Goal: Task Accomplishment & Management: Complete application form

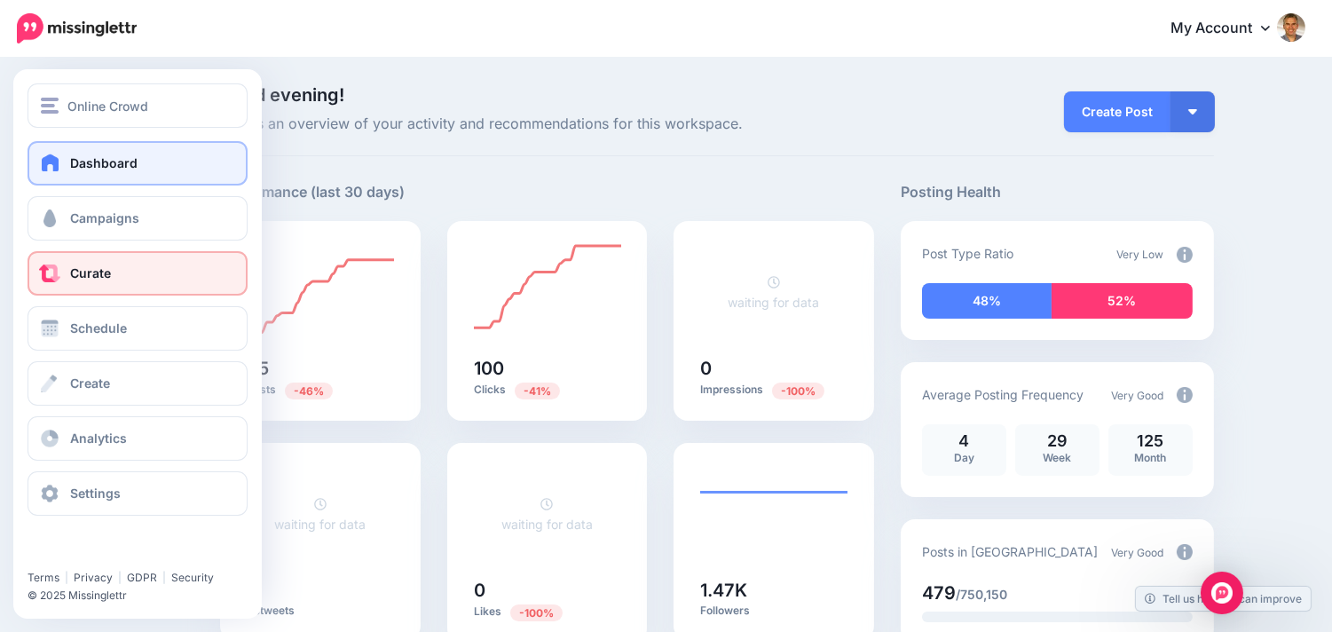
click at [49, 266] on span at bounding box center [49, 273] width 23 height 18
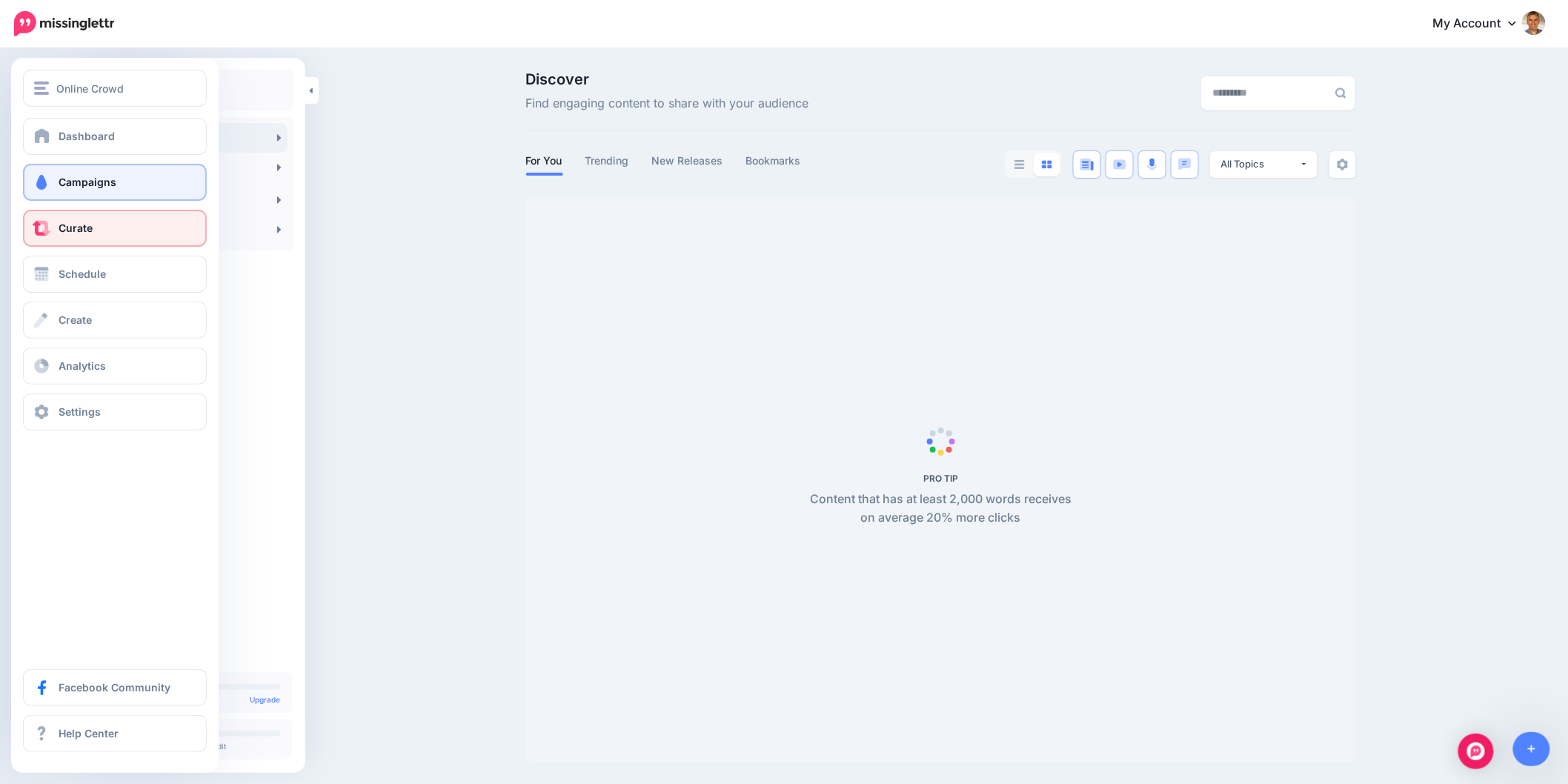
click at [32, 179] on span at bounding box center [41, 182] width 19 height 15
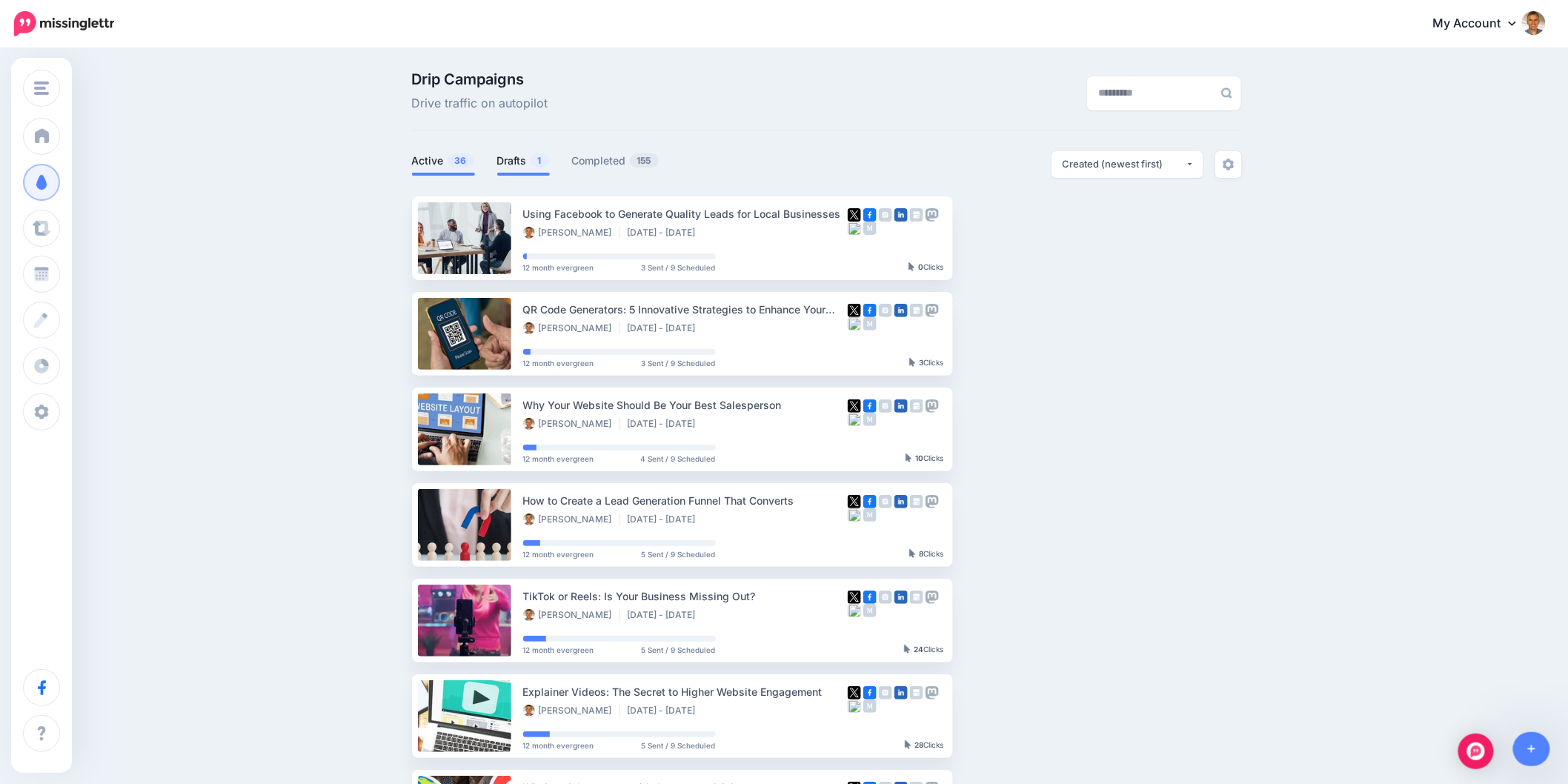
click at [529, 164] on link "Drafts 1" at bounding box center [523, 160] width 53 height 18
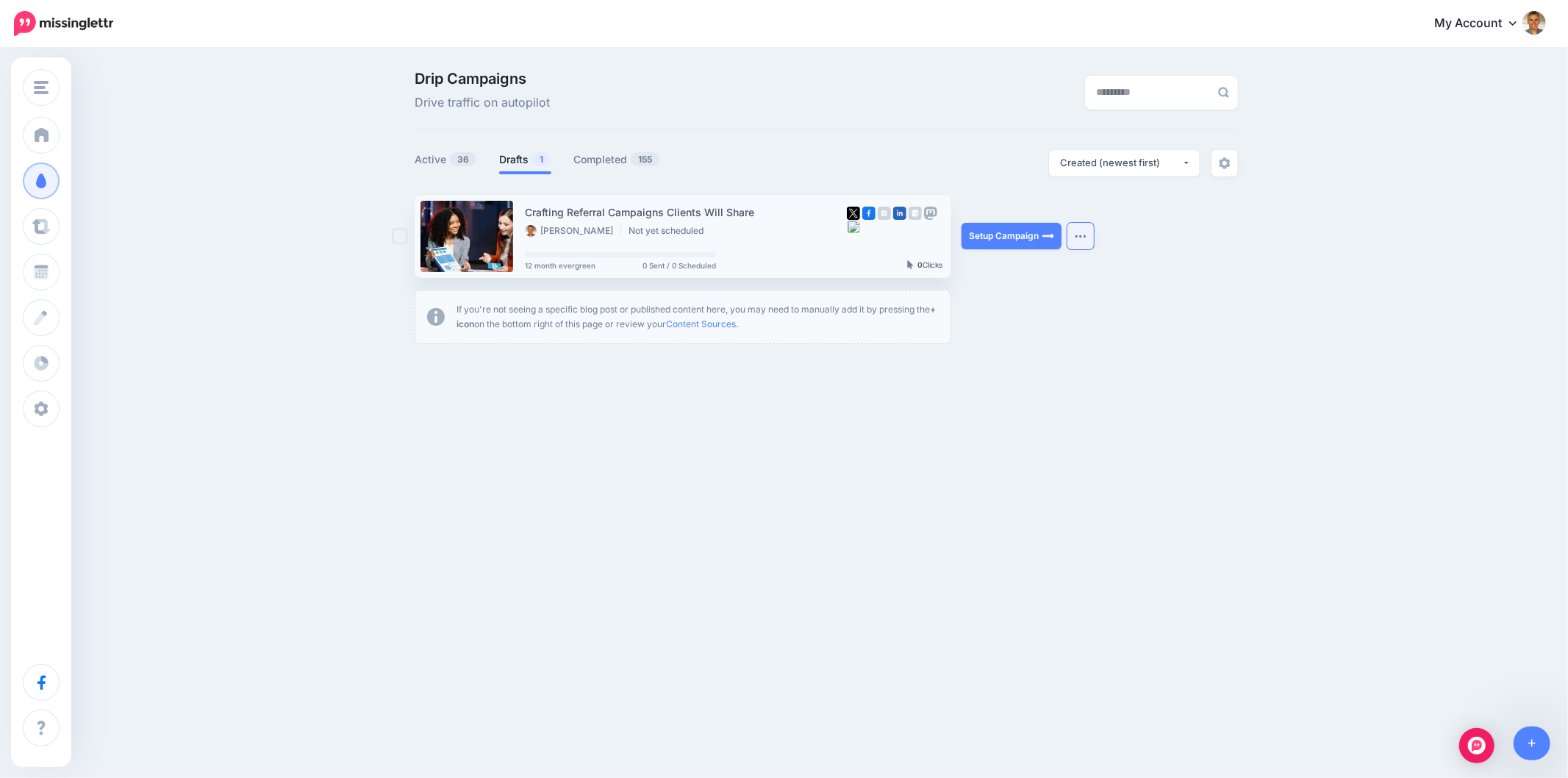
drag, startPoint x: 1100, startPoint y: 234, endPoint x: 1092, endPoint y: 236, distance: 8.2
click at [1100, 236] on ul "Crafting Referral Campaigns Clients Will Share Rudy Labordus Not yet scheduled …" at bounding box center [826, 269] width 823 height 149
click at [1080, 244] on button "button" at bounding box center [1080, 236] width 27 height 27
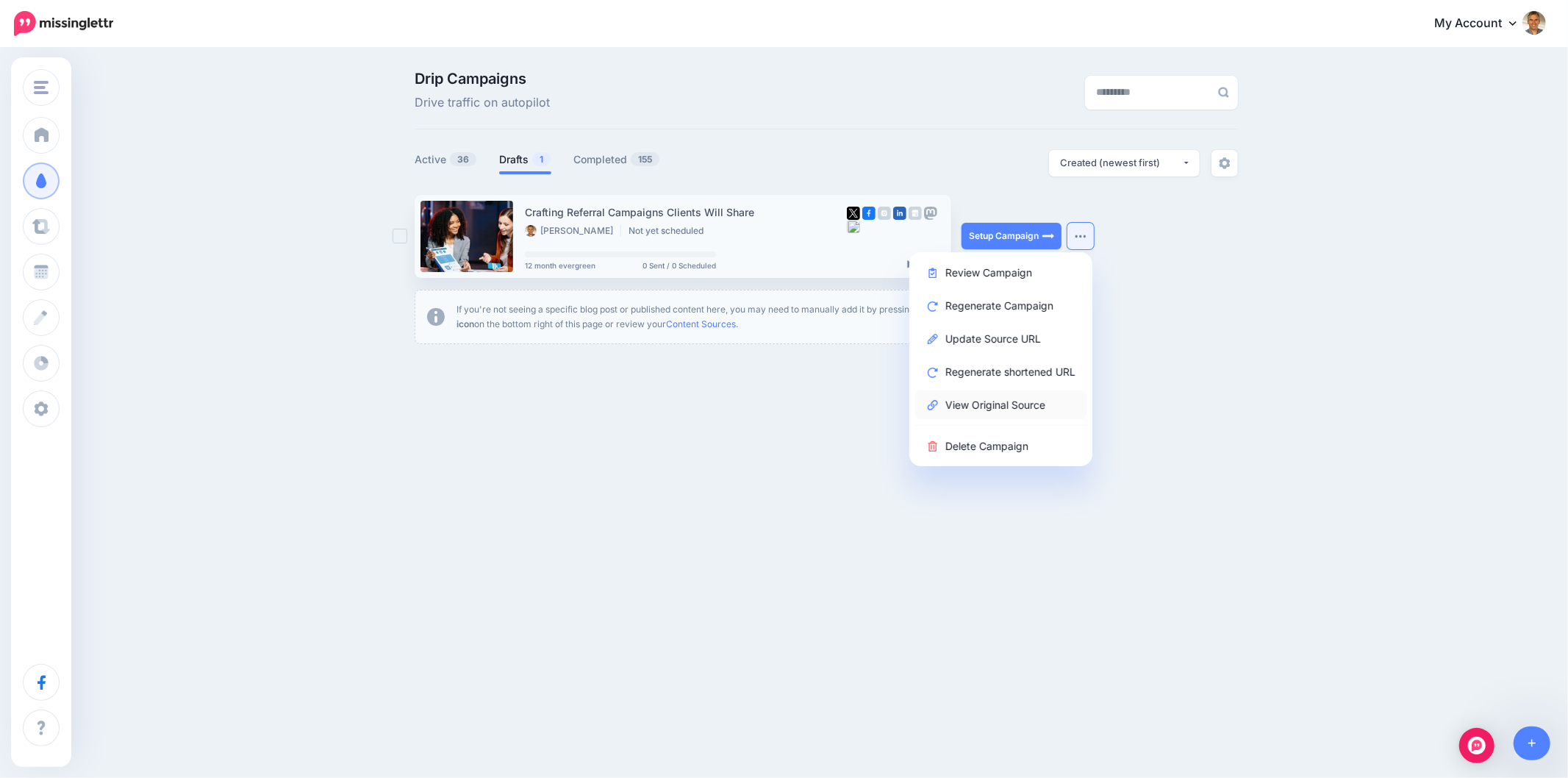
click at [957, 408] on link "View Original Source" at bounding box center [1001, 404] width 171 height 29
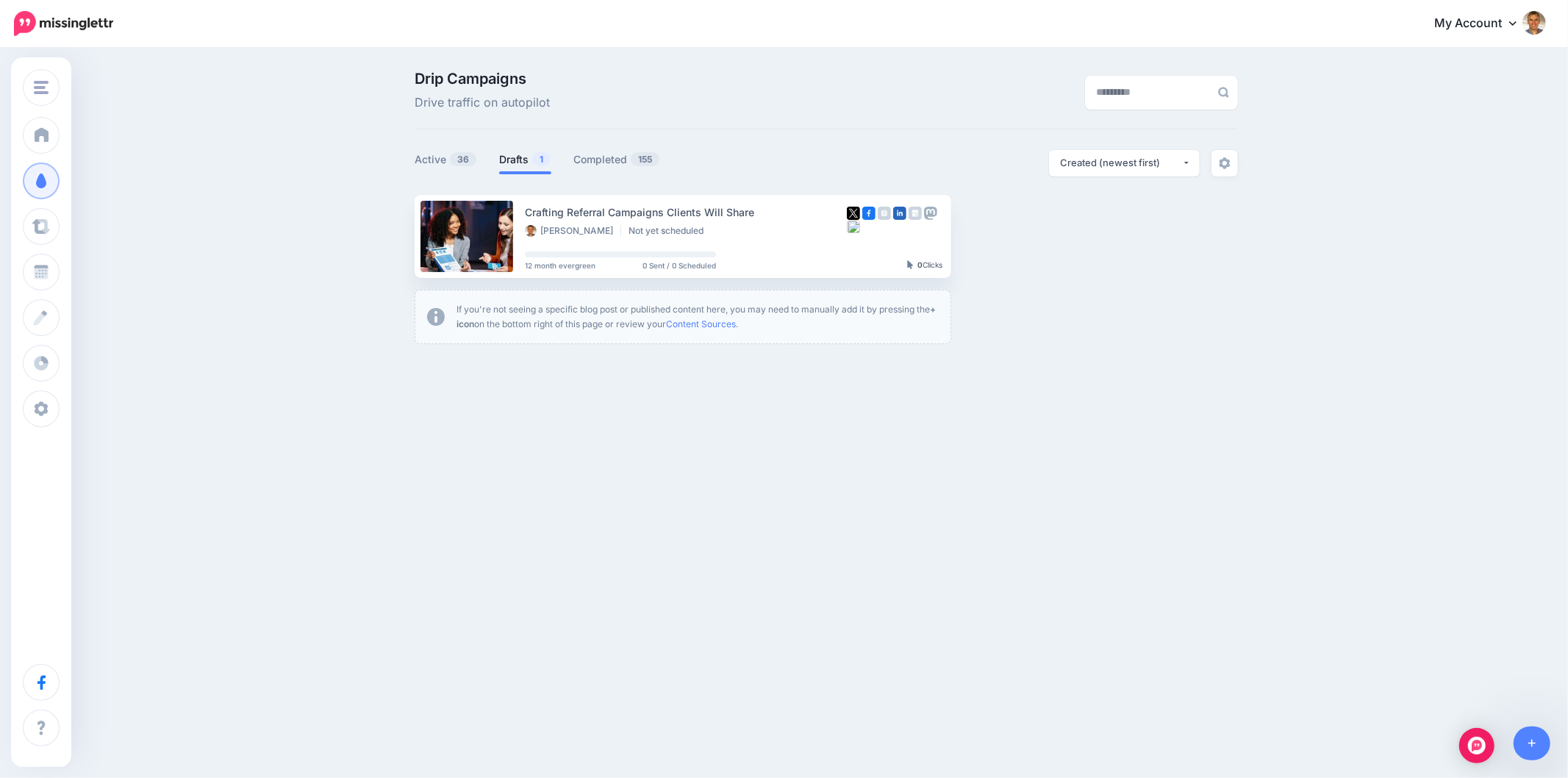
drag, startPoint x: 1215, startPoint y: 649, endPoint x: 1223, endPoint y: 645, distance: 8.9
click at [1215, 648] on div "Online Crowd Online Crowd Customers Add Workspace Dashboard Campaigns Curate Sc…" at bounding box center [784, 389] width 1568 height 778
click at [968, 534] on div "Online Crowd Online Crowd Customers Add Workspace Dashboard Campaigns Curate Sc…" at bounding box center [784, 389] width 1568 height 778
click at [982, 236] on link "Setup Campaign" at bounding box center [1011, 236] width 100 height 27
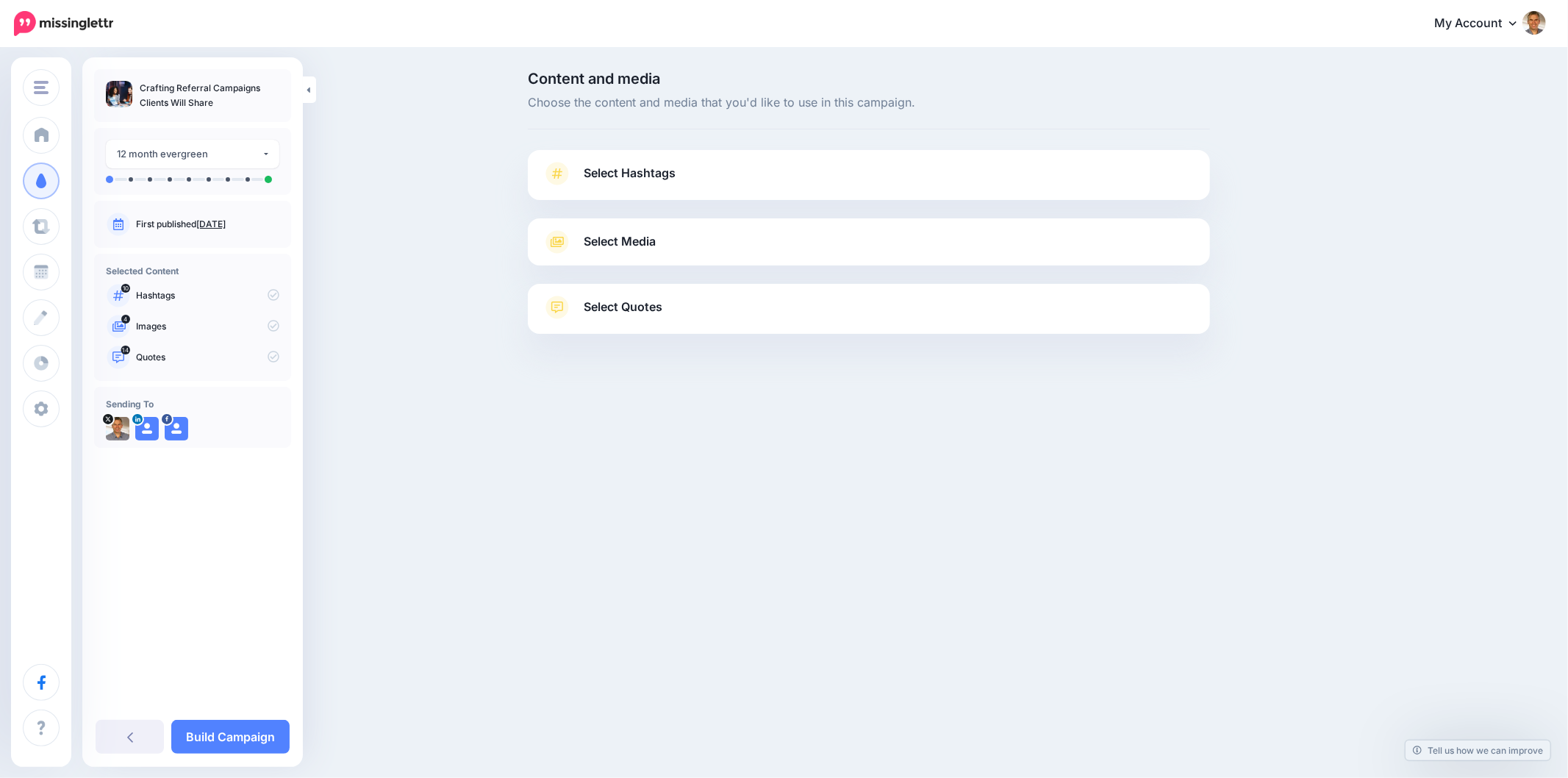
click at [678, 152] on div "Select Hashtags First let's make sure we're happy with the hashtags. Add, delet…" at bounding box center [868, 175] width 682 height 50
click at [639, 178] on span "Select Hashtags" at bounding box center [630, 173] width 92 height 20
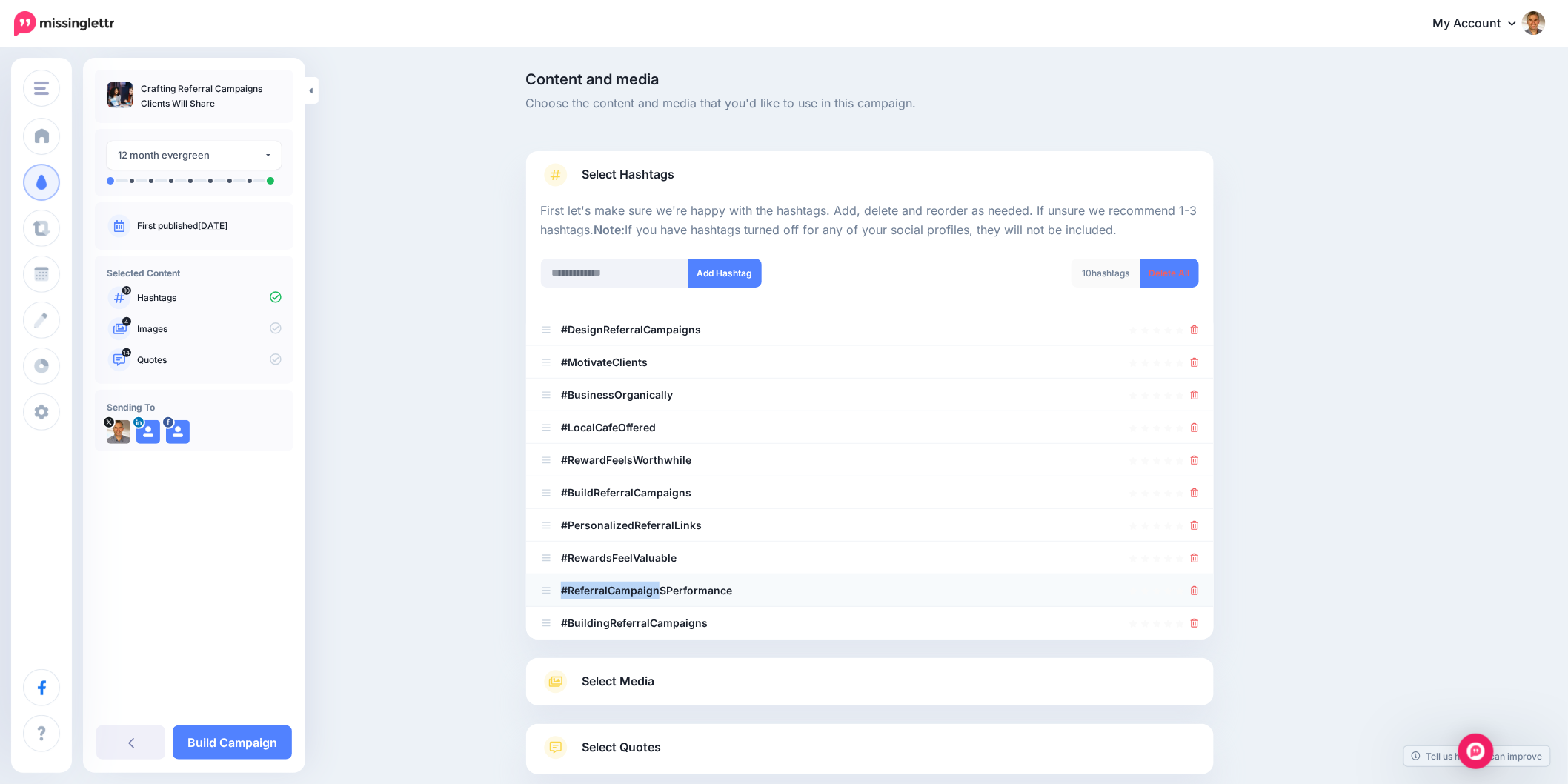
drag, startPoint x: 567, startPoint y: 589, endPoint x: 665, endPoint y: 588, distance: 98.0
click at [665, 588] on b "#ReferralCampaignSPerformance" at bounding box center [646, 589] width 171 height 13
copy b "#ReferralCampaign"
click at [617, 285] on input "text" at bounding box center [615, 273] width 148 height 29
paste input "**********"
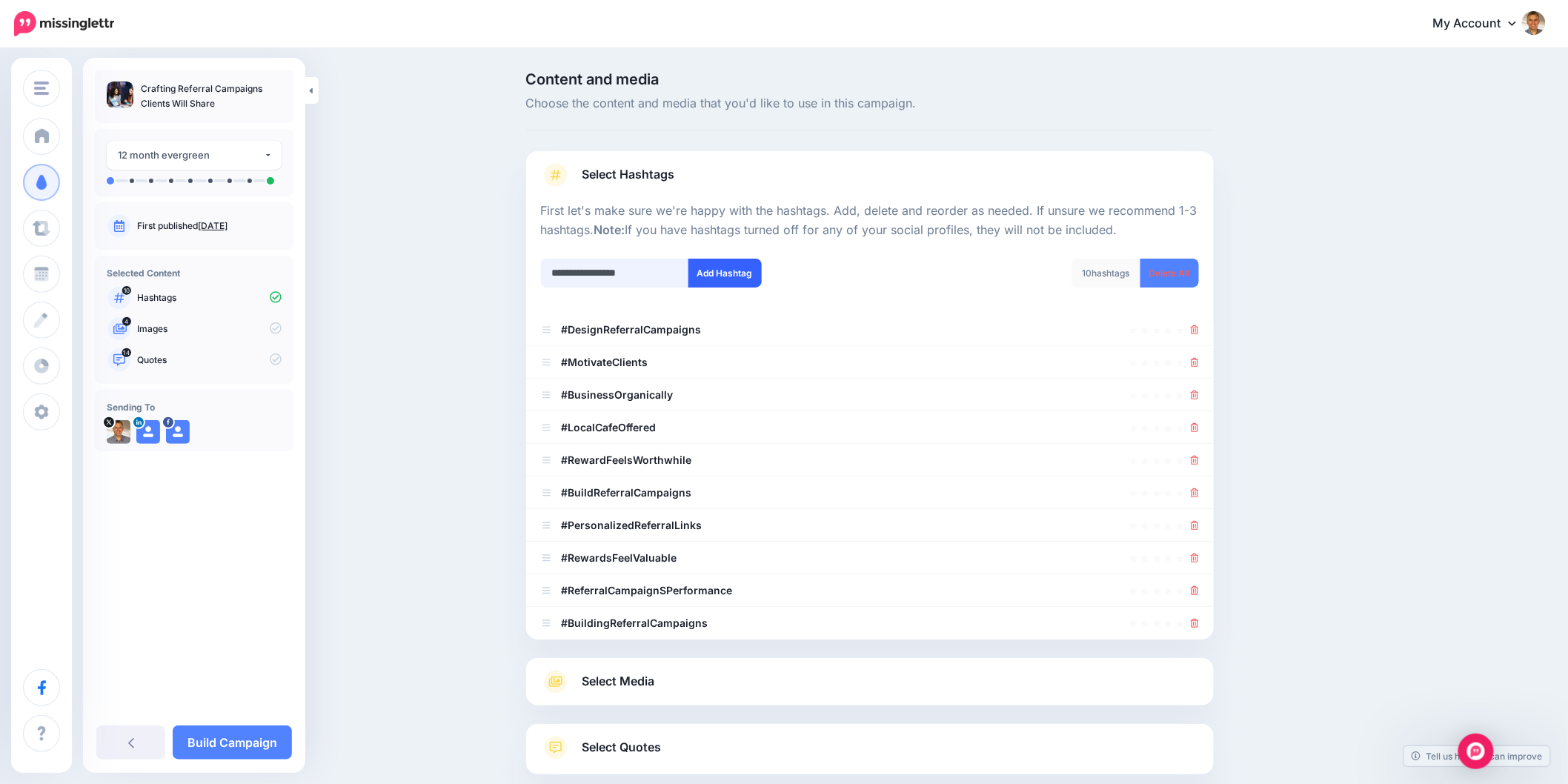
type input "**********"
click at [723, 271] on button "Add Hashtag" at bounding box center [725, 273] width 73 height 29
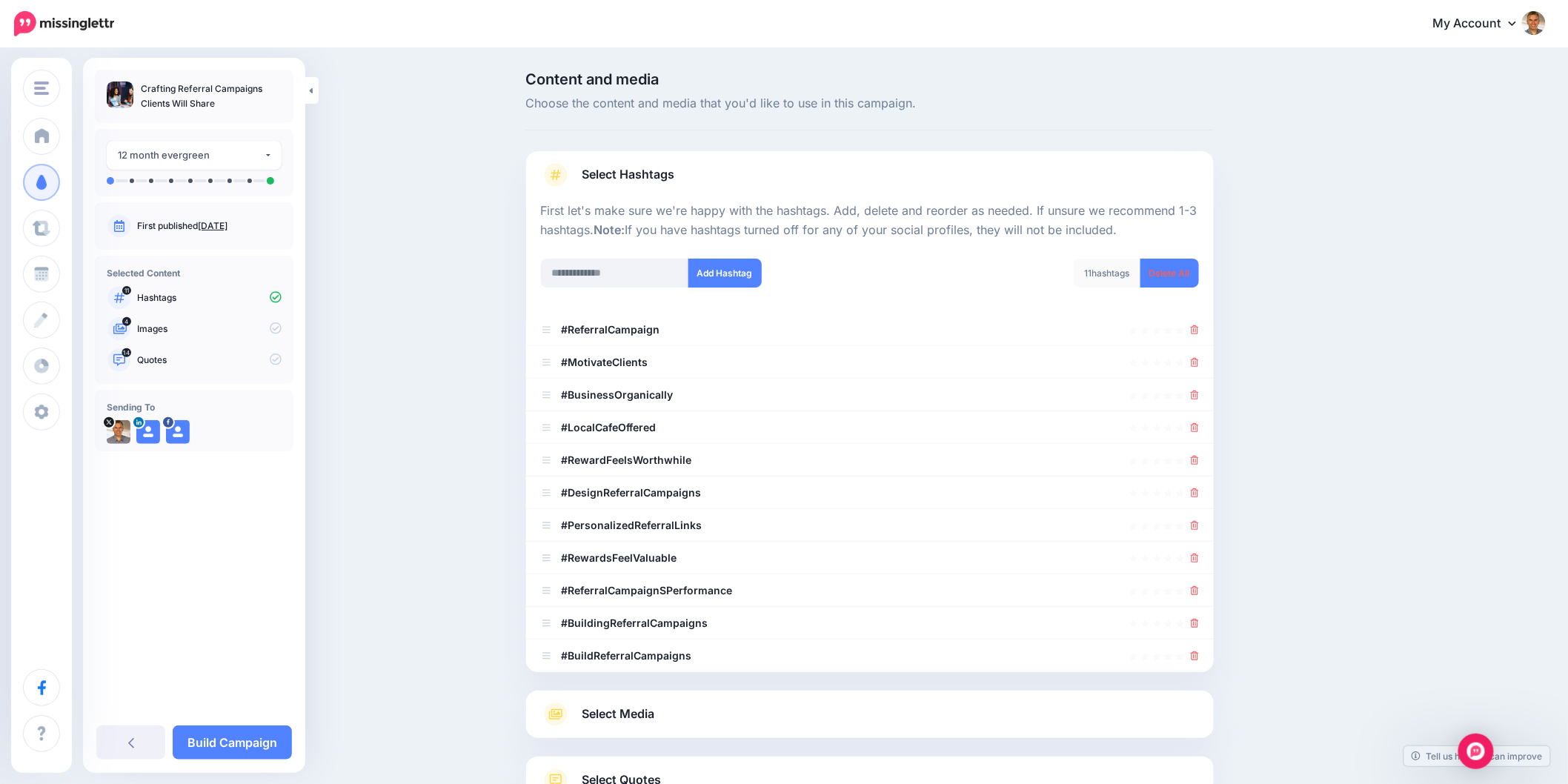
scroll to position [119, 0]
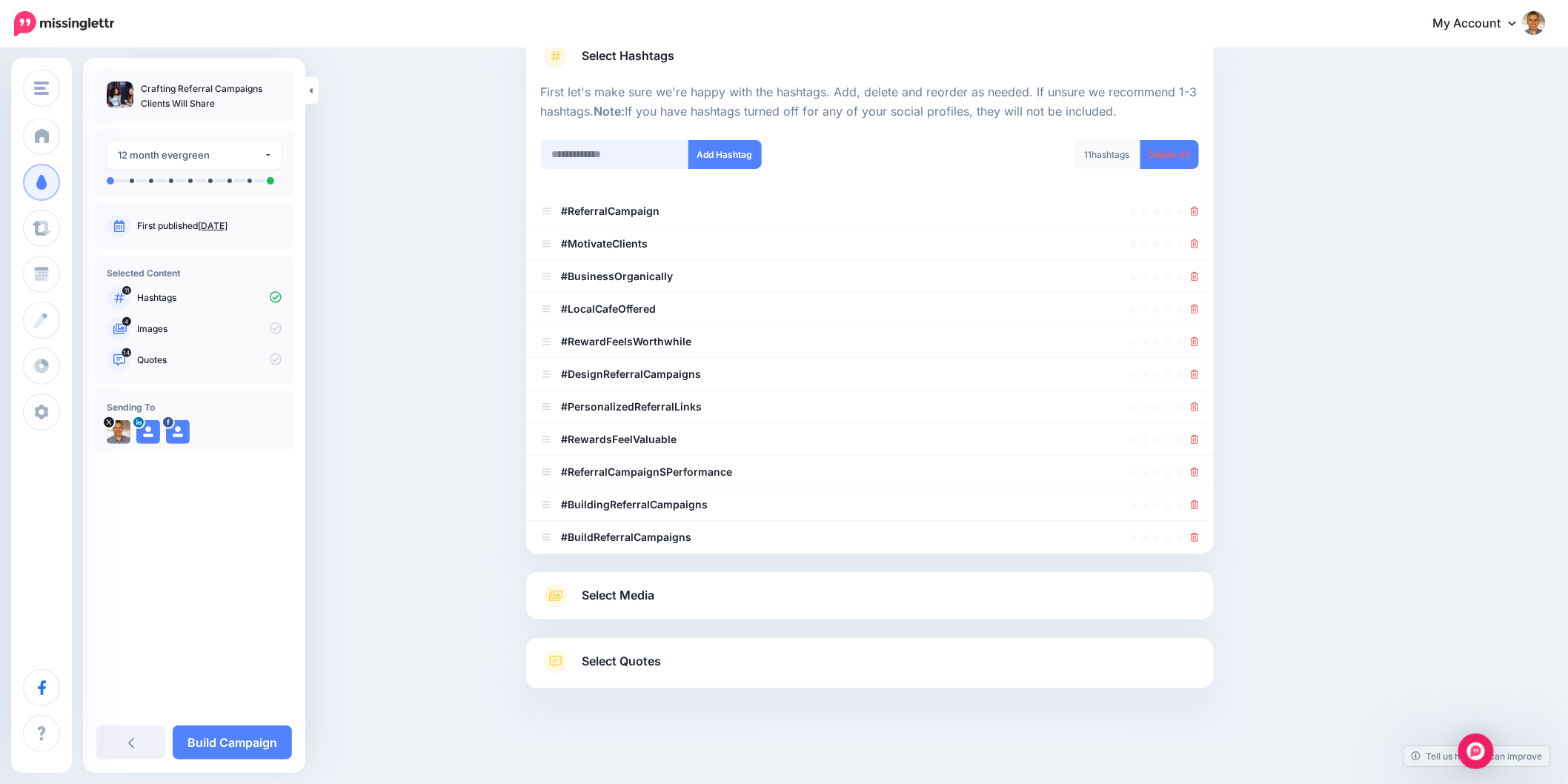
click at [650, 154] on input "text" at bounding box center [615, 154] width 148 height 29
paste input "**********"
type input "**********"
click at [721, 164] on button "Add Hashtag" at bounding box center [725, 154] width 73 height 29
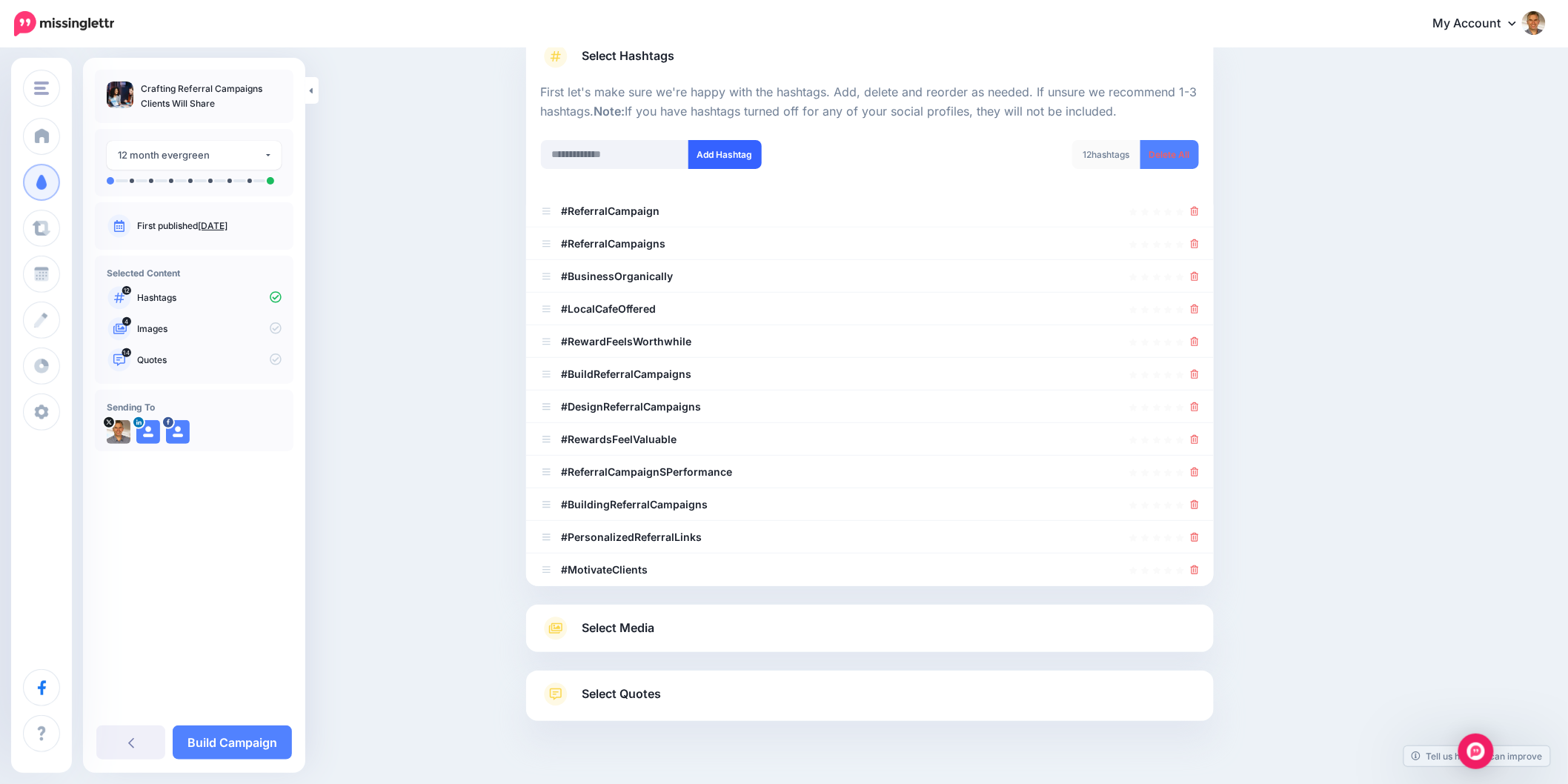
scroll to position [150, 0]
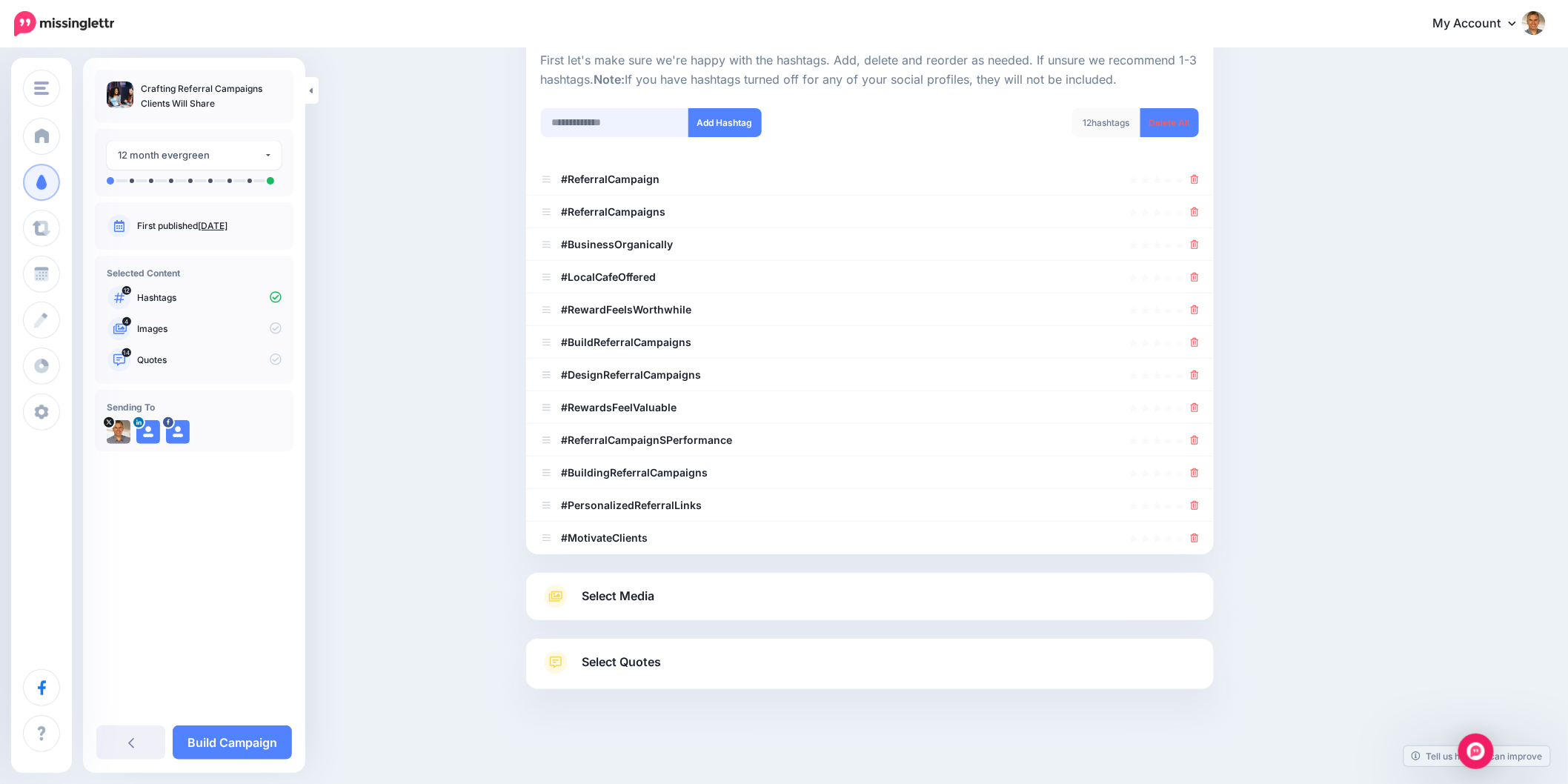
click at [643, 117] on input "text" at bounding box center [615, 123] width 148 height 29
paste input "**********"
type input "**********"
click at [761, 129] on button "Add Hashtag" at bounding box center [725, 123] width 73 height 29
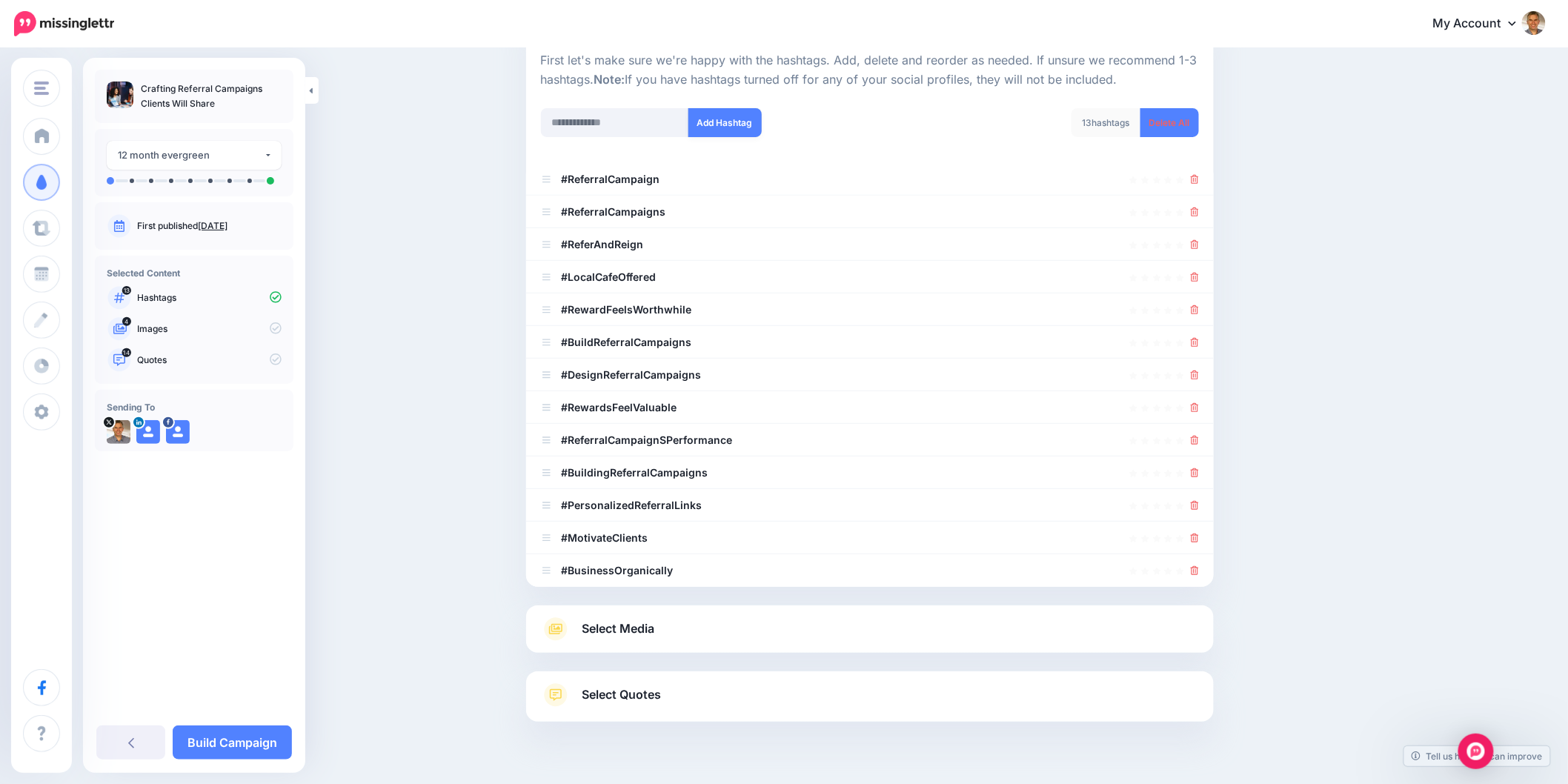
scroll to position [183, 0]
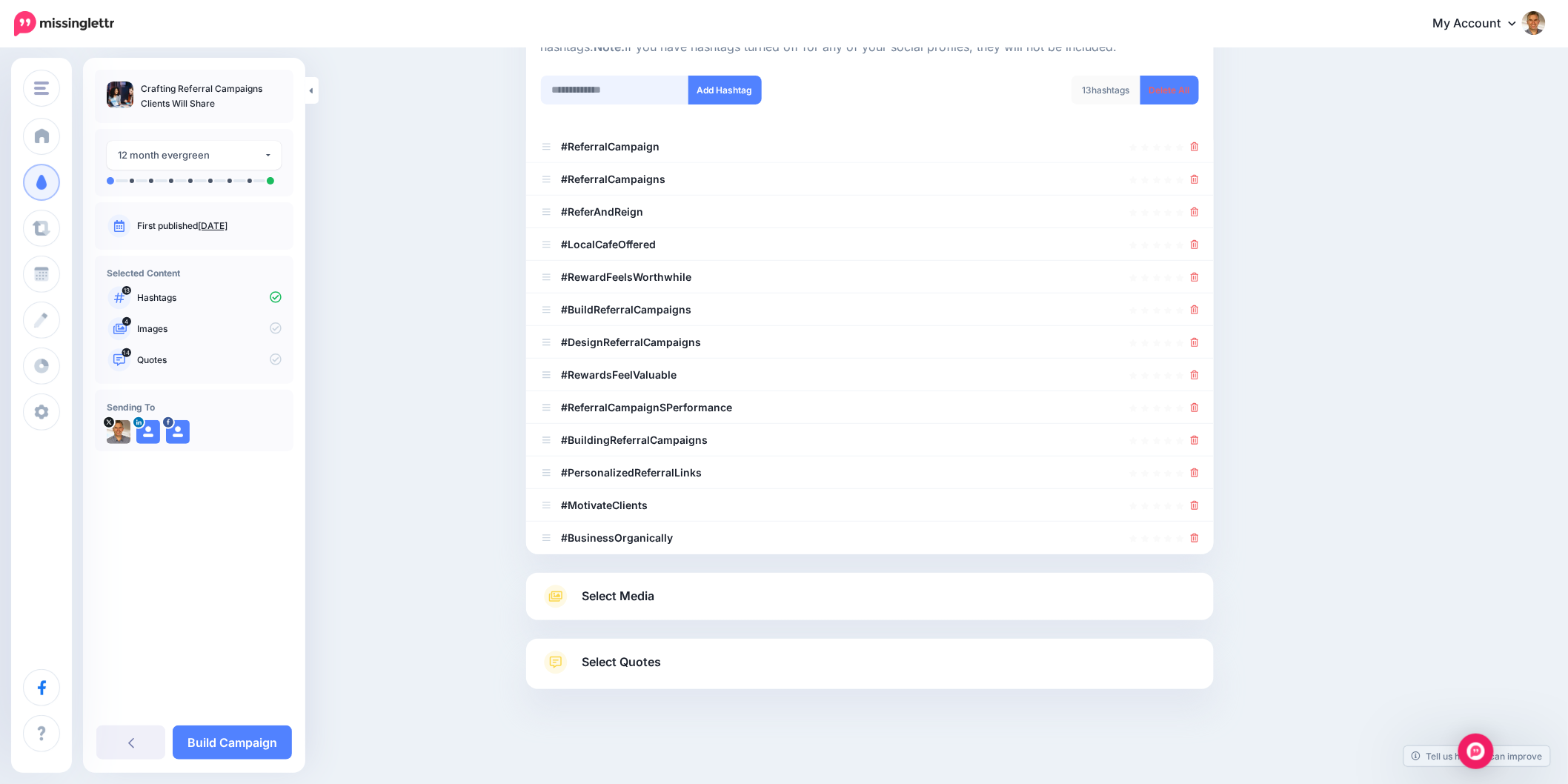
click at [604, 82] on input "text" at bounding box center [615, 90] width 148 height 29
paste input "**********"
type input "**********"
click at [743, 93] on button "Add Hashtag" at bounding box center [725, 90] width 73 height 29
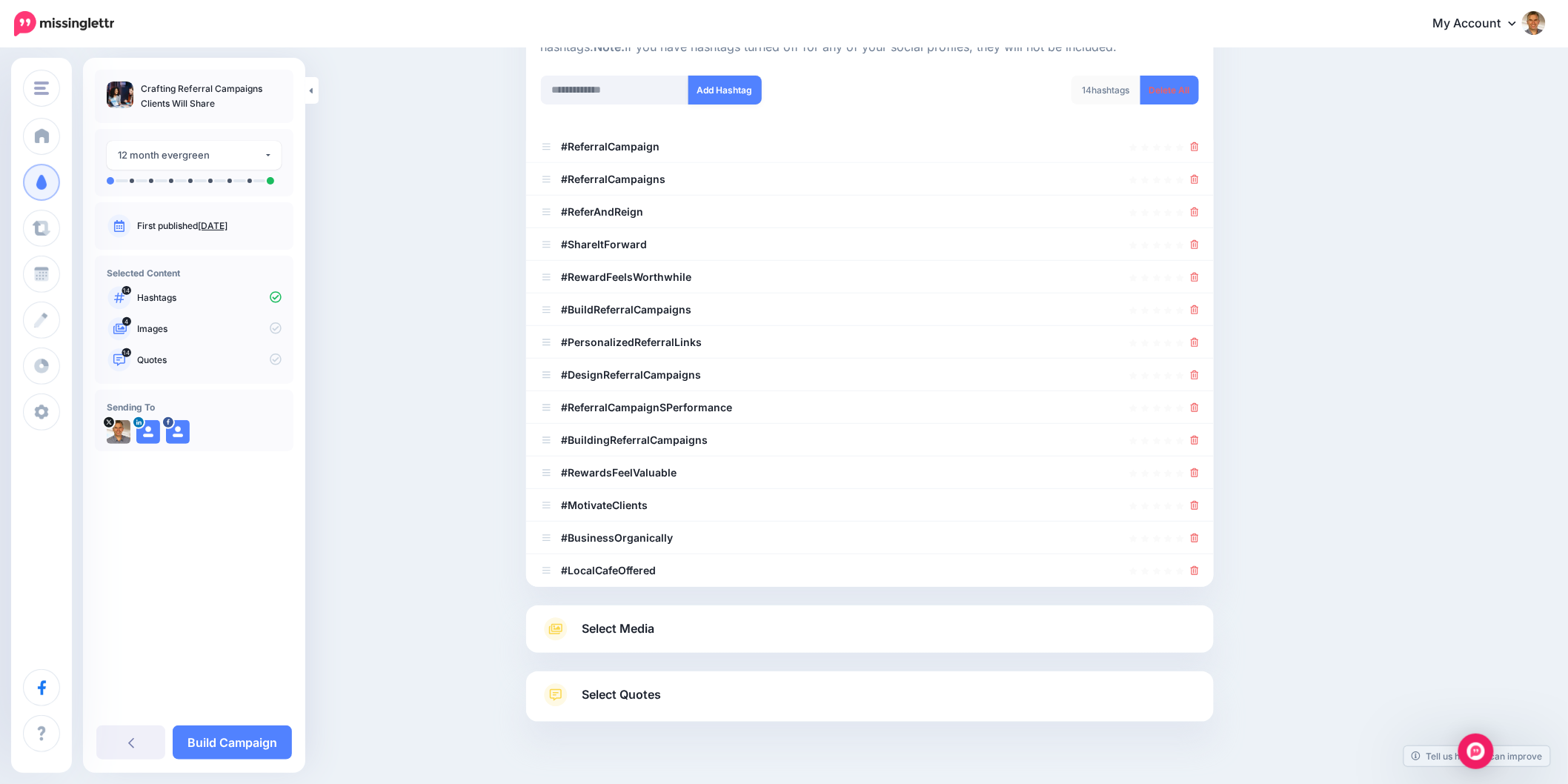
scroll to position [216, 0]
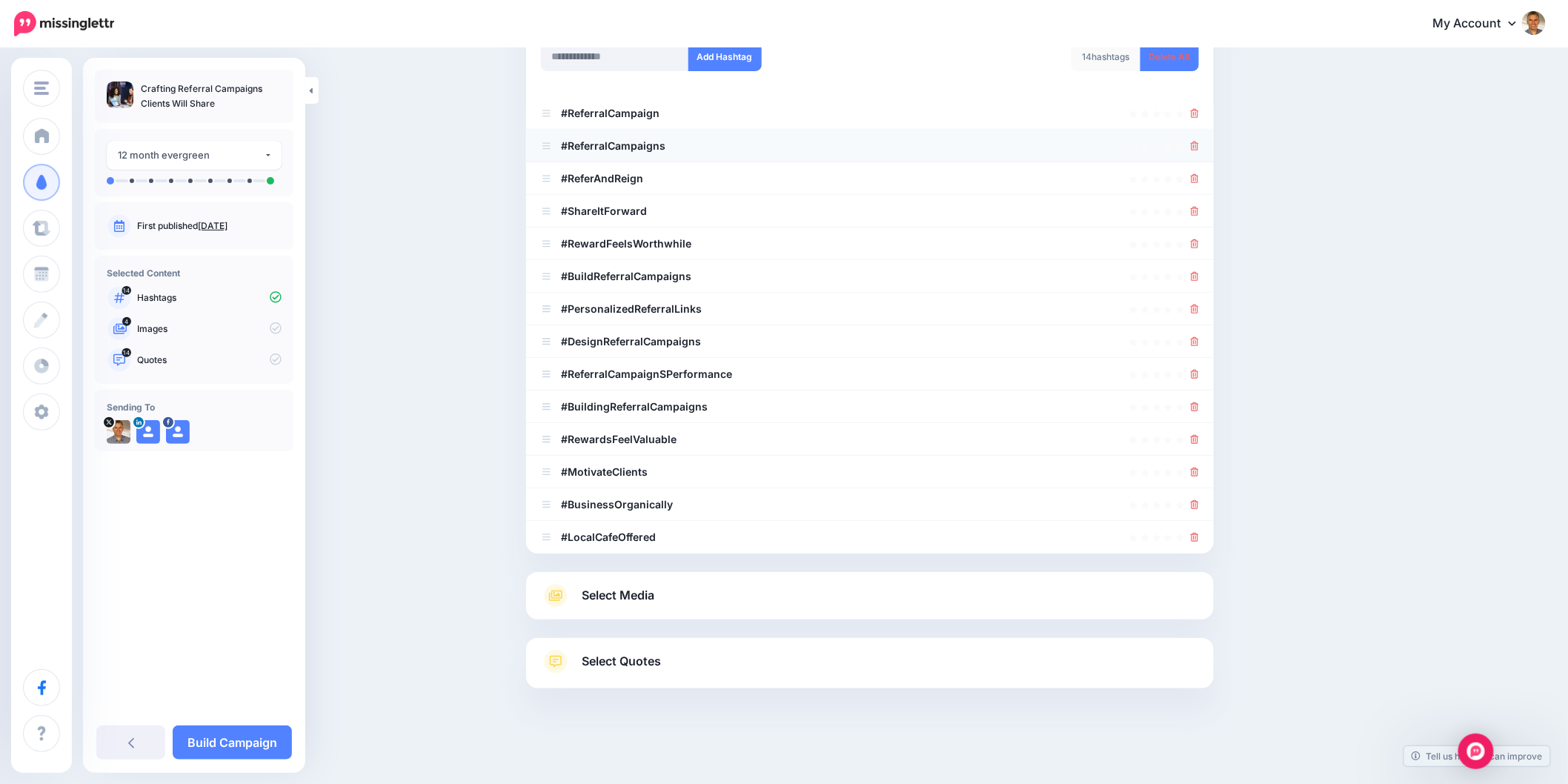
click at [1199, 145] on icon at bounding box center [1195, 145] width 8 height 9
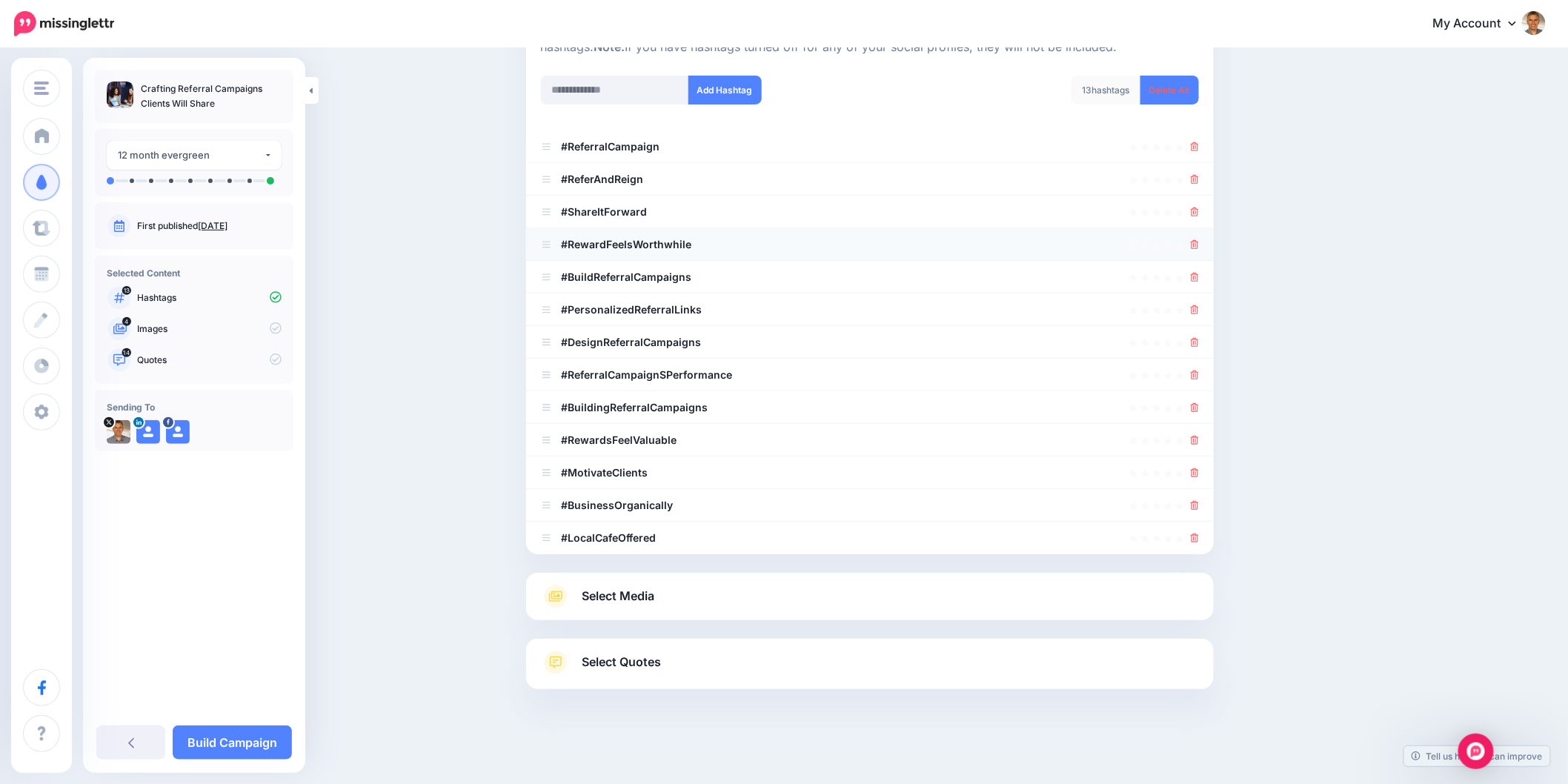
click at [1199, 245] on icon at bounding box center [1195, 244] width 8 height 9
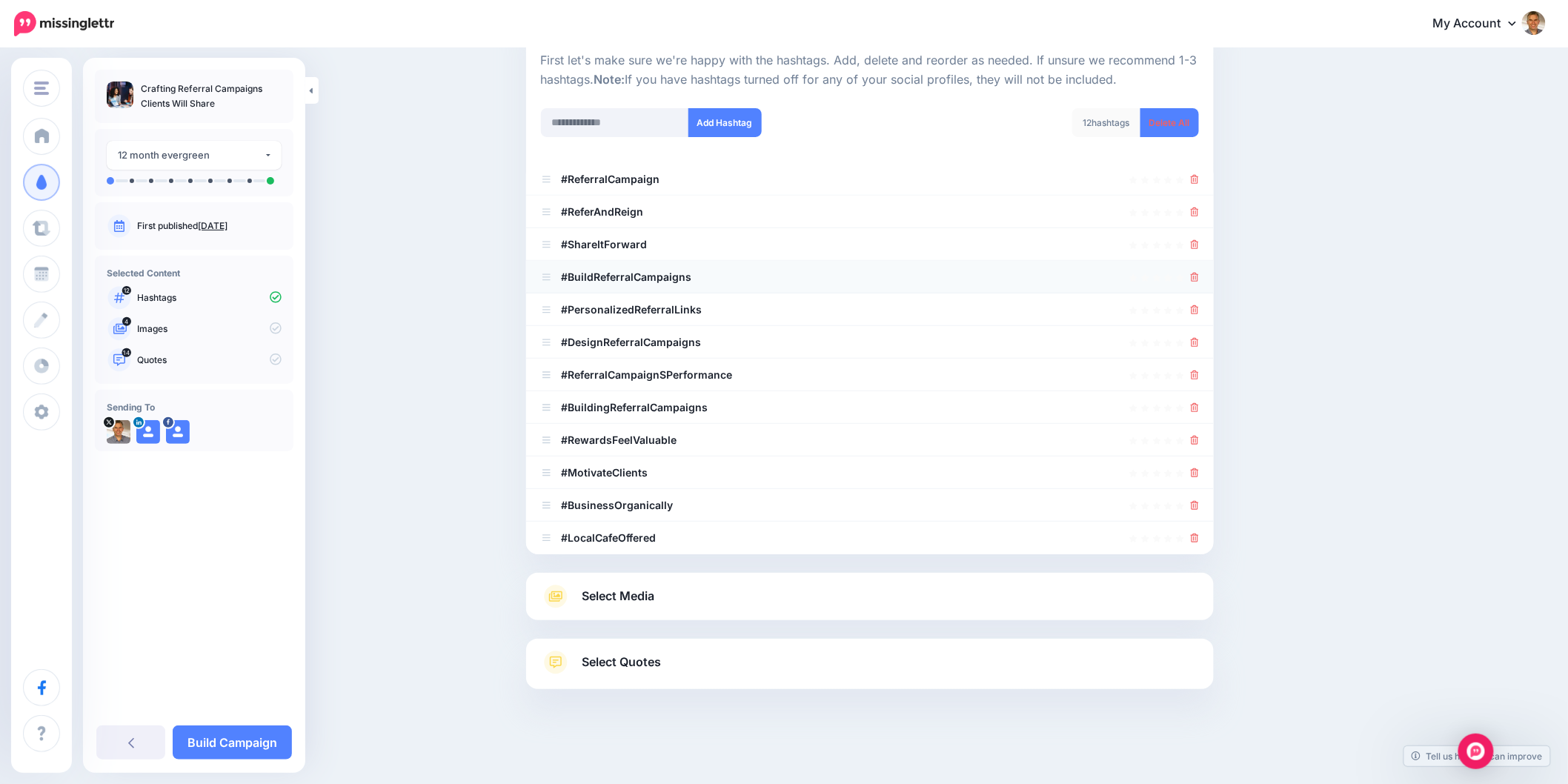
click at [1199, 278] on icon at bounding box center [1195, 277] width 8 height 9
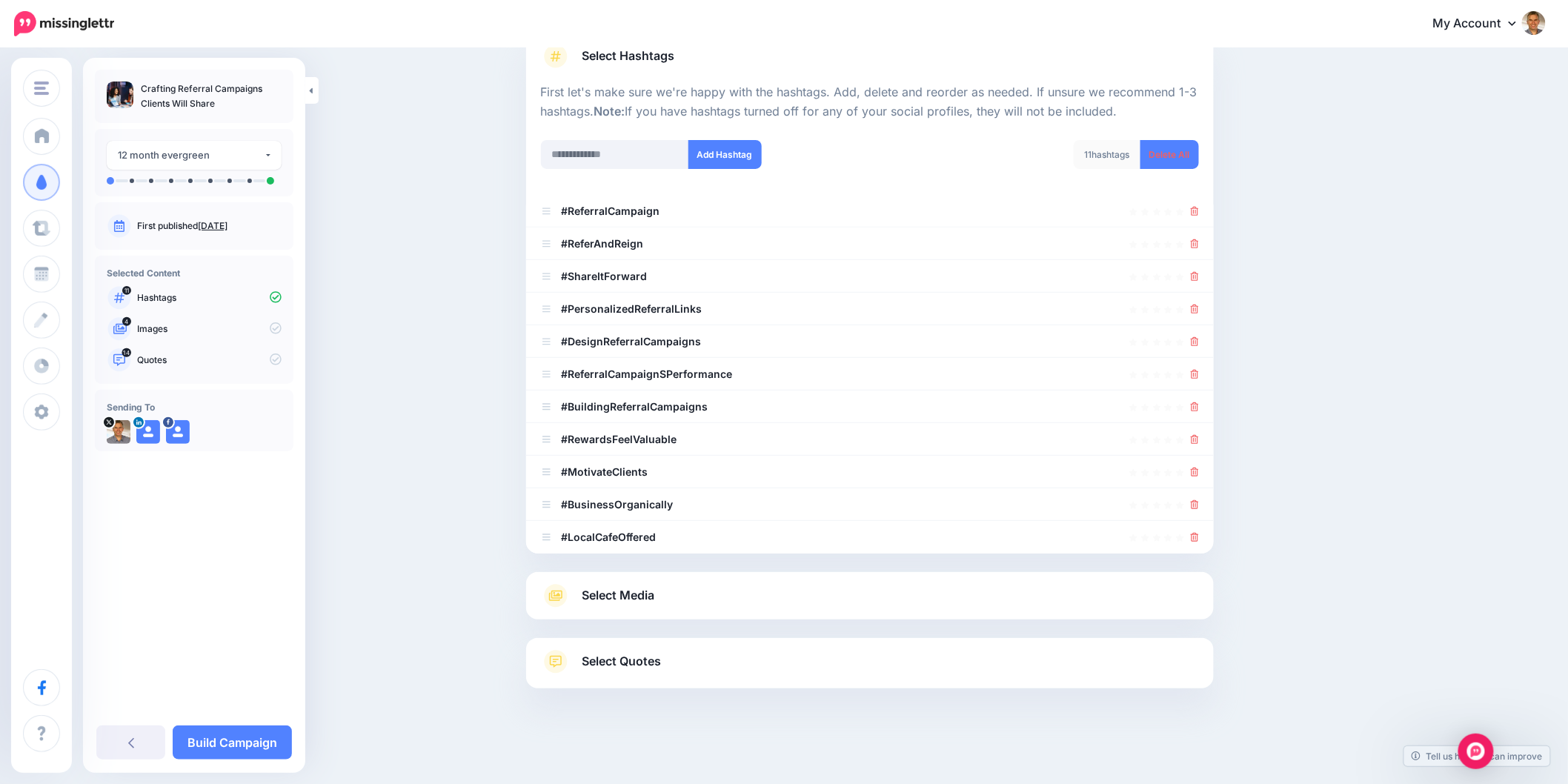
click at [1199, 278] on icon at bounding box center [1195, 276] width 8 height 9
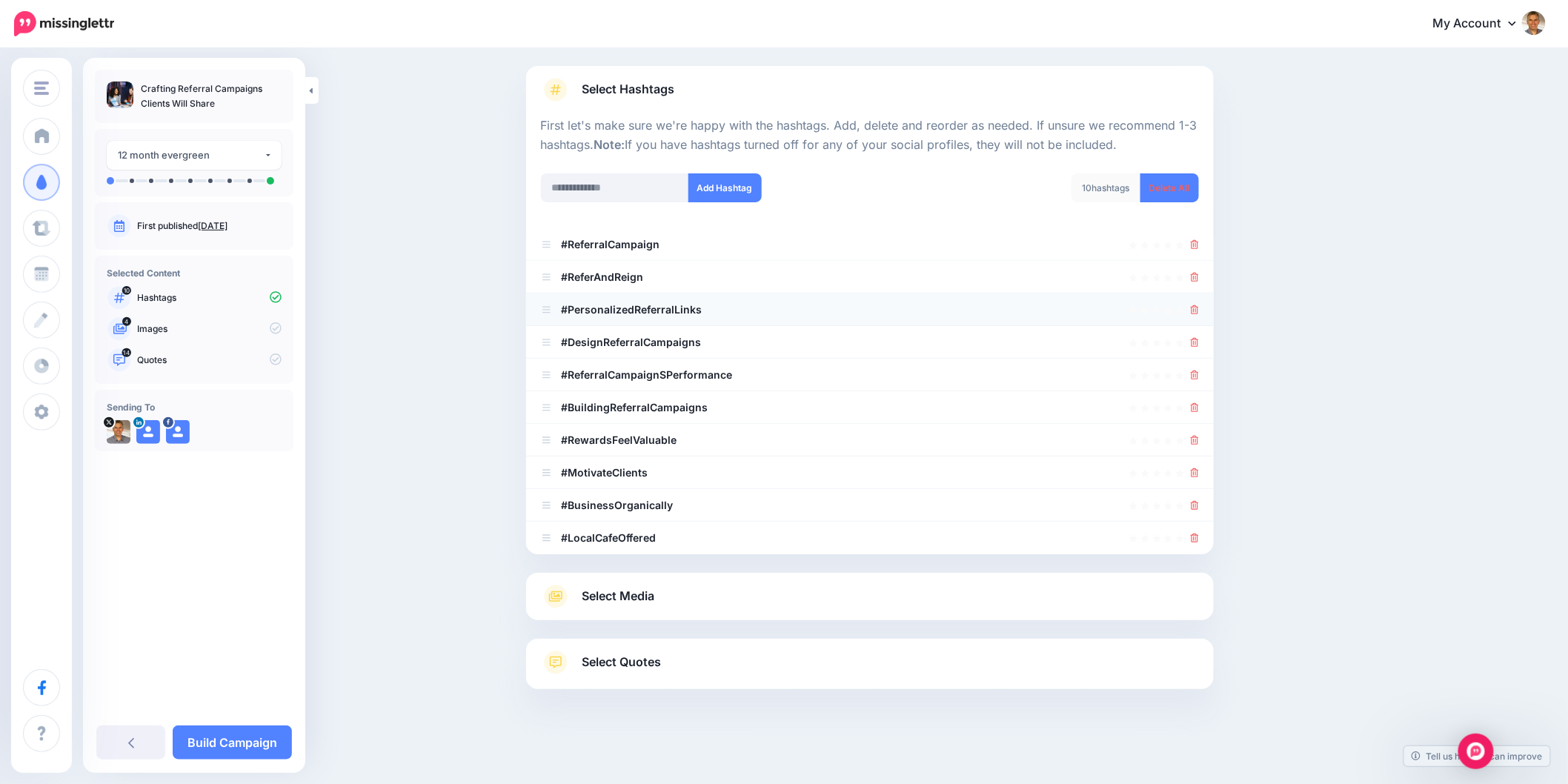
click at [1199, 311] on icon at bounding box center [1195, 310] width 8 height 9
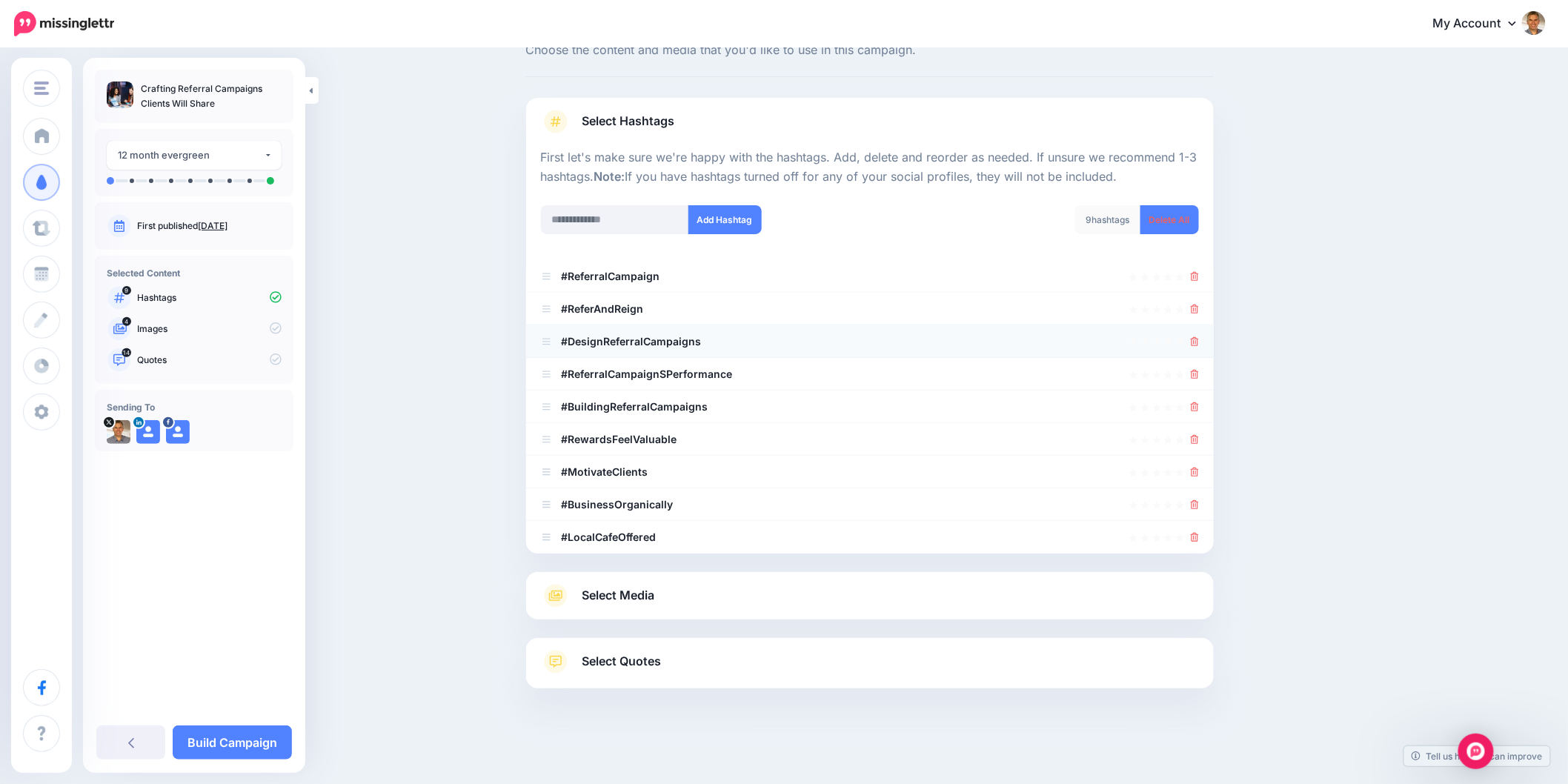
click at [1199, 341] on icon at bounding box center [1195, 341] width 8 height 9
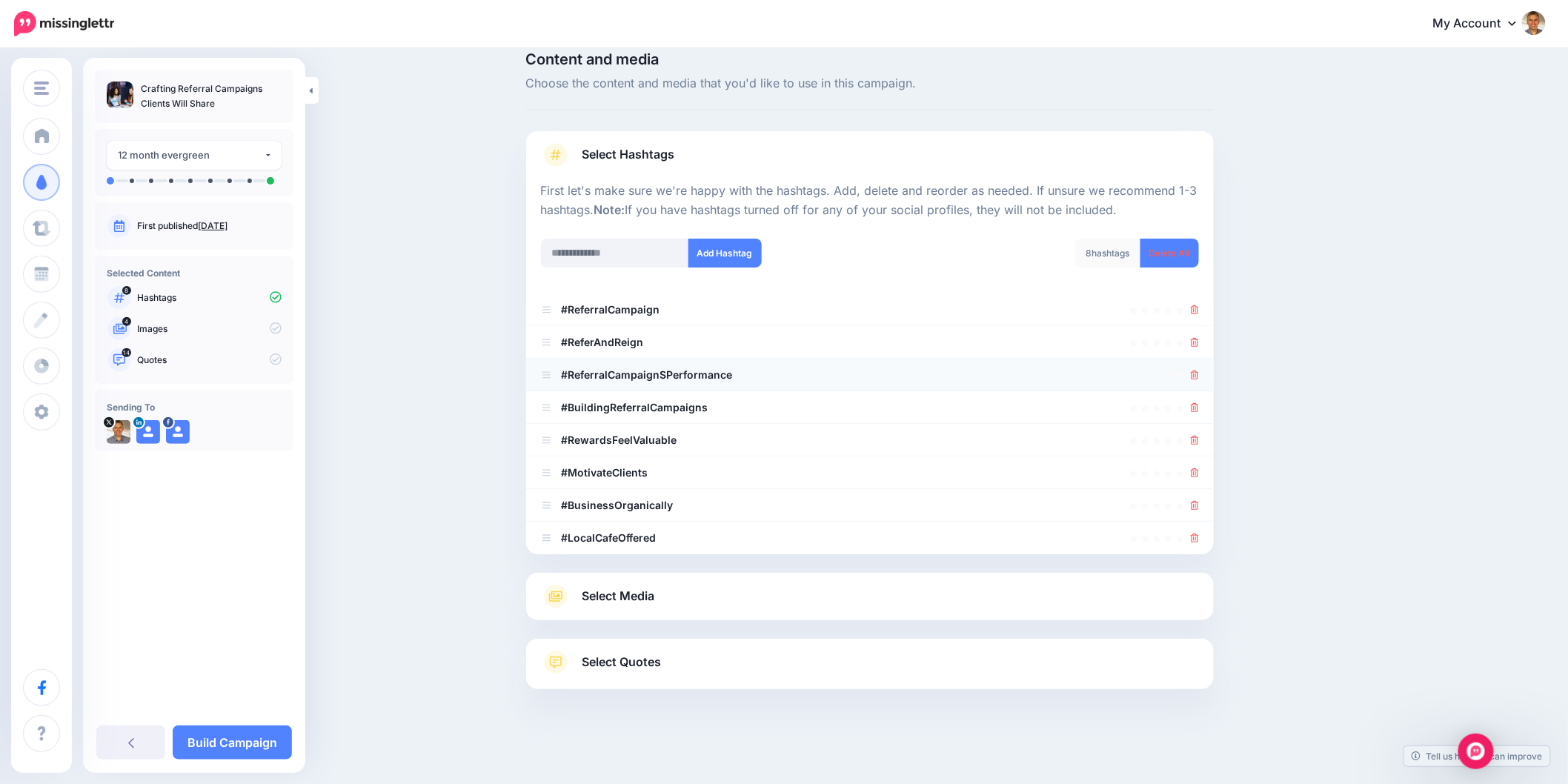
click at [1199, 372] on icon at bounding box center [1195, 375] width 8 height 9
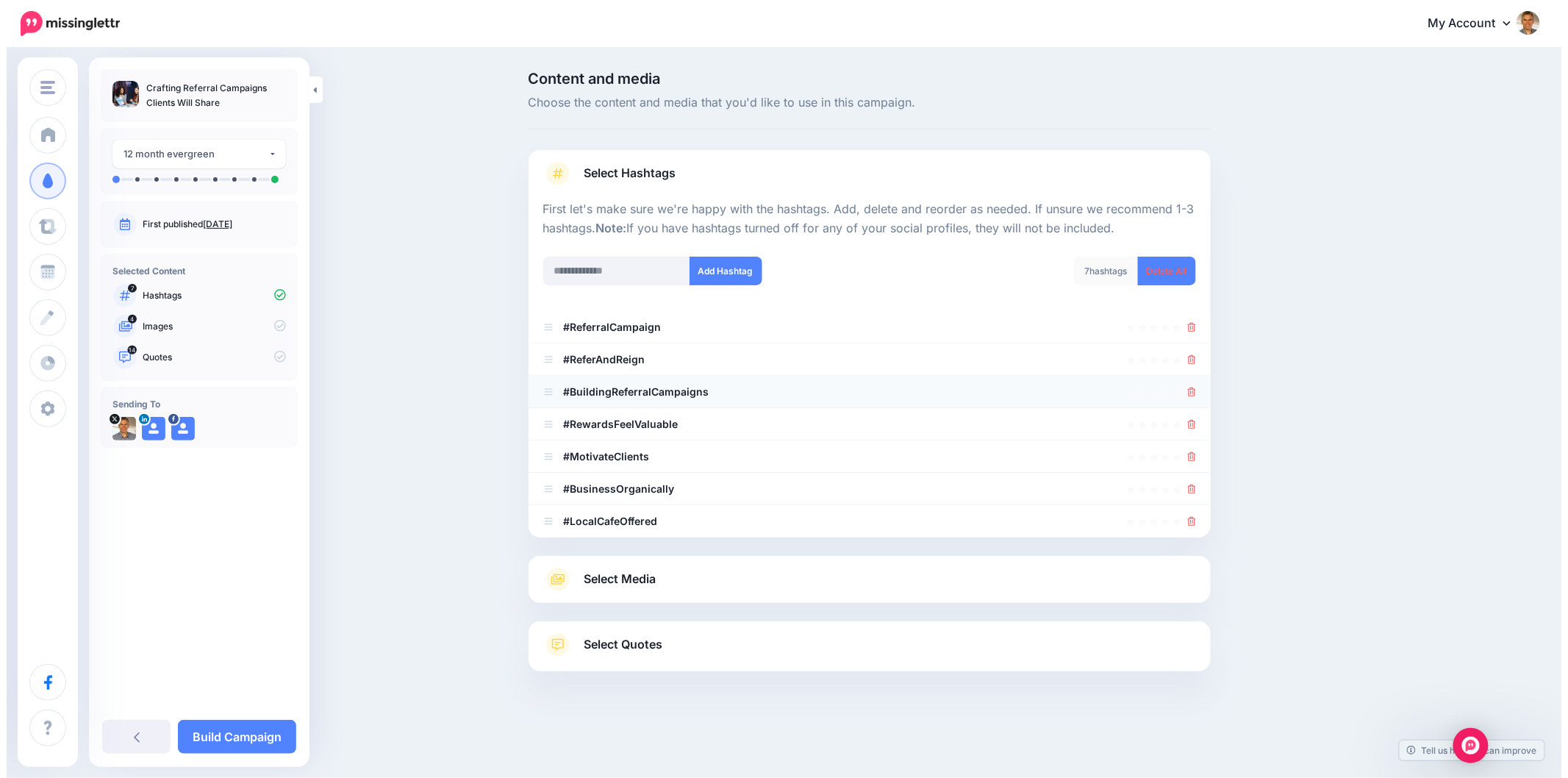
scroll to position [0, 0]
click at [1192, 394] on icon at bounding box center [1192, 392] width 8 height 9
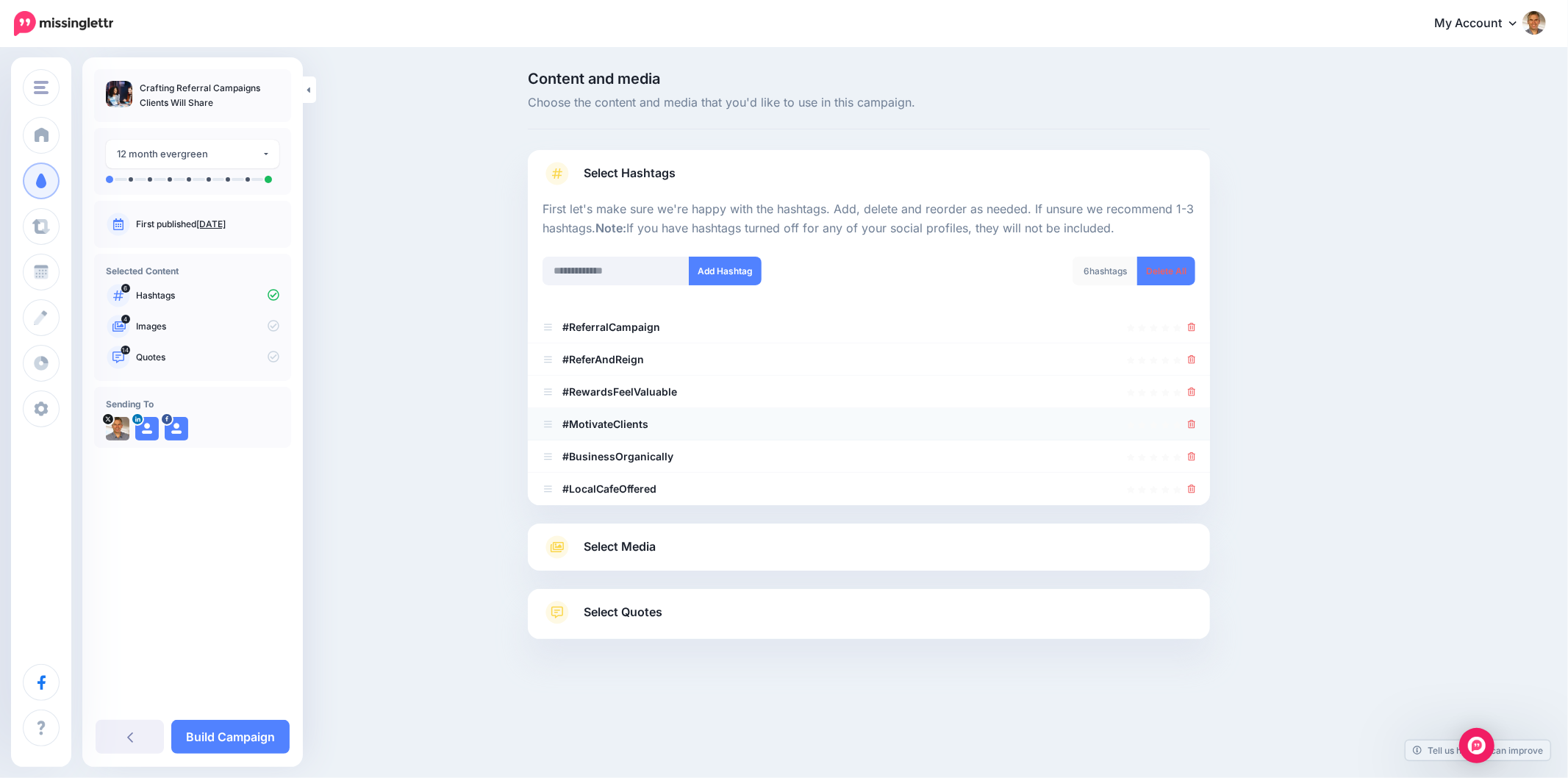
click at [1189, 423] on icon at bounding box center [1192, 424] width 8 height 9
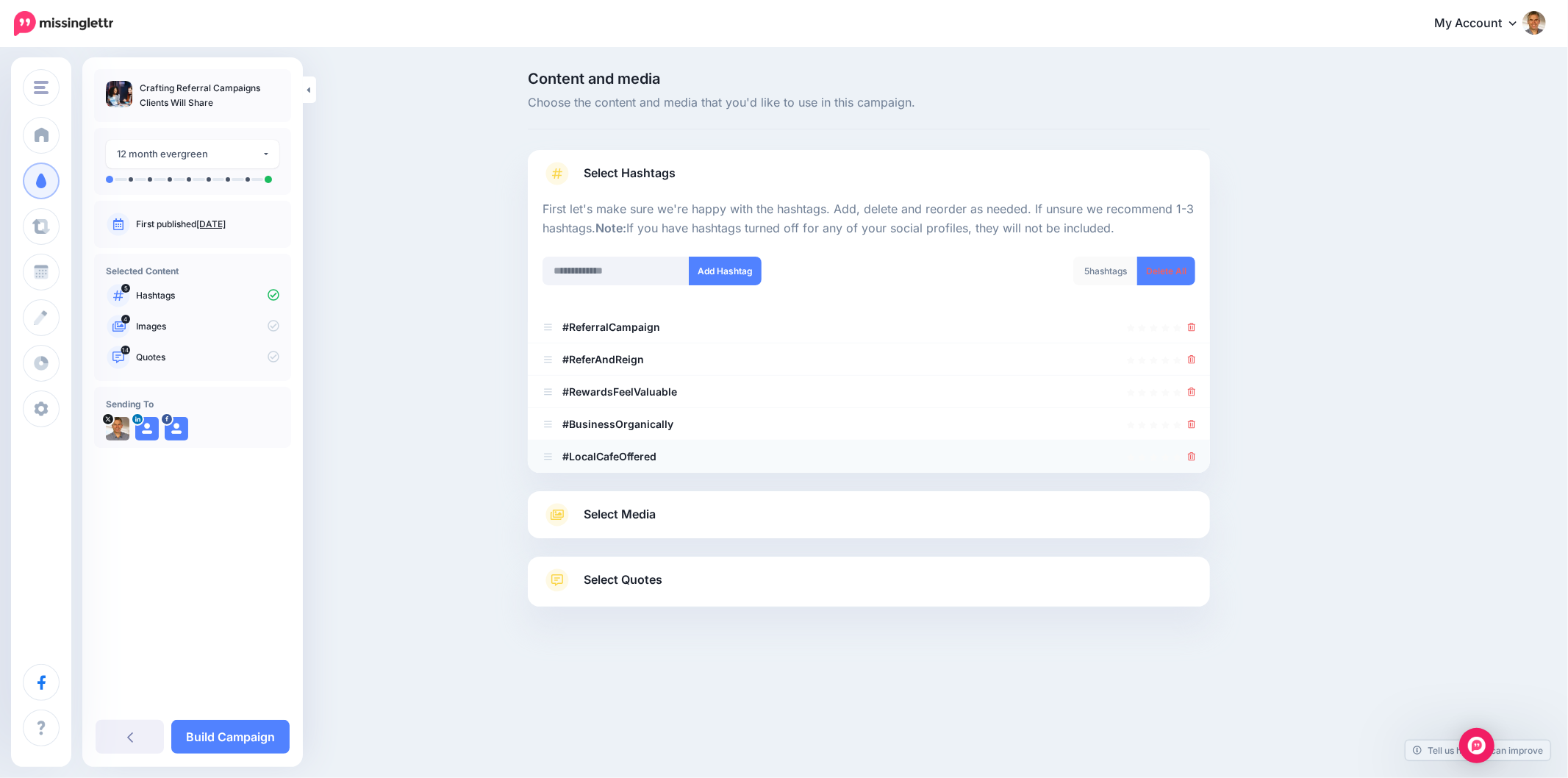
click at [1190, 461] on link at bounding box center [1192, 456] width 8 height 12
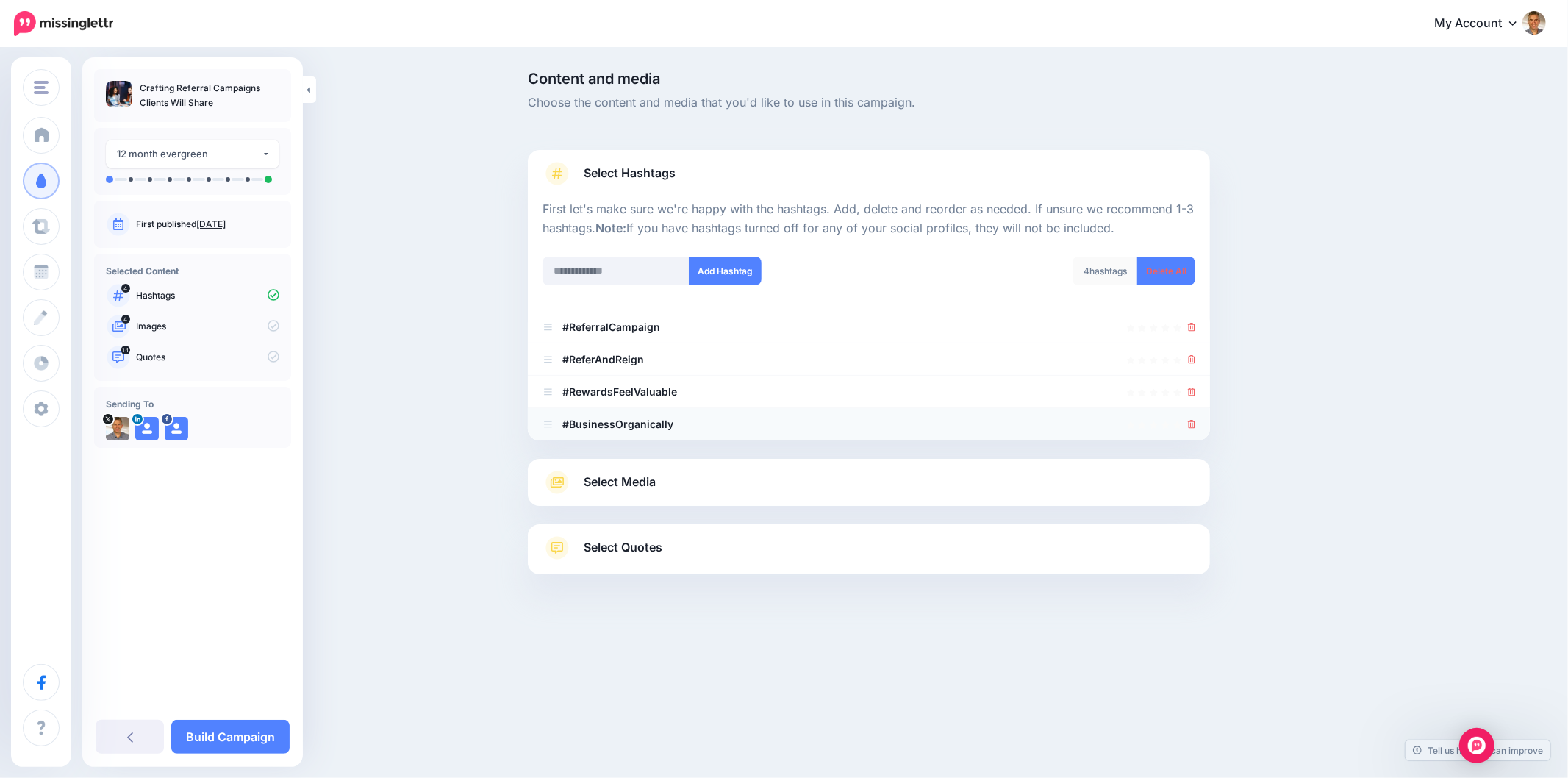
click at [1190, 431] on div at bounding box center [1192, 423] width 8 height 17
click at [1193, 423] on icon at bounding box center [1192, 424] width 8 height 9
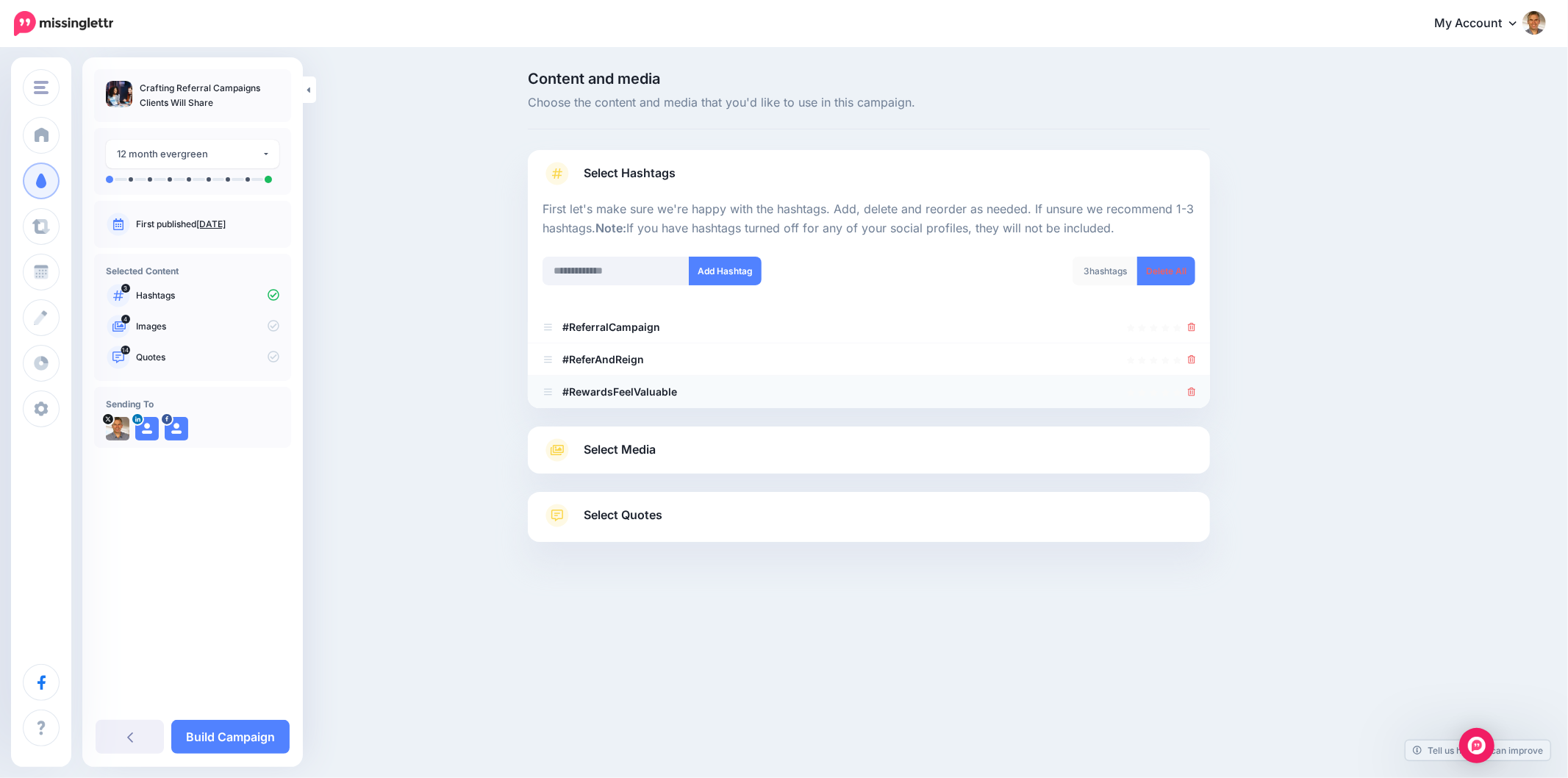
click at [1191, 394] on icon at bounding box center [1192, 392] width 8 height 9
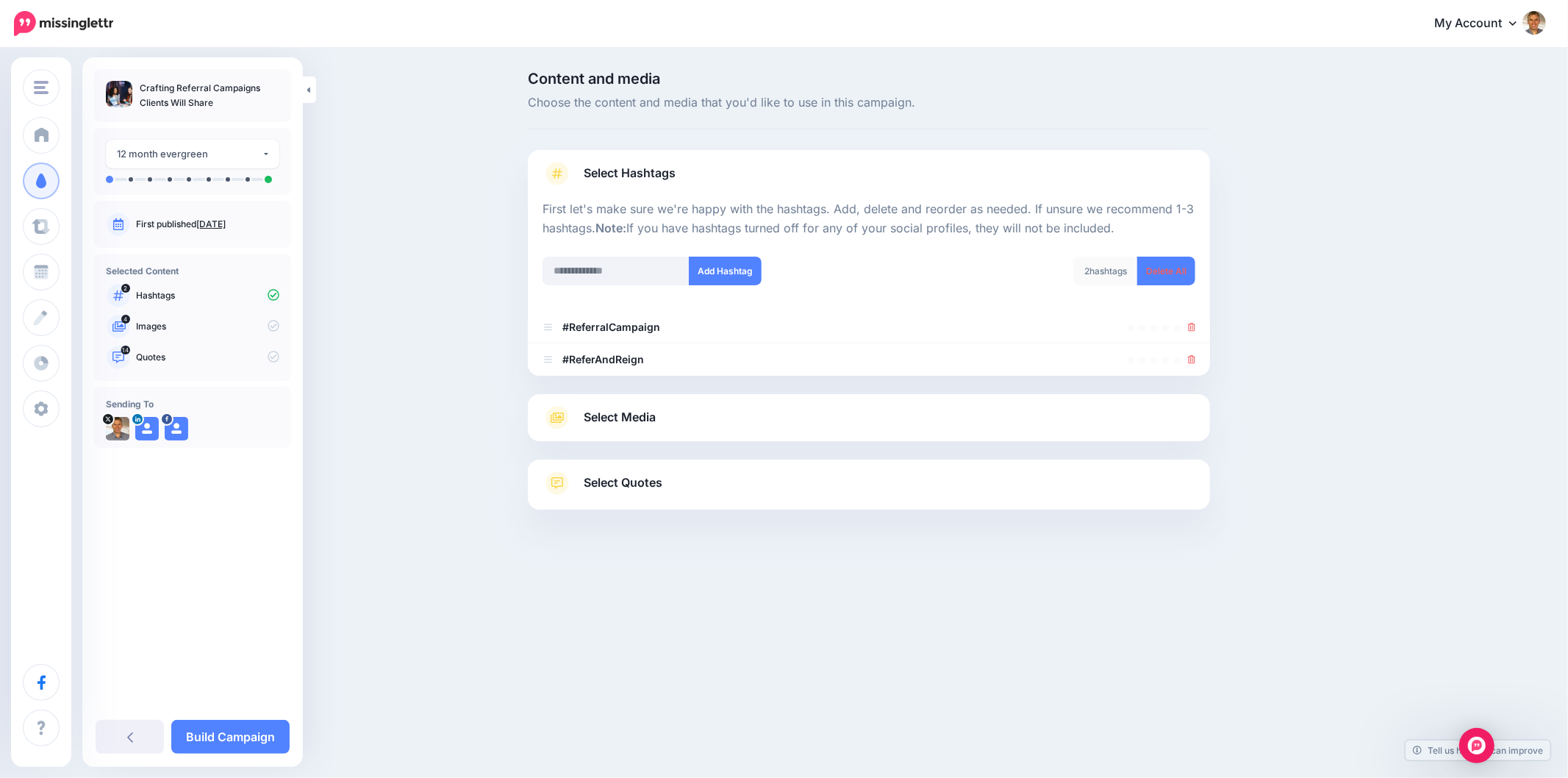
click at [649, 437] on div "Select Media Next, let's make sure we have the best media for this campaign. De…" at bounding box center [868, 418] width 682 height 47
click at [673, 425] on link "Select Media" at bounding box center [869, 418] width 653 height 23
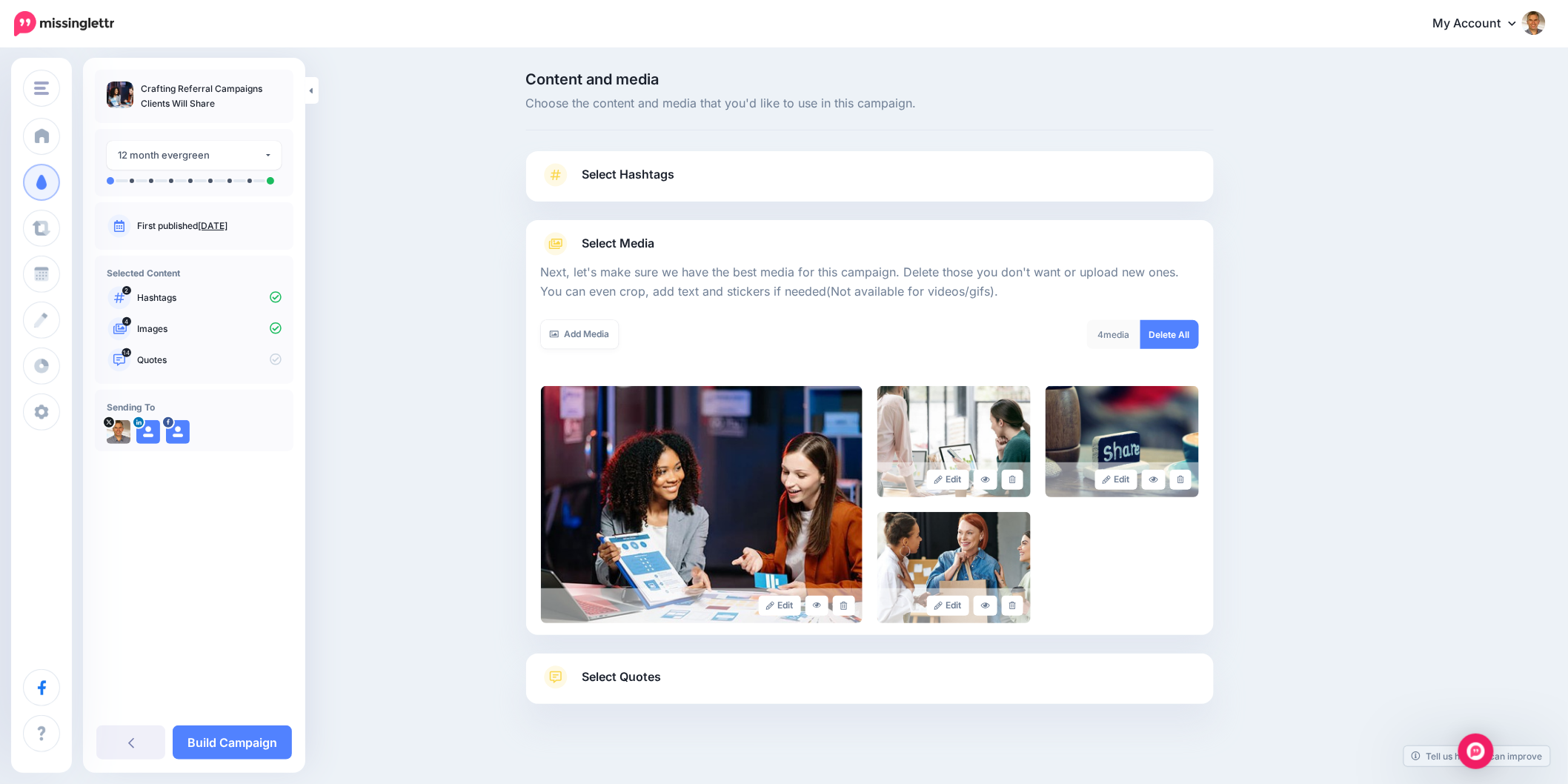
drag, startPoint x: 654, startPoint y: 675, endPoint x: 670, endPoint y: 680, distance: 16.8
click at [654, 674] on span "Select Quotes" at bounding box center [621, 677] width 79 height 20
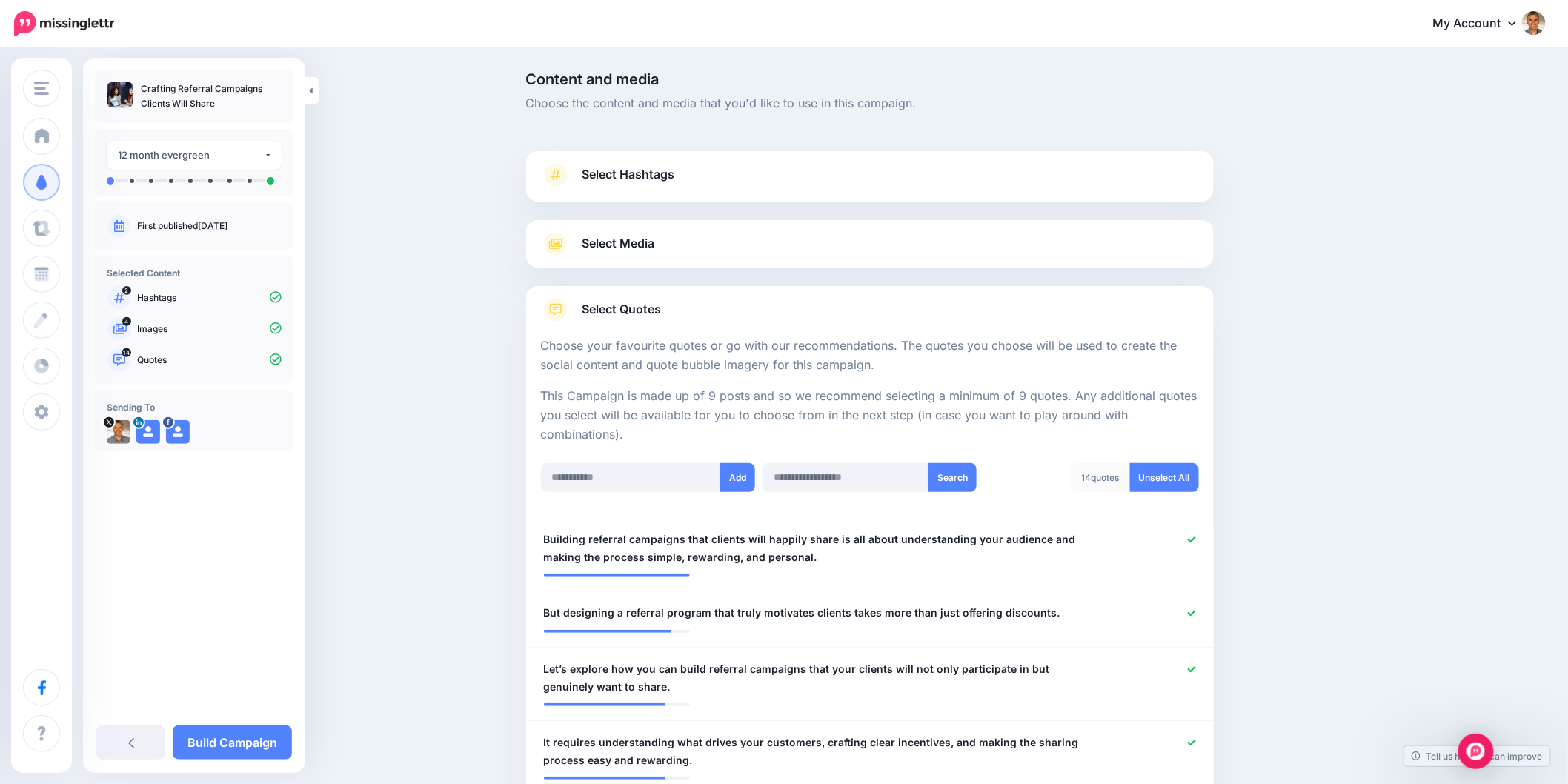
click at [649, 172] on span "Select Hashtags" at bounding box center [628, 175] width 93 height 20
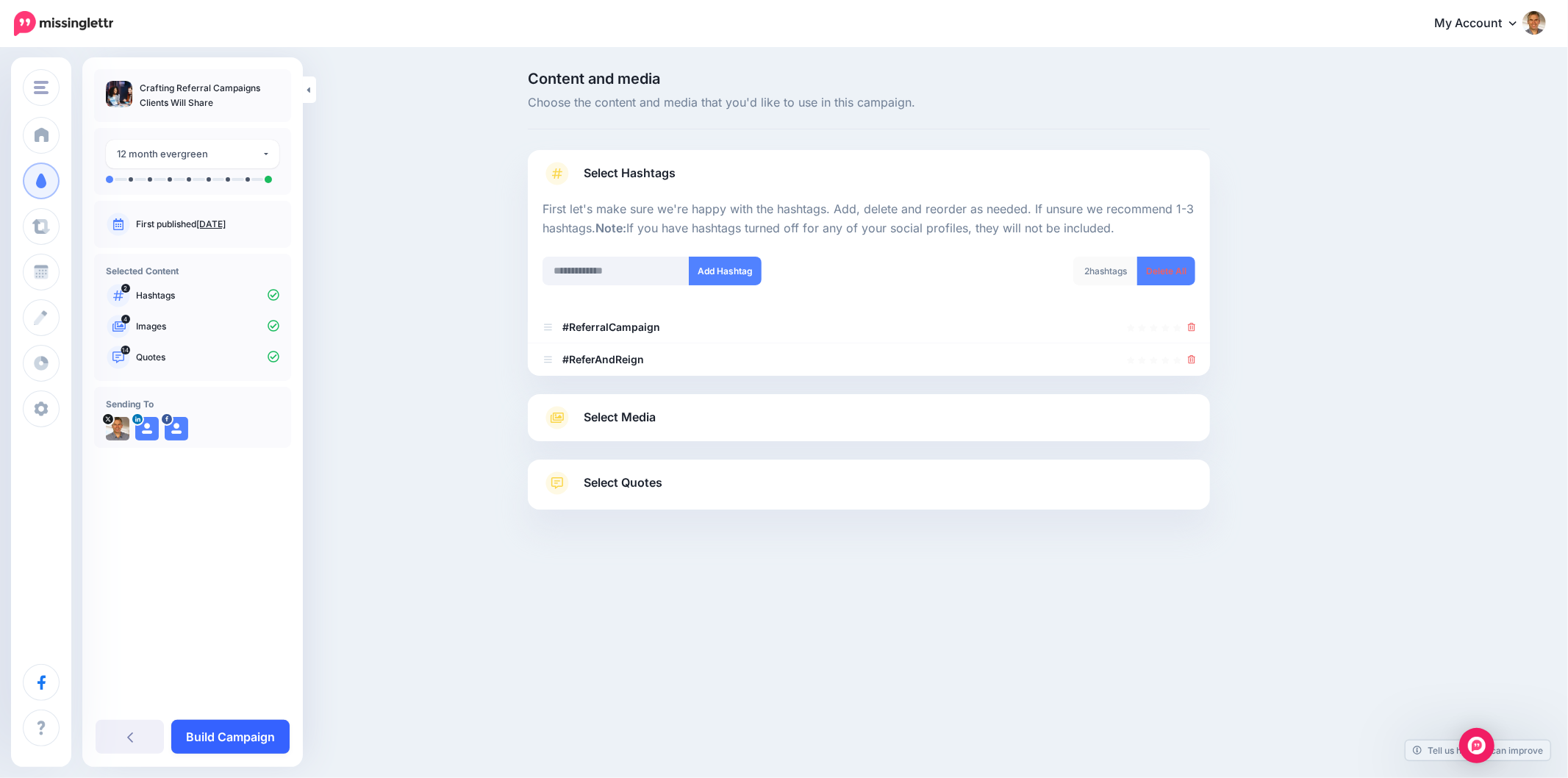
click at [268, 739] on link "Build Campaign" at bounding box center [230, 737] width 118 height 34
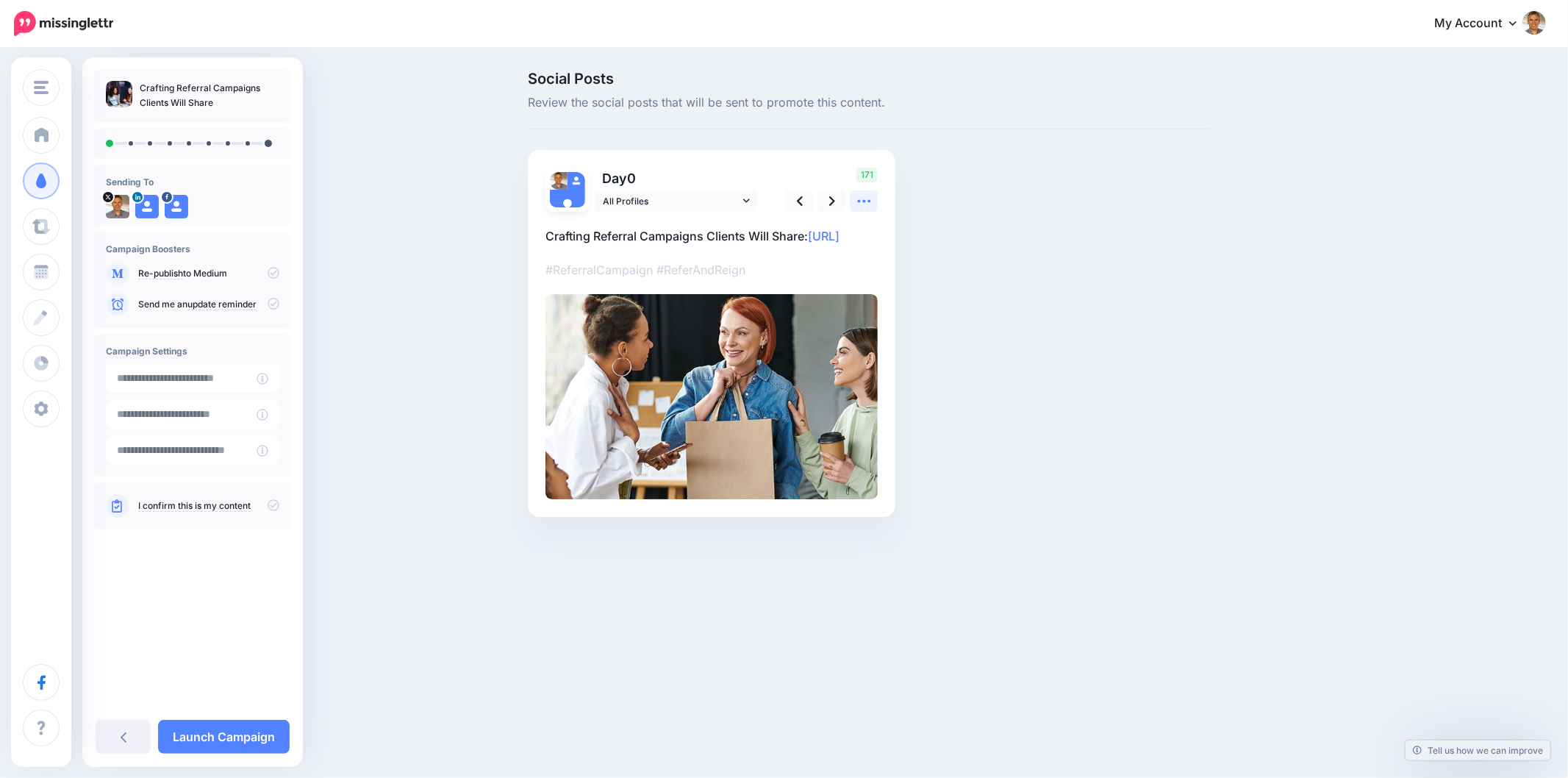
click at [863, 205] on icon at bounding box center [864, 201] width 16 height 16
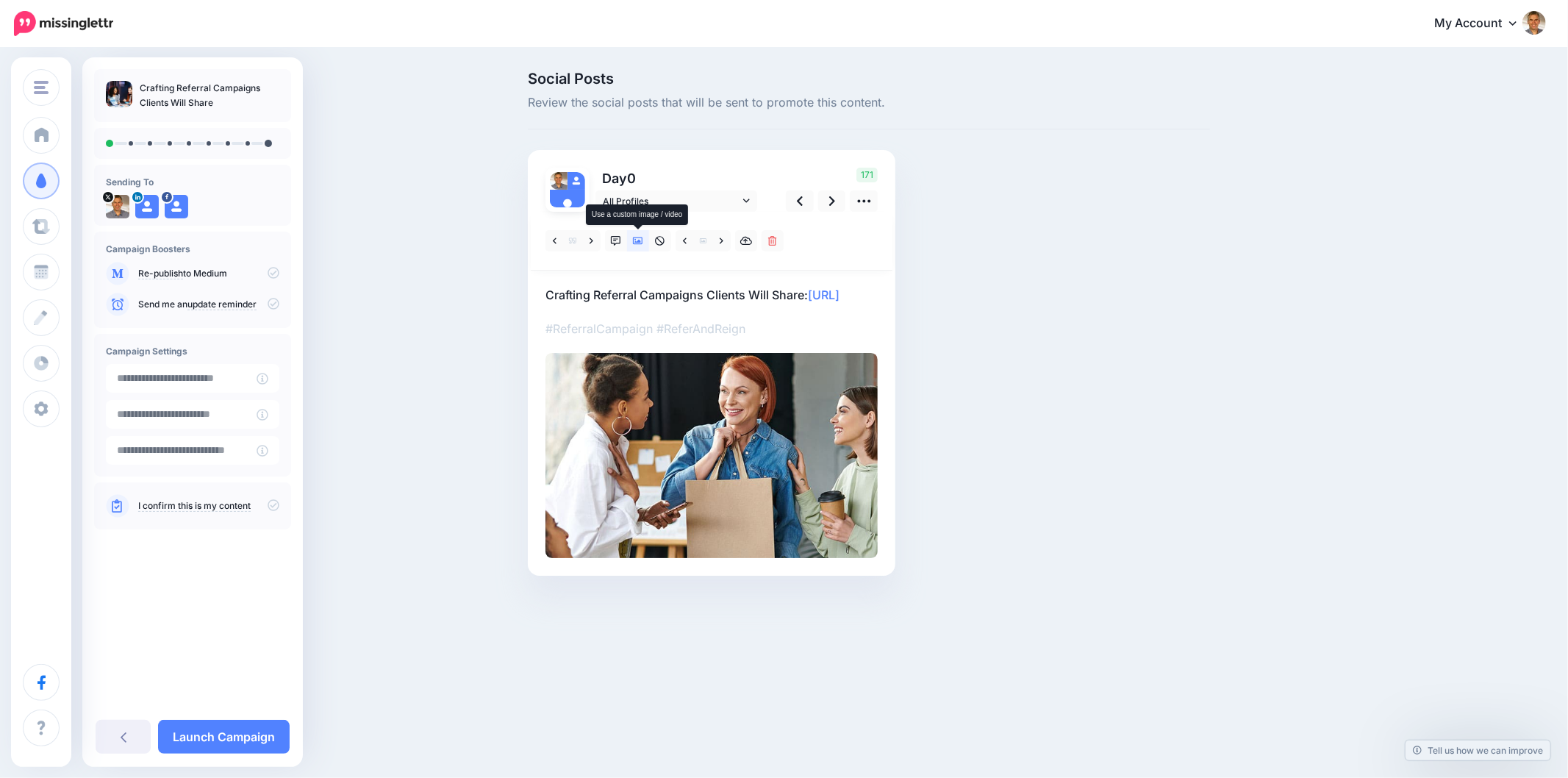
click at [635, 237] on icon at bounding box center [638, 241] width 10 height 10
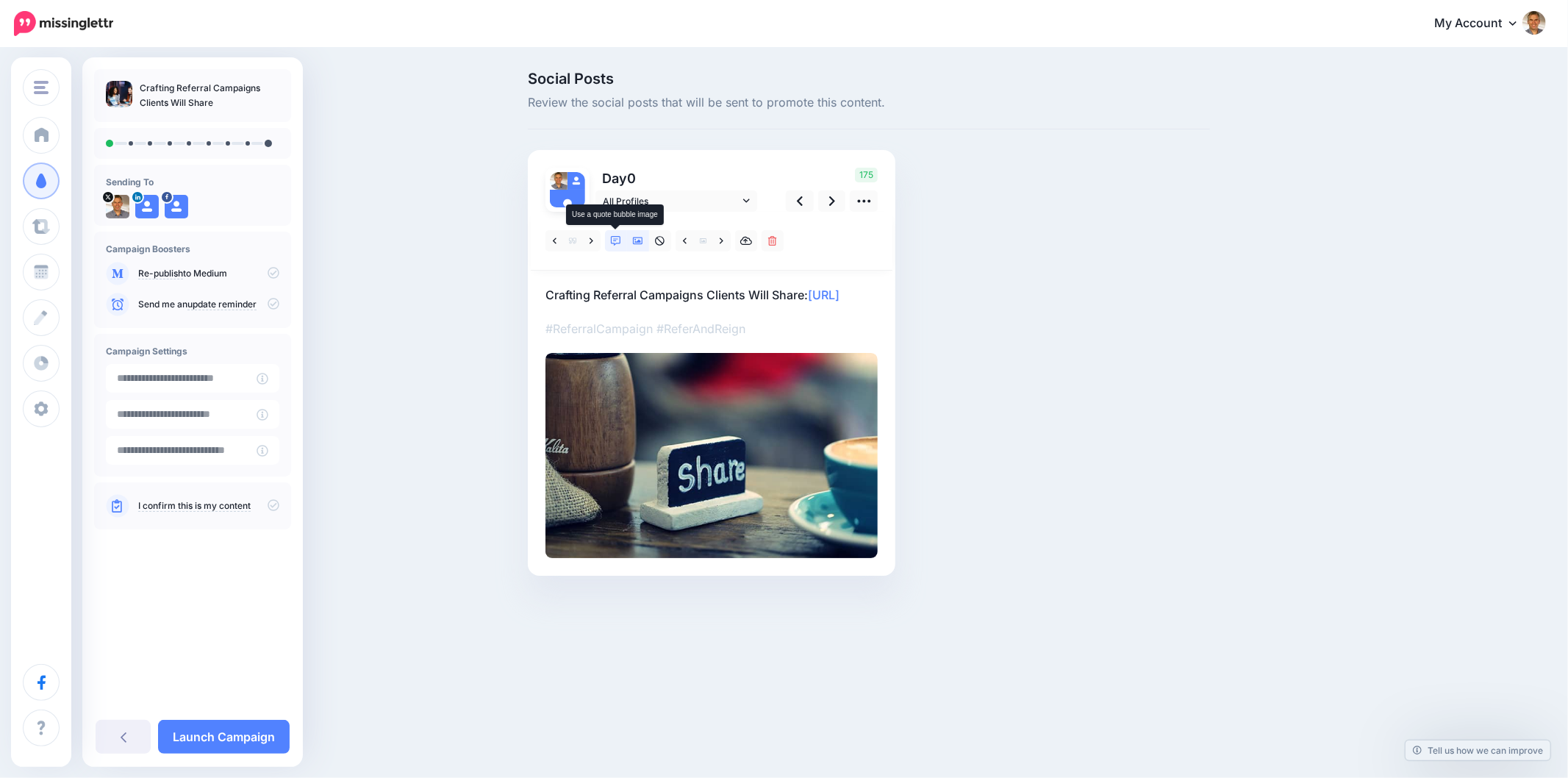
drag, startPoint x: 615, startPoint y: 236, endPoint x: 640, endPoint y: 245, distance: 26.6
click at [615, 237] on icon at bounding box center [615, 241] width 10 height 10
click at [640, 245] on link at bounding box center [638, 241] width 22 height 22
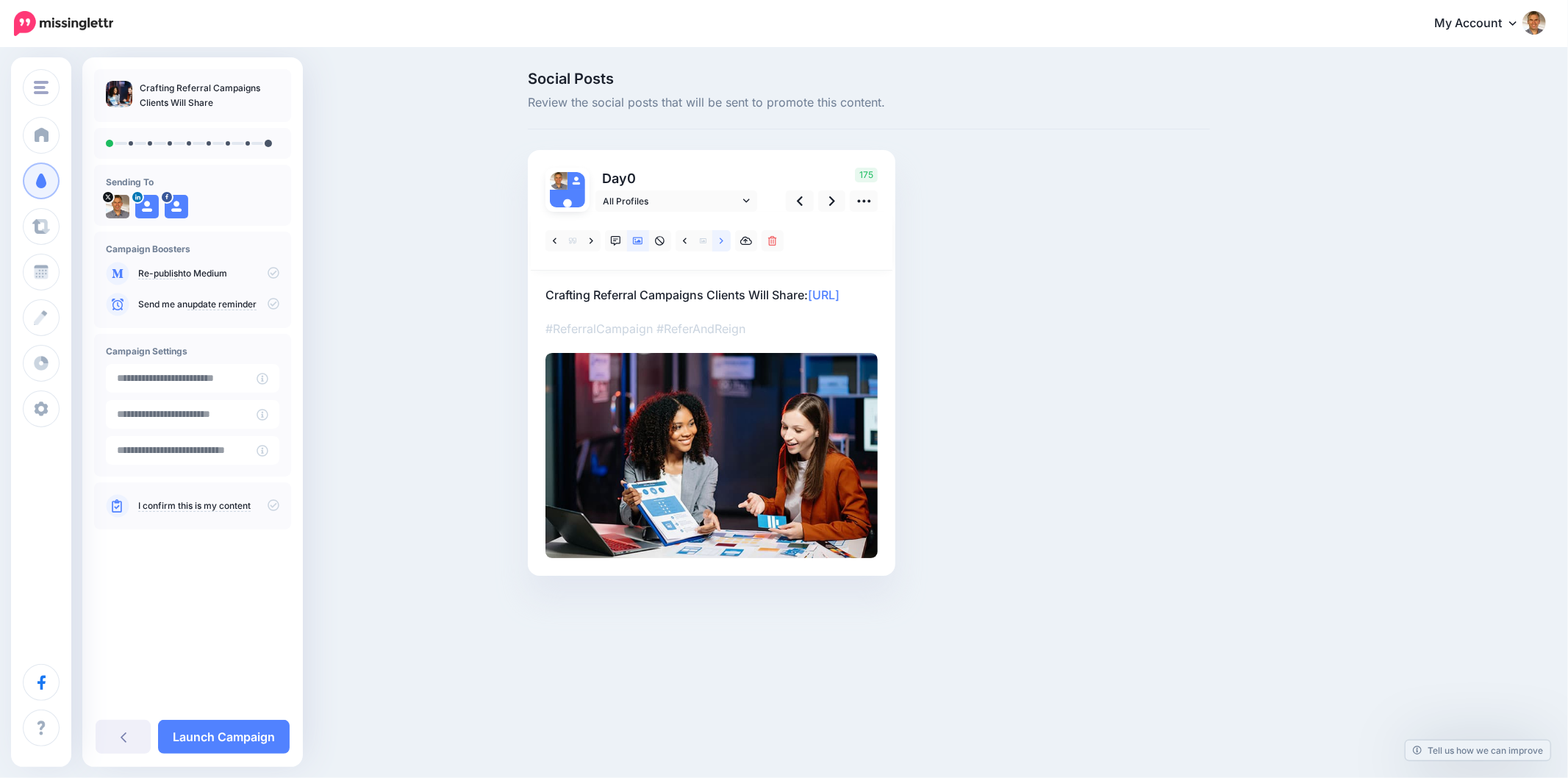
click at [720, 239] on icon at bounding box center [721, 241] width 3 height 10
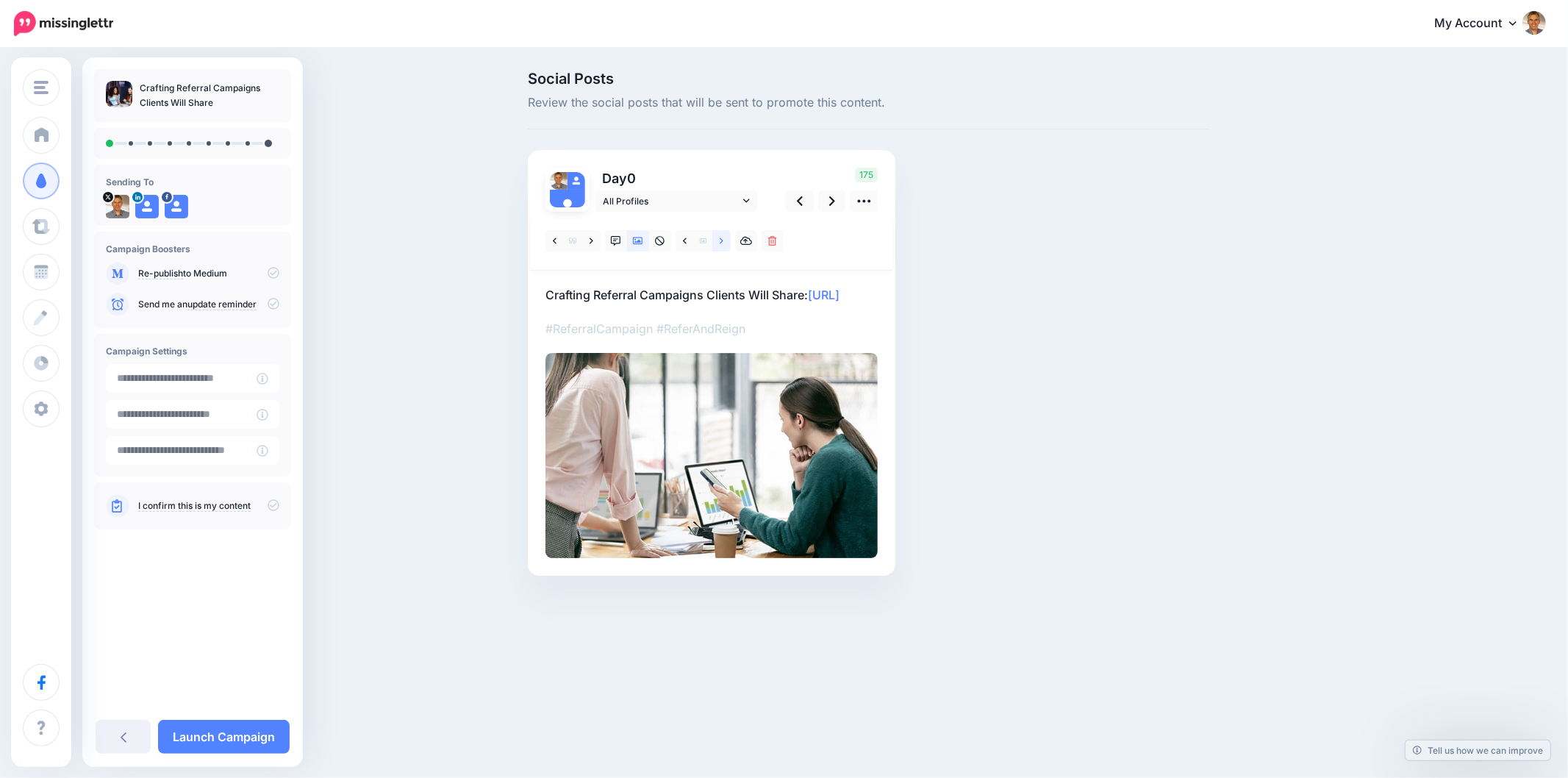
click at [722, 241] on icon at bounding box center [721, 241] width 3 height 10
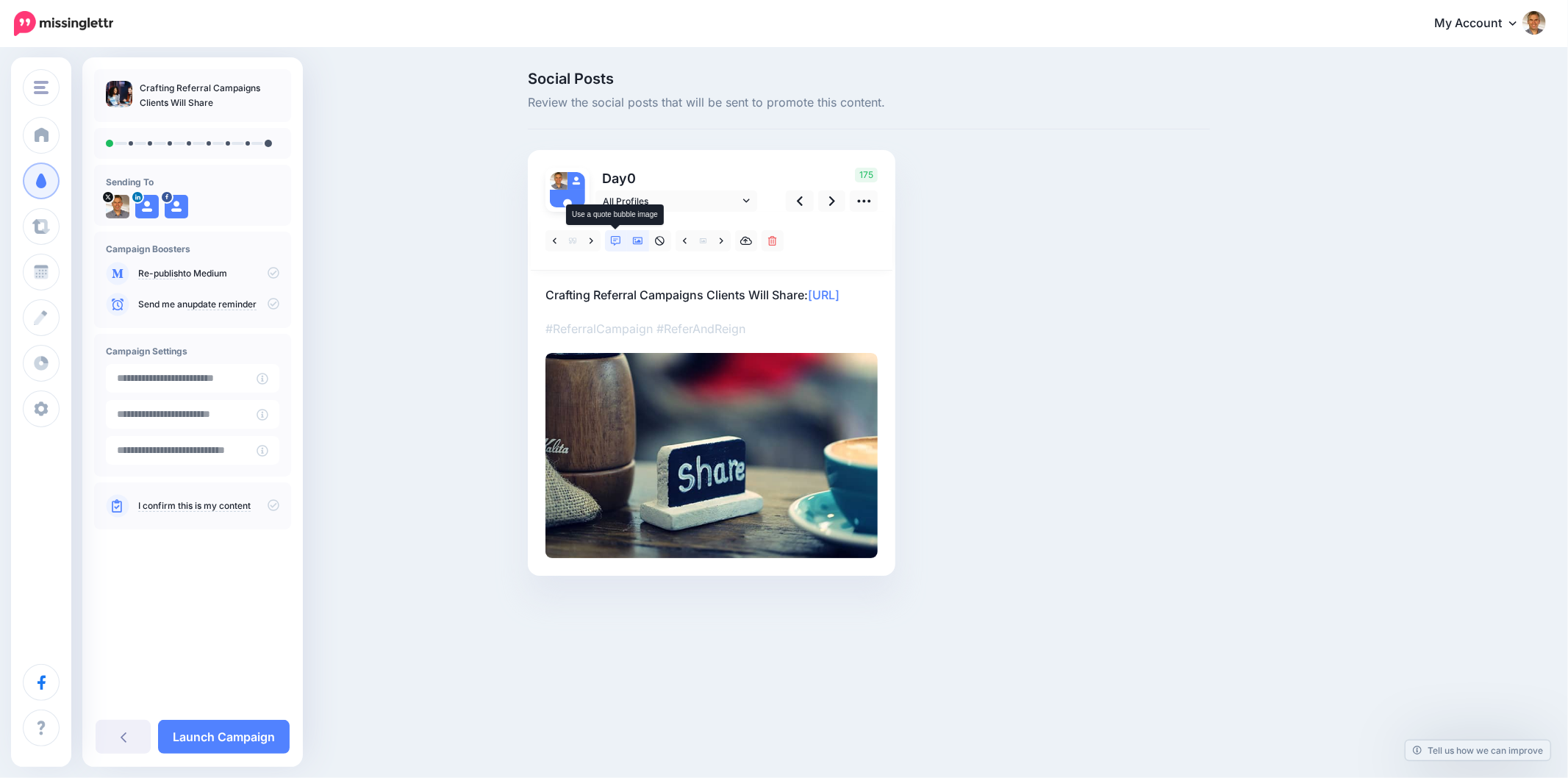
click at [620, 236] on icon at bounding box center [615, 241] width 10 height 10
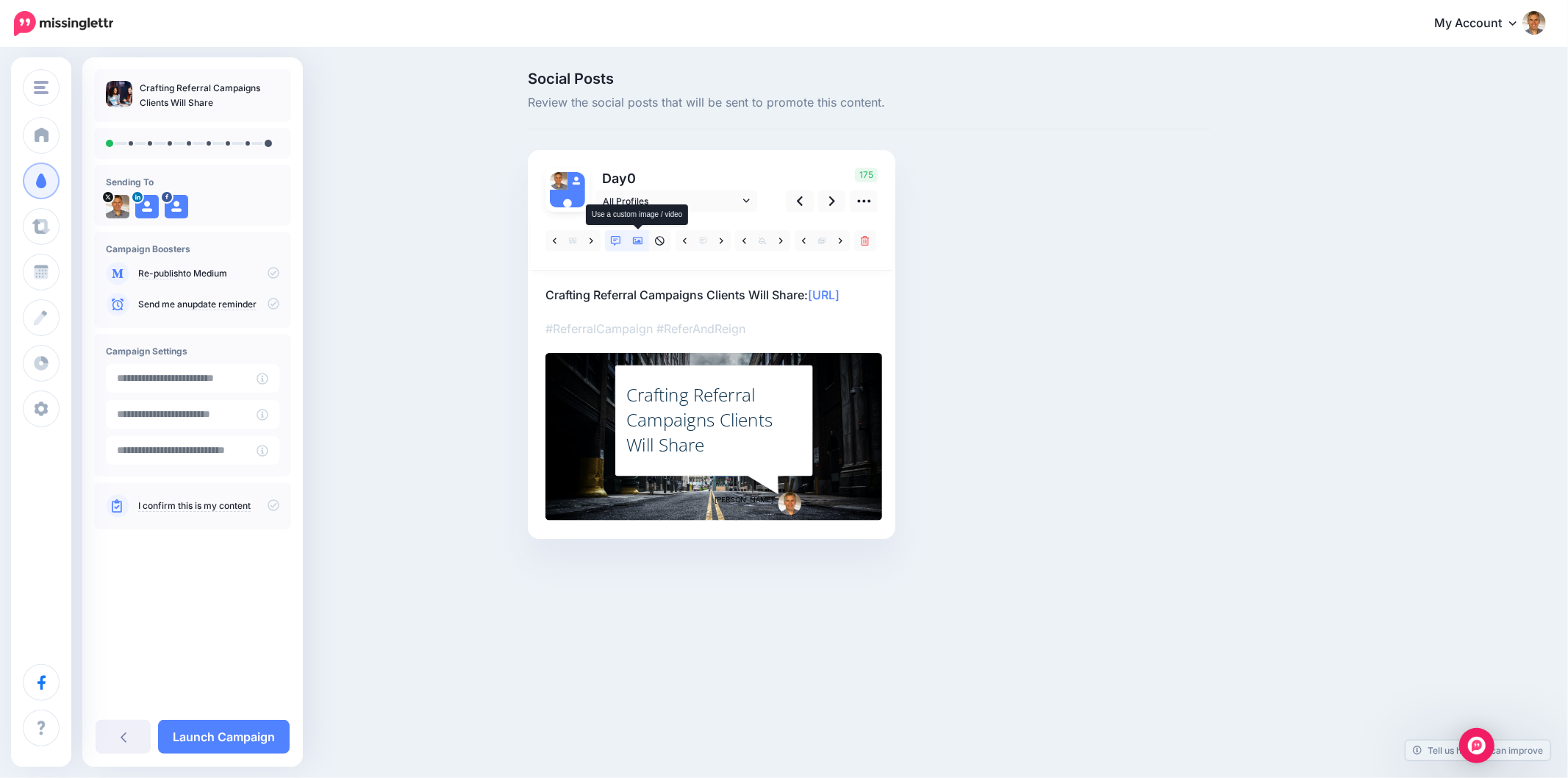
drag, startPoint x: 636, startPoint y: 247, endPoint x: 725, endPoint y: 274, distance: 93.0
click at [636, 246] on link at bounding box center [638, 241] width 22 height 22
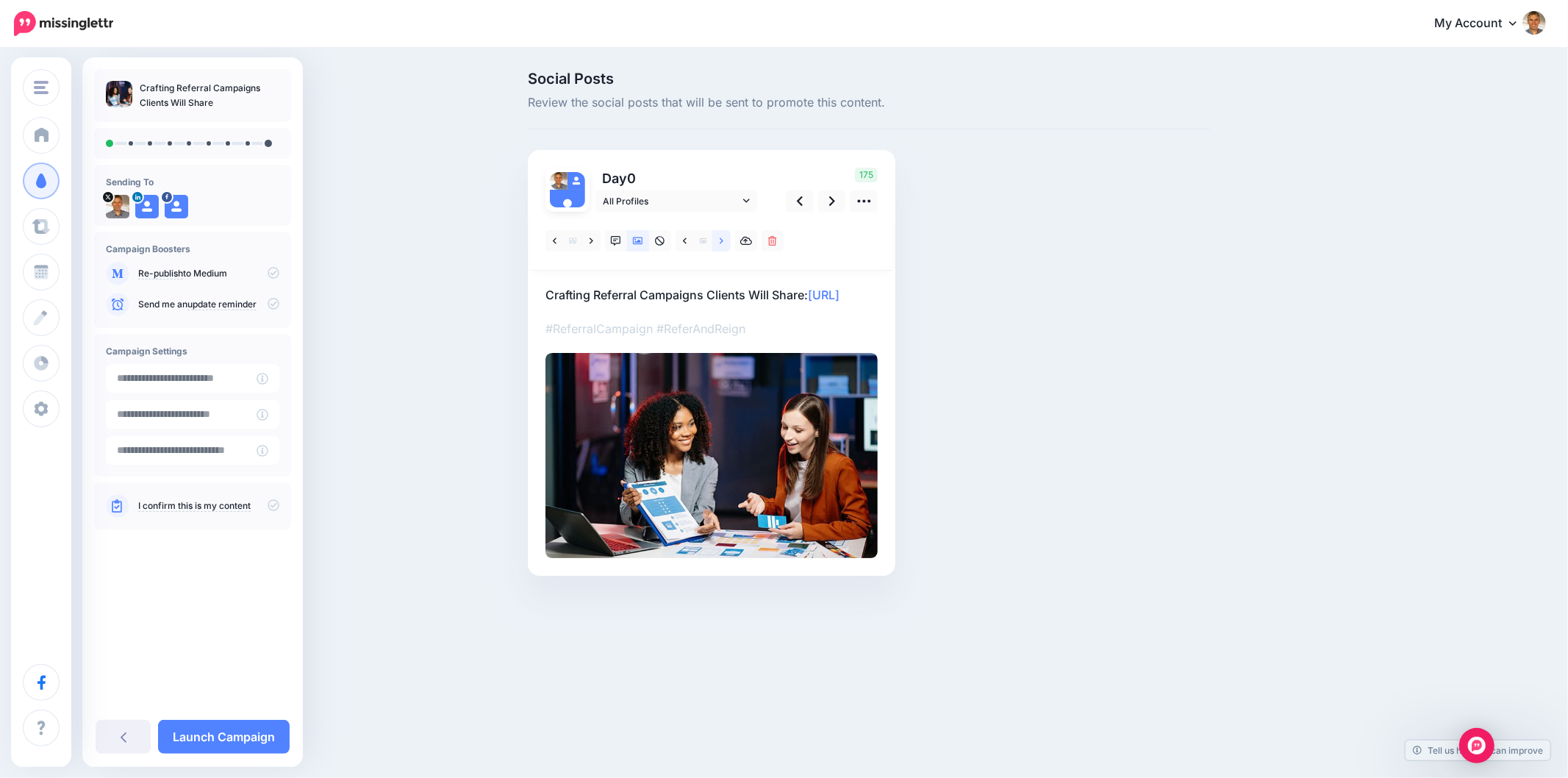
click at [718, 243] on link at bounding box center [721, 241] width 18 height 22
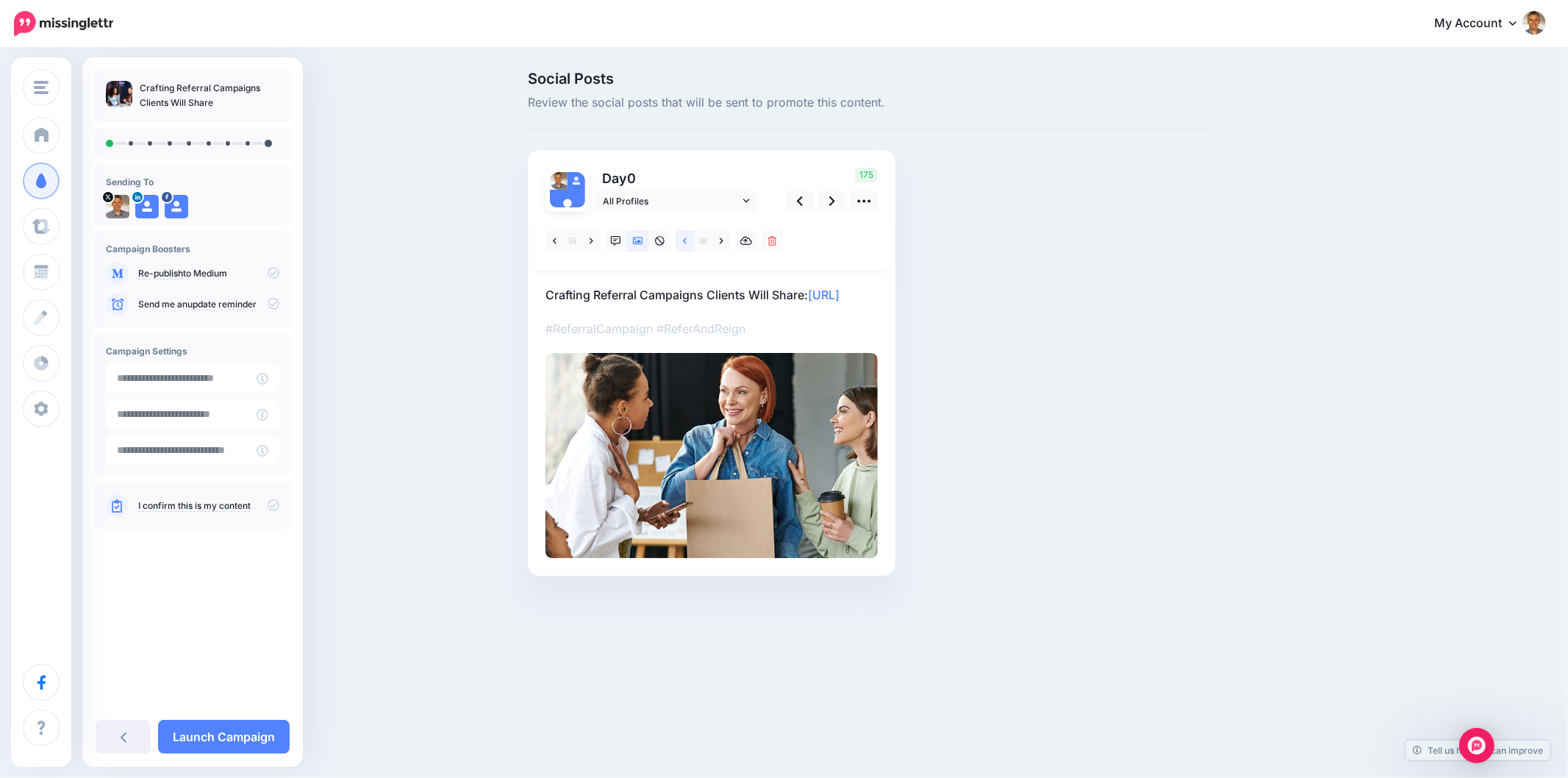
click at [685, 239] on icon at bounding box center [684, 241] width 3 height 10
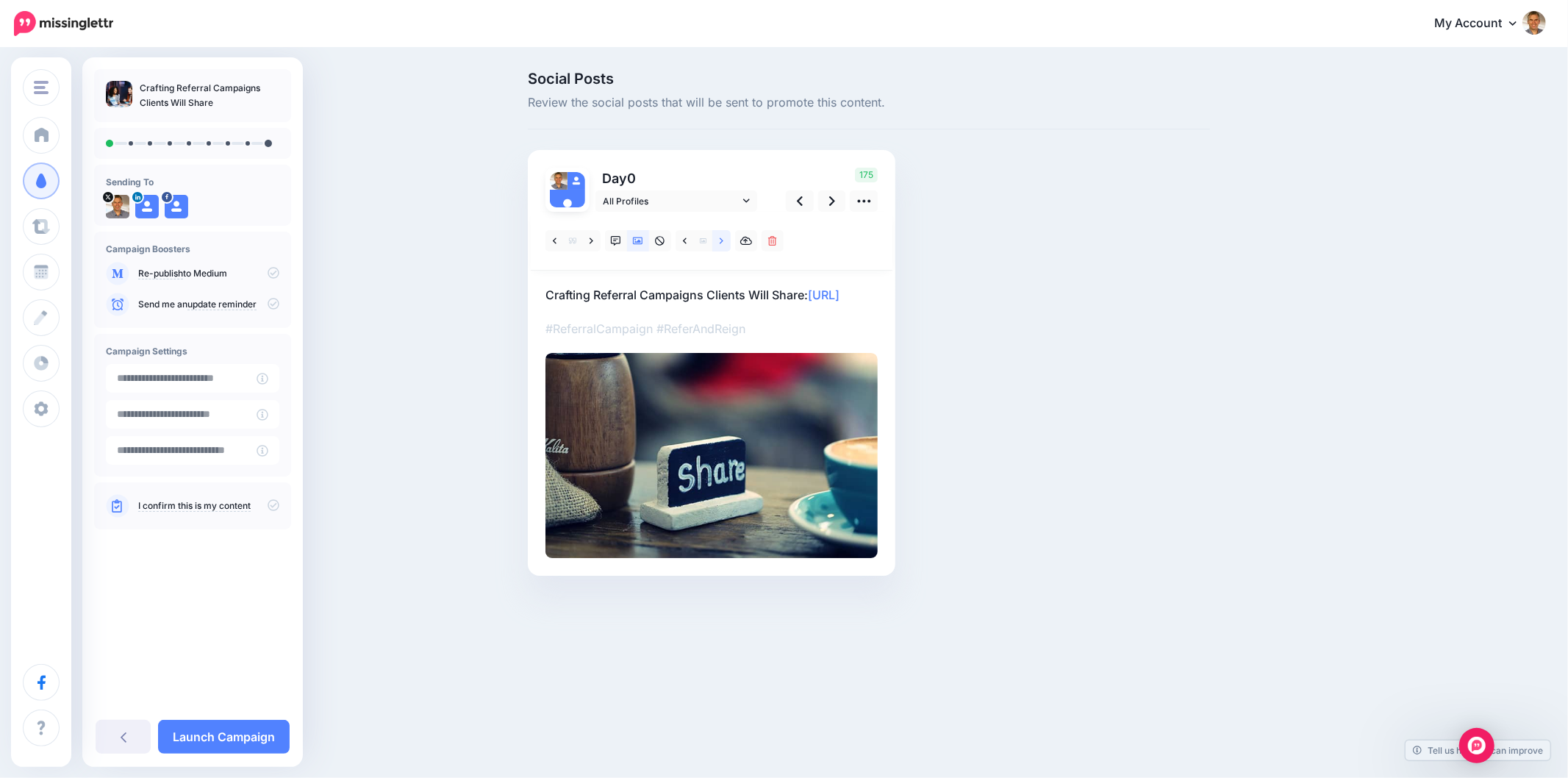
click at [714, 241] on link at bounding box center [721, 241] width 18 height 22
click at [721, 241] on icon at bounding box center [721, 240] width 3 height 6
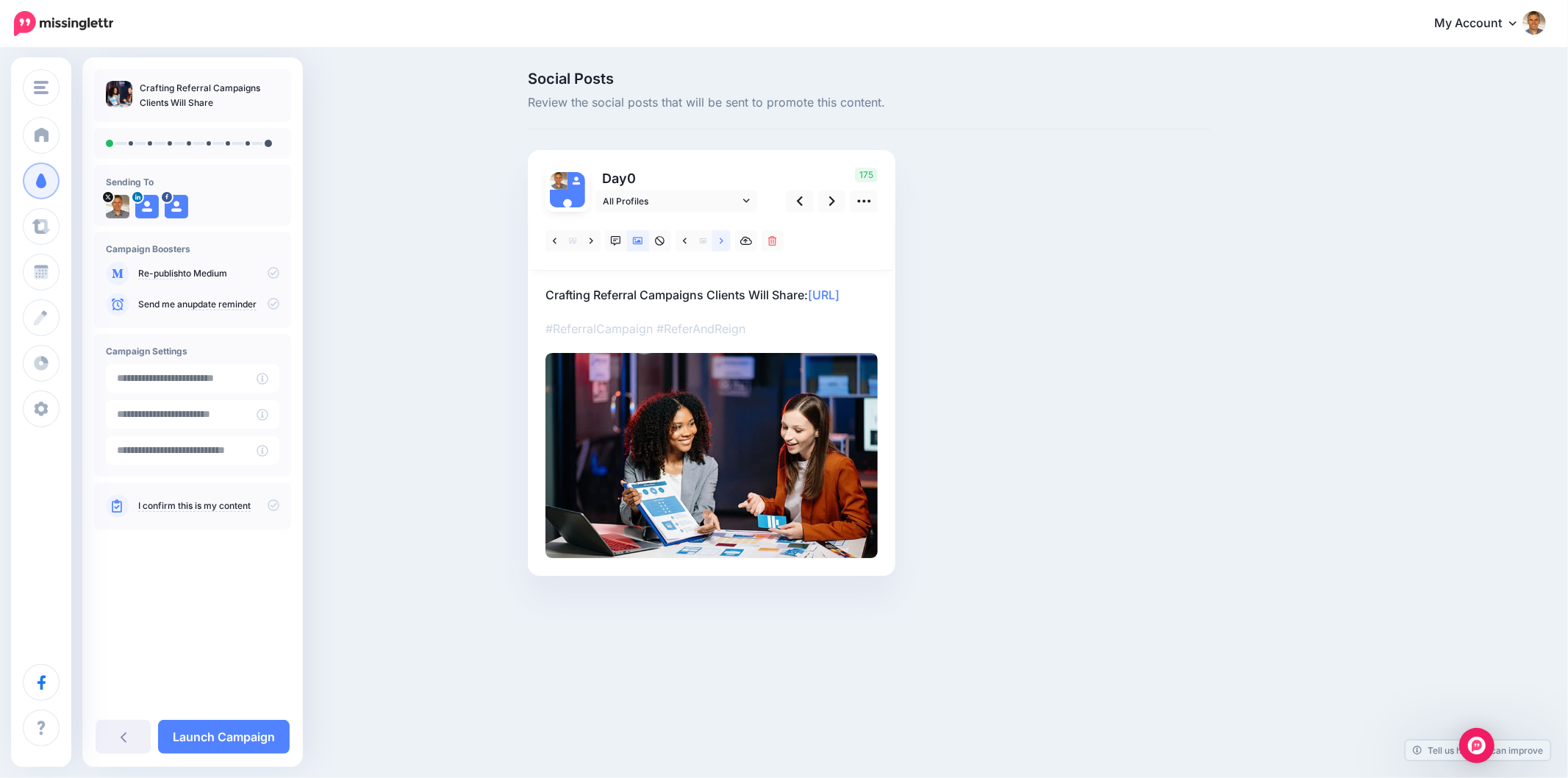
click at [721, 241] on icon at bounding box center [721, 240] width 3 height 6
click at [721, 241] on icon at bounding box center [721, 240] width 3 height 6
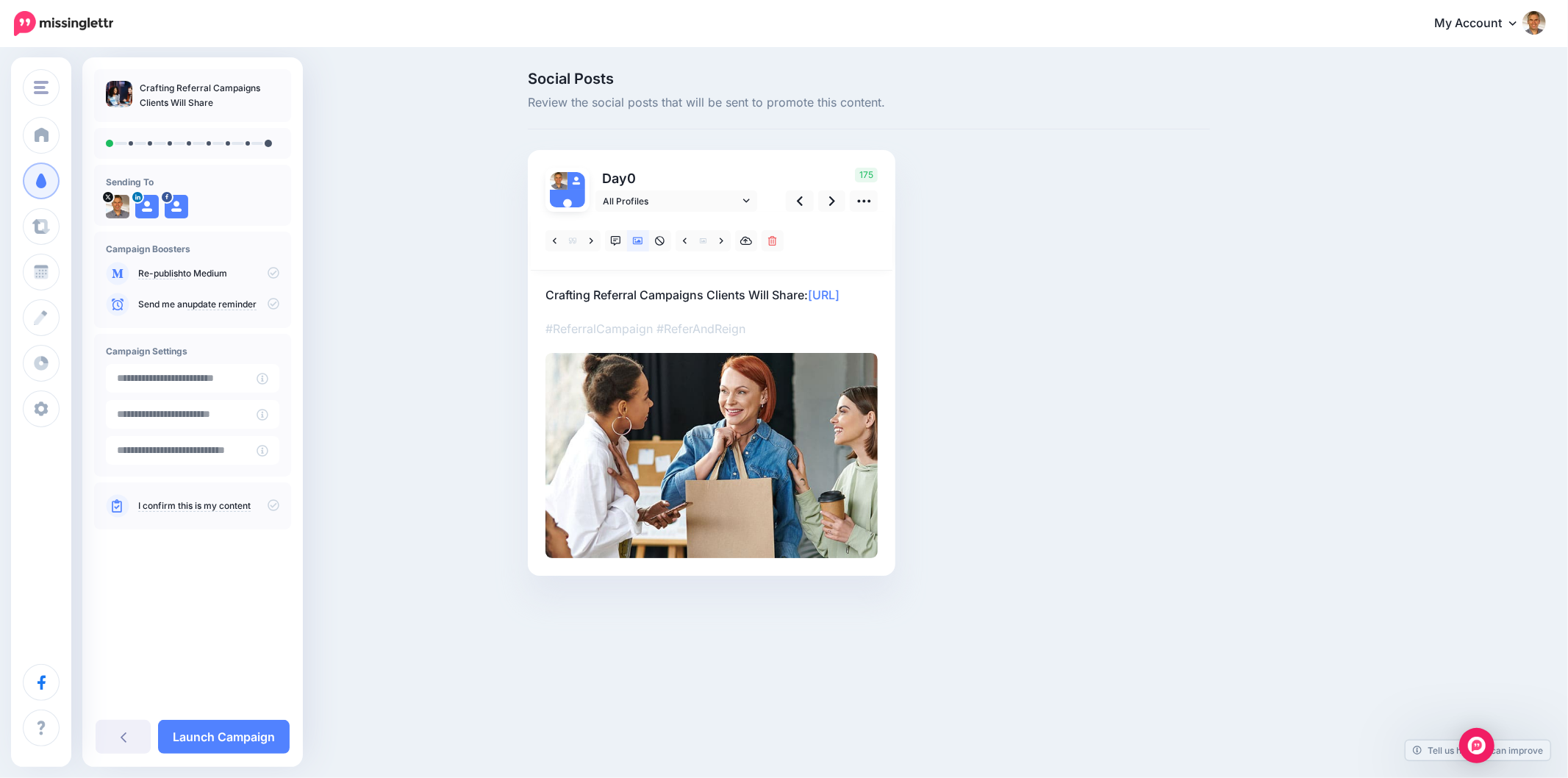
click at [1017, 450] on div "Social Posts Review the social posts that will be sent to promote this content.…" at bounding box center [784, 345] width 1568 height 592
click at [837, 203] on link at bounding box center [832, 201] width 28 height 22
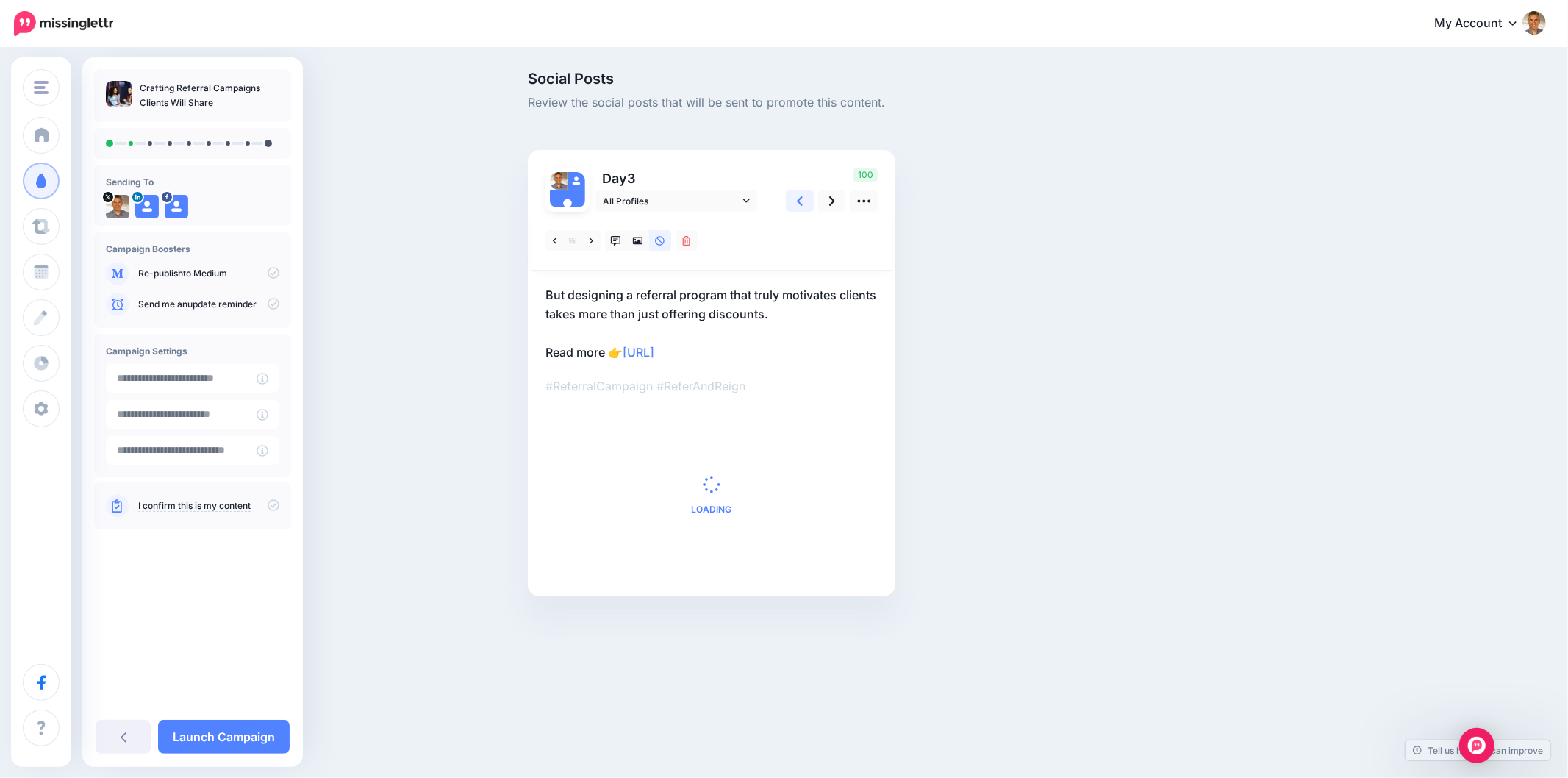
click at [794, 200] on link at bounding box center [800, 201] width 28 height 22
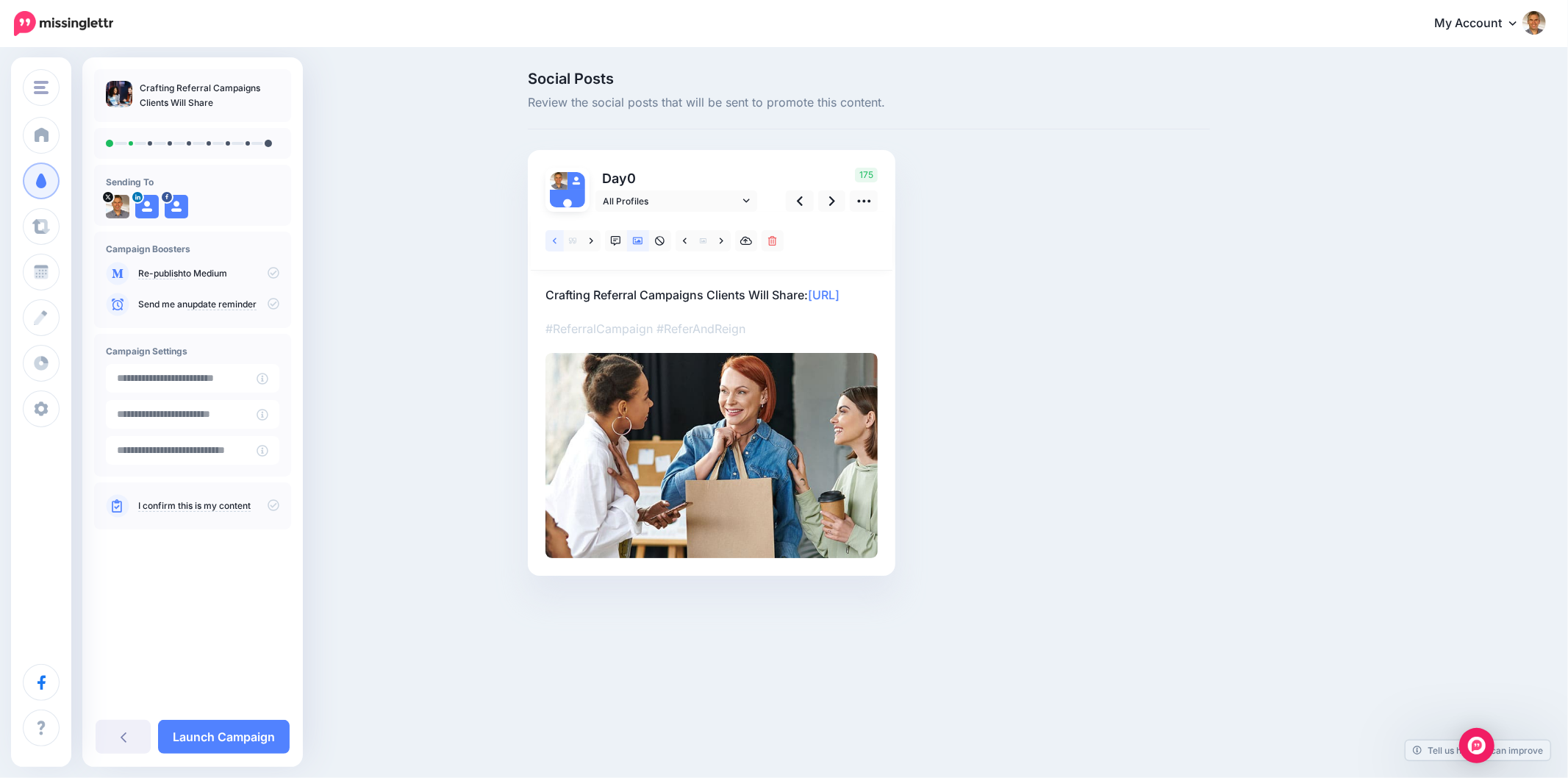
click at [560, 241] on link at bounding box center [554, 241] width 18 height 22
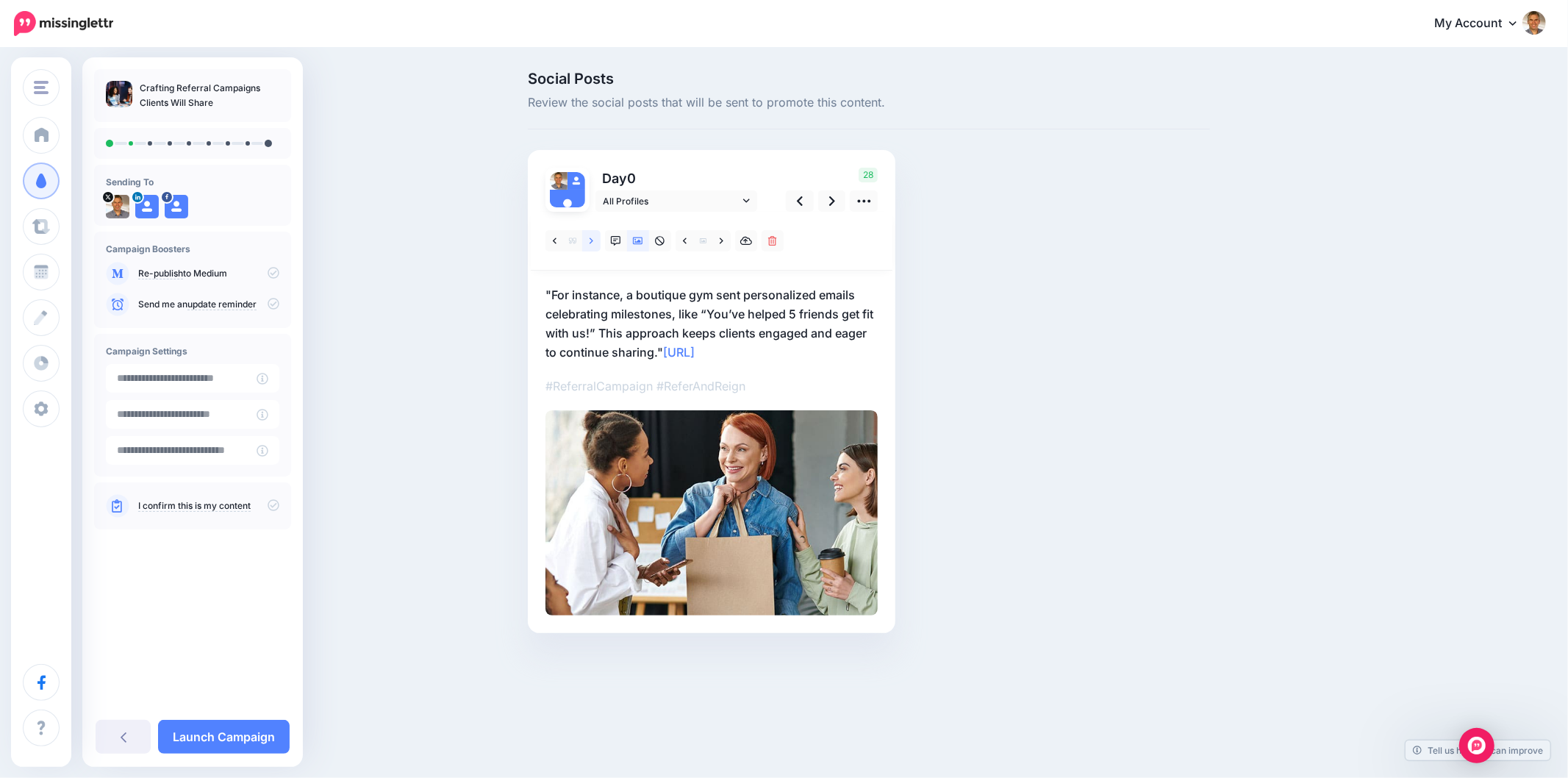
click at [591, 243] on icon at bounding box center [591, 241] width 3 height 10
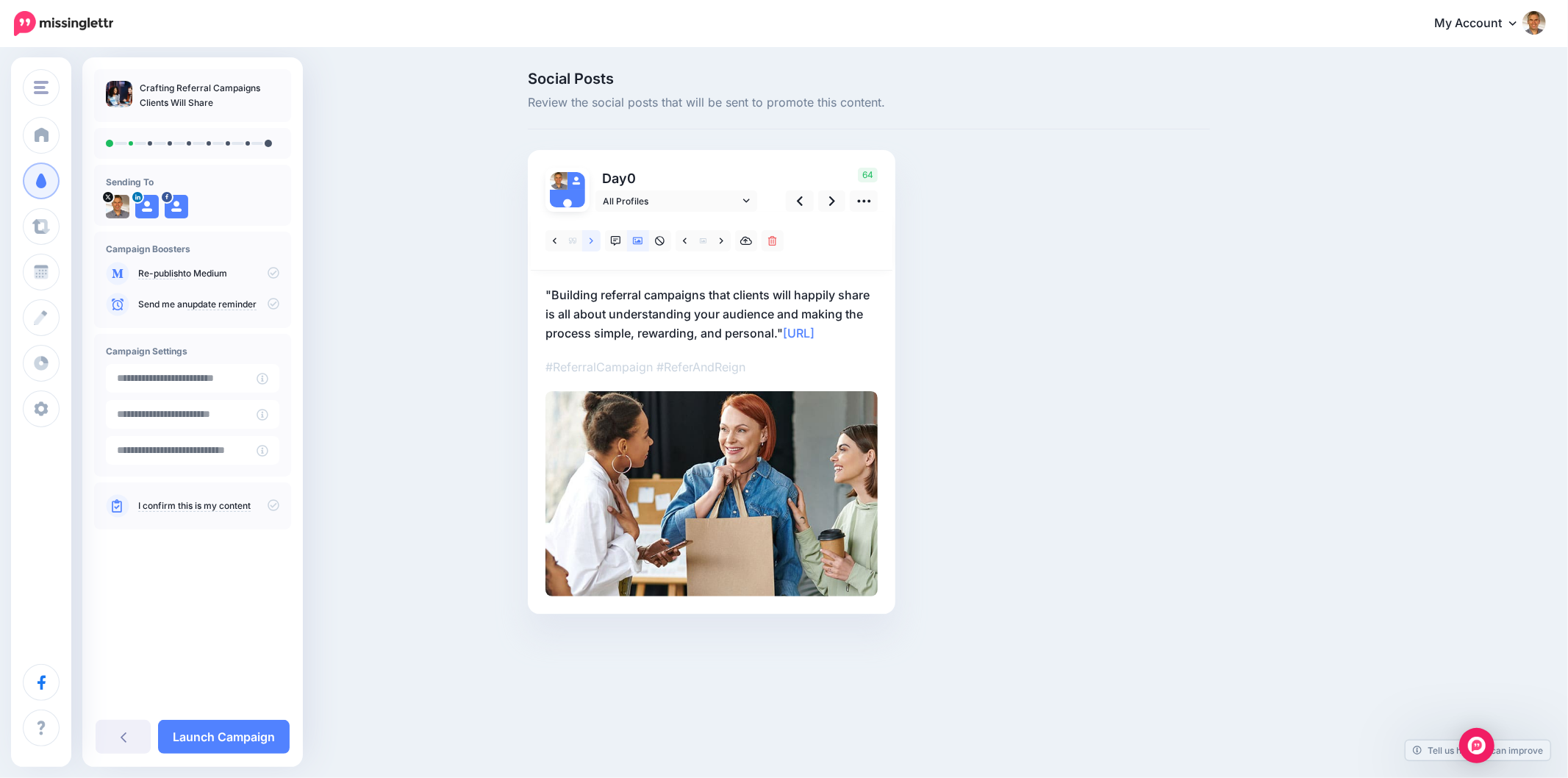
click at [593, 240] on link at bounding box center [591, 241] width 18 height 22
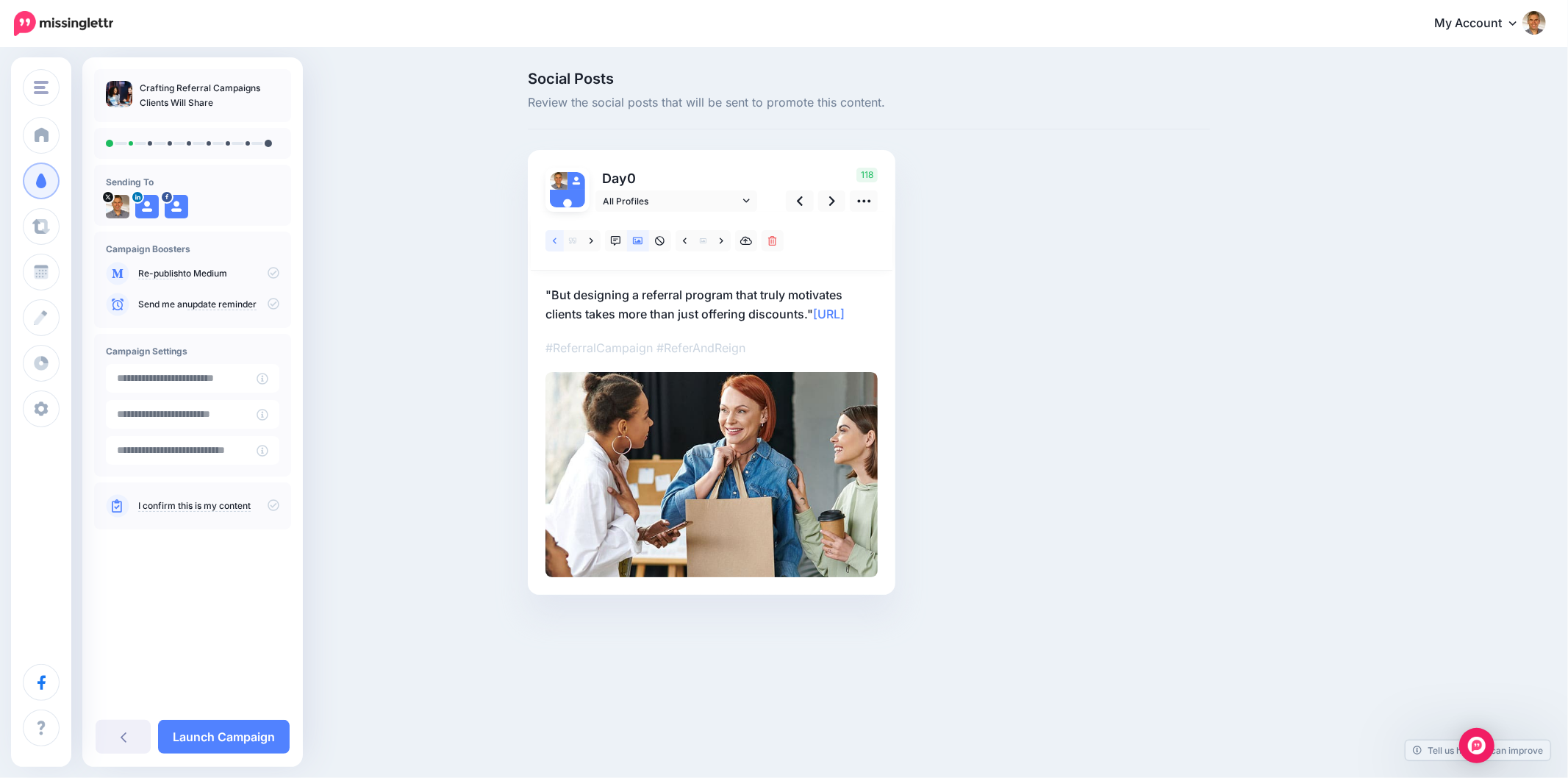
click at [554, 245] on link at bounding box center [554, 241] width 18 height 22
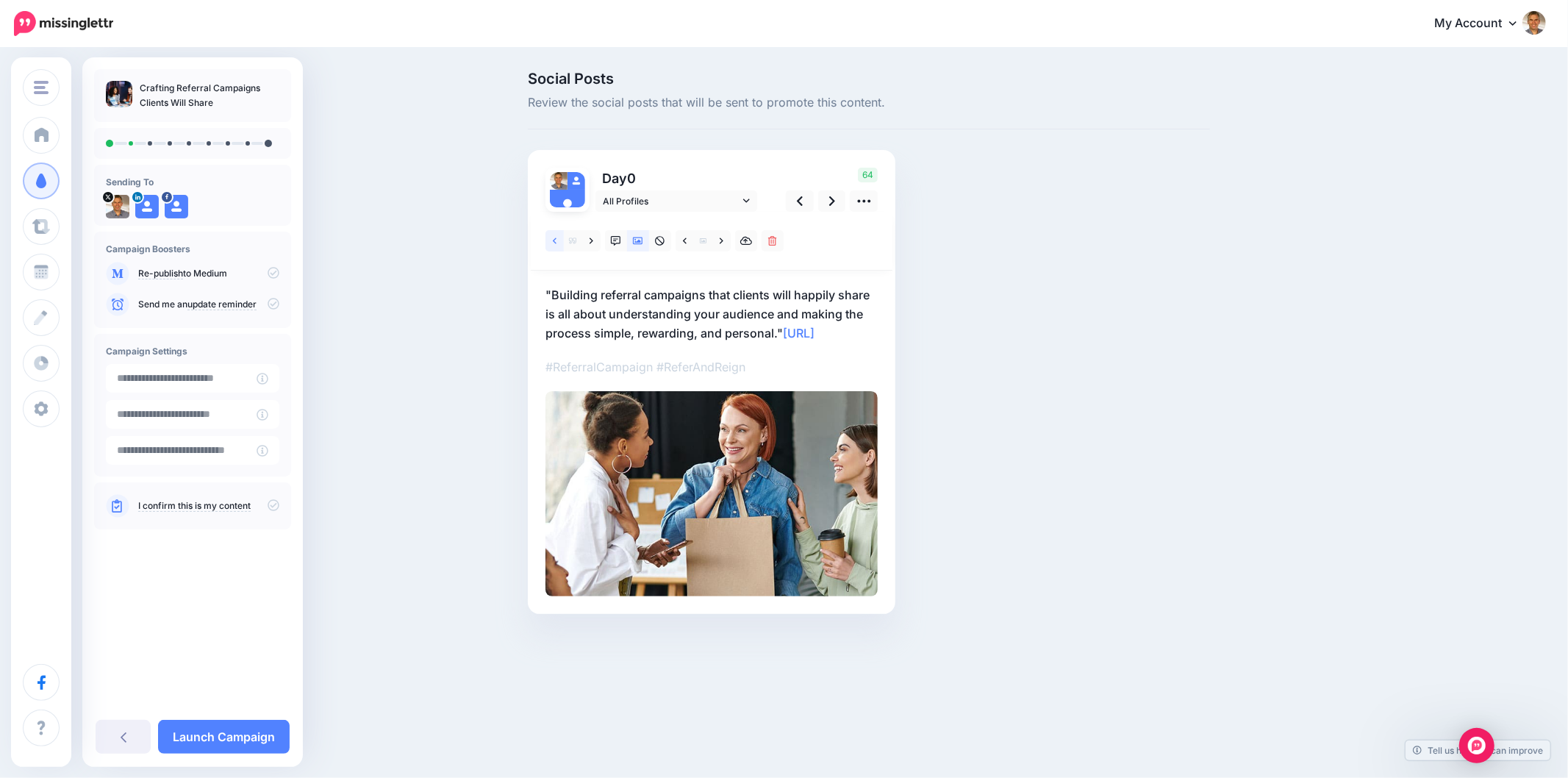
click at [548, 244] on link at bounding box center [554, 241] width 18 height 22
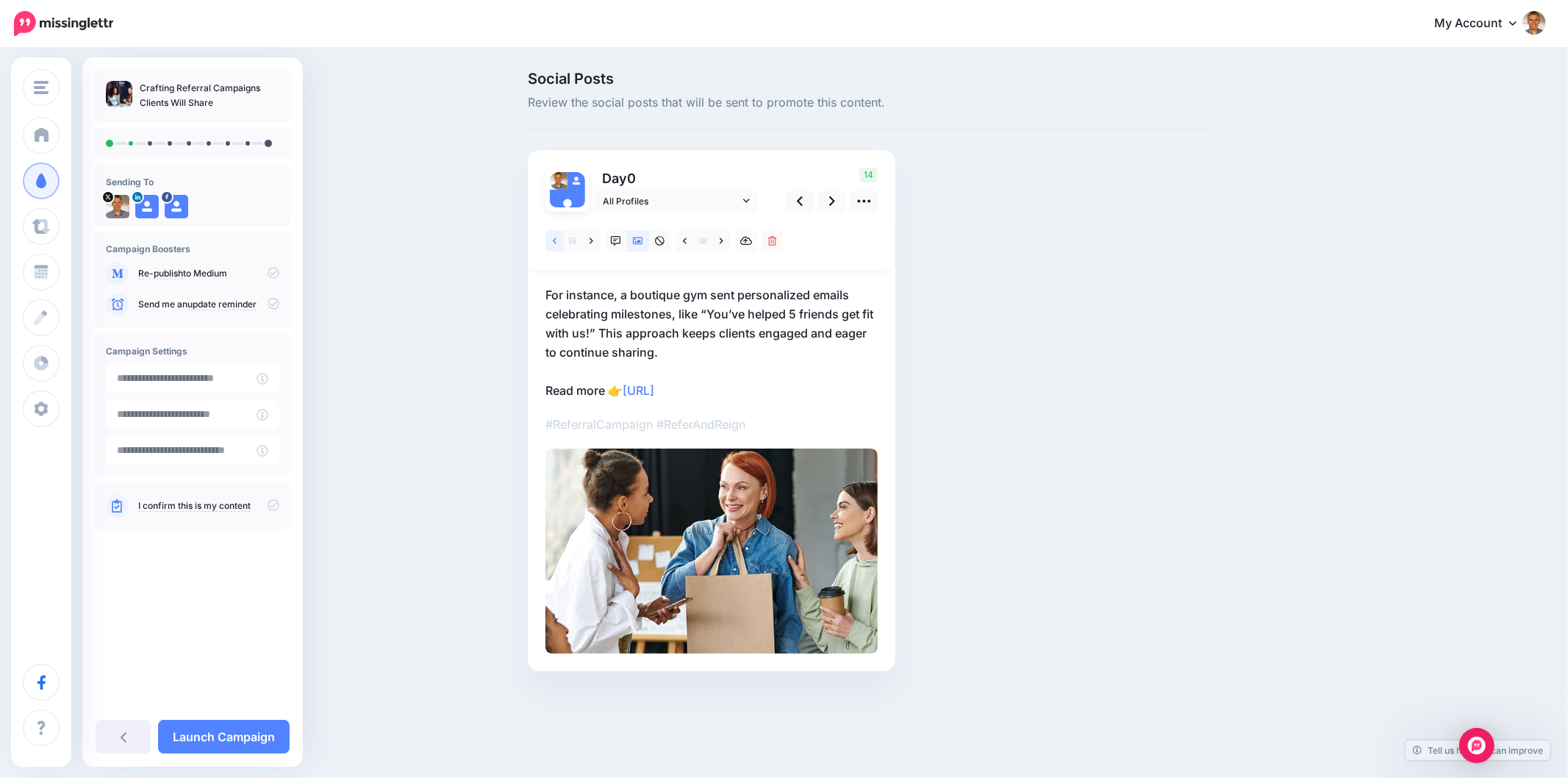
click at [548, 244] on link at bounding box center [554, 241] width 18 height 22
click at [554, 236] on icon at bounding box center [554, 241] width 3 height 10
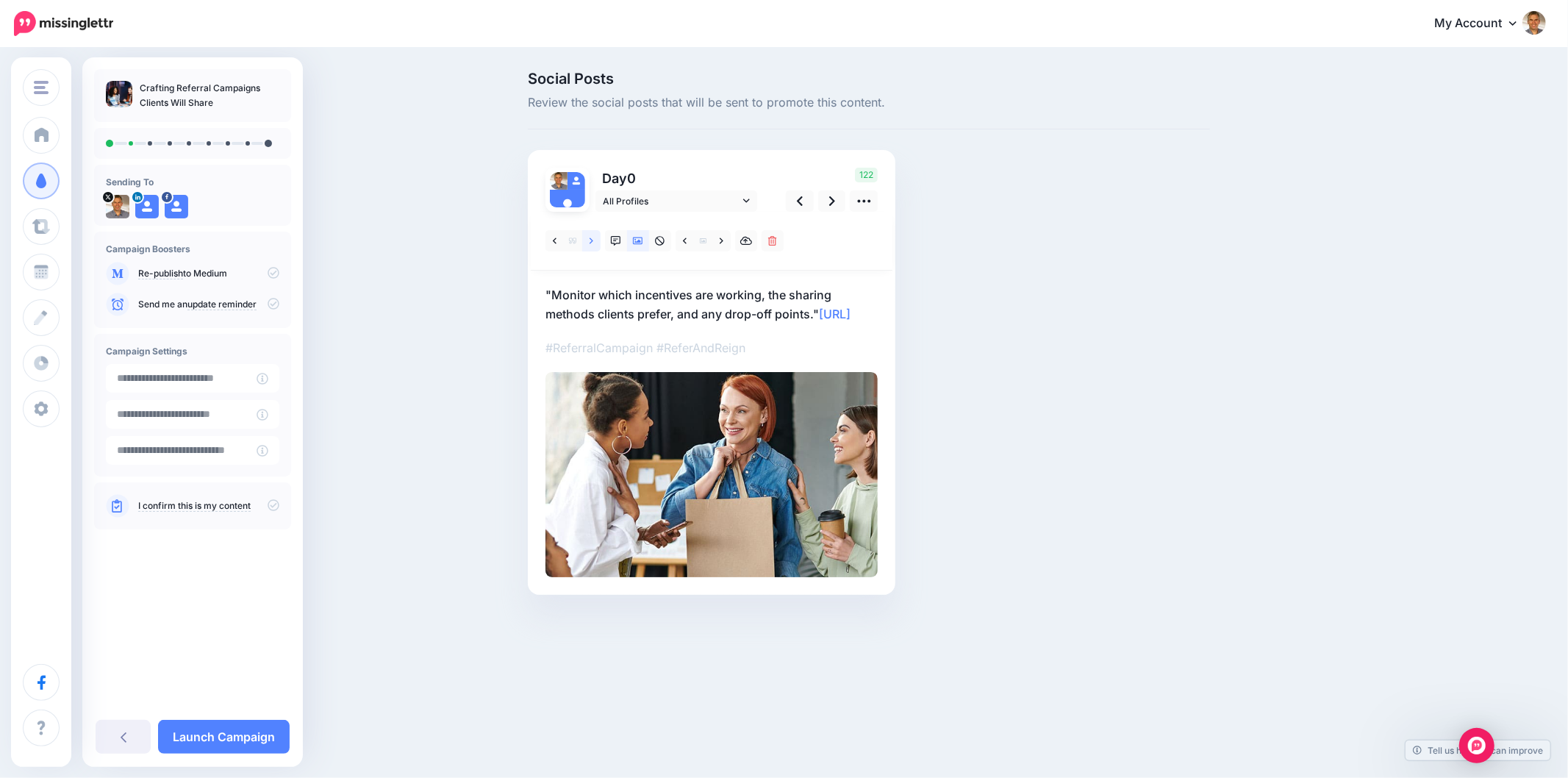
click at [591, 246] on link at bounding box center [591, 241] width 18 height 22
click at [591, 245] on link at bounding box center [591, 241] width 18 height 22
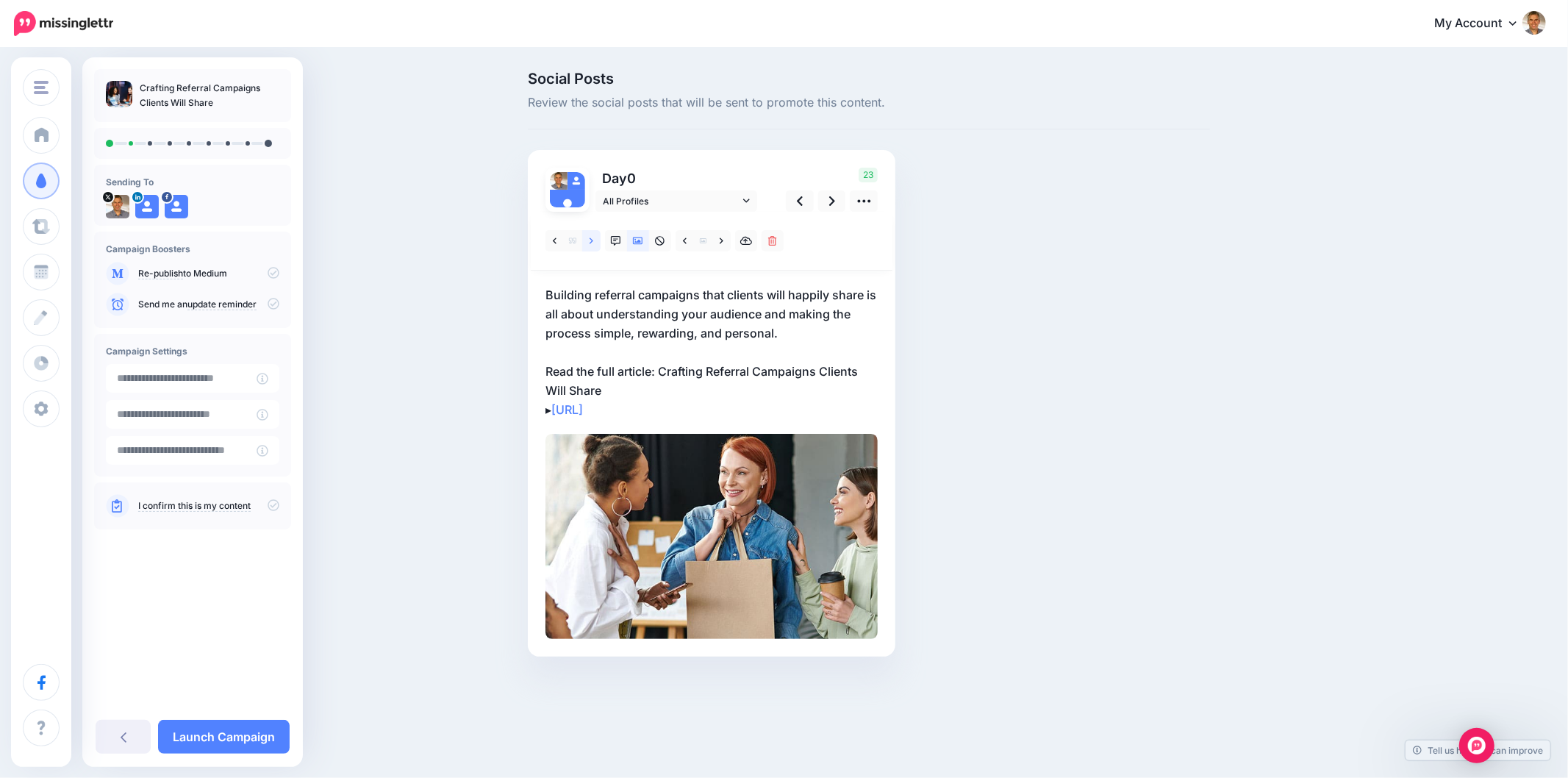
click at [586, 235] on link at bounding box center [591, 241] width 18 height 22
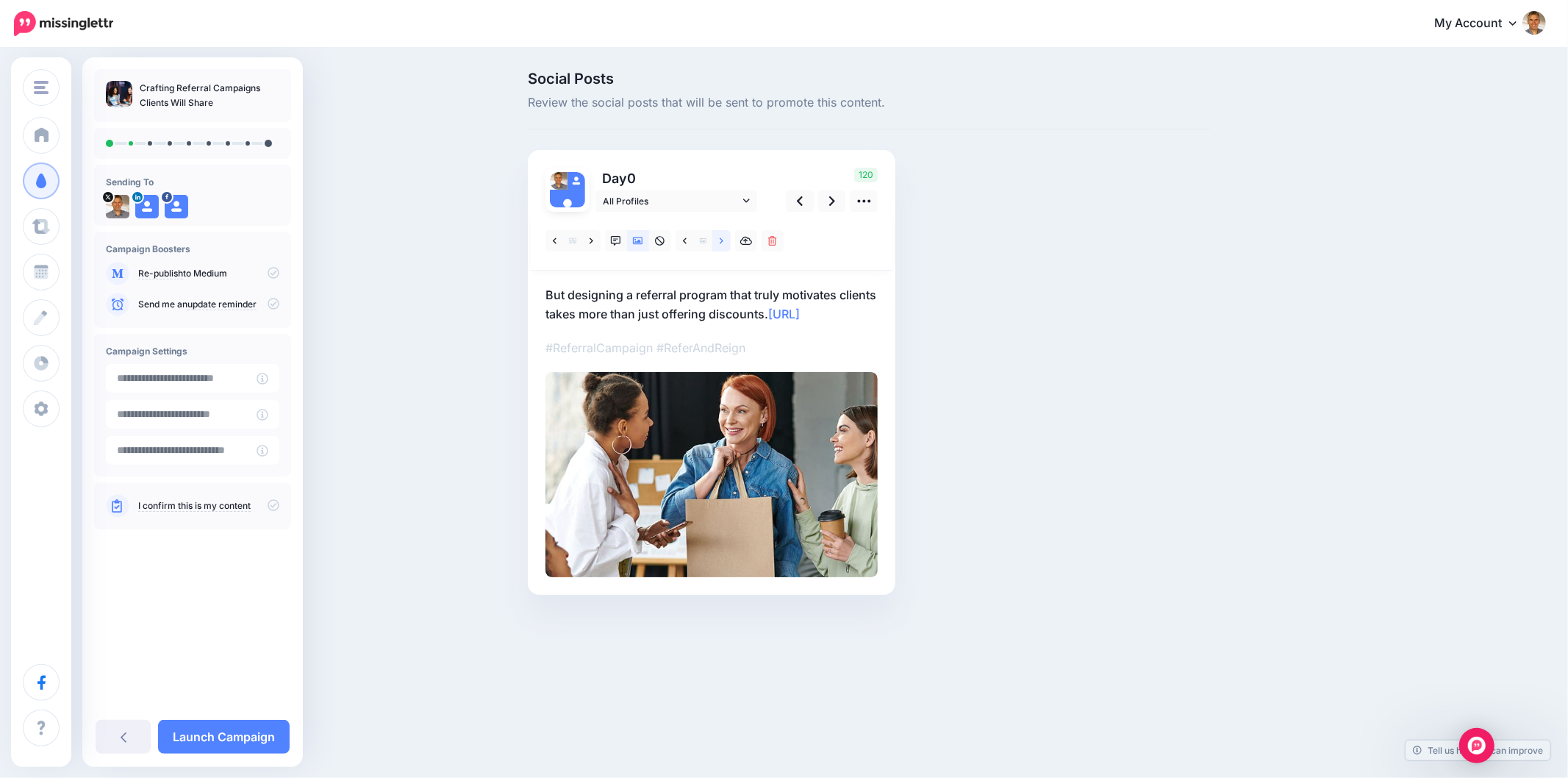
click at [714, 237] on link at bounding box center [721, 241] width 18 height 22
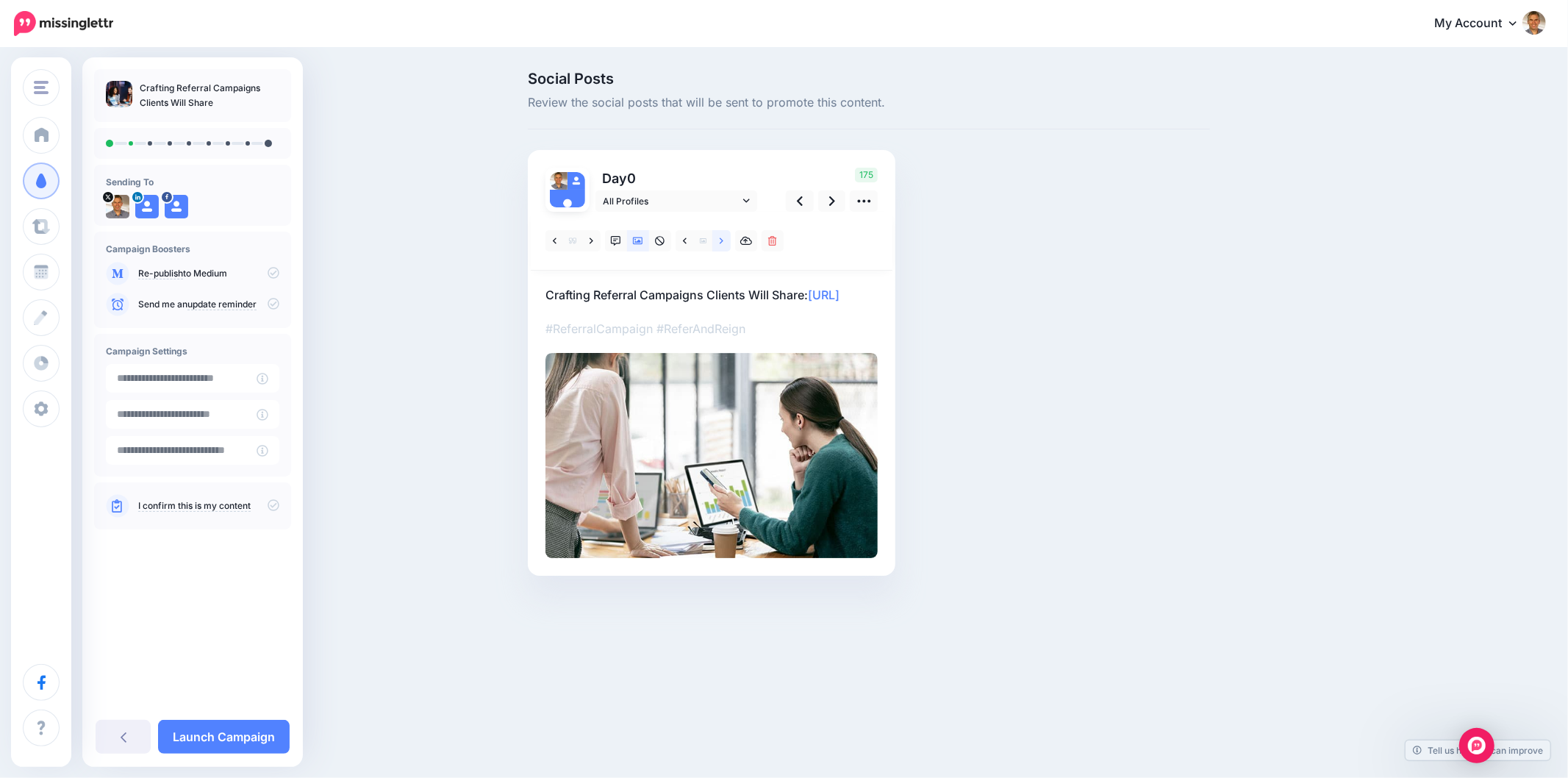
click at [715, 237] on link at bounding box center [721, 241] width 18 height 22
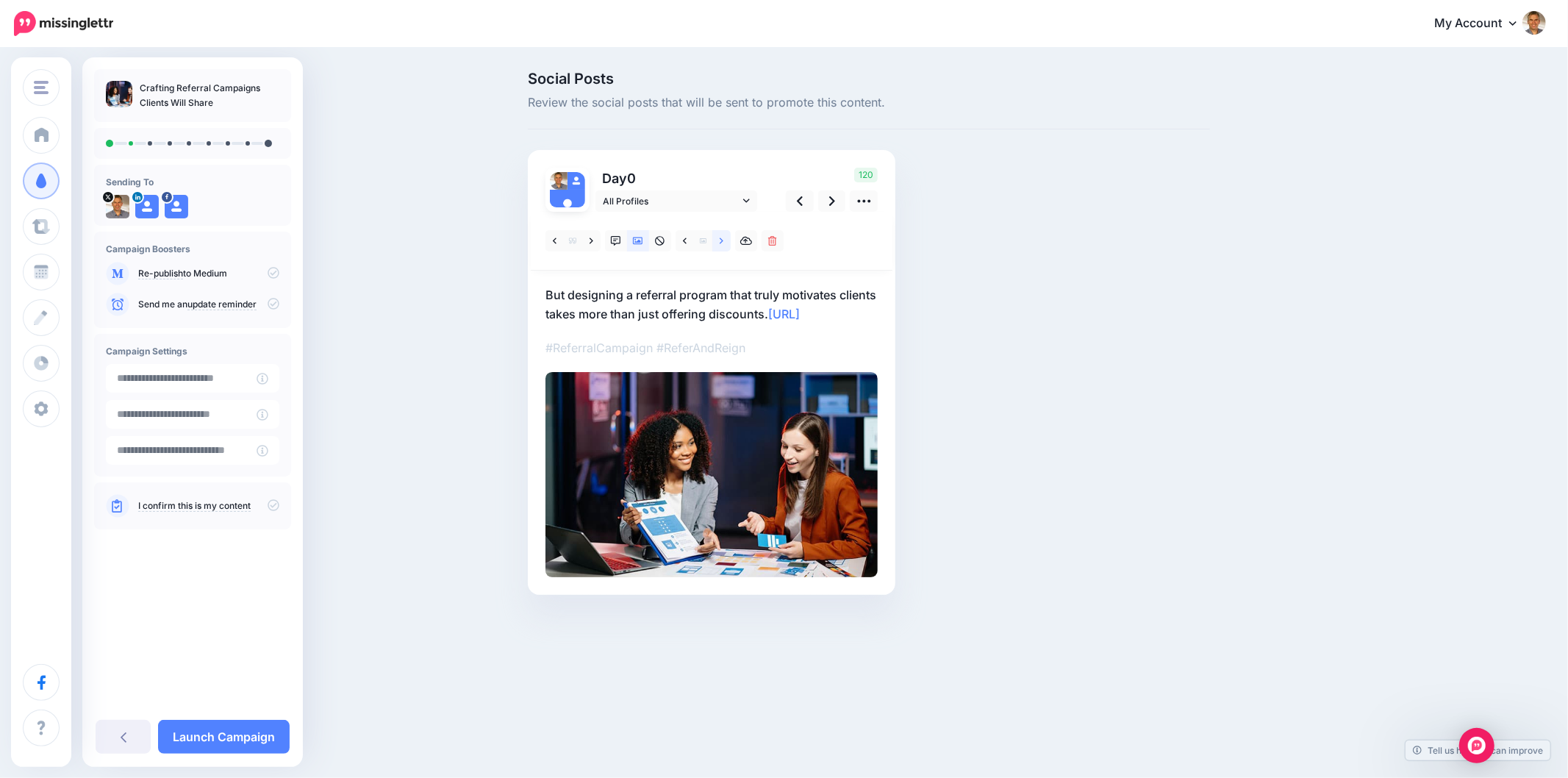
click at [715, 237] on link at bounding box center [721, 241] width 18 height 22
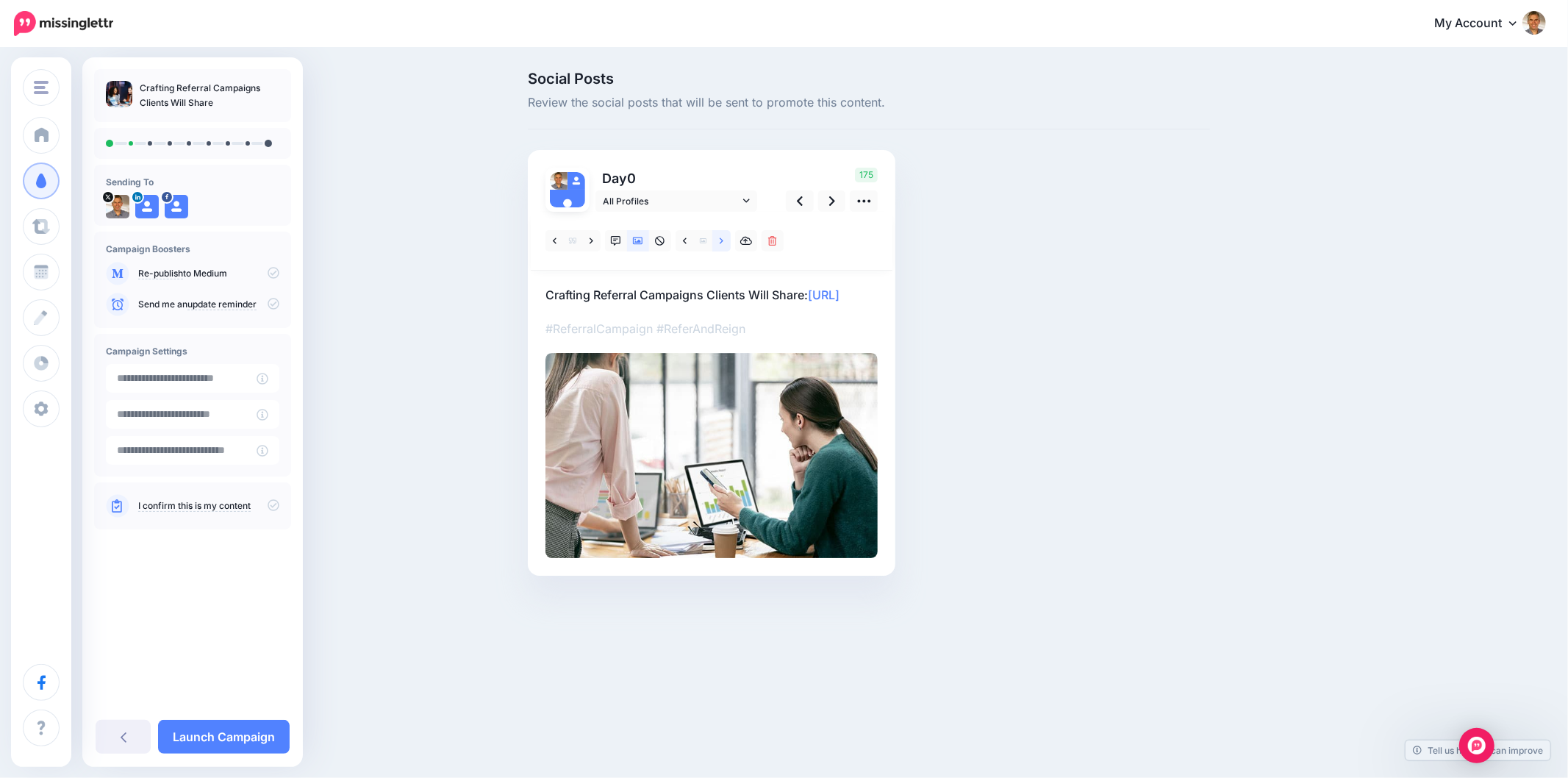
click at [715, 237] on link at bounding box center [721, 241] width 18 height 22
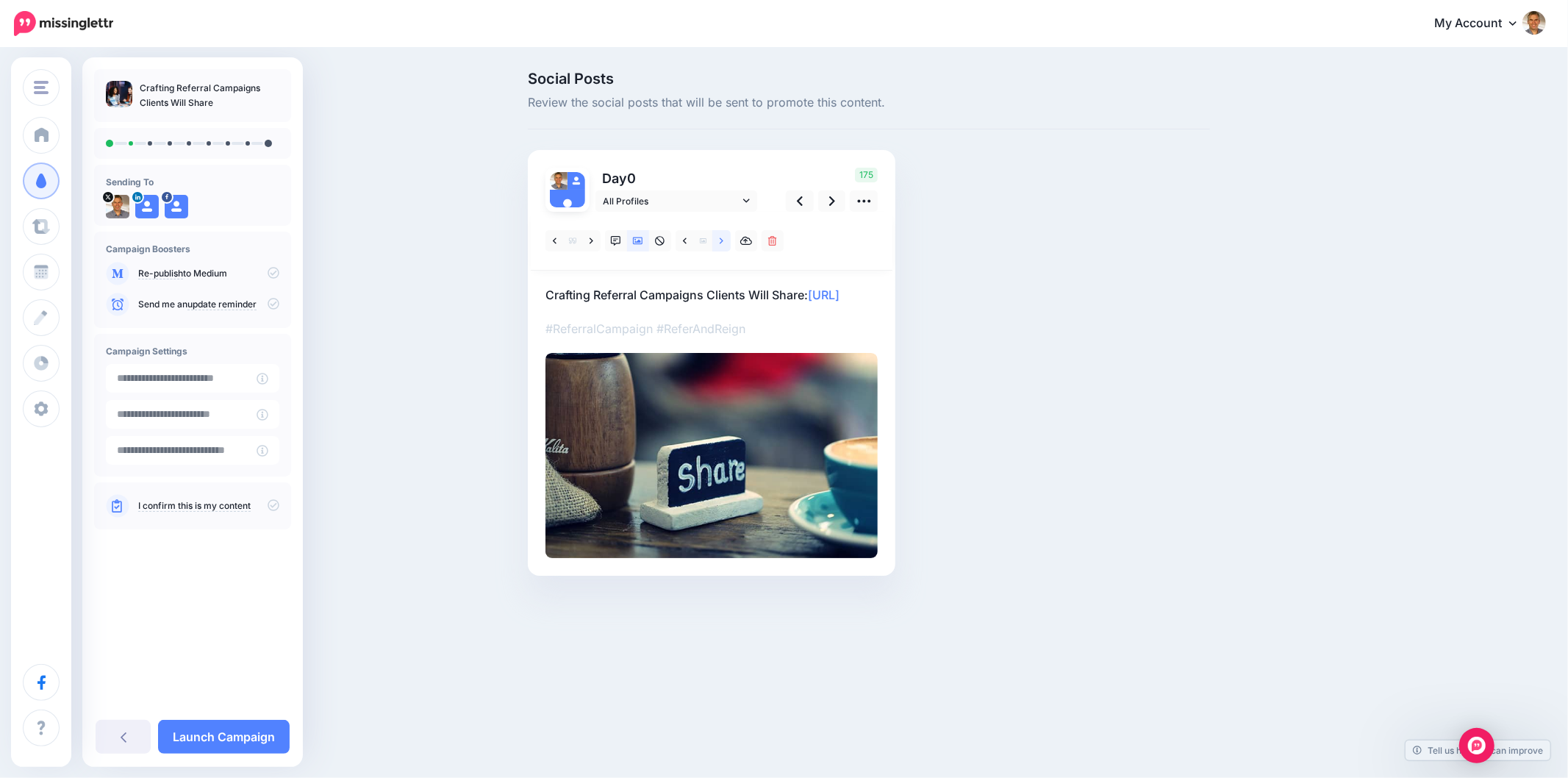
click at [715, 237] on link at bounding box center [721, 241] width 18 height 22
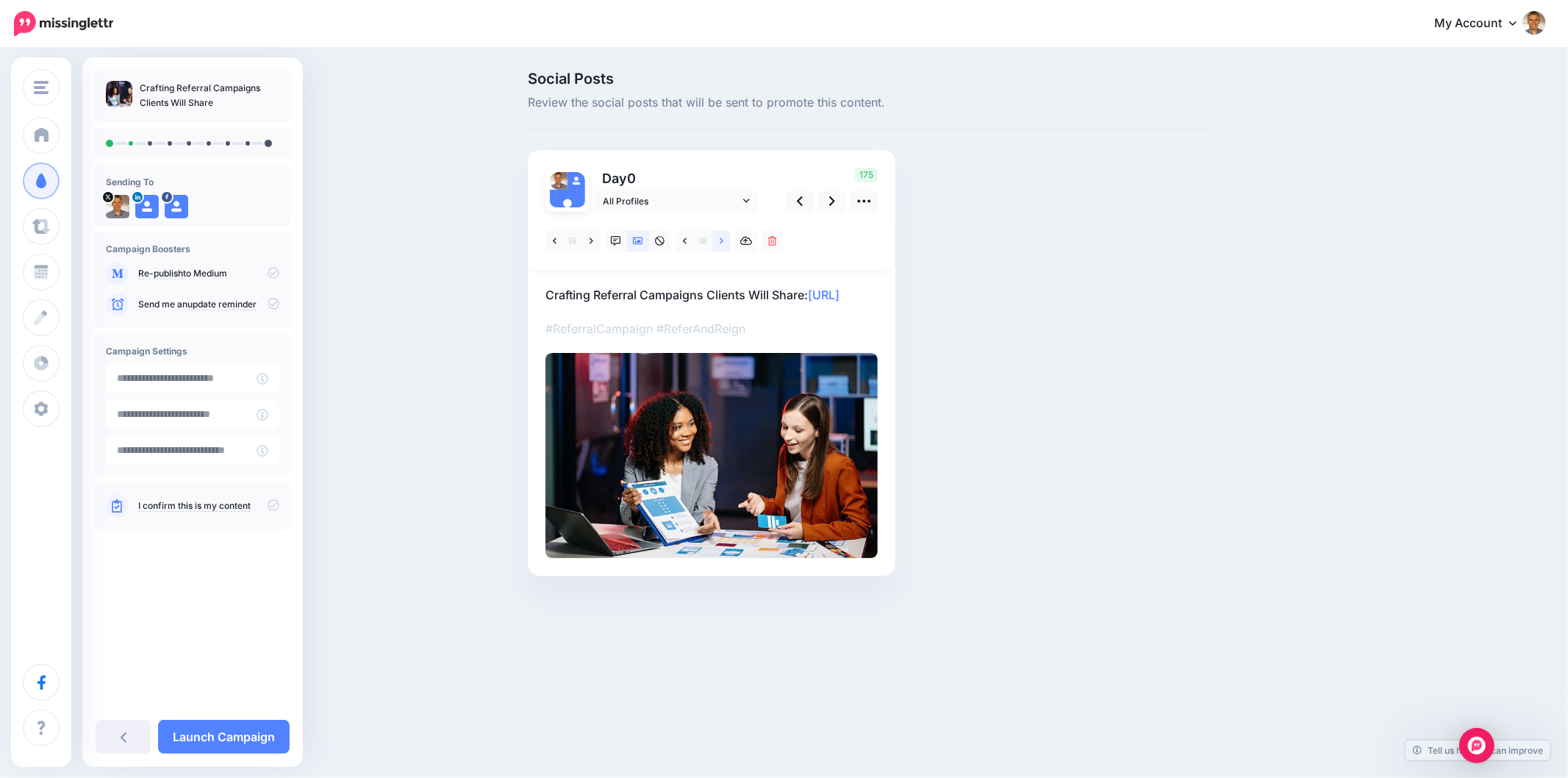
click at [715, 237] on link at bounding box center [721, 241] width 18 height 22
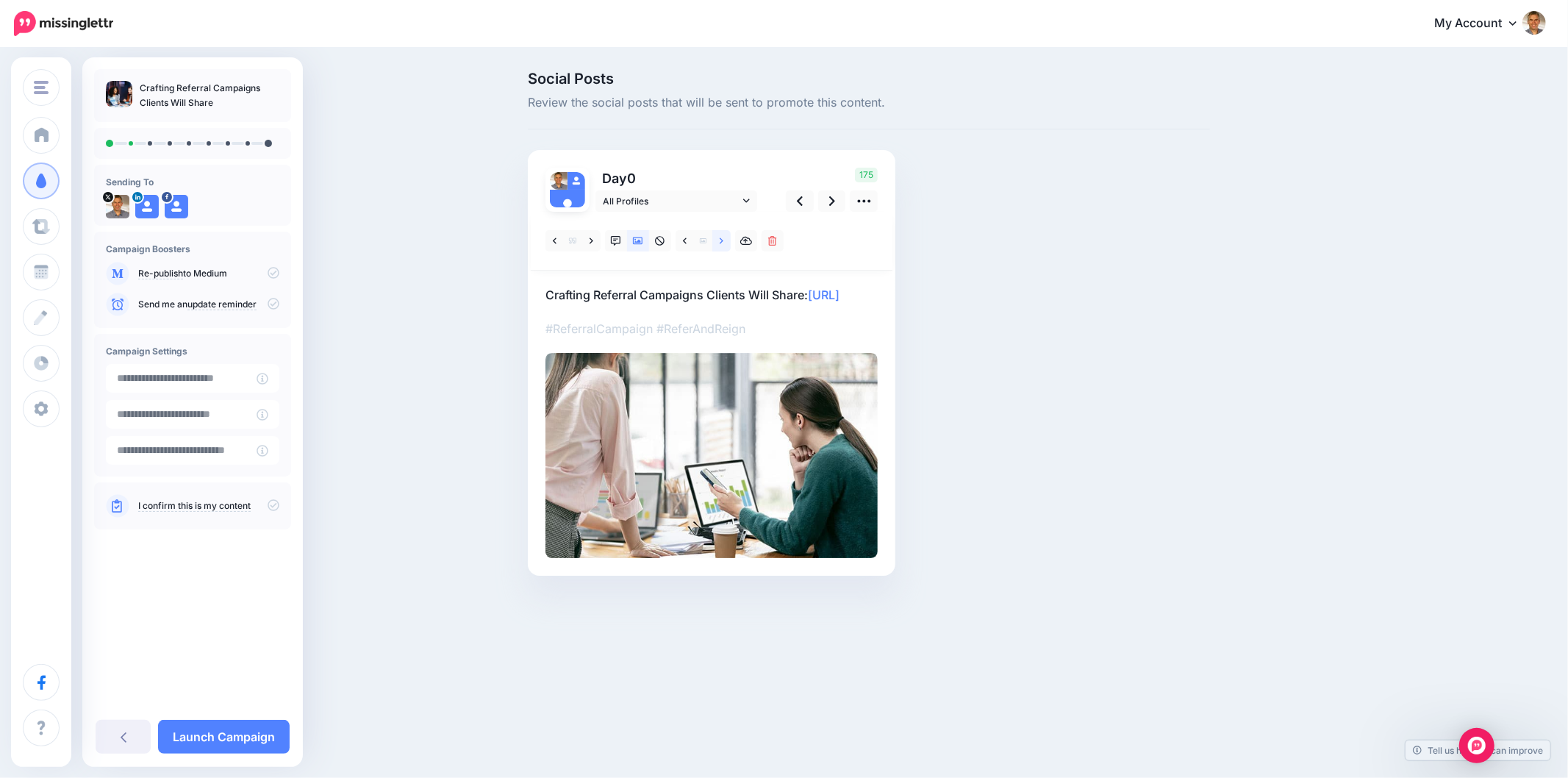
click at [714, 238] on link at bounding box center [721, 241] width 18 height 22
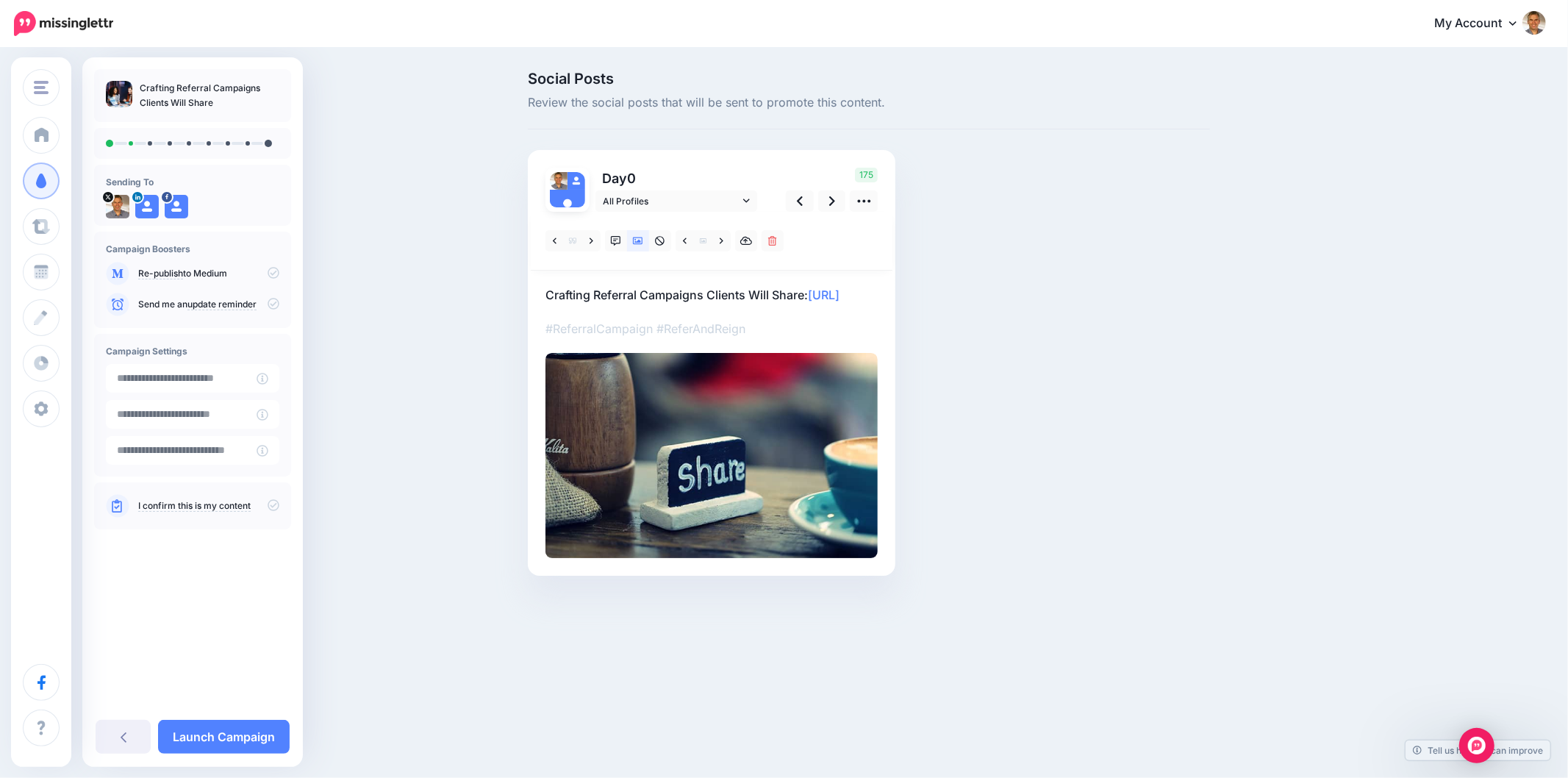
click at [870, 487] on div "Online Crowd Online Crowd Customers Add Workspace Dashboard Campaigns Curate Sc…" at bounding box center [784, 389] width 1568 height 778
click at [618, 239] on icon at bounding box center [615, 241] width 10 height 10
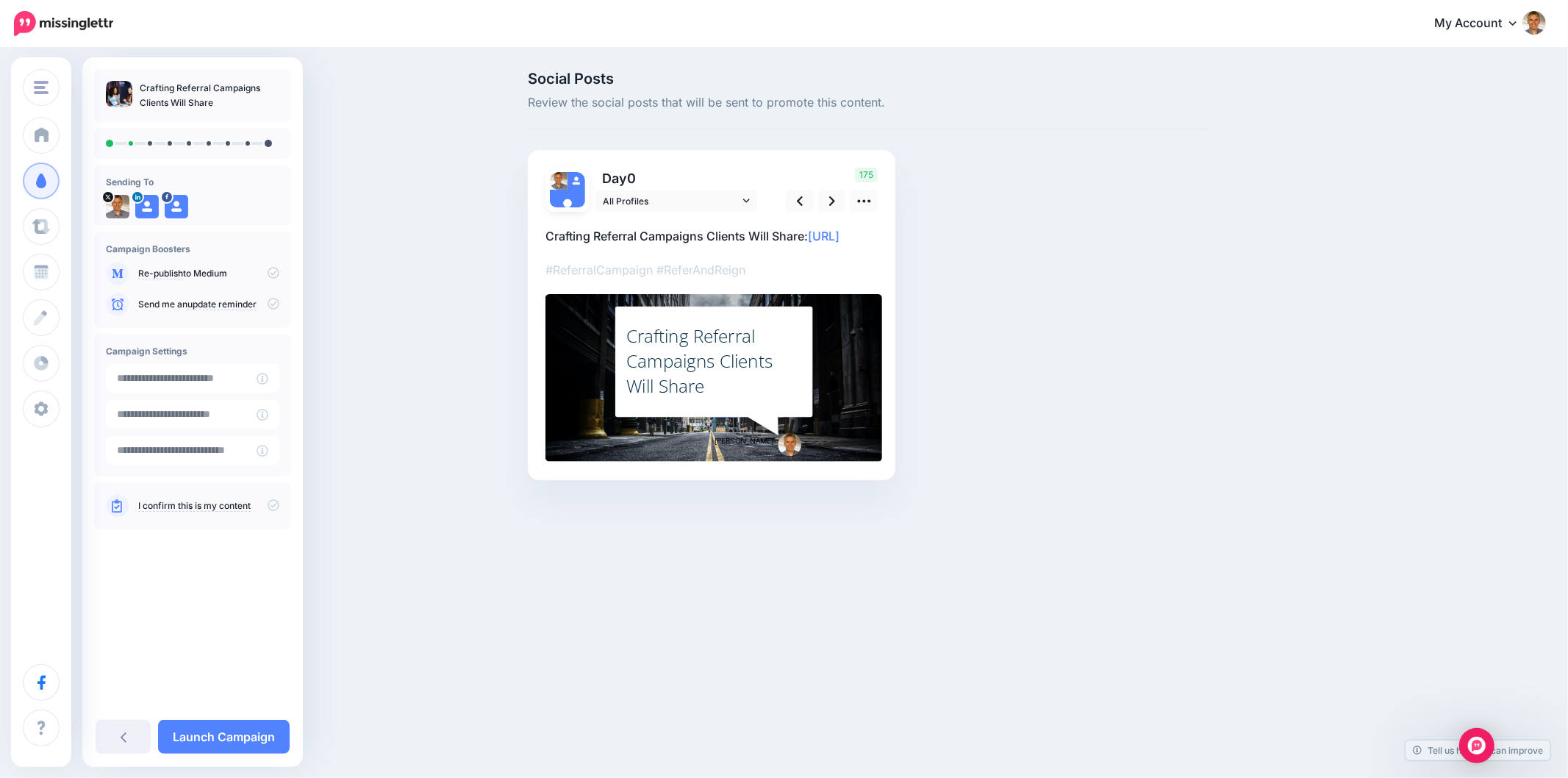
click at [1350, 457] on div "Social Posts Review the social posts that will be sent to promote this content.…" at bounding box center [939, 297] width 845 height 453
click at [1257, 464] on div "Social Posts Review the social posts that will be sent to promote this content.…" at bounding box center [939, 297] width 845 height 453
click at [834, 204] on link at bounding box center [832, 201] width 28 height 22
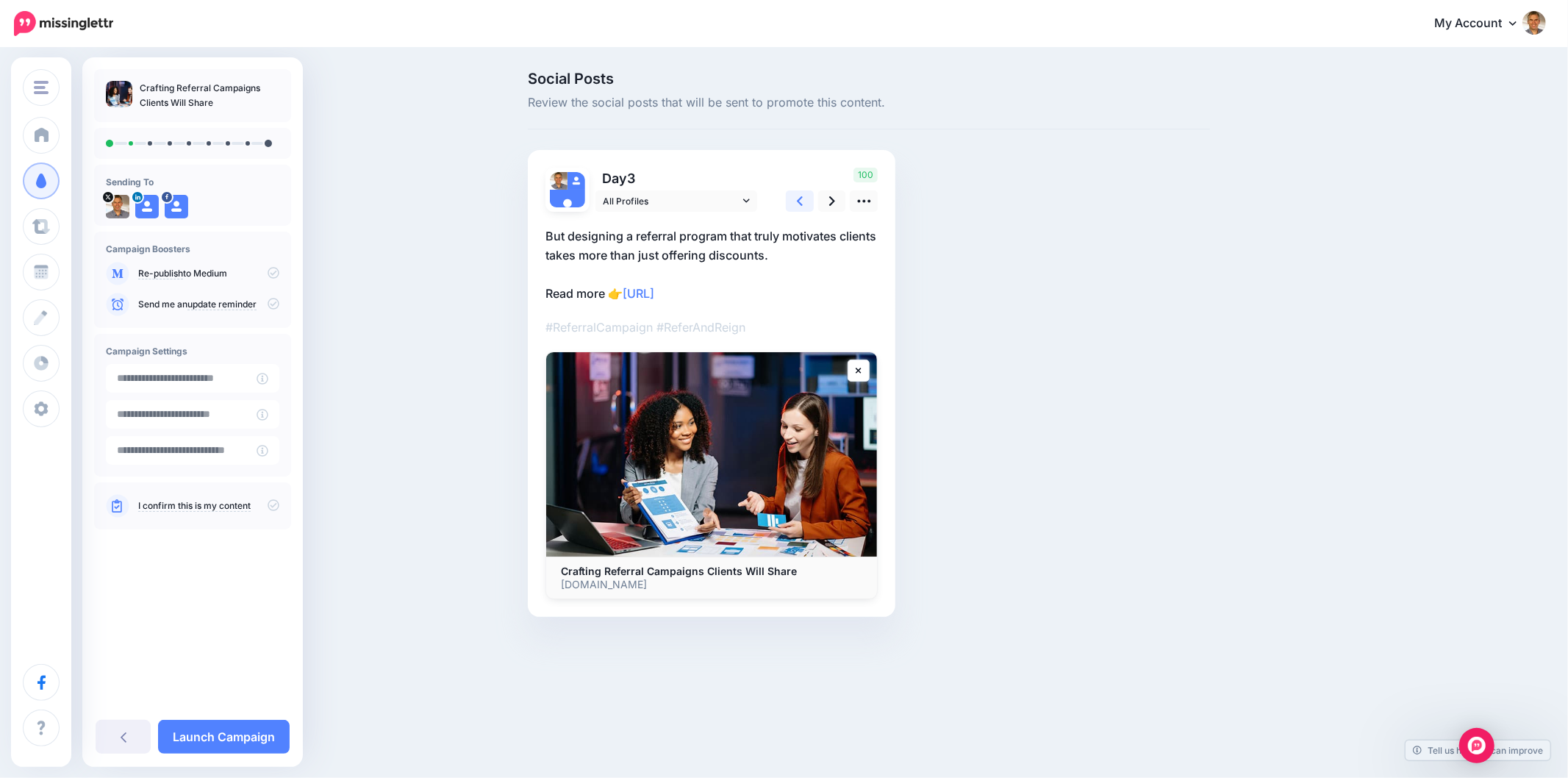
click at [791, 202] on link at bounding box center [800, 201] width 28 height 22
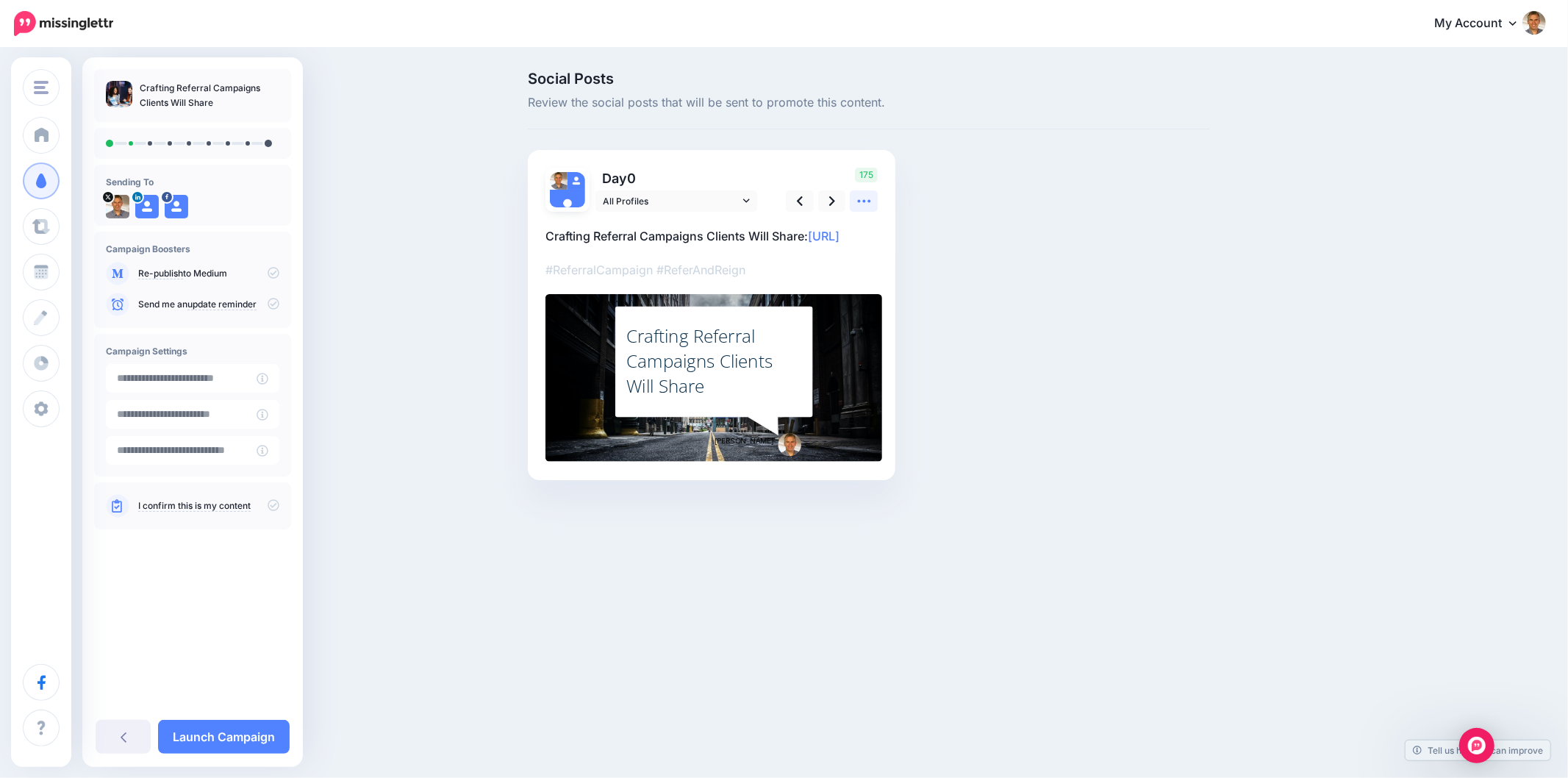
click at [867, 205] on icon at bounding box center [864, 201] width 16 height 16
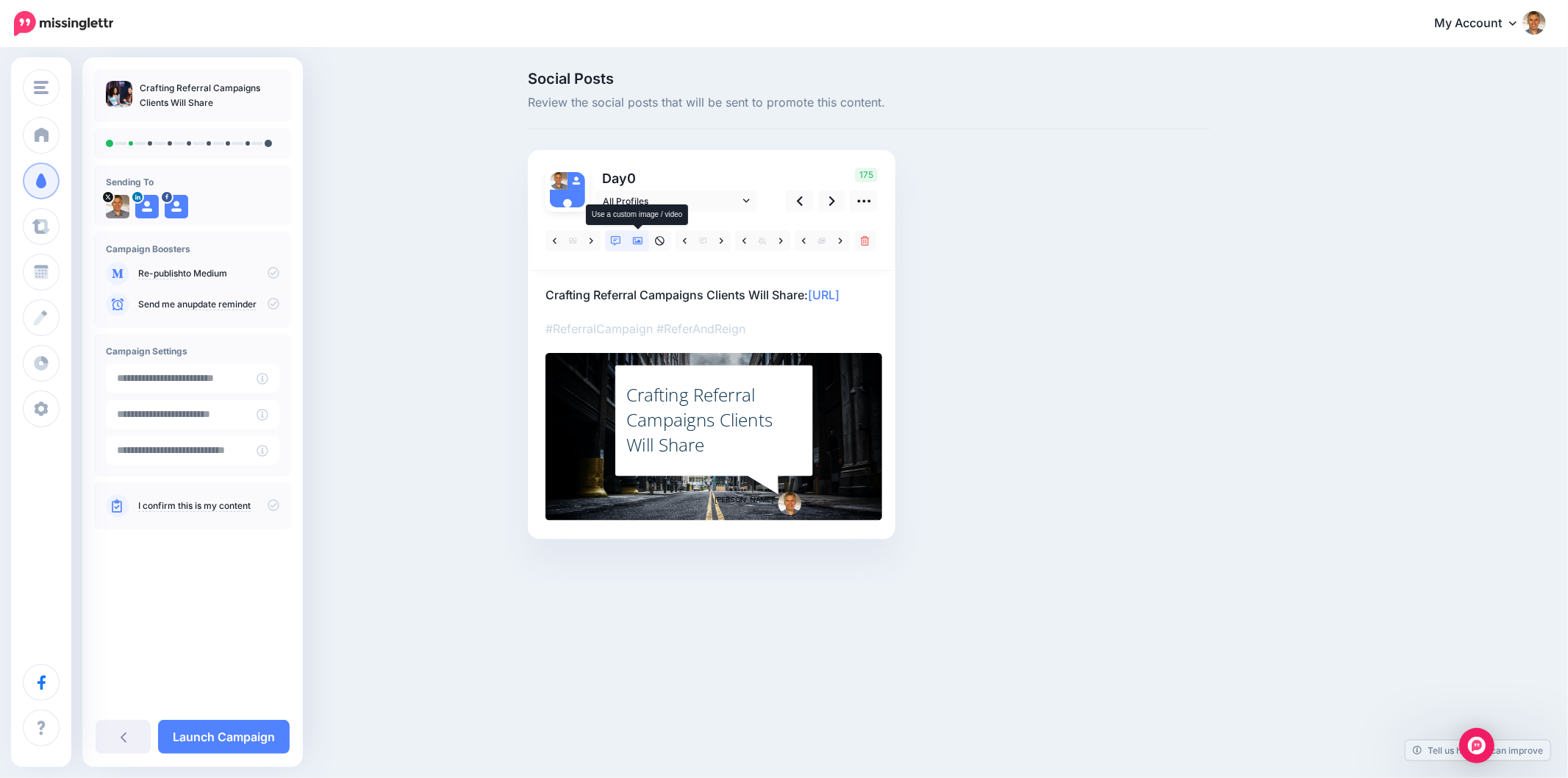
click at [642, 239] on icon at bounding box center [638, 241] width 10 height 10
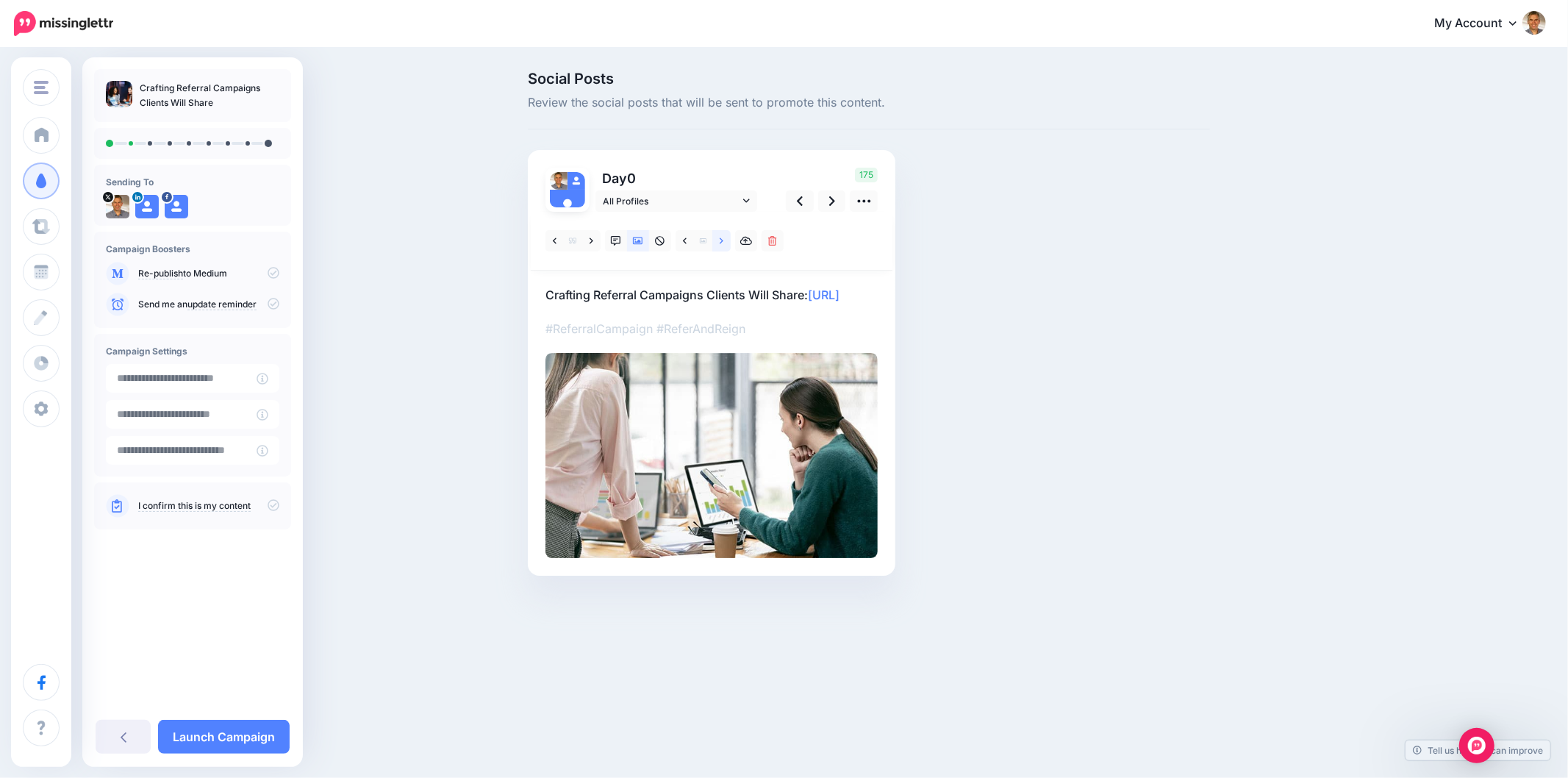
click at [723, 239] on link at bounding box center [721, 241] width 18 height 22
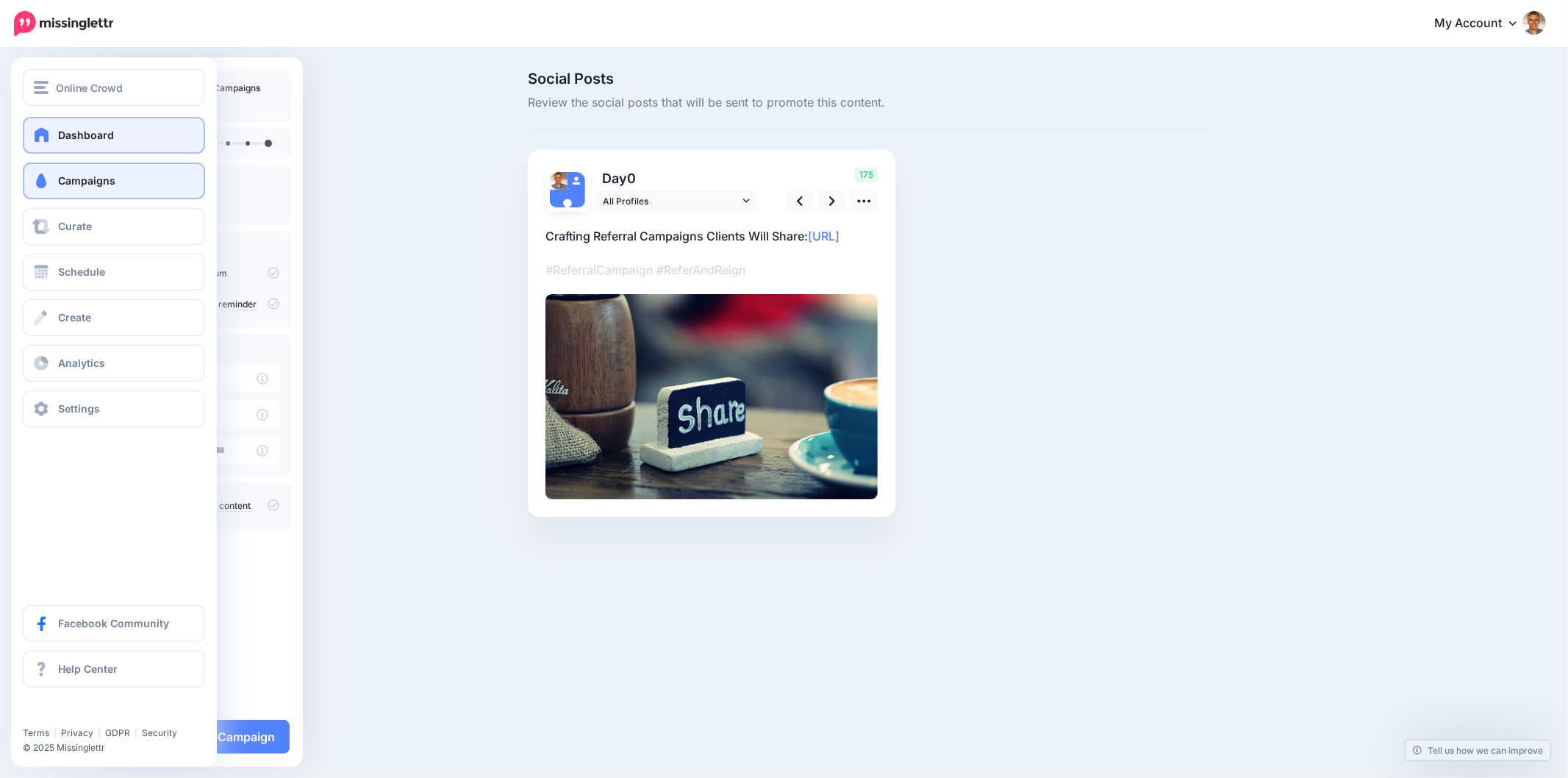
click at [42, 151] on link "Dashboard" at bounding box center [114, 135] width 182 height 36
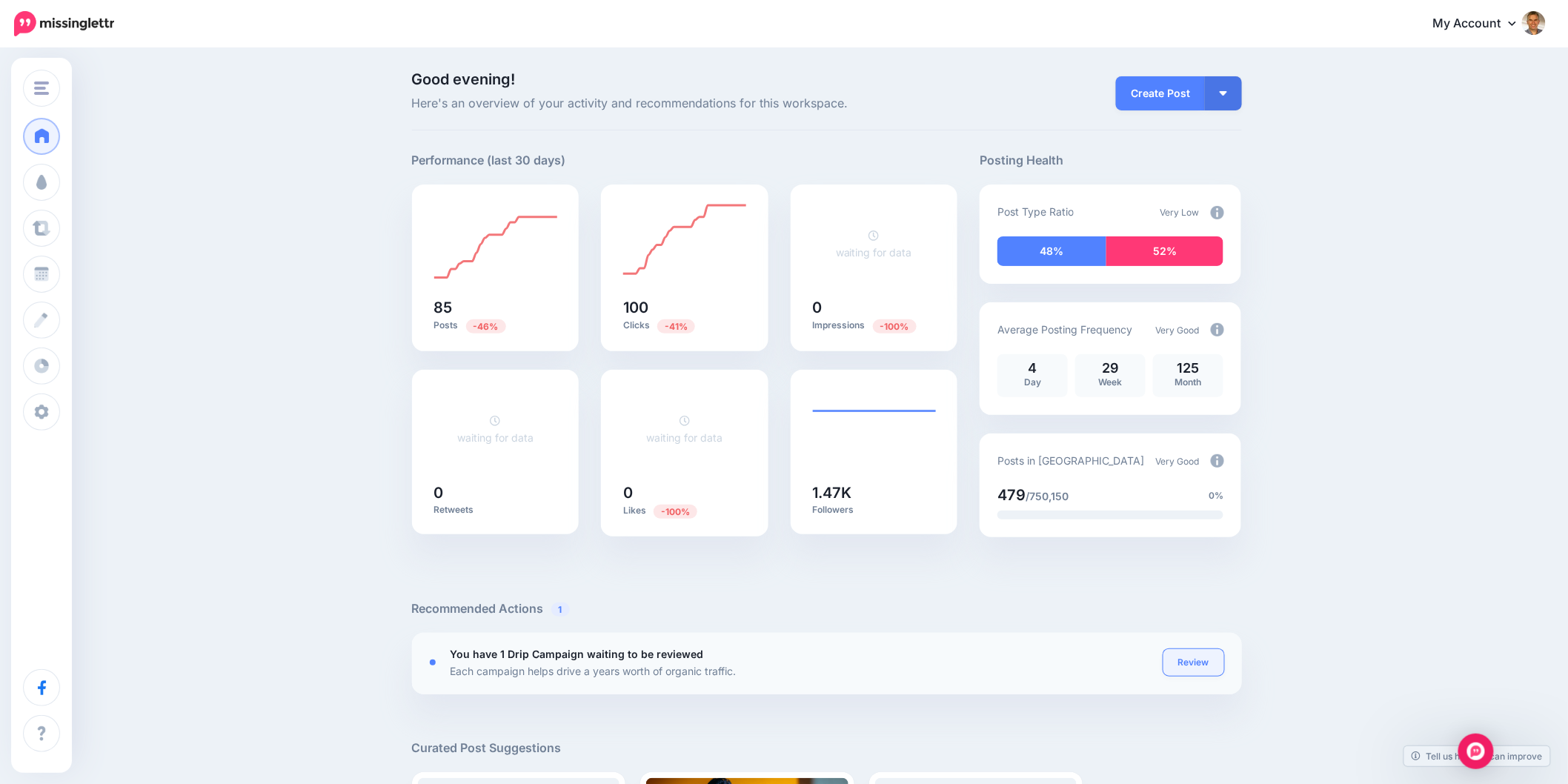
click at [1216, 668] on link "Review" at bounding box center [1193, 662] width 61 height 27
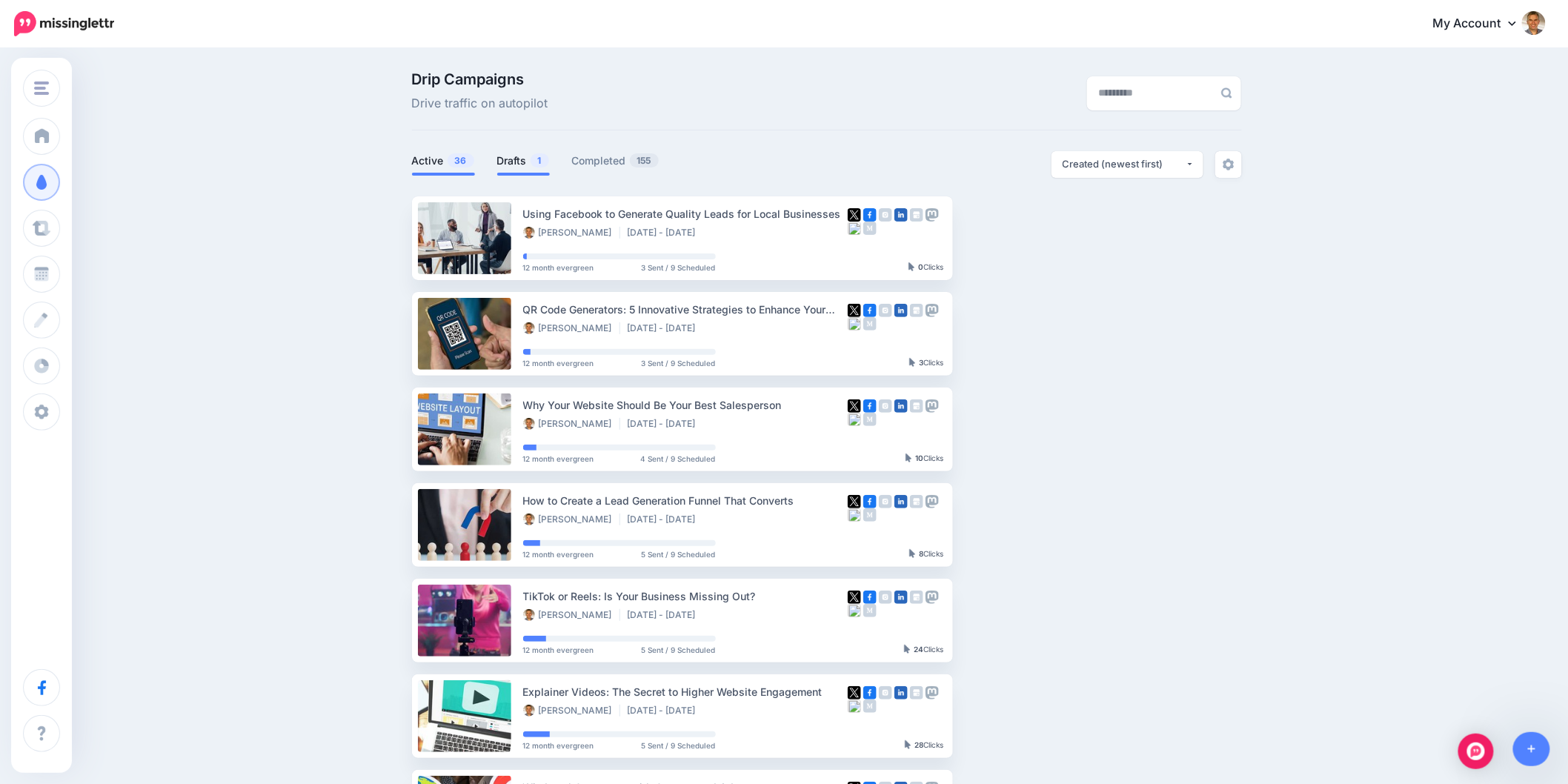
click at [531, 165] on link "Drafts 1" at bounding box center [523, 160] width 53 height 18
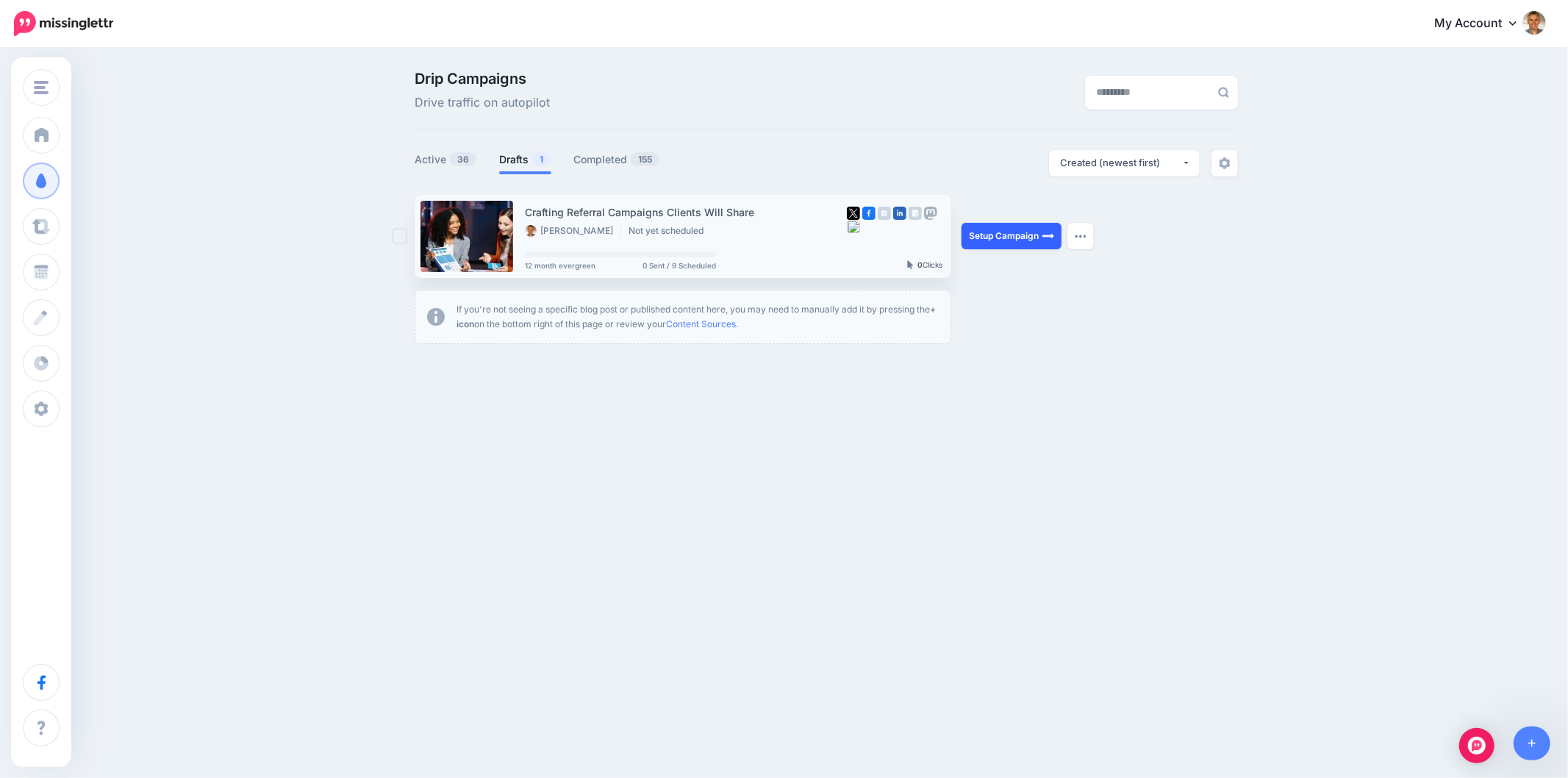
click at [1021, 237] on link "Setup Campaign" at bounding box center [1011, 236] width 100 height 27
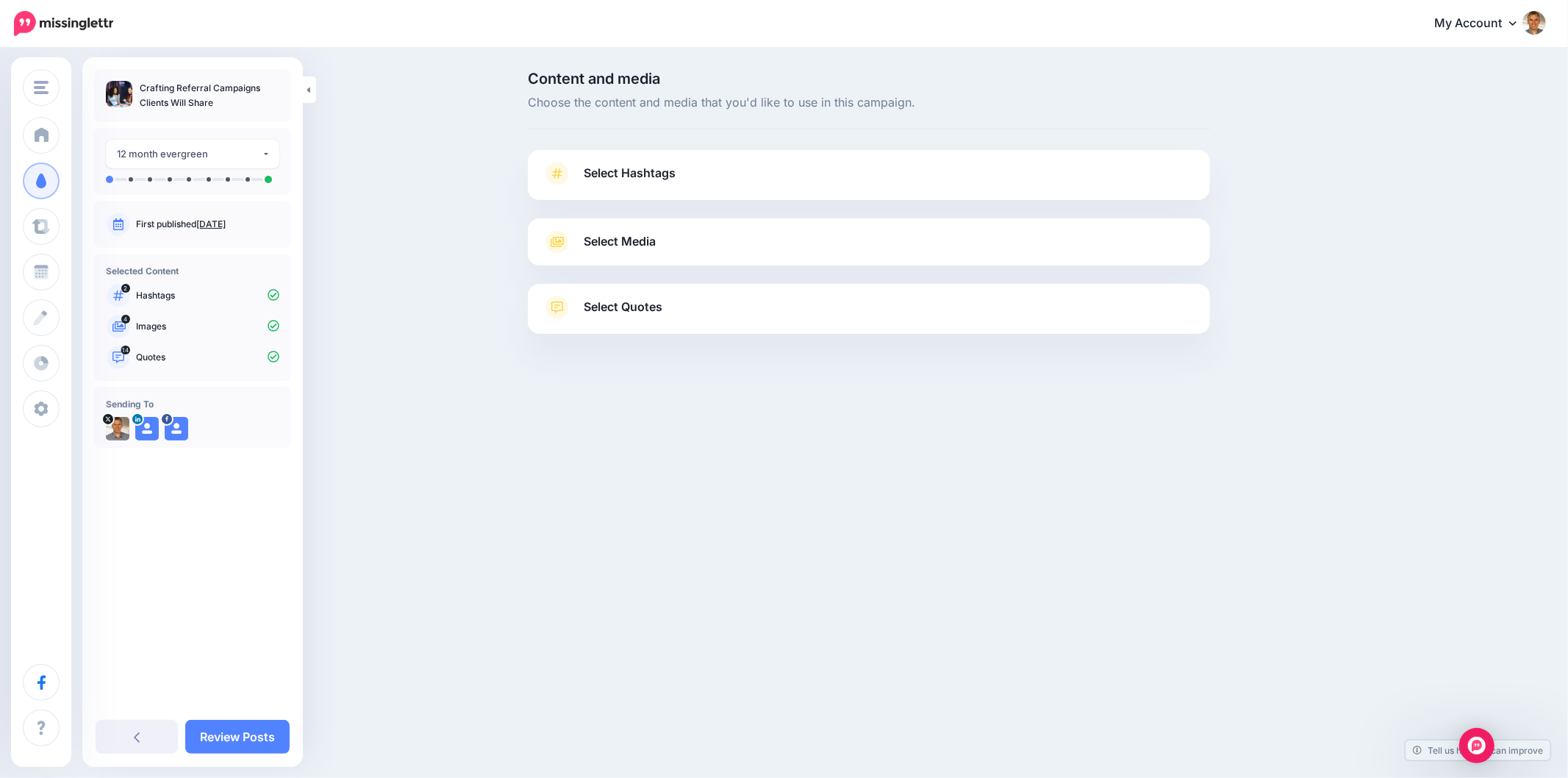
click at [596, 185] on link "Select Hashtags" at bounding box center [869, 181] width 653 height 38
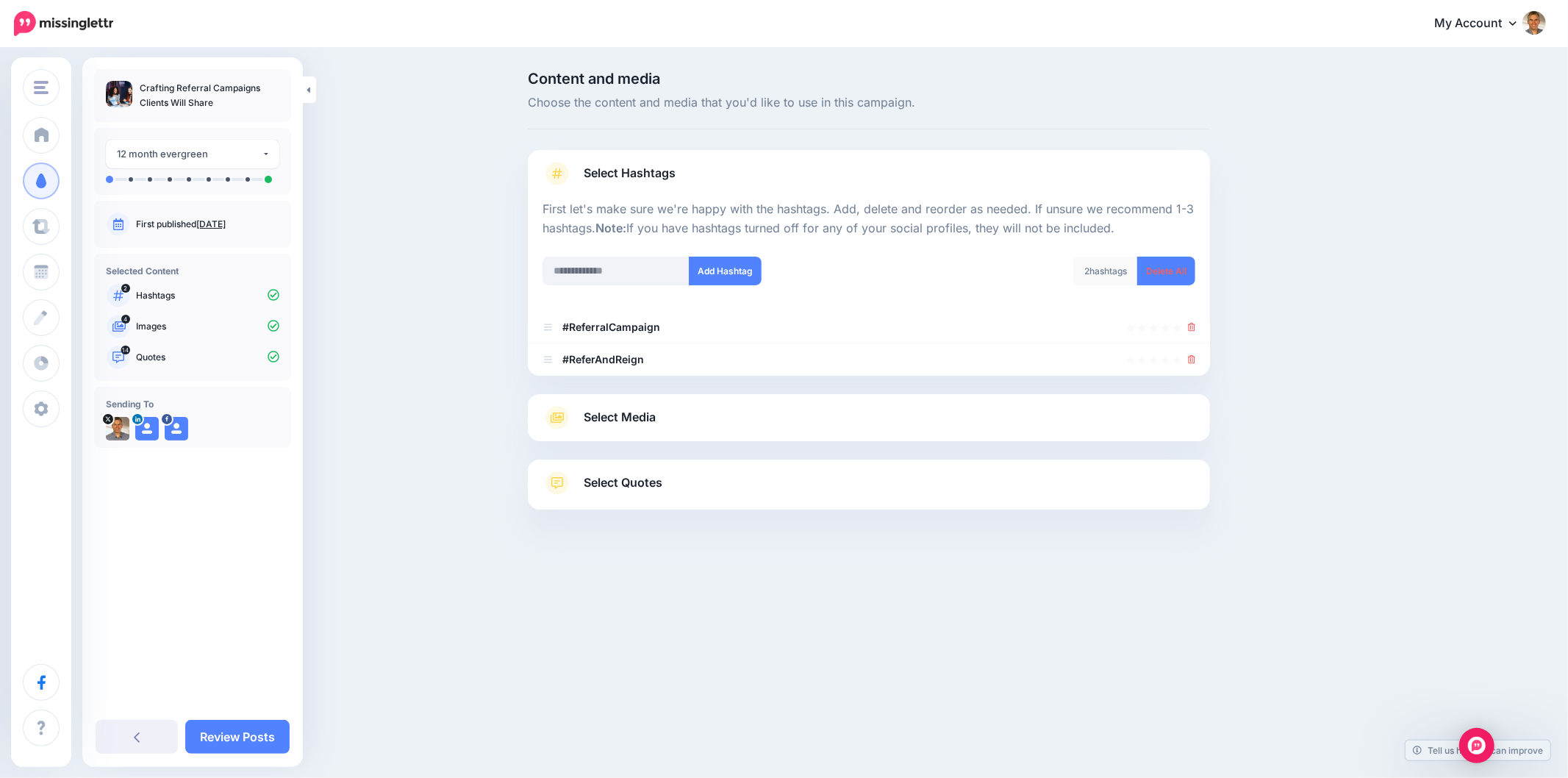
click at [659, 389] on div at bounding box center [868, 384] width 682 height 18
click at [642, 436] on div "Select Media Next, let's make sure we have the best media for this campaign. De…" at bounding box center [868, 418] width 682 height 47
click at [634, 413] on span "Select Media" at bounding box center [620, 418] width 72 height 20
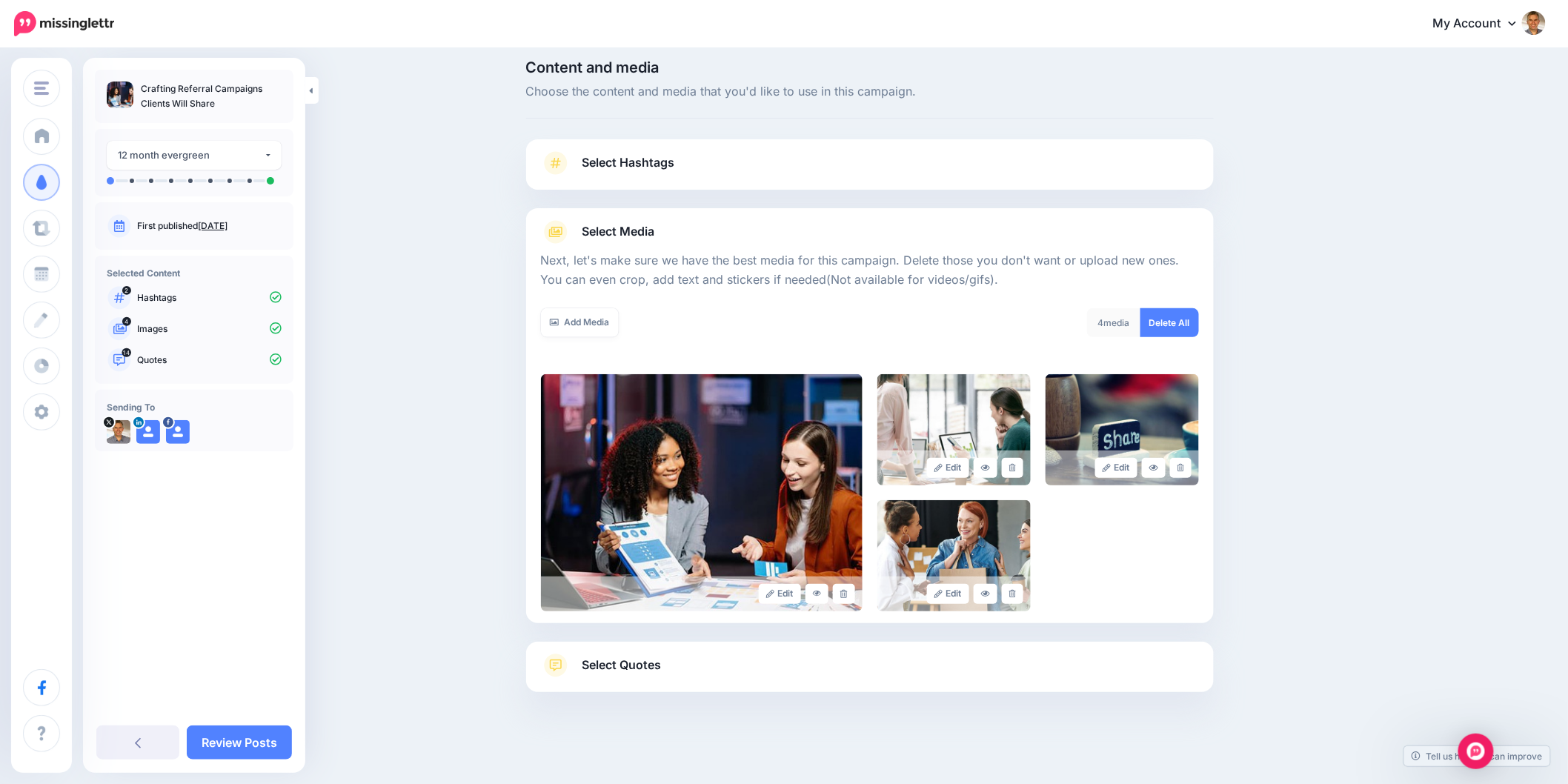
scroll to position [16, 0]
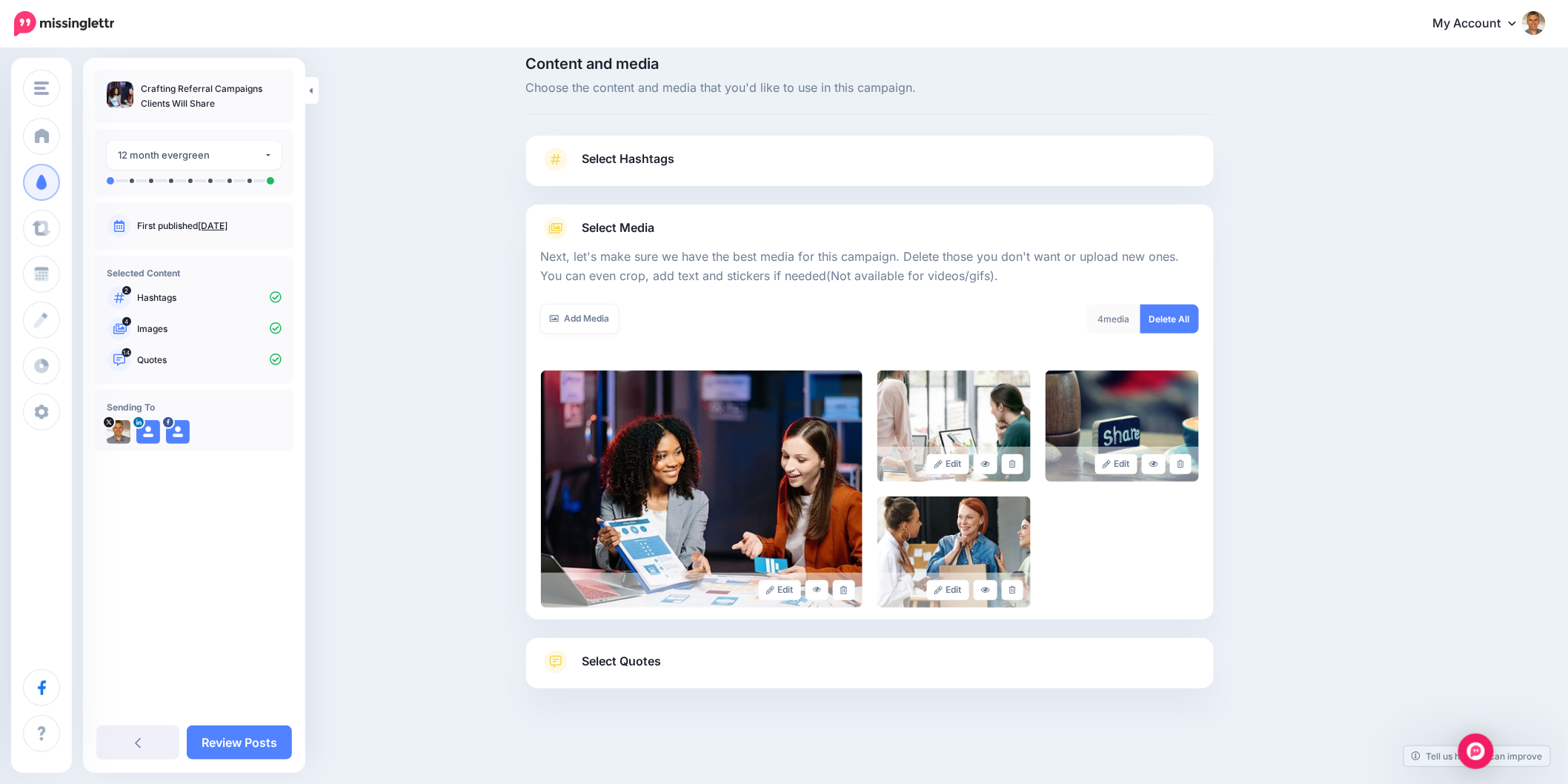
click at [649, 668] on span "Select Quotes" at bounding box center [621, 661] width 79 height 20
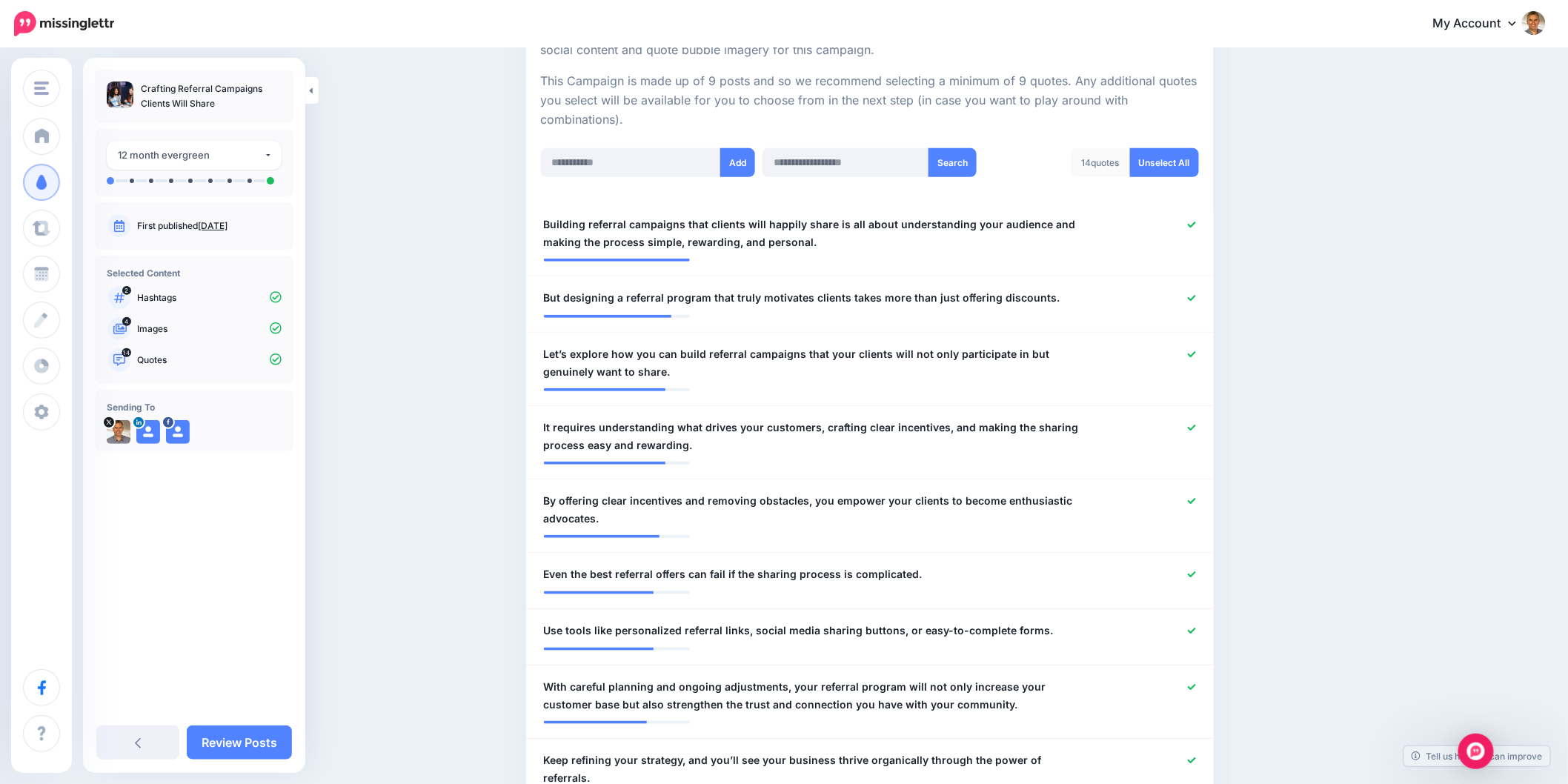
scroll to position [345, 0]
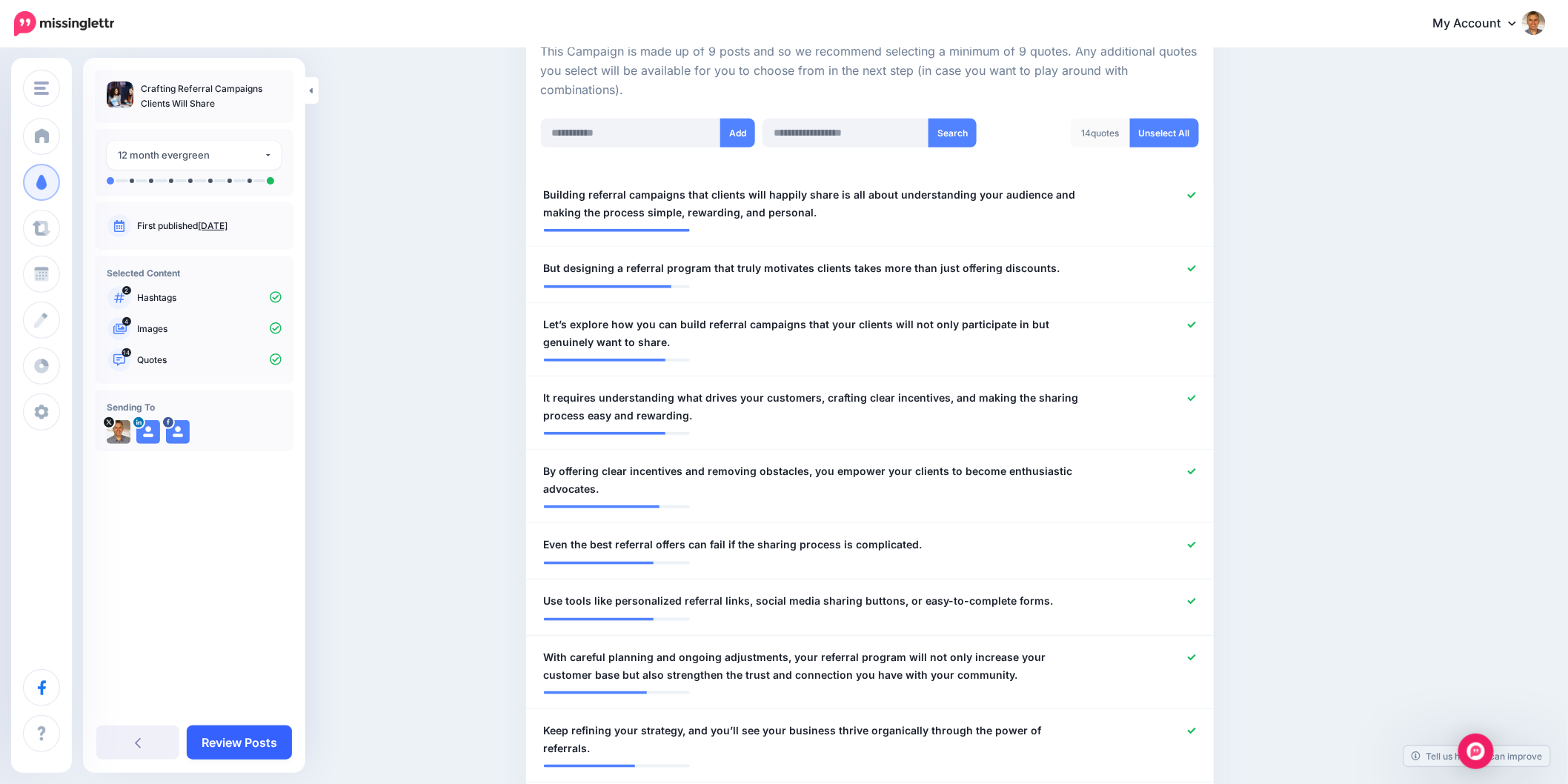
click at [266, 757] on link "Review Posts" at bounding box center [240, 742] width 105 height 34
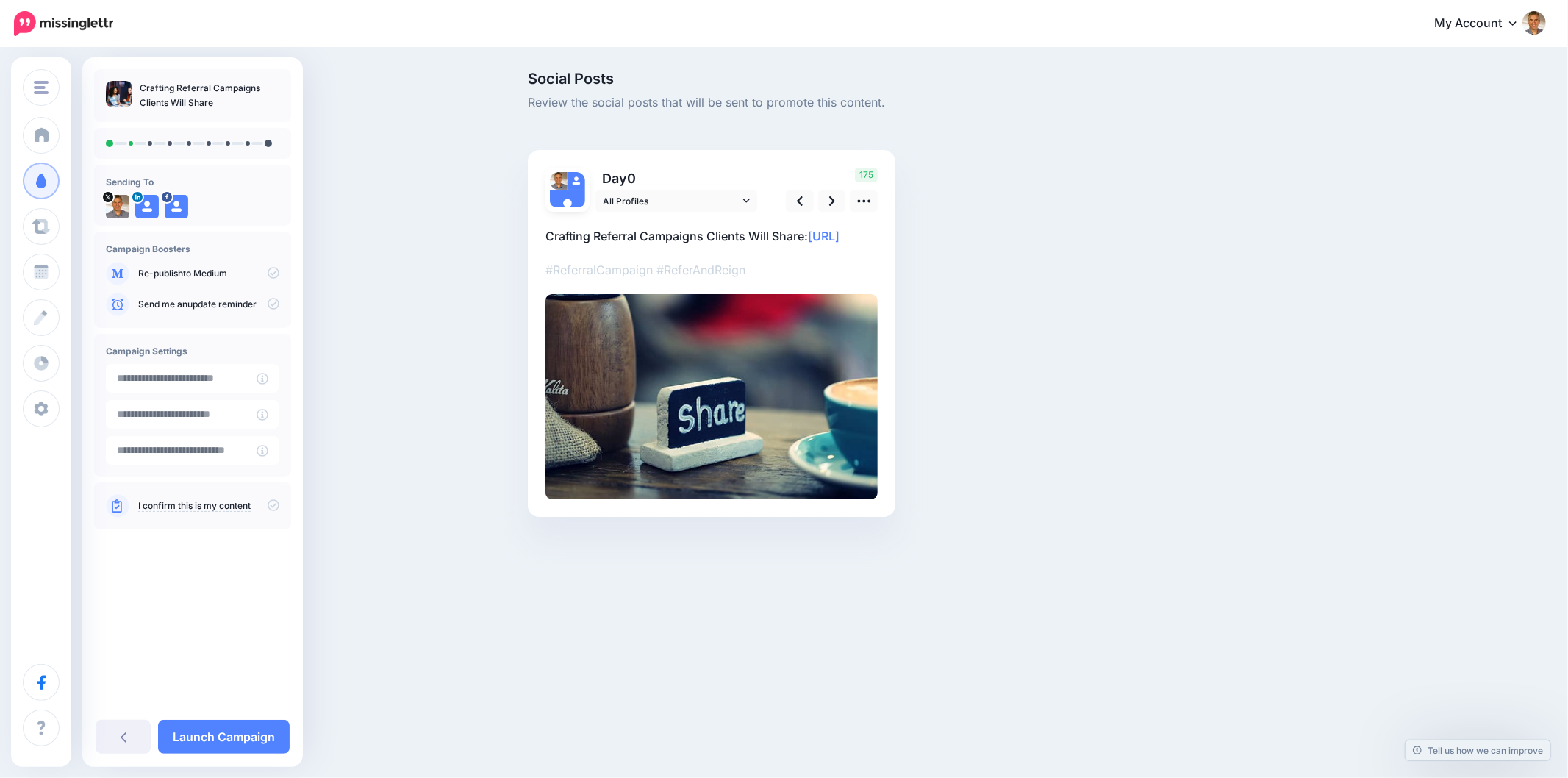
click at [421, 609] on div "Online Crowd Online Crowd Customers Add Workspace Dashboard Campaigns Curate Sc…" at bounding box center [784, 389] width 1568 height 778
click at [863, 197] on icon at bounding box center [864, 201] width 16 height 16
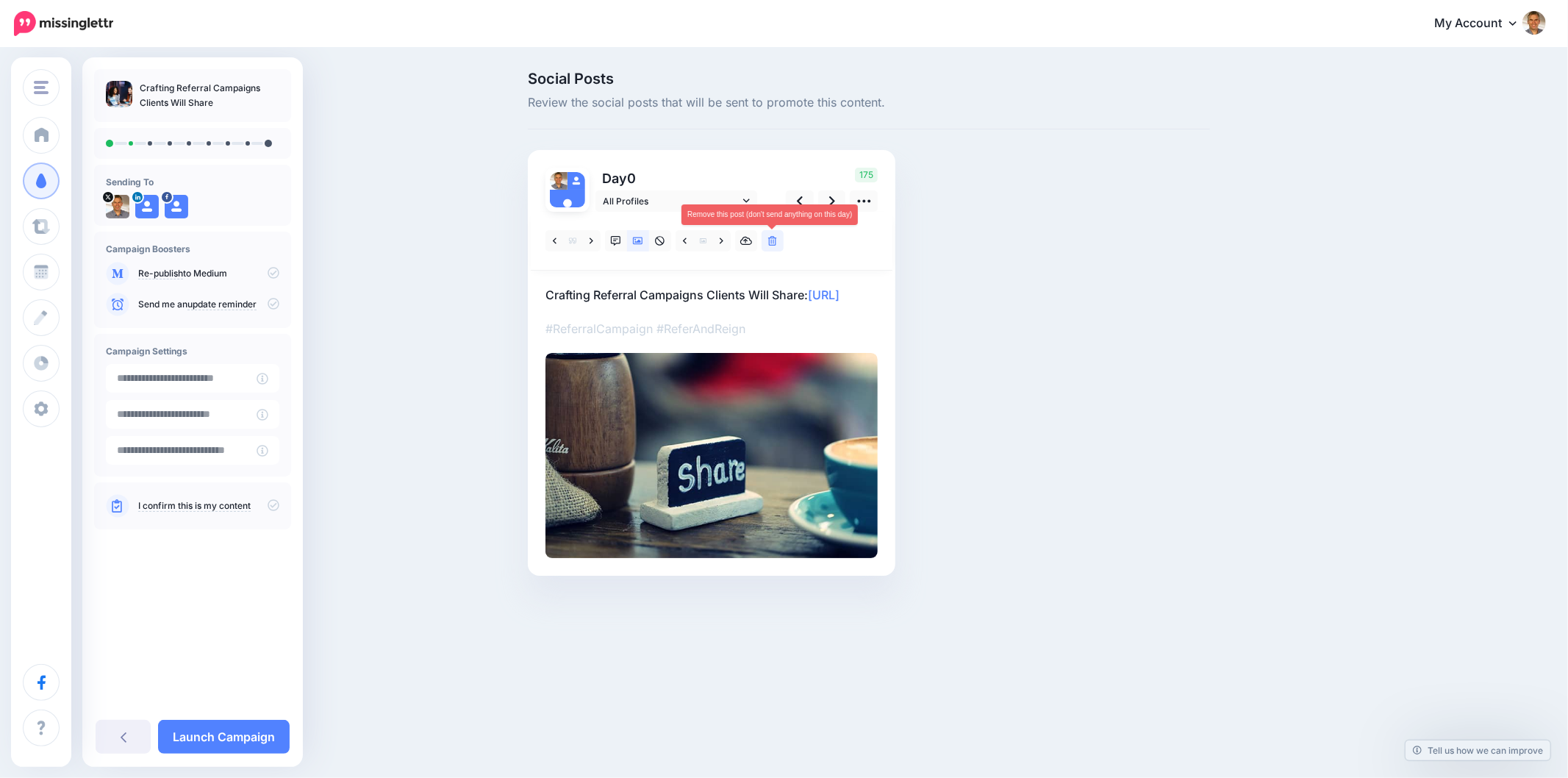
click at [775, 240] on icon at bounding box center [772, 241] width 9 height 10
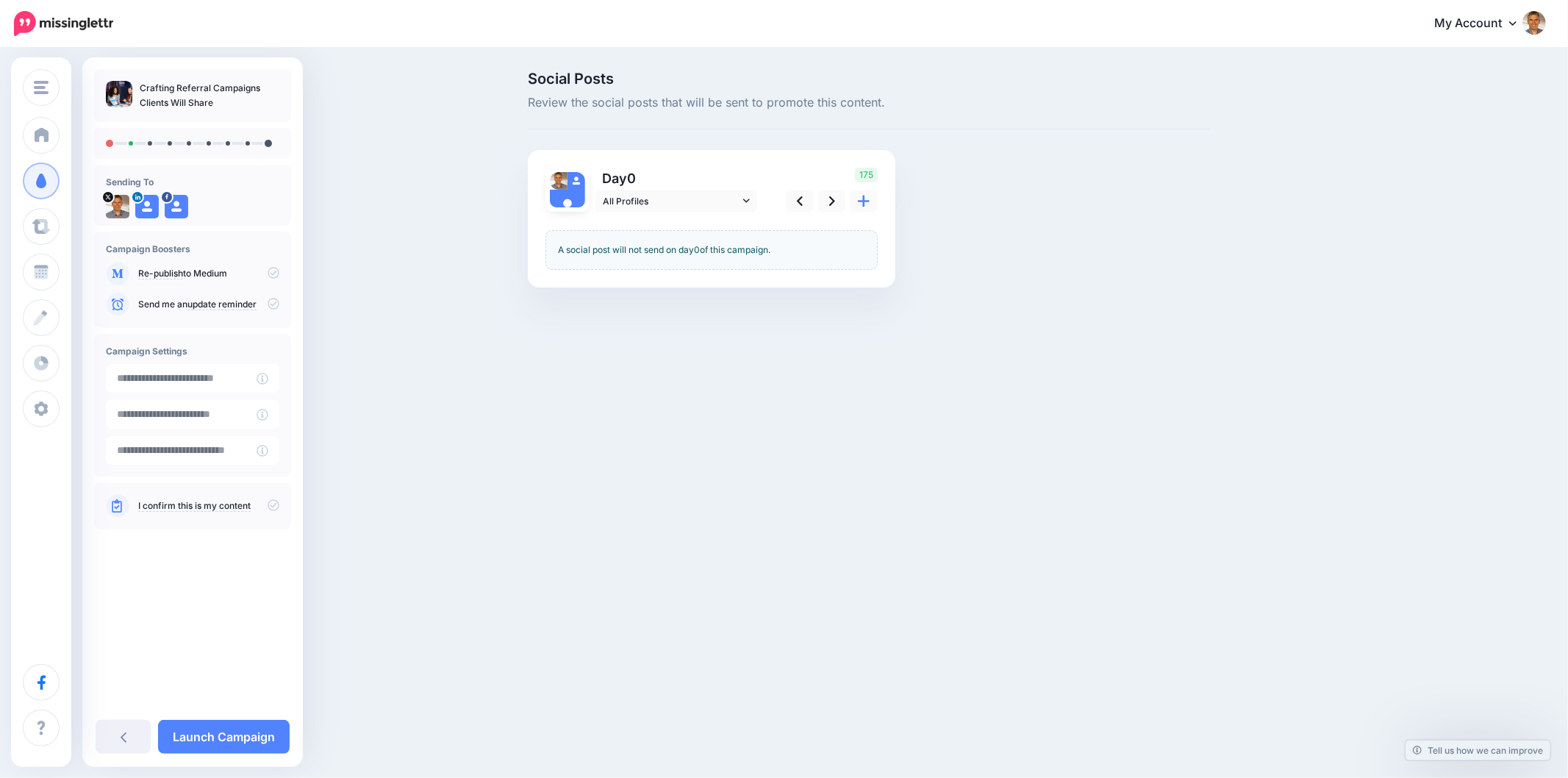
click at [671, 249] on div "A social post will not send on day 0 of this campaign." at bounding box center [711, 250] width 332 height 40
click at [591, 248] on div "A social post will not send on day 0 of this campaign." at bounding box center [711, 250] width 332 height 40
click at [745, 197] on icon at bounding box center [746, 201] width 7 height 10
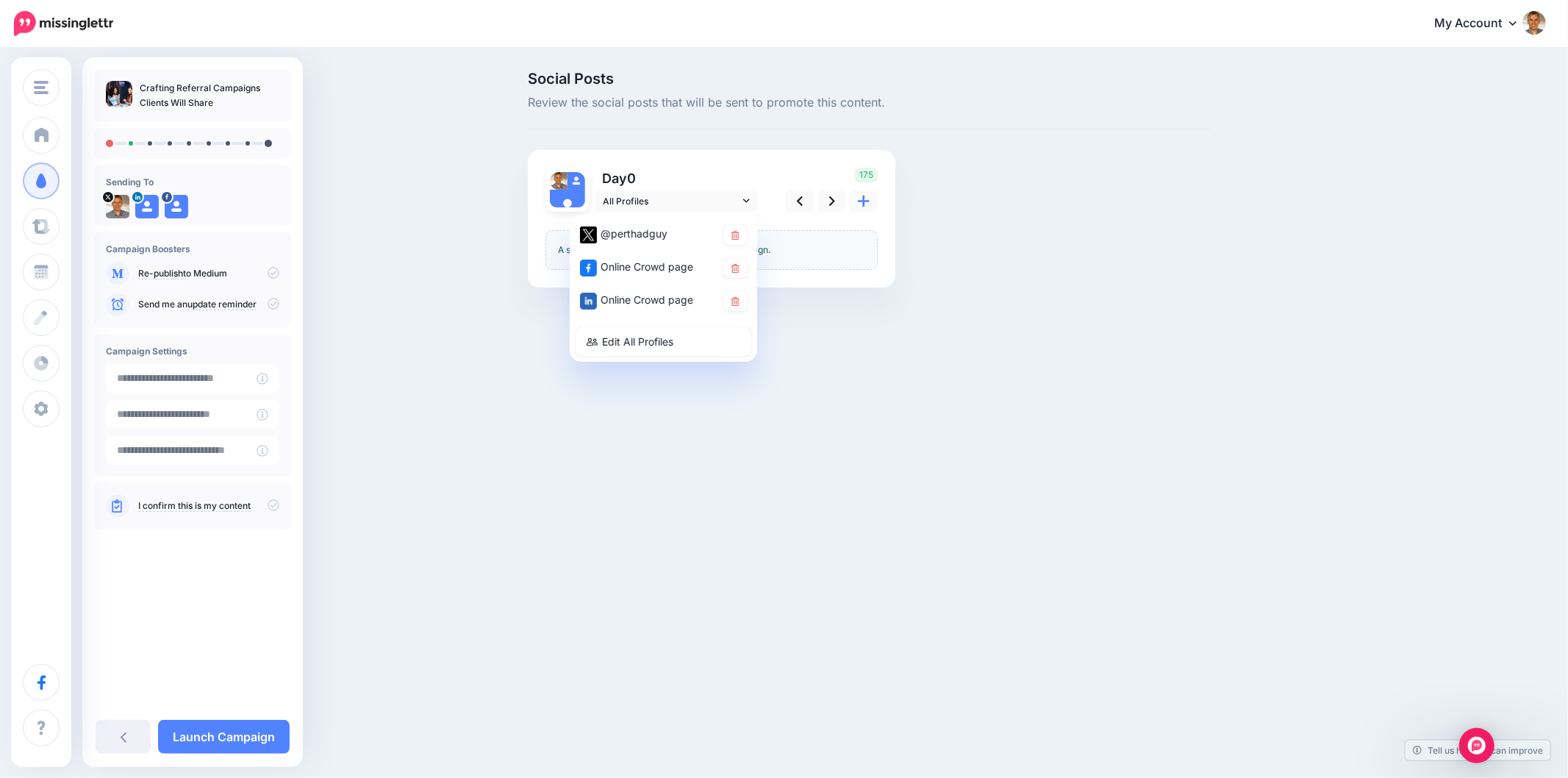
click at [978, 339] on div "Social Posts Review the social posts that will be sent to promote this content.…" at bounding box center [784, 201] width 1568 height 304
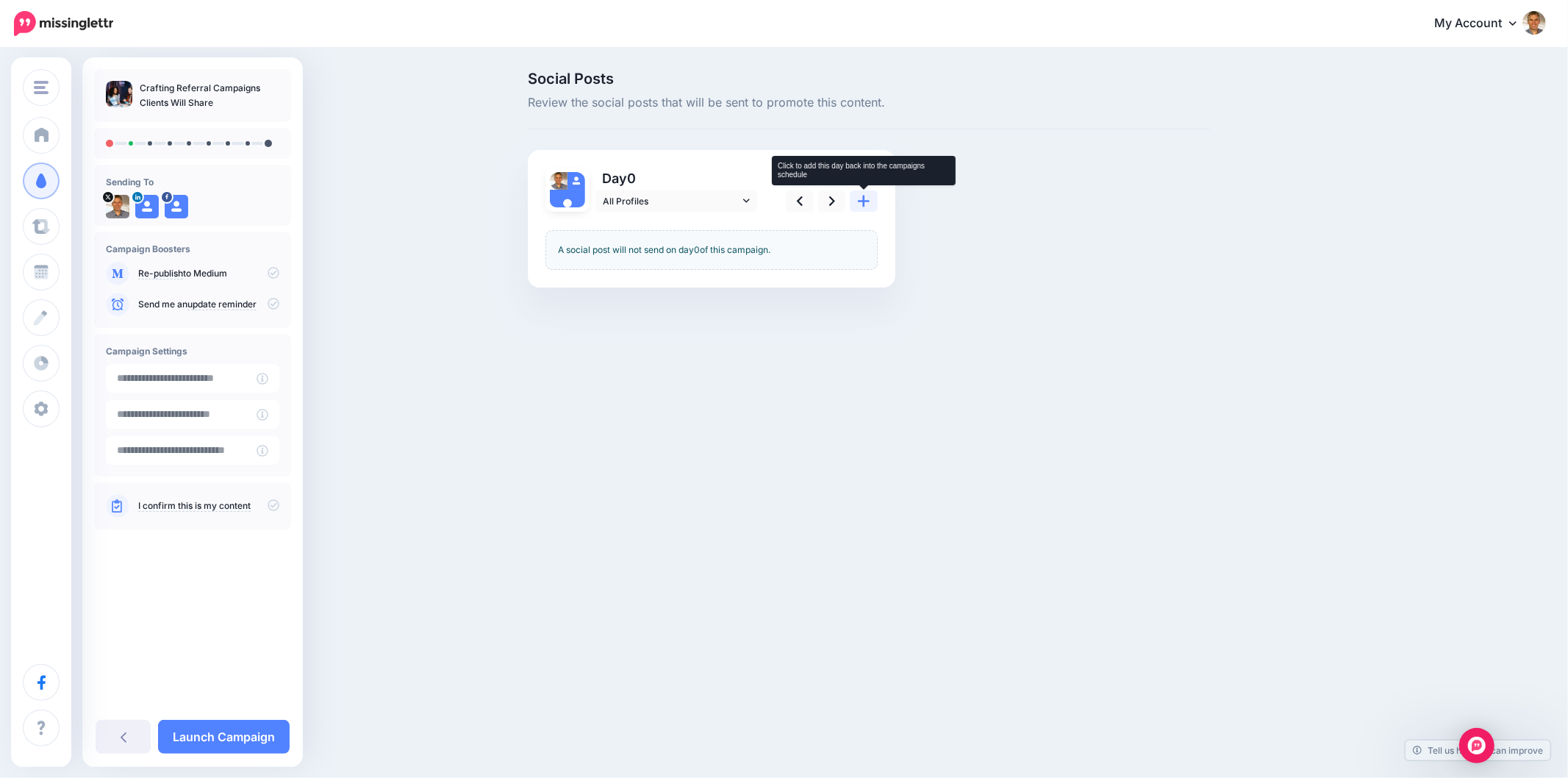
click at [850, 196] on link at bounding box center [864, 201] width 28 height 22
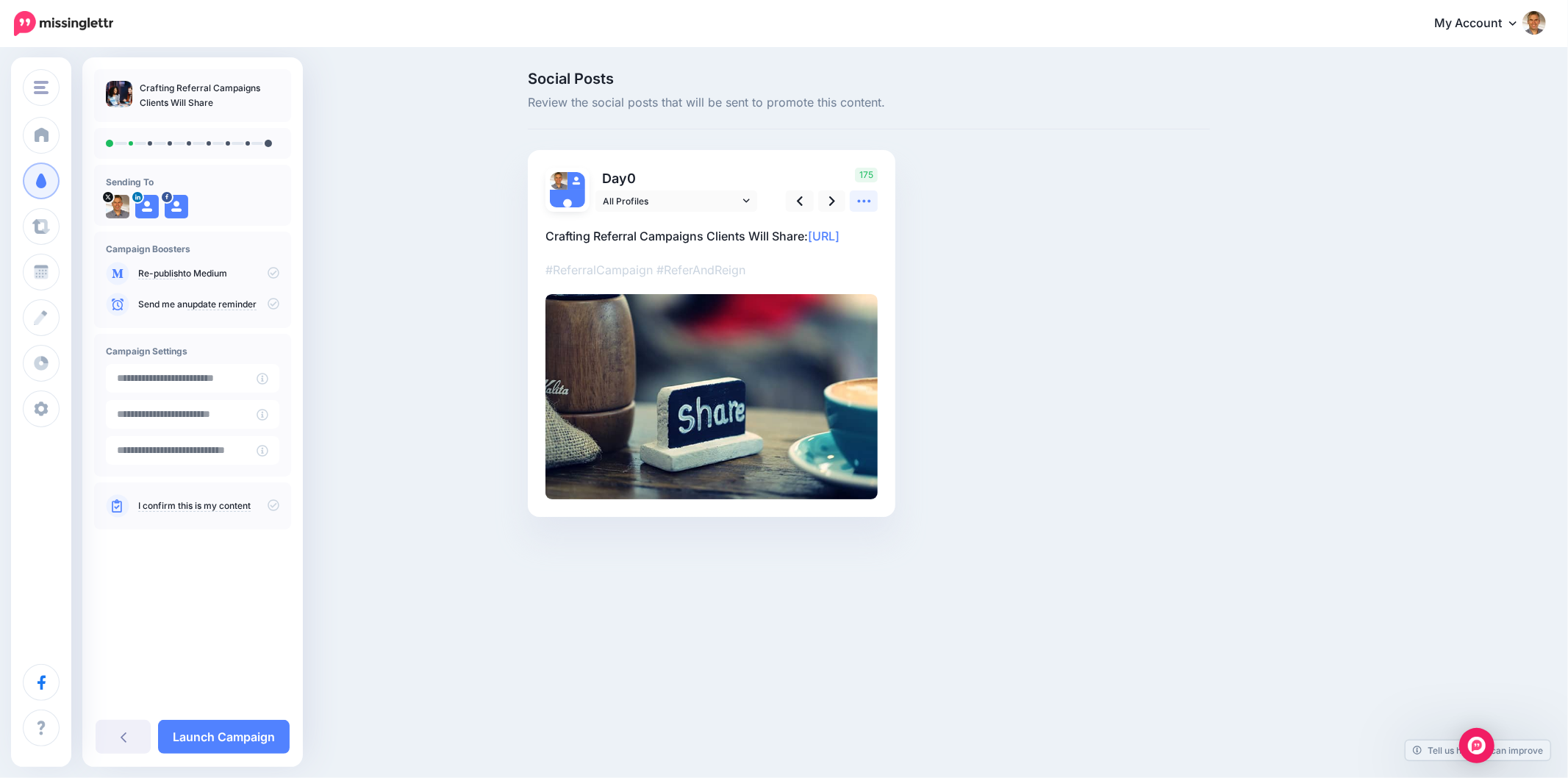
click at [867, 204] on icon at bounding box center [864, 201] width 16 height 16
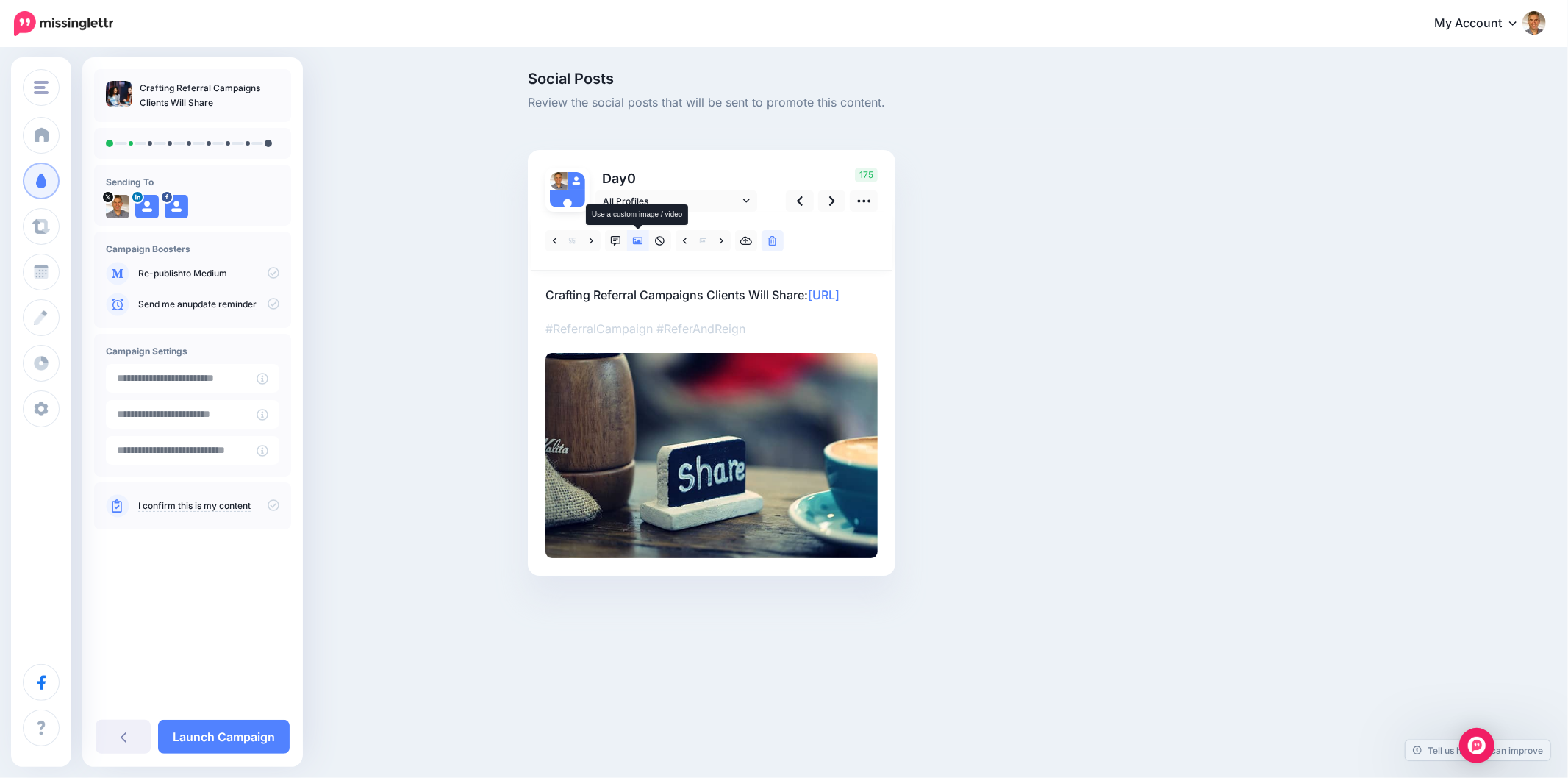
click at [635, 244] on icon at bounding box center [638, 241] width 10 height 10
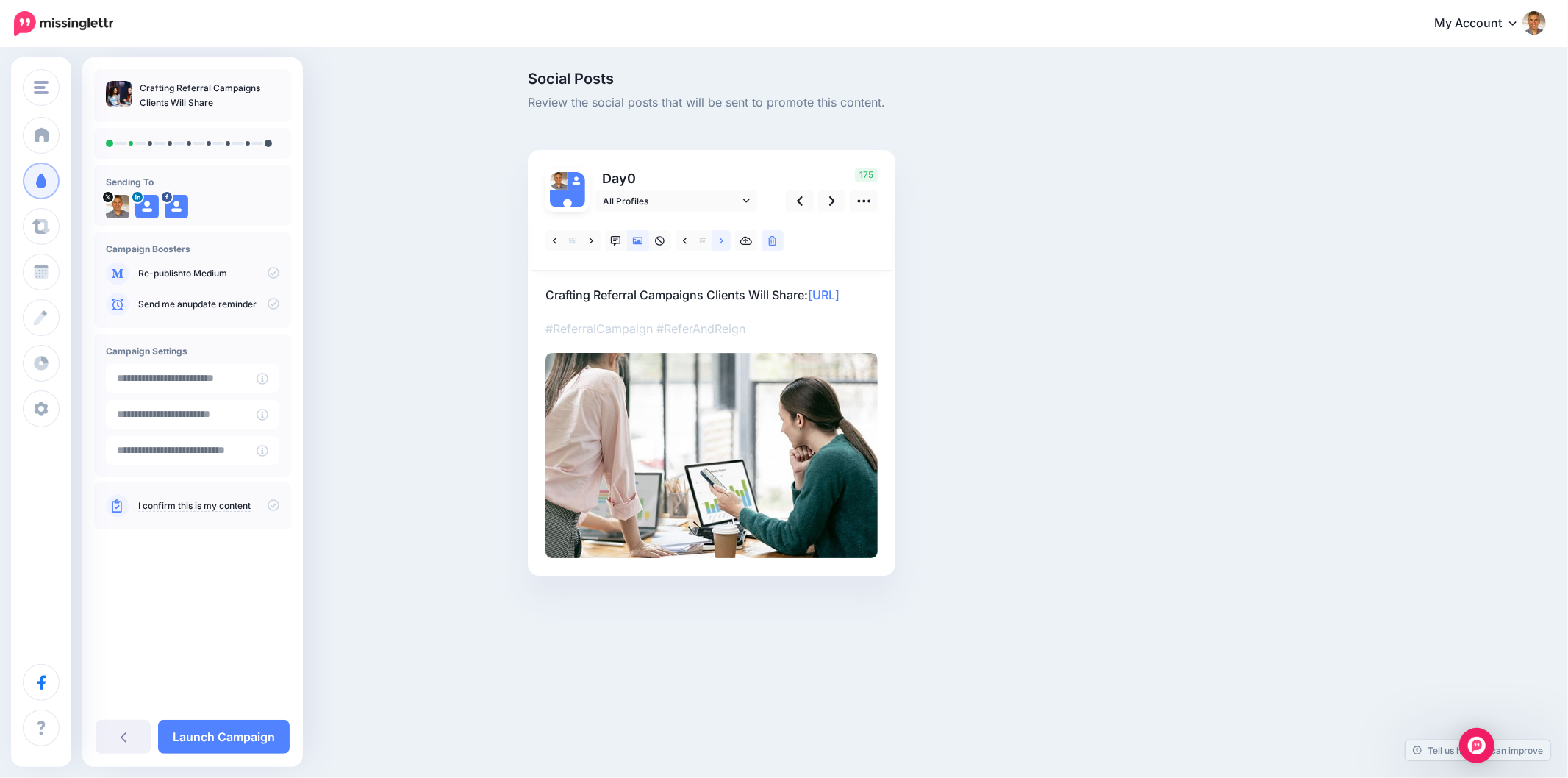
click at [714, 235] on link at bounding box center [721, 241] width 18 height 22
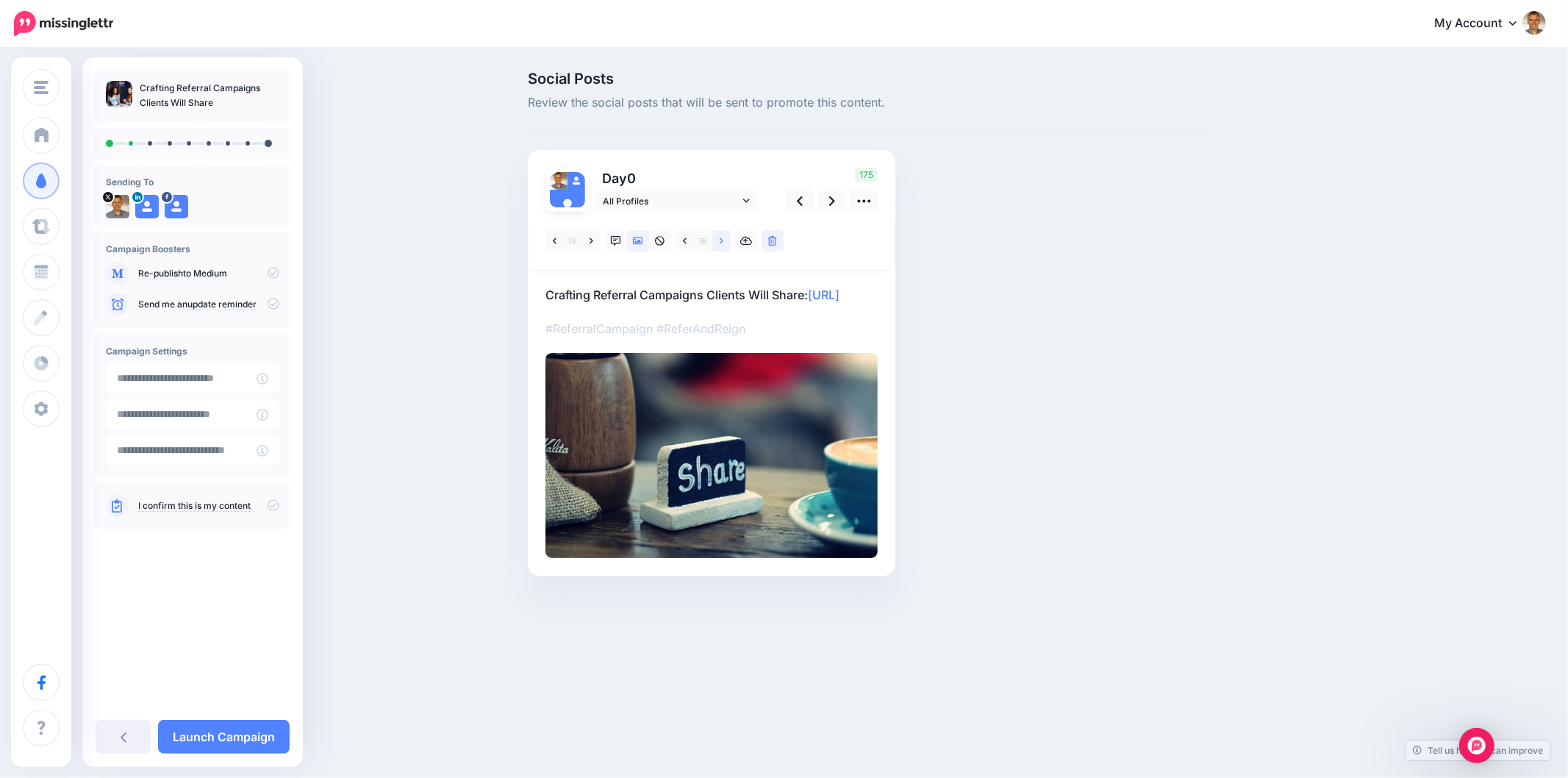
click at [721, 239] on icon at bounding box center [721, 241] width 3 height 10
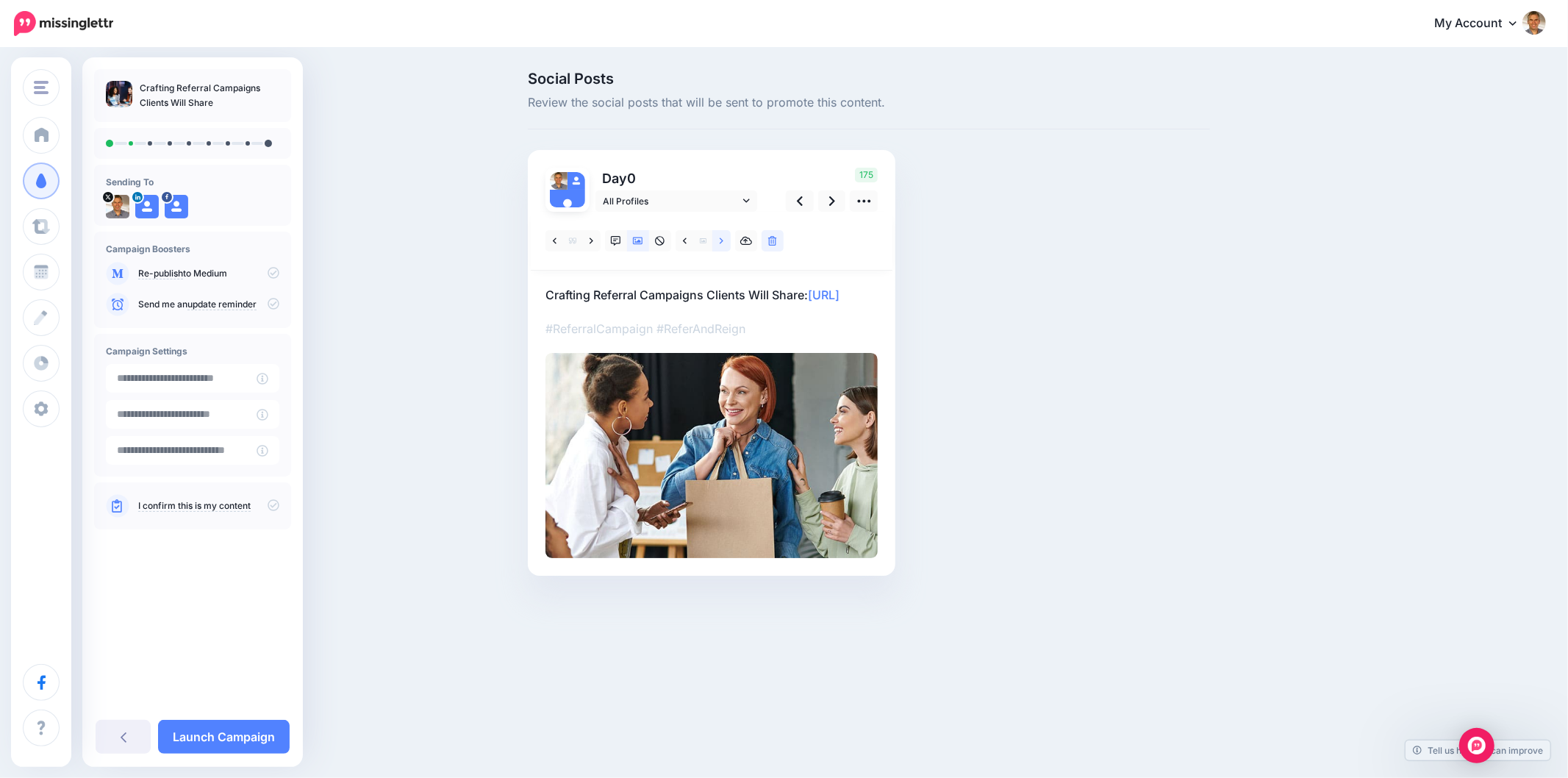
click at [718, 241] on link at bounding box center [721, 241] width 18 height 22
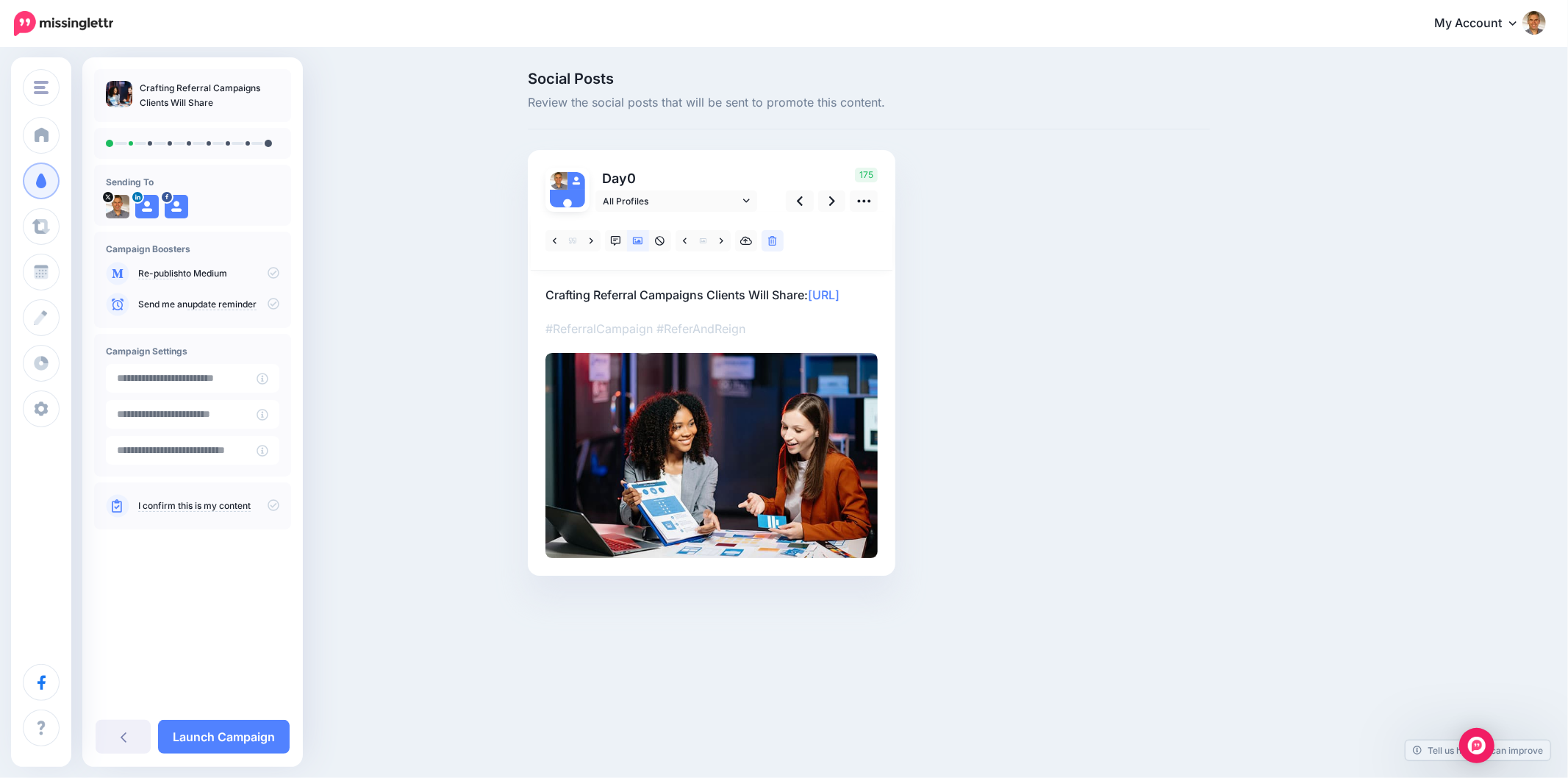
click at [1045, 346] on div "Social Posts Review the social posts that will be sent to promote this content.…" at bounding box center [869, 346] width 704 height 548
click at [1157, 437] on div "Social Posts Review the social posts that will be sent to promote this content.…" at bounding box center [869, 346] width 704 height 548
click at [1345, 397] on div "Social Posts Review the social posts that will be sent to promote this content.…" at bounding box center [939, 346] width 845 height 548
click at [836, 201] on link at bounding box center [832, 201] width 28 height 22
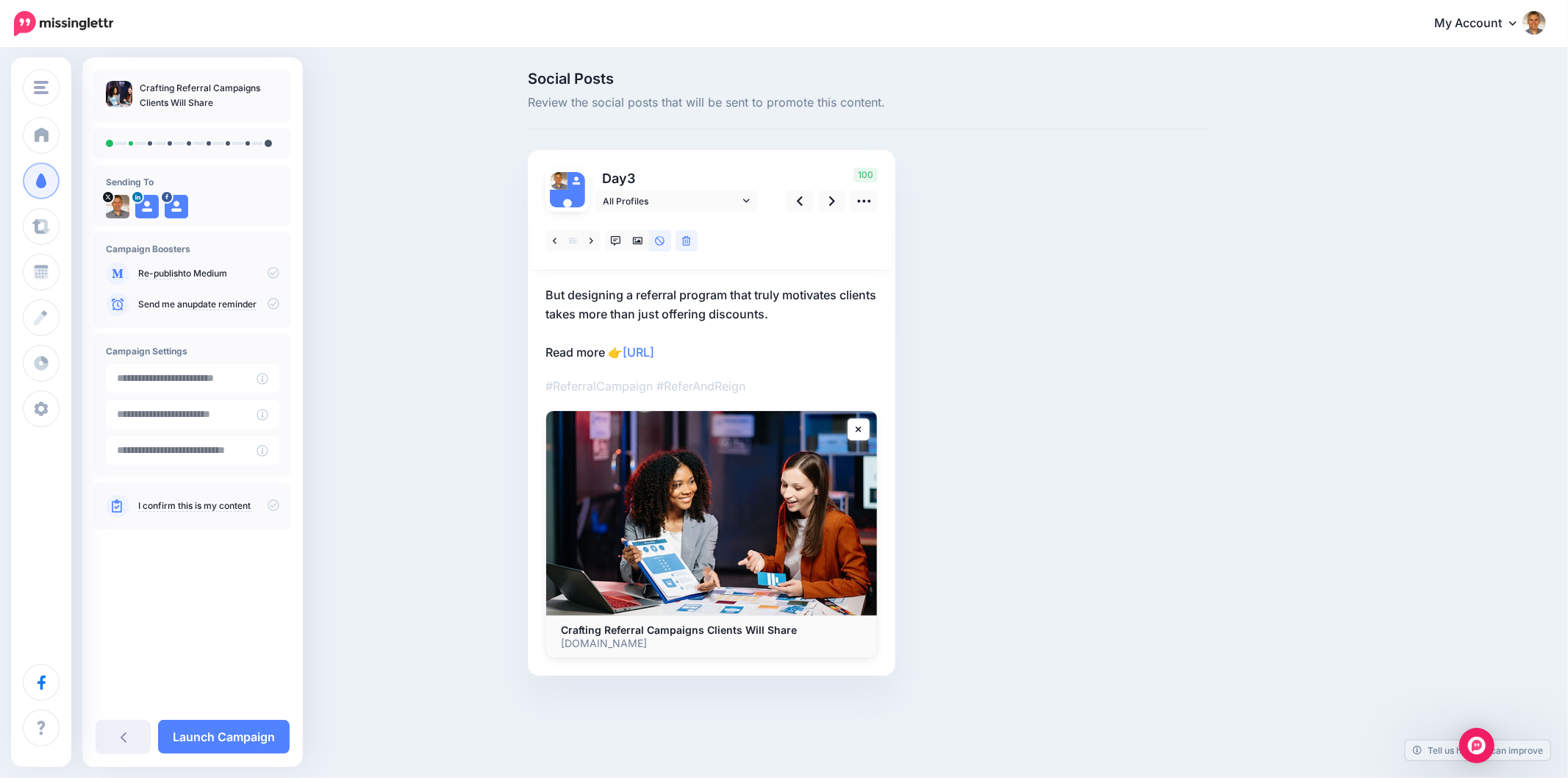
click at [1078, 378] on div "Social Posts Review the social posts that will be sent to promote this content.…" at bounding box center [869, 395] width 704 height 649
click at [1131, 421] on div "Social Posts Review the social posts that will be sent to promote this content.…" at bounding box center [869, 395] width 704 height 649
click at [1244, 420] on div "Social Posts Review the social posts that will be sent to promote this content.…" at bounding box center [939, 395] width 845 height 649
click at [584, 240] on link at bounding box center [591, 241] width 18 height 22
click at [1059, 469] on div "Social Posts Review the social posts that will be sent to promote this content.…" at bounding box center [869, 395] width 704 height 649
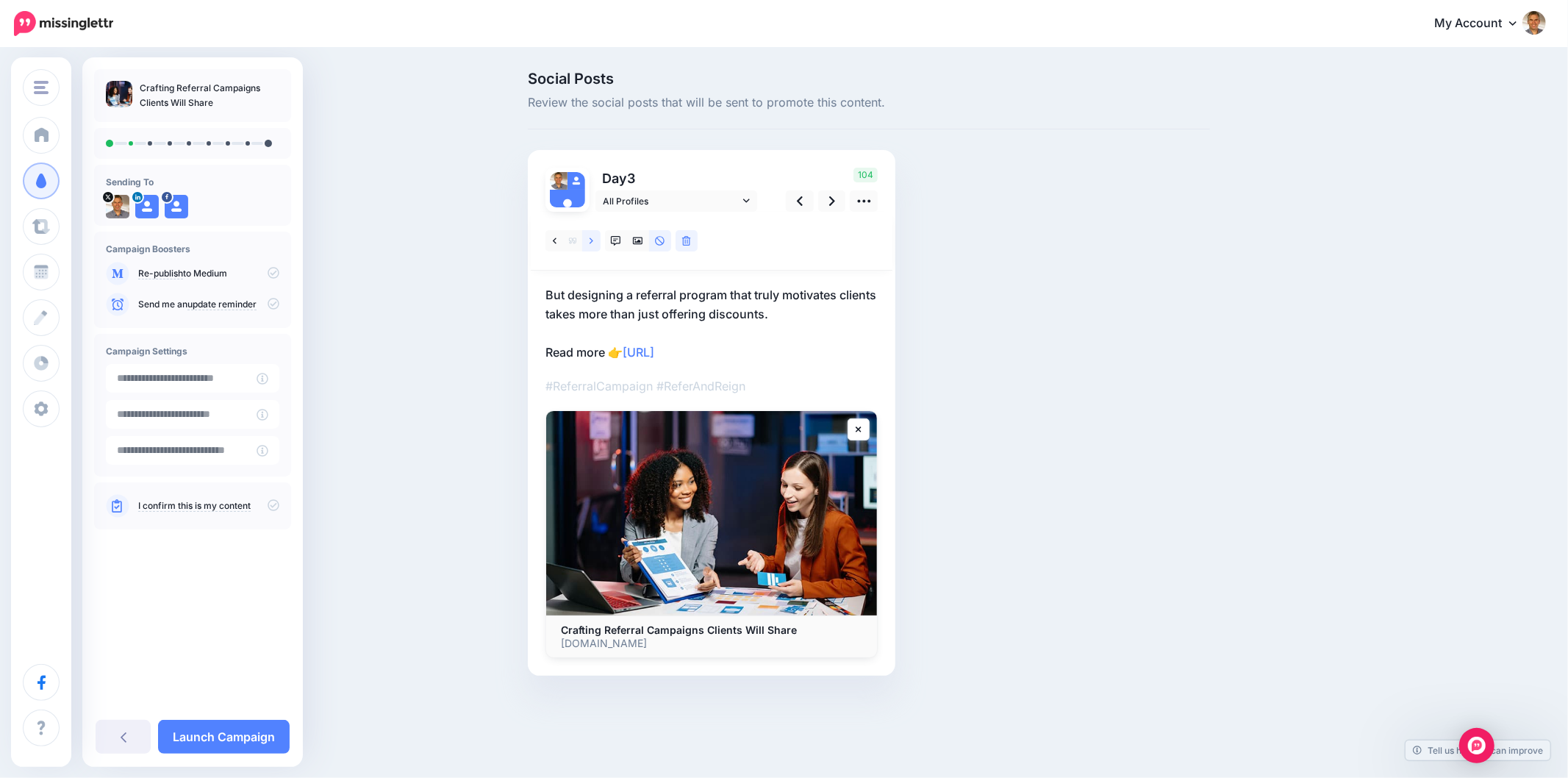
click at [592, 239] on icon at bounding box center [591, 241] width 3 height 10
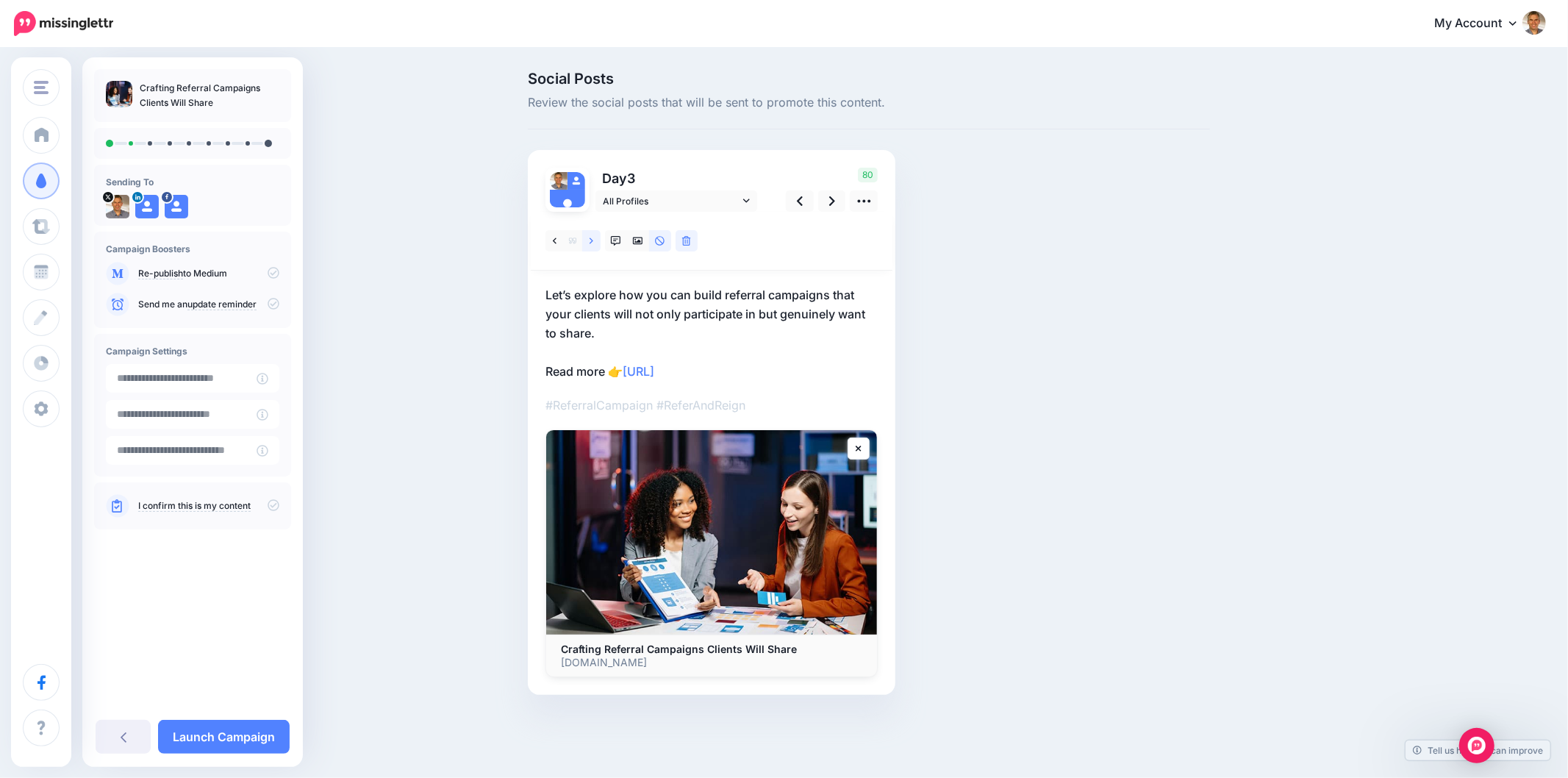
click at [593, 241] on link at bounding box center [591, 241] width 18 height 22
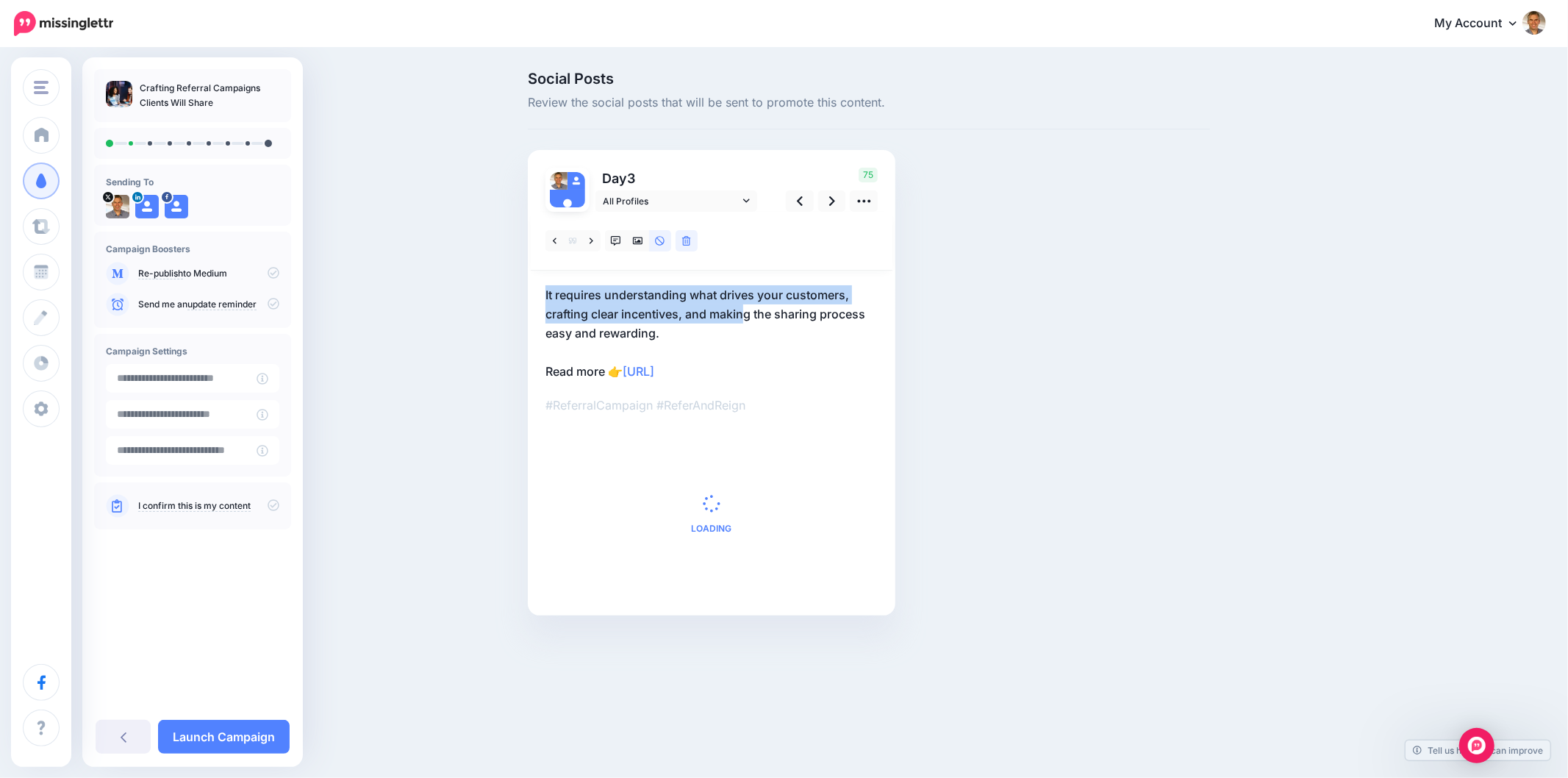
drag, startPoint x: 530, startPoint y: 297, endPoint x: 742, endPoint y: 317, distance: 212.9
click at [742, 317] on div "Day 3 All Profiles" at bounding box center [712, 383] width 368 height 466
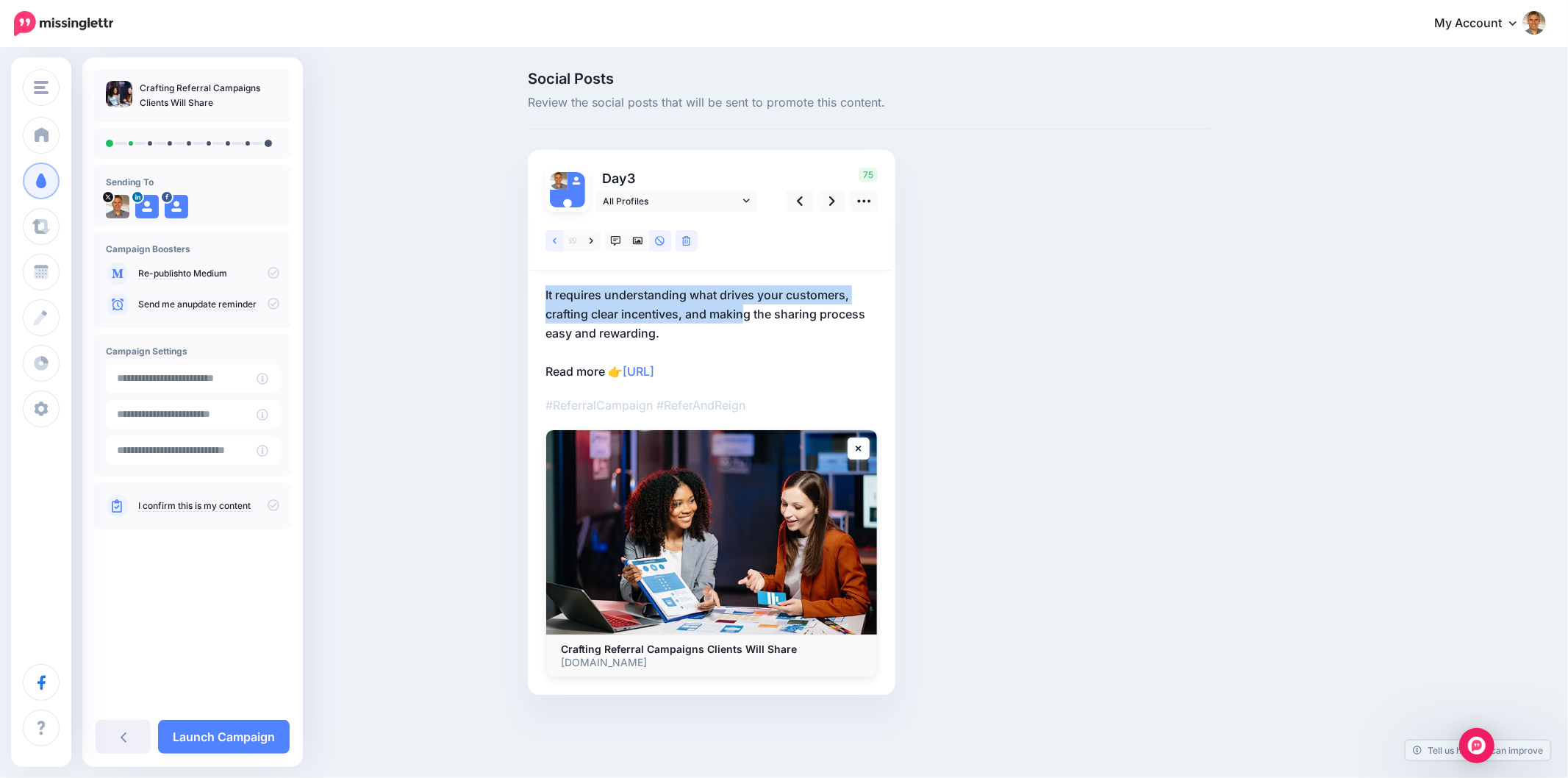
click at [552, 244] on icon at bounding box center [554, 241] width 3 height 10
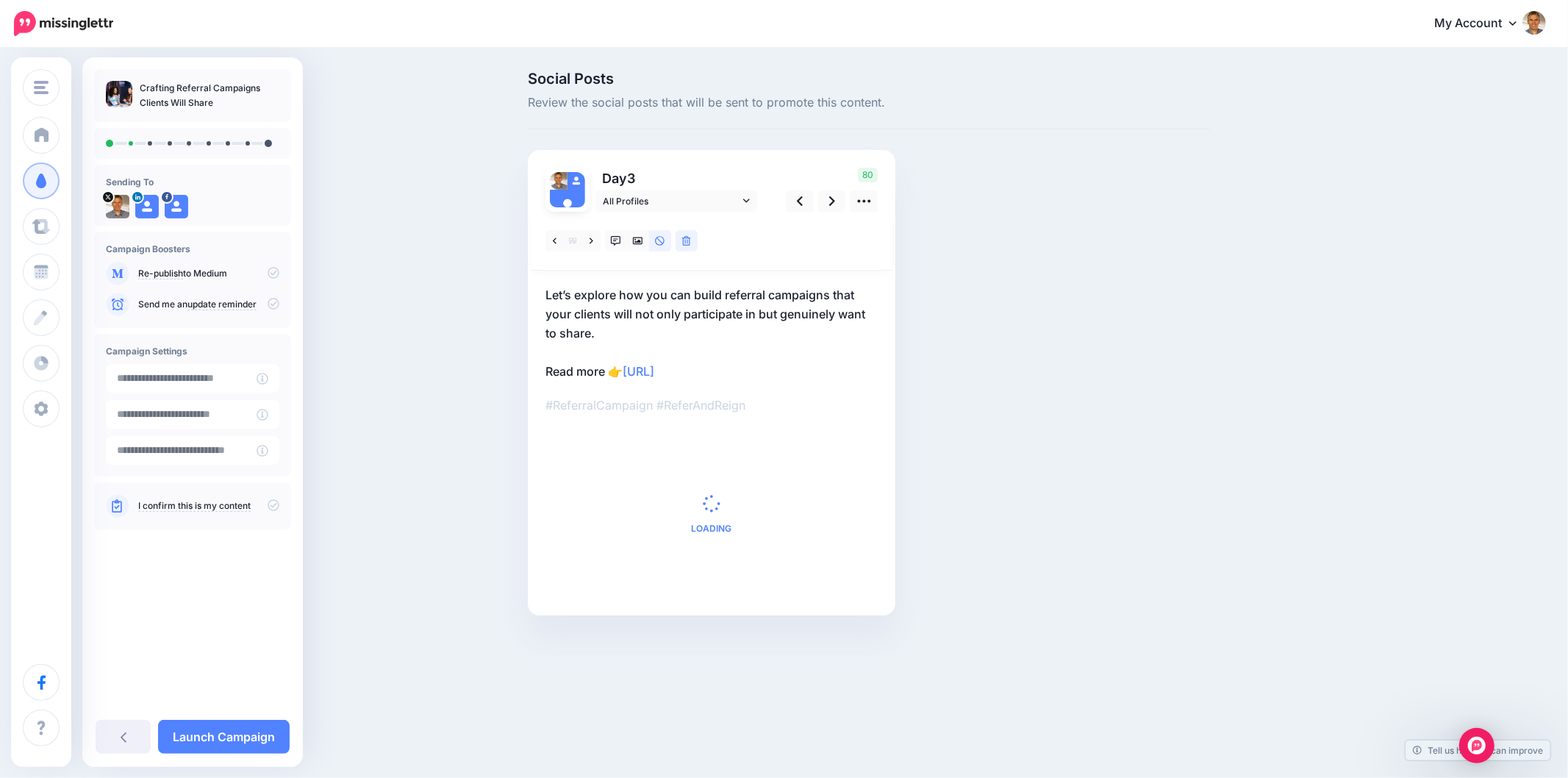
click at [1151, 369] on div "Social Posts Review the social posts that will be sent to promote this content.…" at bounding box center [869, 365] width 704 height 588
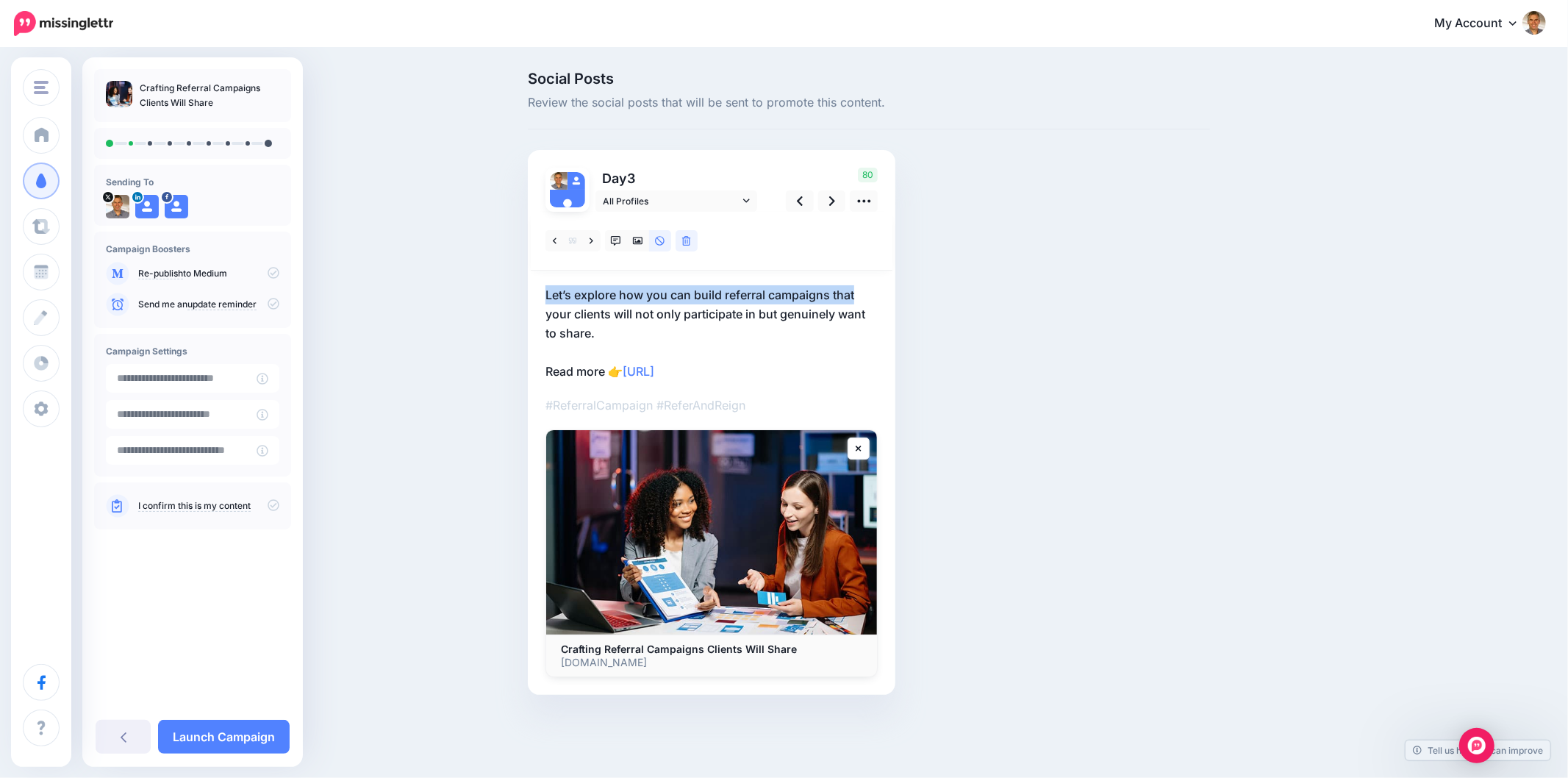
drag, startPoint x: 641, startPoint y: 304, endPoint x: 875, endPoint y: 295, distance: 234.2
click at [875, 295] on div "Day 3 All Profiles" at bounding box center [712, 422] width 368 height 544
copy p "Let’s explore how you can build referral campaigns that"
click at [1203, 428] on div "Social Posts Review the social posts that will be sent to promote this content.…" at bounding box center [869, 405] width 704 height 668
click at [1478, 436] on div "Social Posts Review the social posts that will be sent to promote this content.…" at bounding box center [784, 404] width 1568 height 712
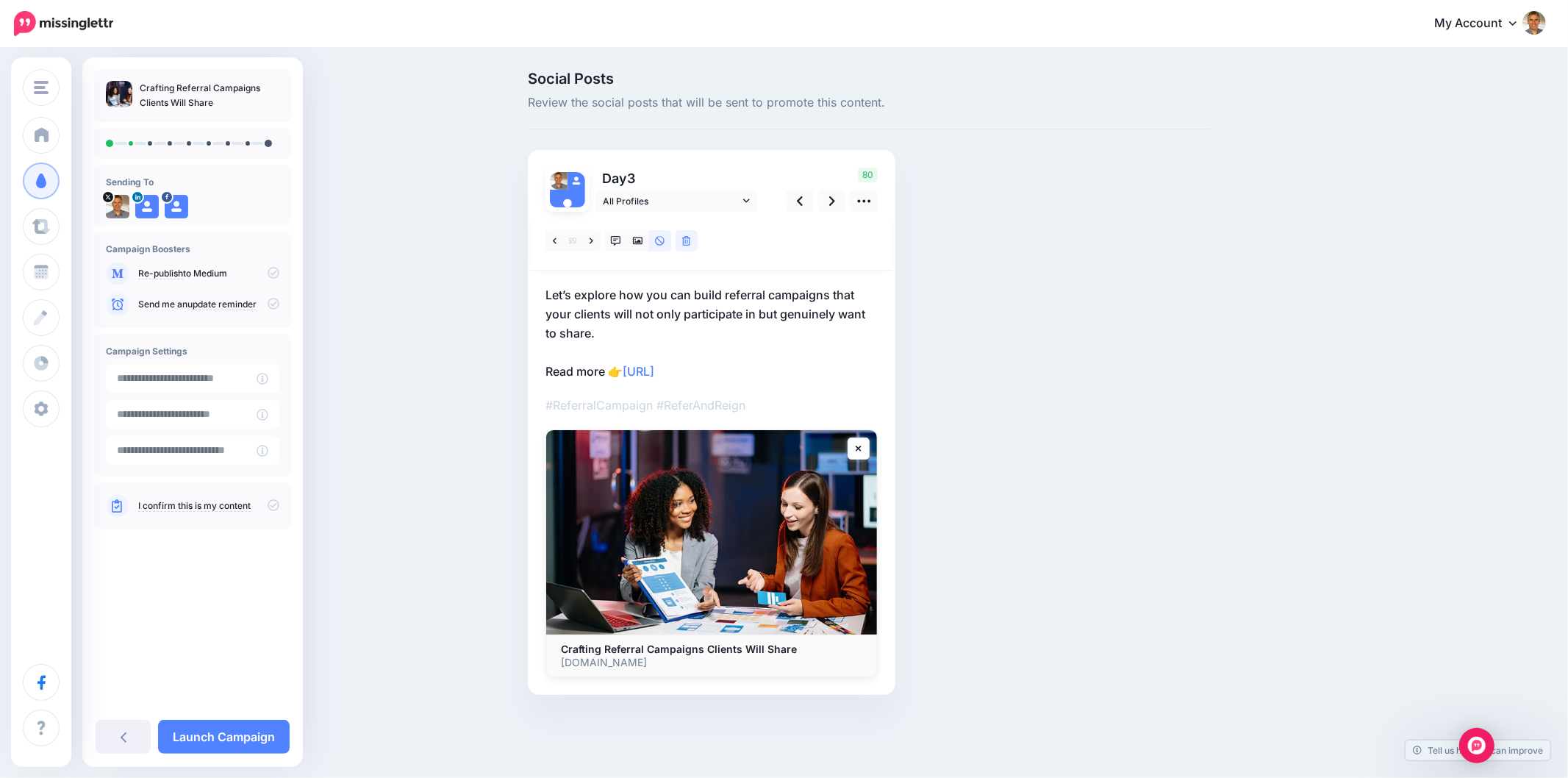
drag, startPoint x: 1127, startPoint y: 420, endPoint x: 797, endPoint y: 336, distance: 340.5
click at [1123, 420] on div "Social Posts Review the social posts that will be sent to promote this content.…" at bounding box center [869, 405] width 704 height 668
click at [590, 244] on icon at bounding box center [591, 240] width 3 height 6
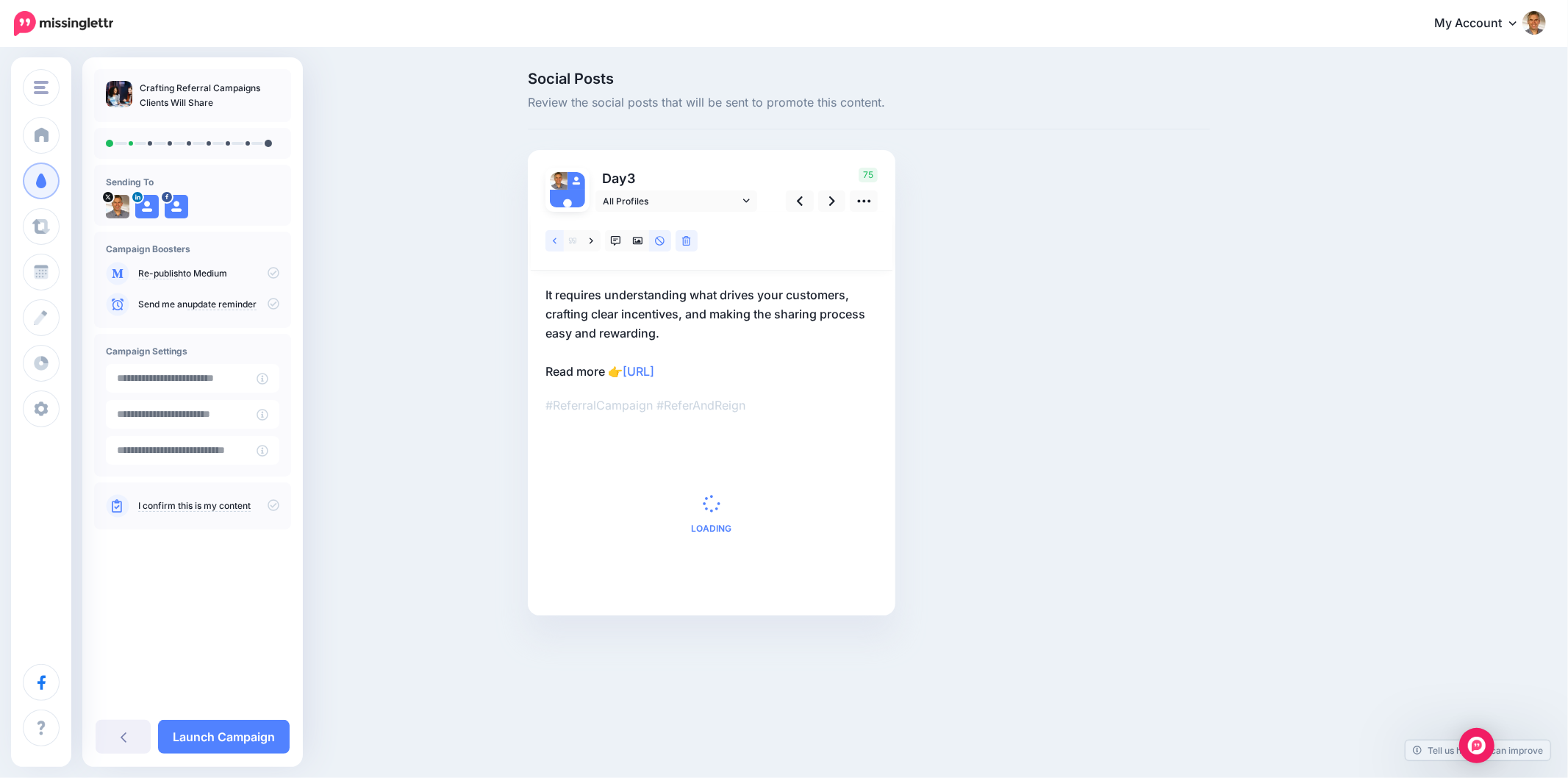
click at [552, 244] on icon at bounding box center [554, 241] width 3 height 10
click at [618, 241] on icon at bounding box center [615, 241] width 10 height 10
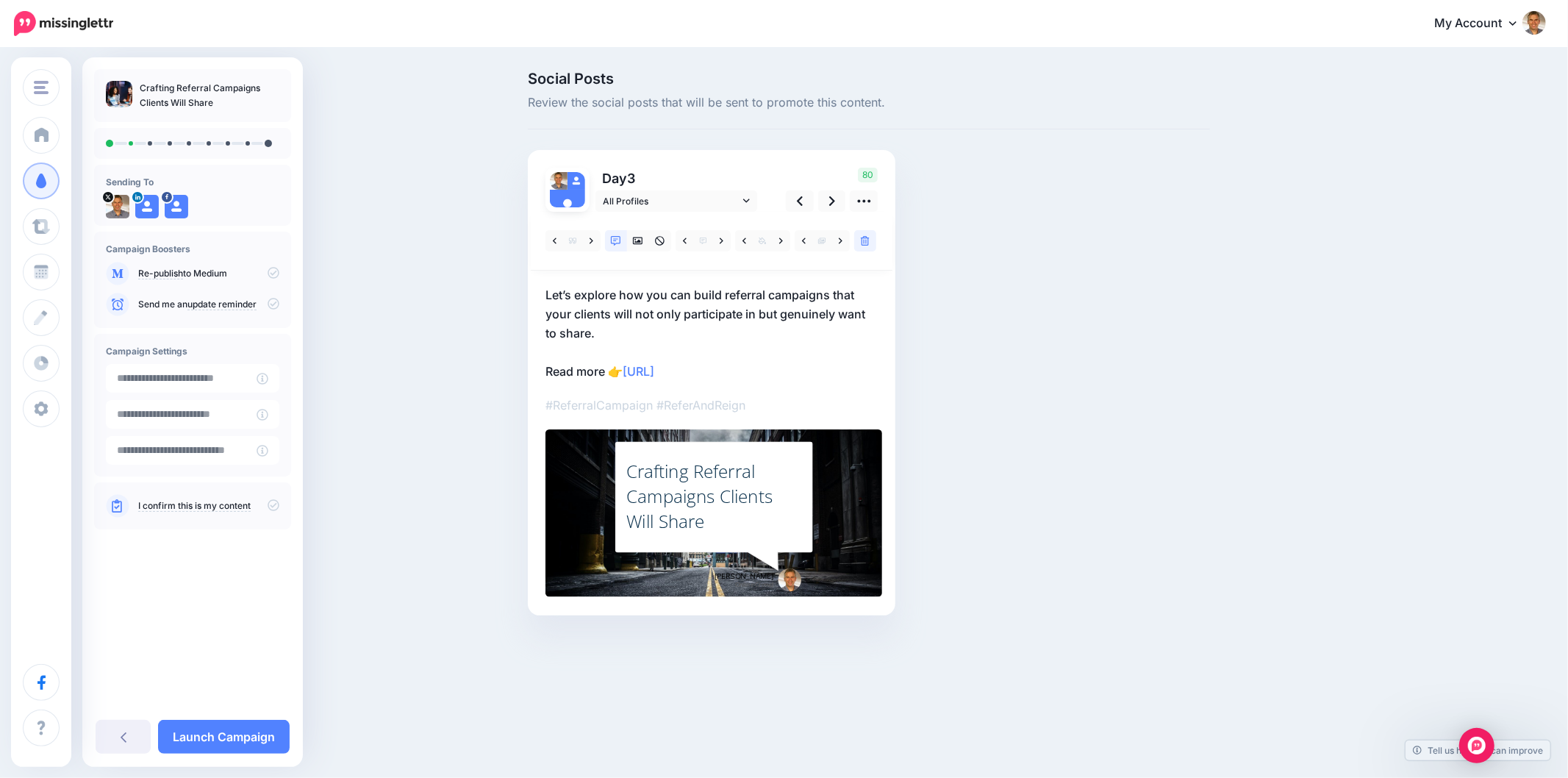
click at [745, 519] on div "Crafting Referral Campaigns Clients Will Share" at bounding box center [714, 496] width 176 height 75
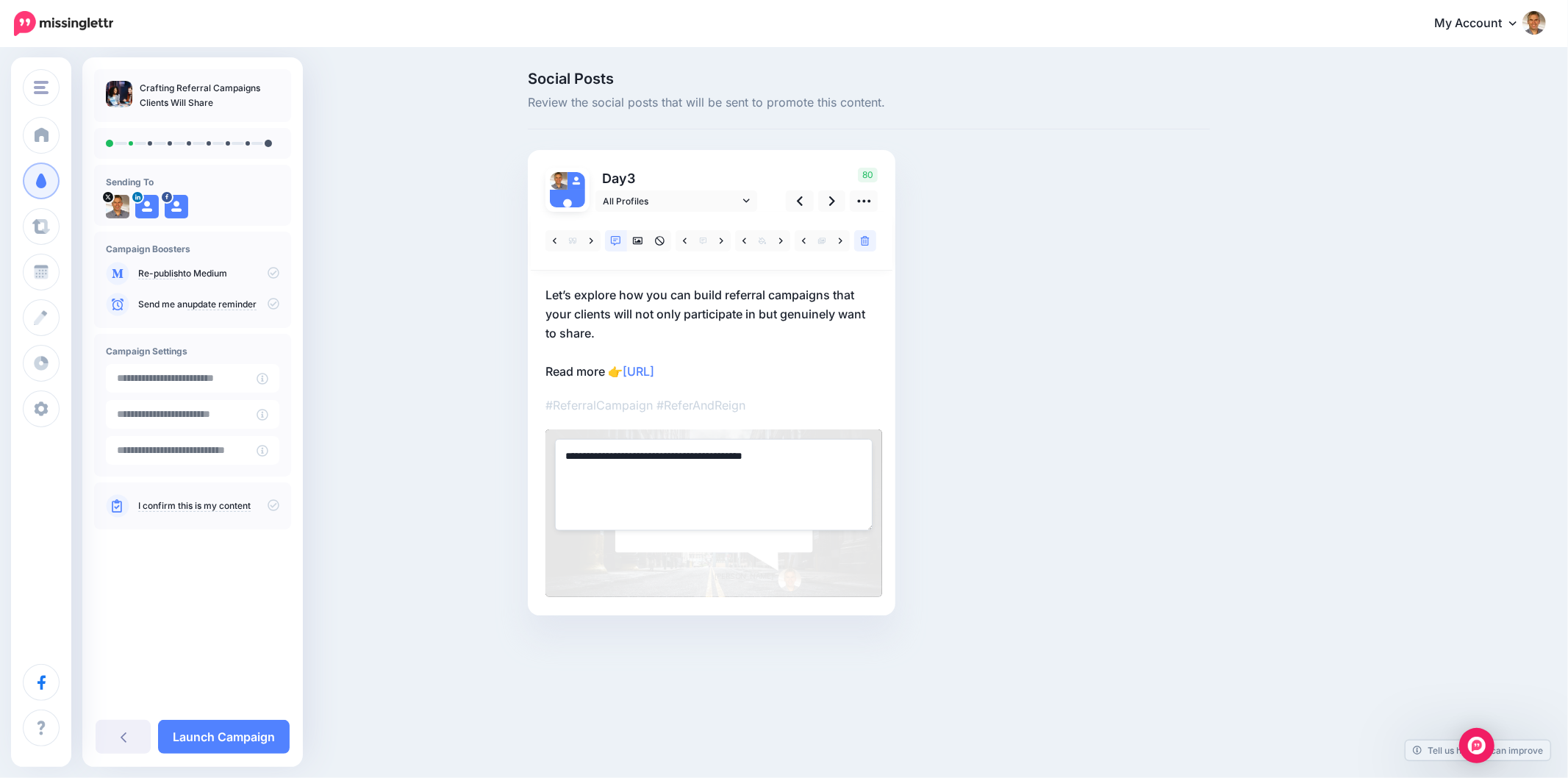
click at [745, 519] on textarea "**********" at bounding box center [713, 485] width 317 height 91
paste textarea "**********"
type textarea "**********"
click at [1009, 495] on div "Social Posts Review the social posts that will be sent to promote this content.…" at bounding box center [869, 365] width 704 height 588
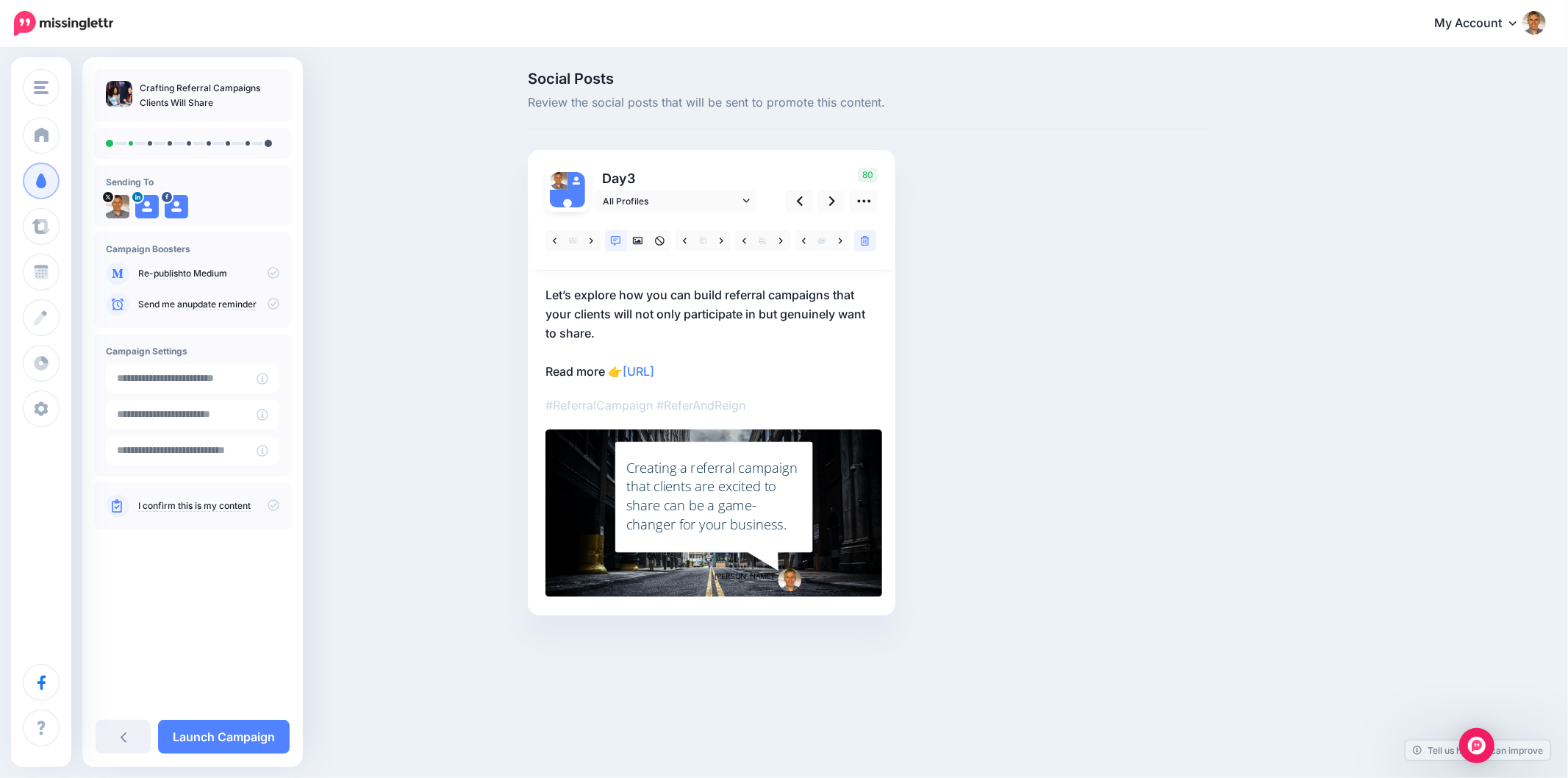
click at [731, 497] on div "Creating a referral campaign that clients are excited to share can be a game-ch…" at bounding box center [714, 495] width 176 height 75
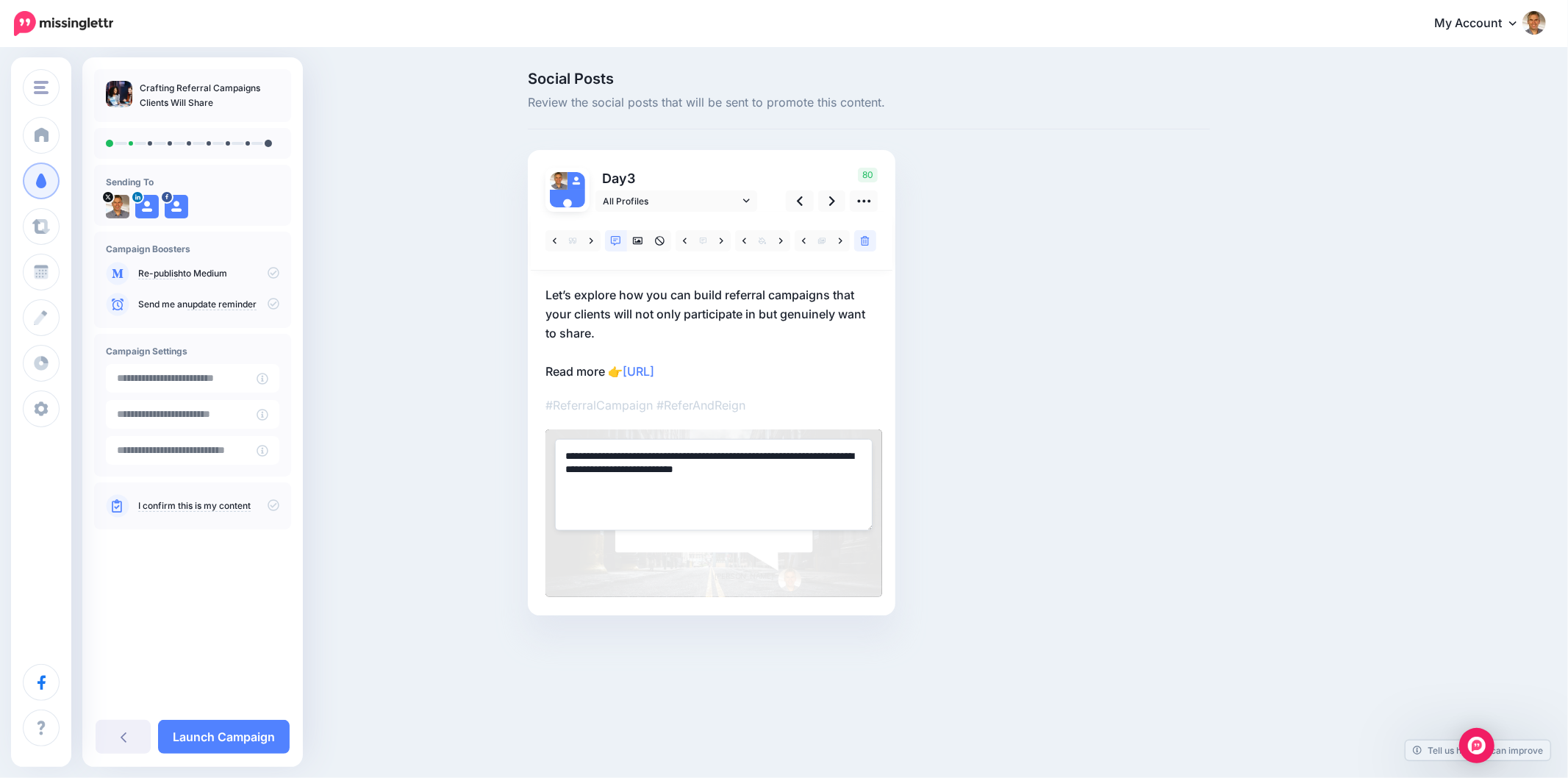
click at [1119, 466] on div "Social Posts Review the social posts that will be sent to promote this content.…" at bounding box center [869, 365] width 704 height 588
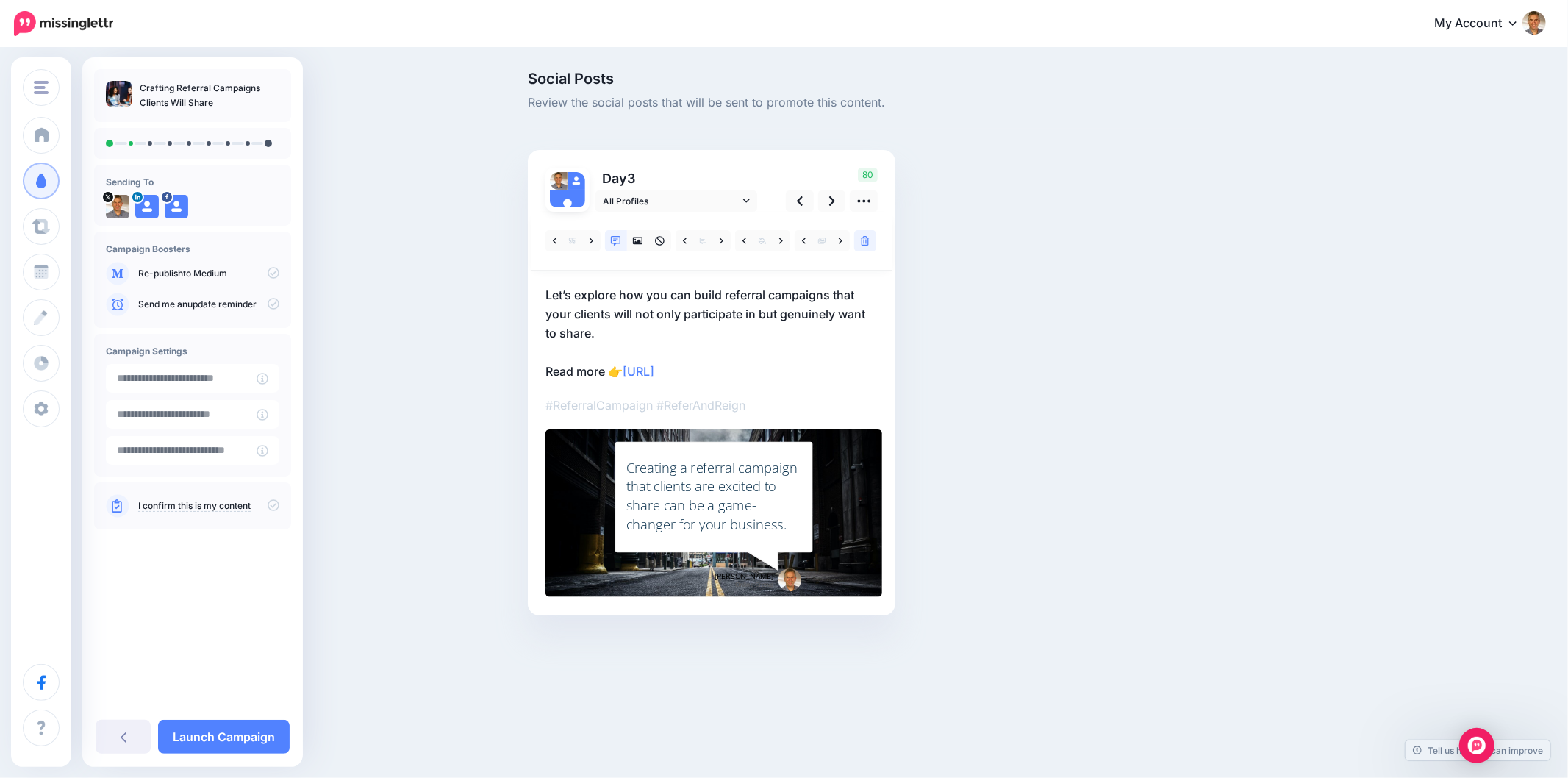
click at [1119, 466] on div "Social Posts Review the social posts that will be sent to promote this content.…" at bounding box center [869, 365] width 704 height 588
click at [1441, 481] on div "Social Posts Review the social posts that will be sent to promote this content.…" at bounding box center [784, 365] width 1568 height 632
click at [1262, 375] on div "Social Posts Review the social posts that will be sent to promote this content.…" at bounding box center [939, 365] width 845 height 588
drag, startPoint x: 1213, startPoint y: 340, endPoint x: 1204, endPoint y: 333, distance: 11.4
click at [1213, 340] on div "Social Posts Review the social posts that will be sent to promote this content.…" at bounding box center [869, 365] width 704 height 588
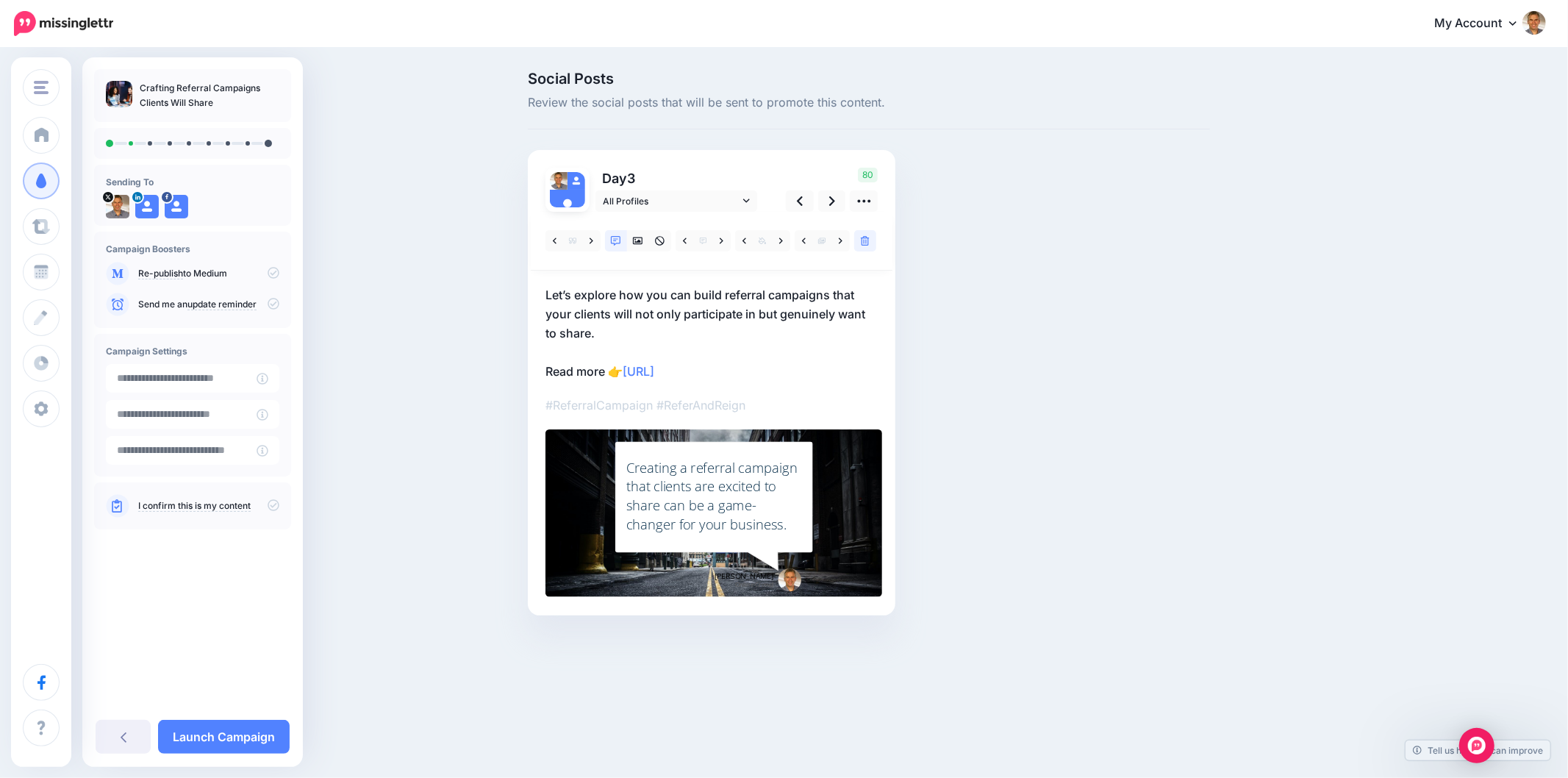
click at [1218, 307] on div "Social Posts Review the social posts that will be sent to promote this content.…" at bounding box center [869, 365] width 704 height 588
drag, startPoint x: 1217, startPoint y: 288, endPoint x: 1231, endPoint y: 289, distance: 14.0
click at [1216, 288] on div "Social Posts Review the social posts that will be sent to promote this content.…" at bounding box center [869, 365] width 704 height 588
click at [833, 206] on icon at bounding box center [832, 201] width 6 height 16
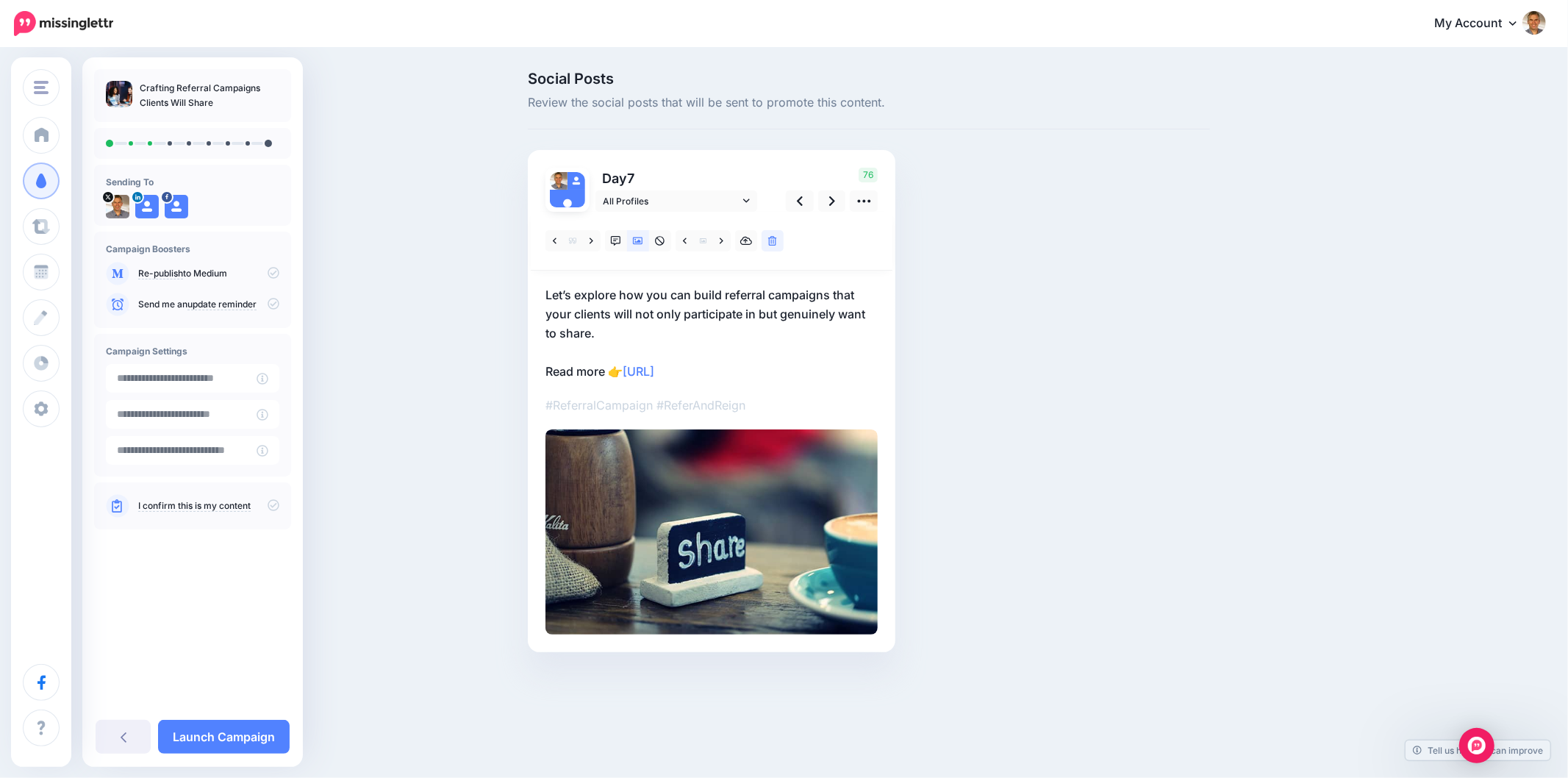
click at [1141, 274] on div "Social Posts Review the social posts that will be sent to promote this content.…" at bounding box center [869, 384] width 704 height 625
click at [616, 330] on p "Let’s explore how you can build referral campaigns that your clients will not o…" at bounding box center [711, 332] width 332 height 95
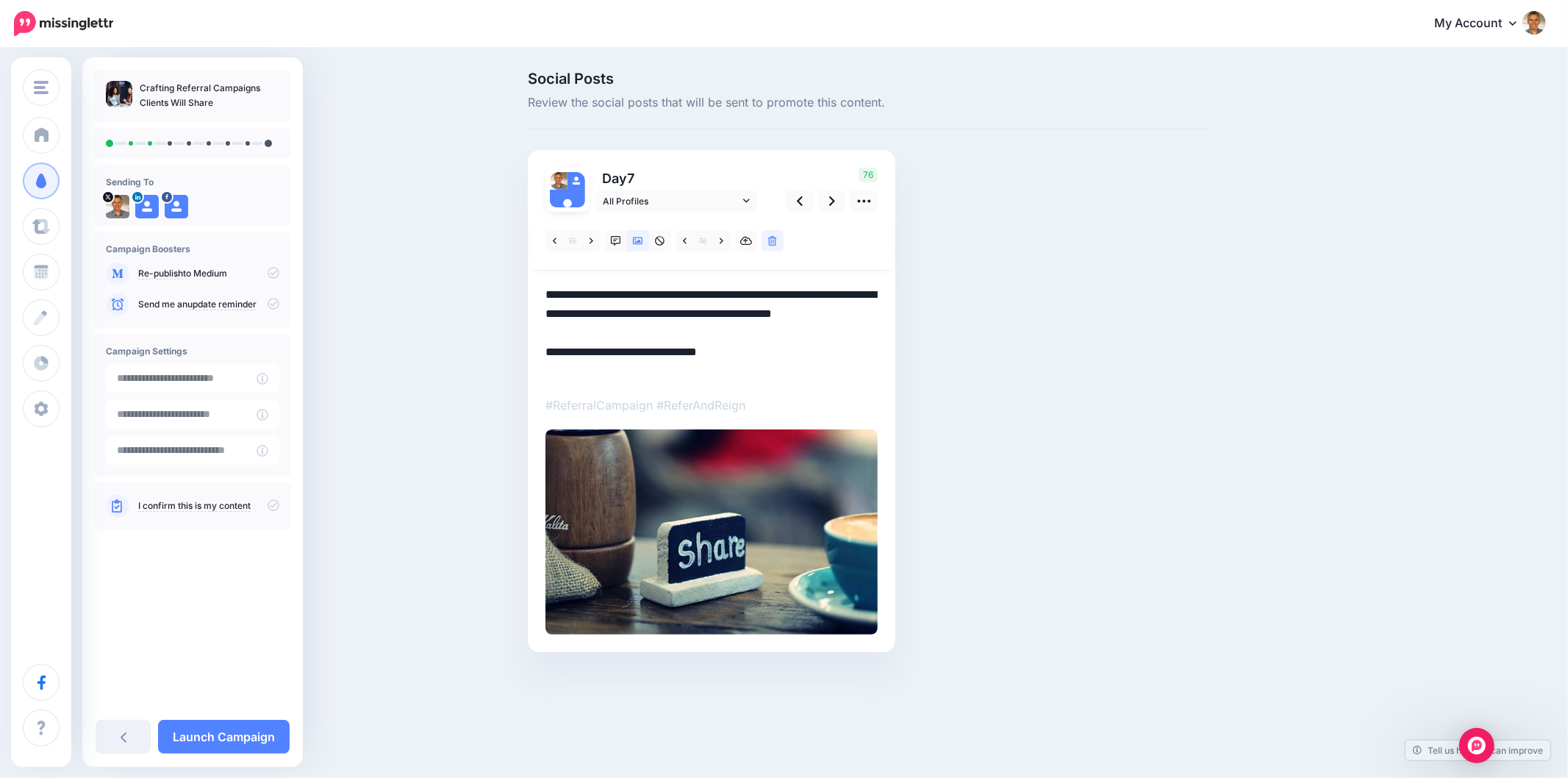
drag, startPoint x: 620, startPoint y: 334, endPoint x: 519, endPoint y: 305, distance: 105.1
click at [519, 305] on div "Social Posts Review the social posts that will be sent to promote this content.…" at bounding box center [869, 384] width 704 height 625
click at [634, 313] on textarea "**********" at bounding box center [711, 332] width 332 height 95
drag, startPoint x: 598, startPoint y: 334, endPoint x: 524, endPoint y: 290, distance: 86.1
click at [524, 290] on div "Social Posts Review the social posts that will be sent to promote this content.…" at bounding box center [869, 384] width 704 height 625
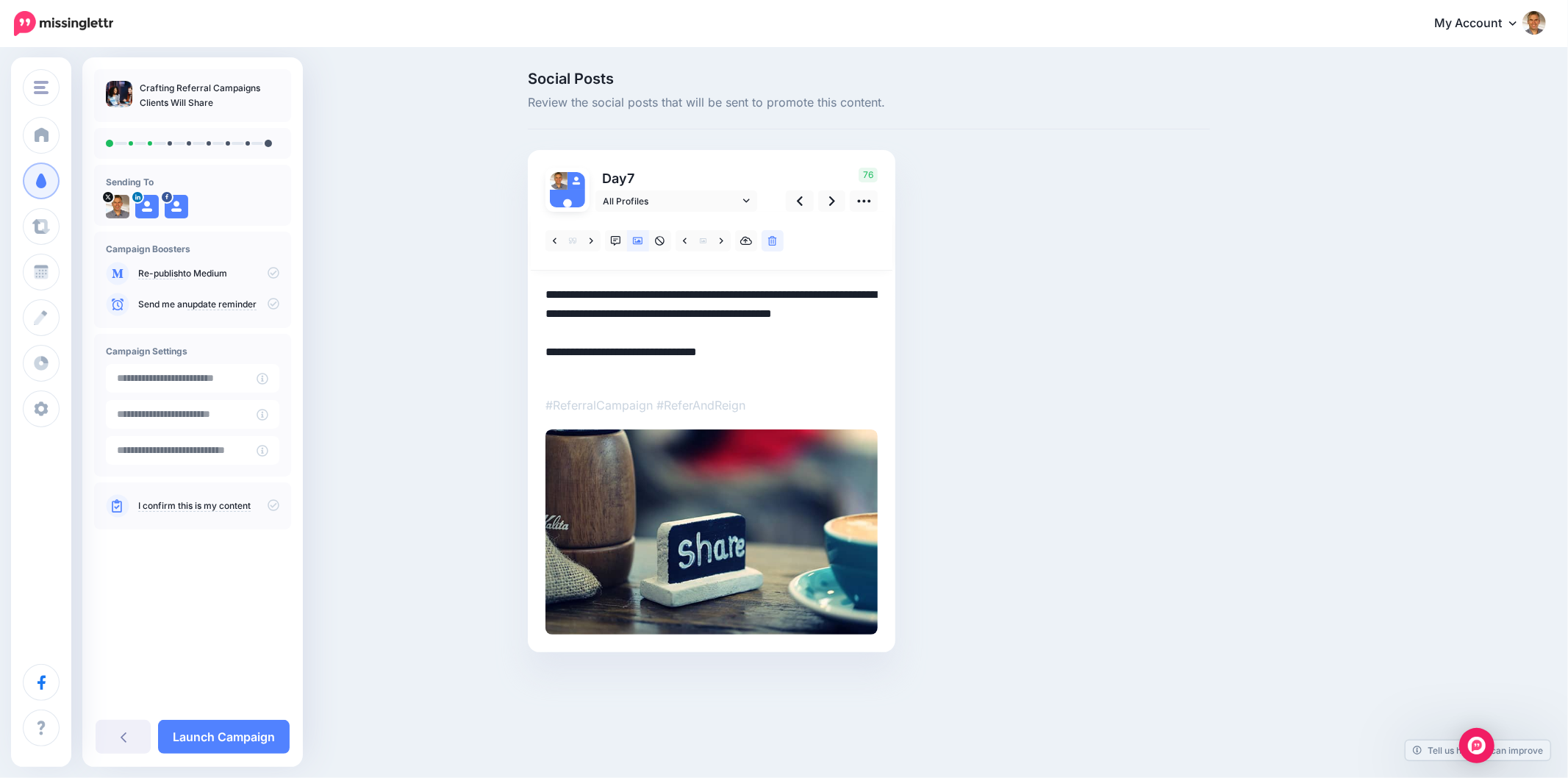
paste textarea
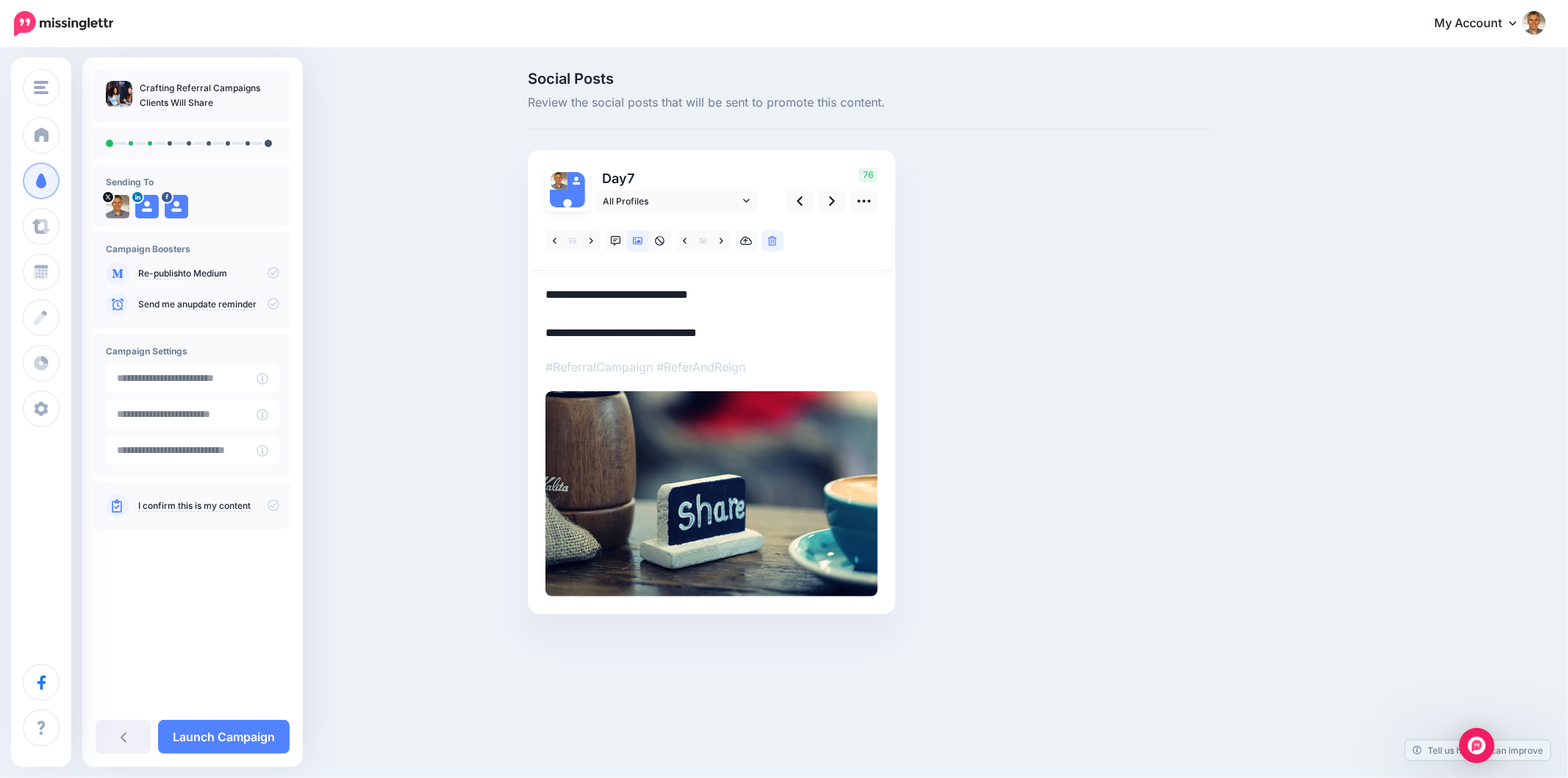
click at [1339, 406] on div "Social Posts Review the social posts that will be sent to promote this content.…" at bounding box center [939, 365] width 845 height 587
click at [1302, 557] on div "Social Posts Review the social posts that will be sent to promote this content.…" at bounding box center [939, 365] width 845 height 587
click at [1556, 434] on div "Social Posts Review the social posts that will be sent to promote this content.…" at bounding box center [784, 364] width 1568 height 631
click at [841, 205] on link at bounding box center [832, 201] width 28 height 22
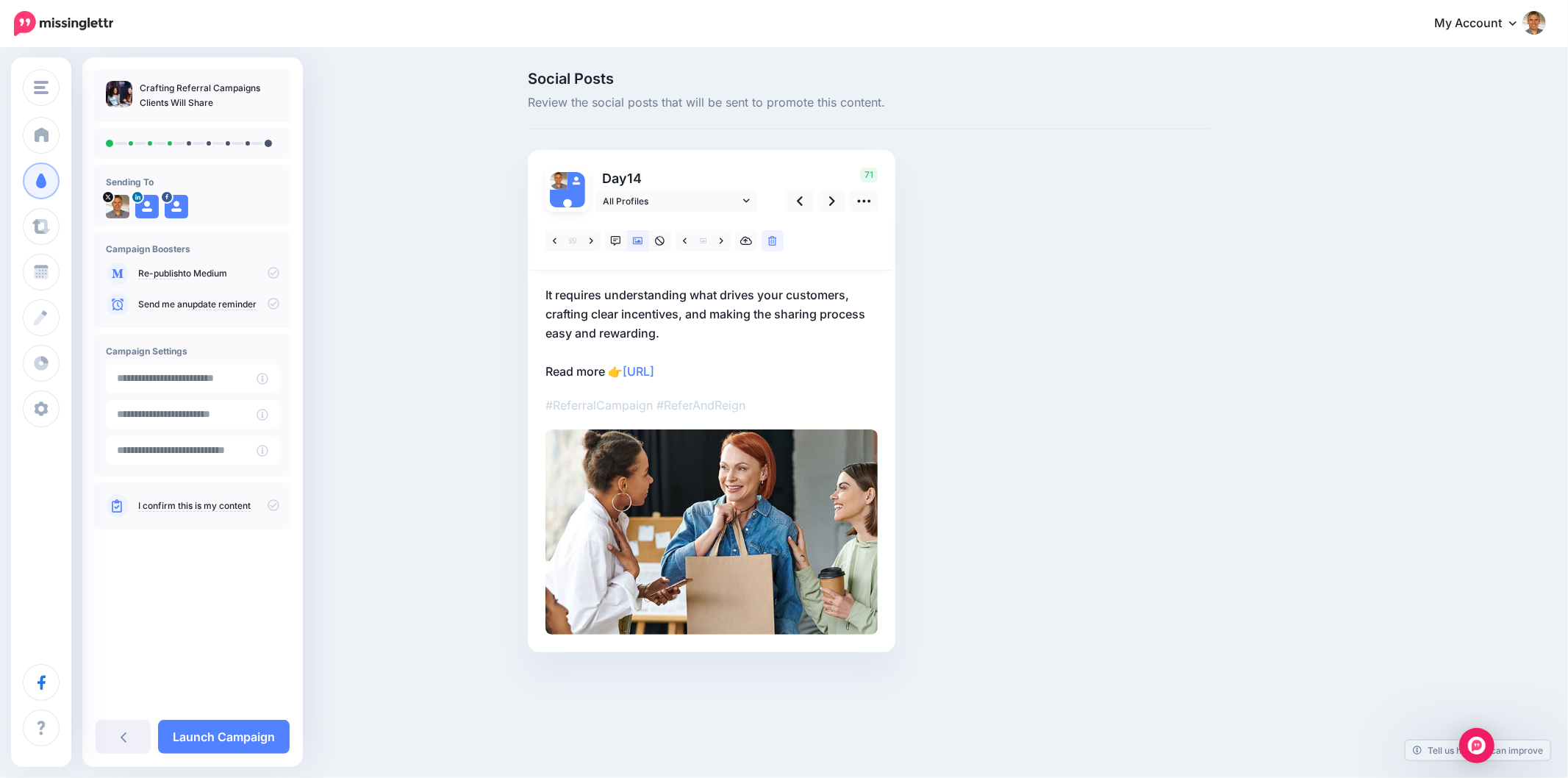
drag, startPoint x: 1114, startPoint y: 216, endPoint x: 1549, endPoint y: 355, distance: 456.7
click at [1118, 218] on div "Social Posts Review the social posts that will be sent to promote this content.…" at bounding box center [869, 384] width 704 height 625
drag, startPoint x: 1279, startPoint y: 369, endPoint x: 1289, endPoint y: 369, distance: 10.0
click at [1279, 369] on div "Social Posts Review the social posts that will be sent to promote this content.…" at bounding box center [939, 384] width 845 height 625
click at [1163, 382] on div "Social Posts Review the social posts that will be sent to promote this content.…" at bounding box center [869, 384] width 704 height 625
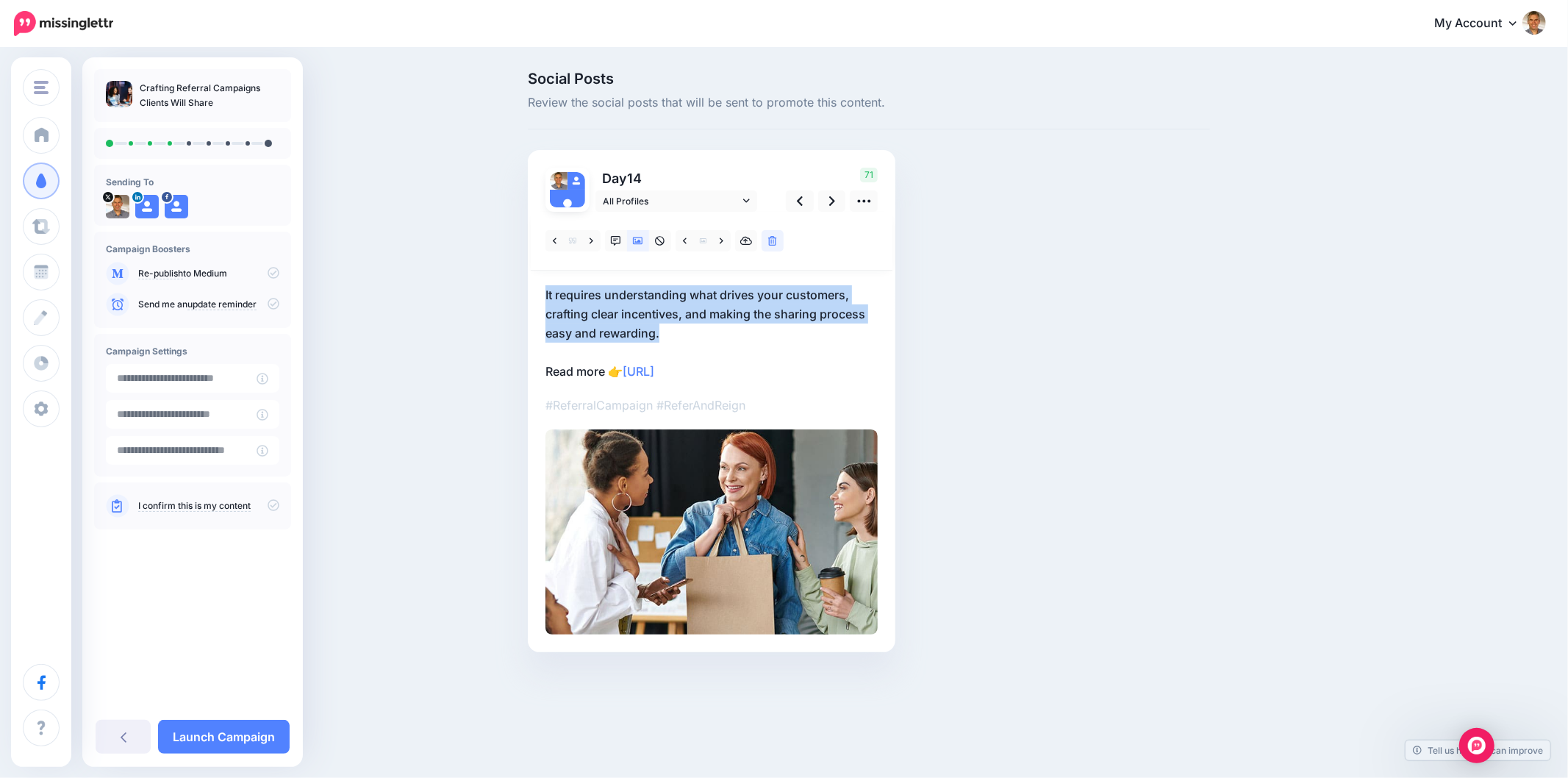
drag, startPoint x: 655, startPoint y: 331, endPoint x: 538, endPoint y: 290, distance: 124.0
click at [534, 288] on div "Day 14 All Profiles" at bounding box center [712, 401] width 368 height 502
drag, startPoint x: 733, startPoint y: 336, endPoint x: 725, endPoint y: 335, distance: 8.1
click at [732, 336] on p "It requires understanding what drives your customers, crafting clear incentives…" at bounding box center [711, 332] width 332 height 95
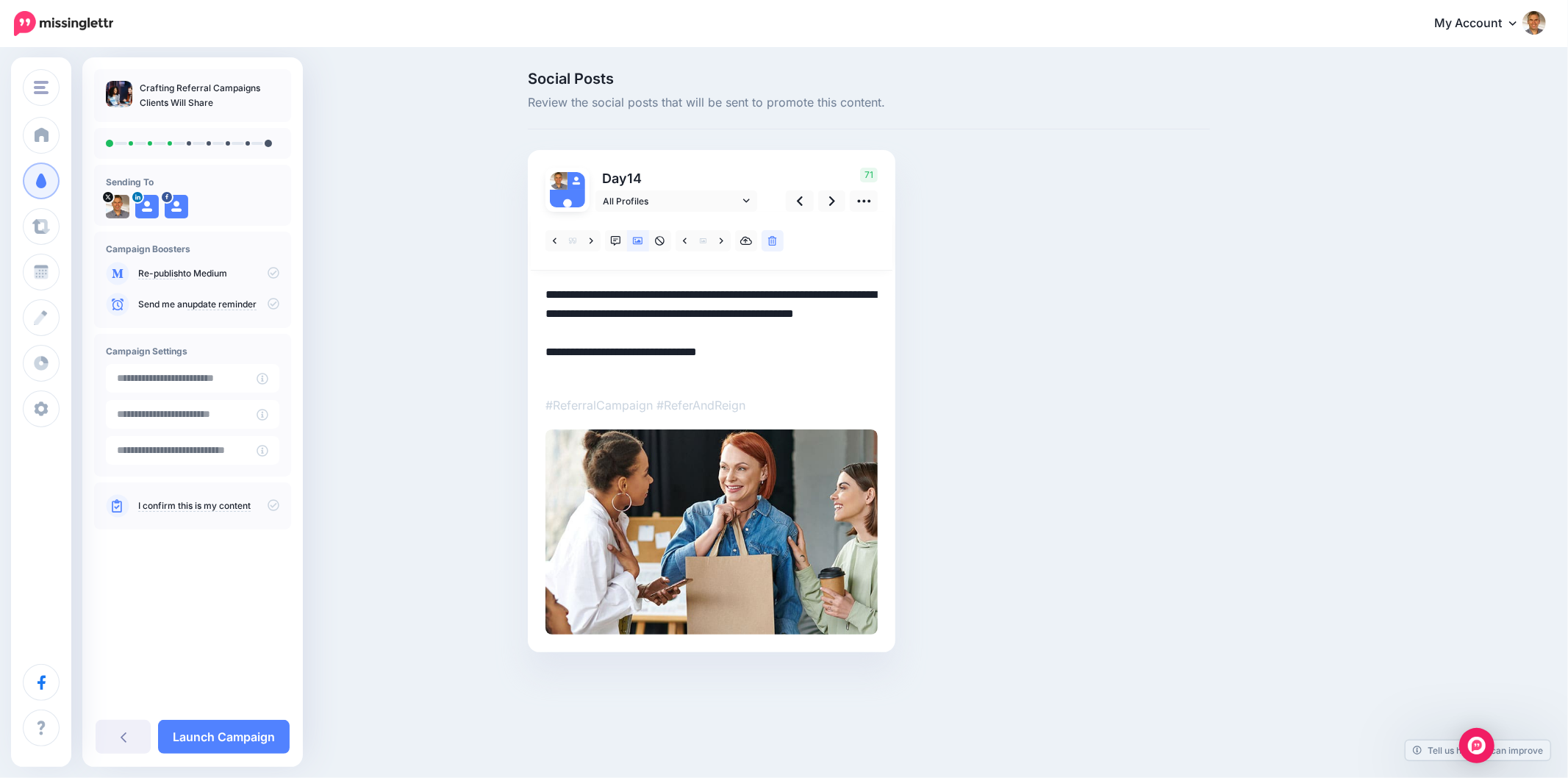
drag, startPoint x: 669, startPoint y: 333, endPoint x: 538, endPoint y: 294, distance: 136.7
click at [538, 294] on div "Day 14 All Profiles" at bounding box center [712, 401] width 368 height 502
paste textarea
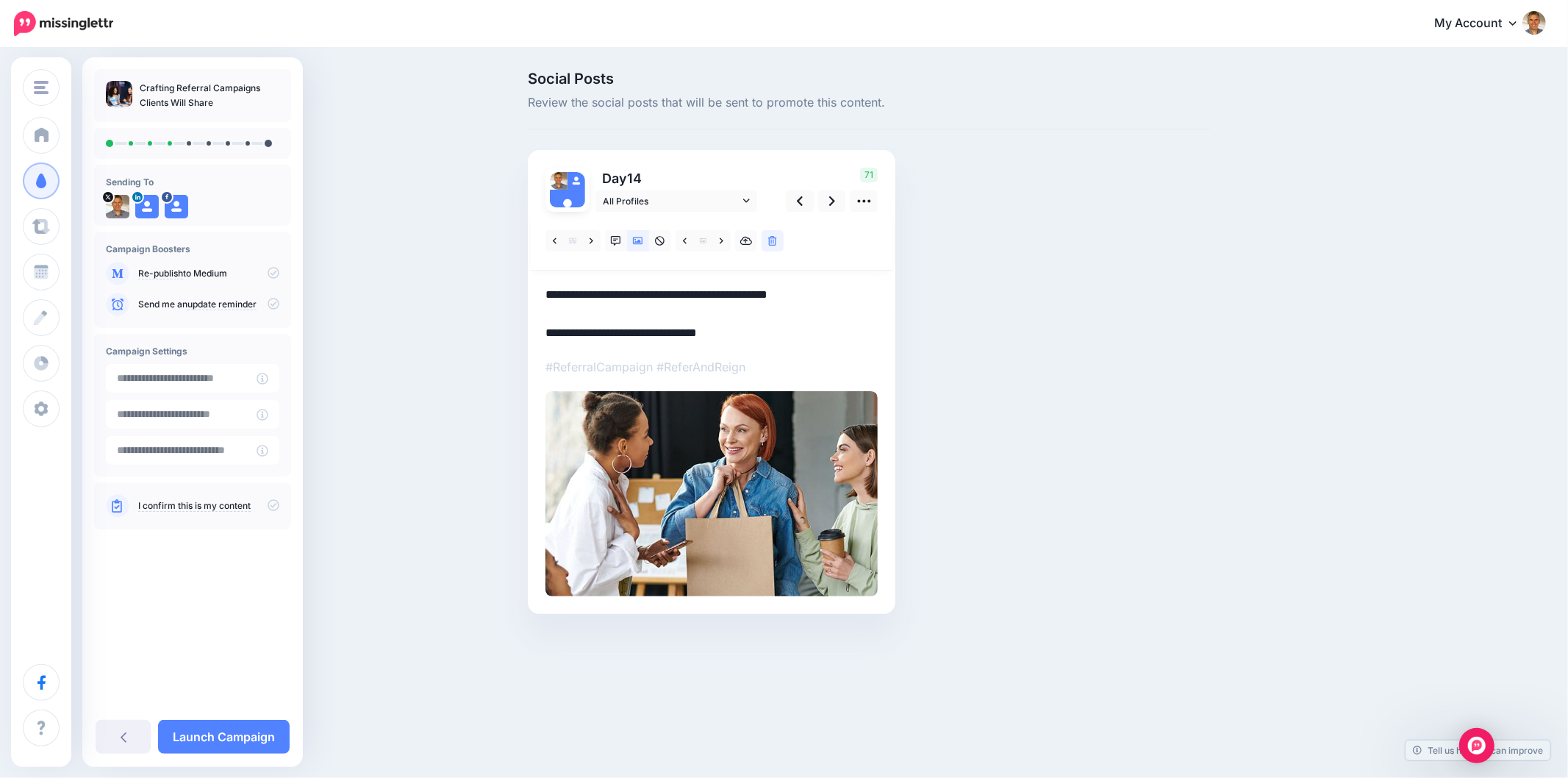
click at [1140, 326] on div "Social Posts Review the social posts that will be sent to promote this content.…" at bounding box center [869, 365] width 704 height 587
drag, startPoint x: 1301, startPoint y: 494, endPoint x: 1283, endPoint y: 481, distance: 22.2
click at [1300, 492] on div "Social Posts Review the social posts that will be sent to promote this content.…" at bounding box center [939, 365] width 845 height 587
drag, startPoint x: 732, startPoint y: 329, endPoint x: 630, endPoint y: 331, distance: 102.0
click at [630, 331] on textarea "**********" at bounding box center [711, 313] width 332 height 57
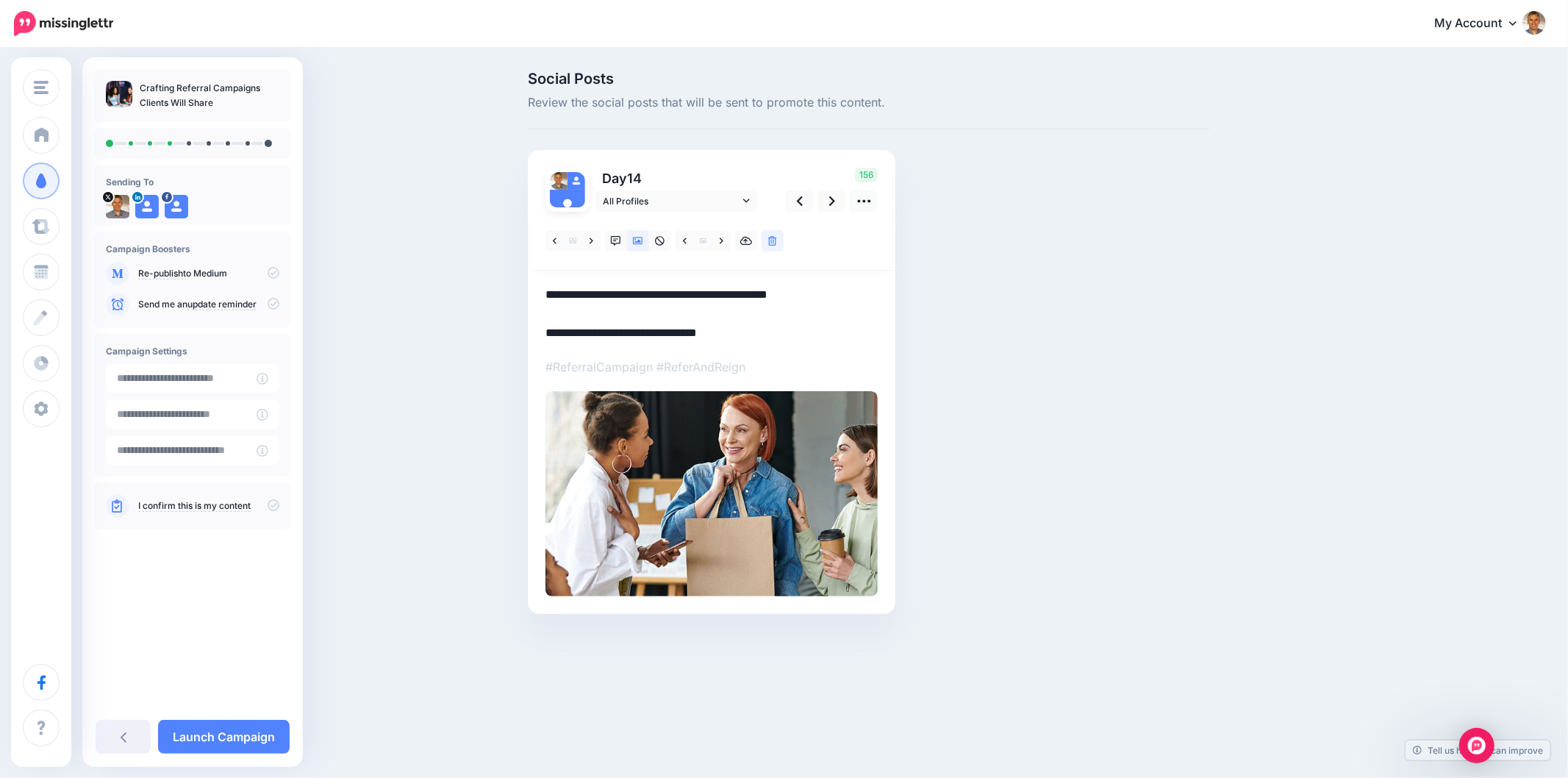
click at [767, 327] on textarea "**********" at bounding box center [711, 313] width 332 height 57
click at [857, 204] on icon at bounding box center [864, 201] width 16 height 16
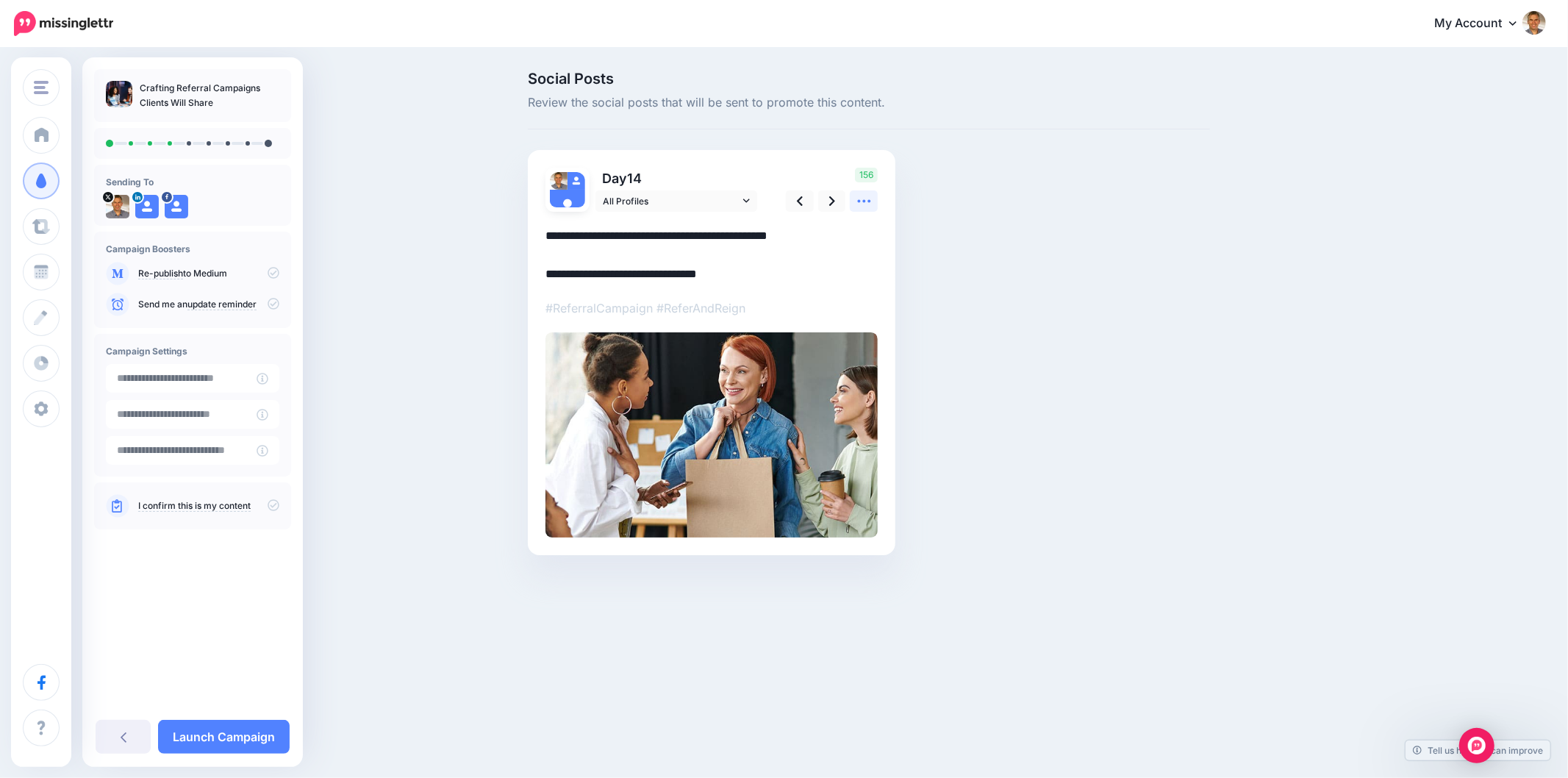
click at [857, 204] on icon at bounding box center [864, 201] width 16 height 16
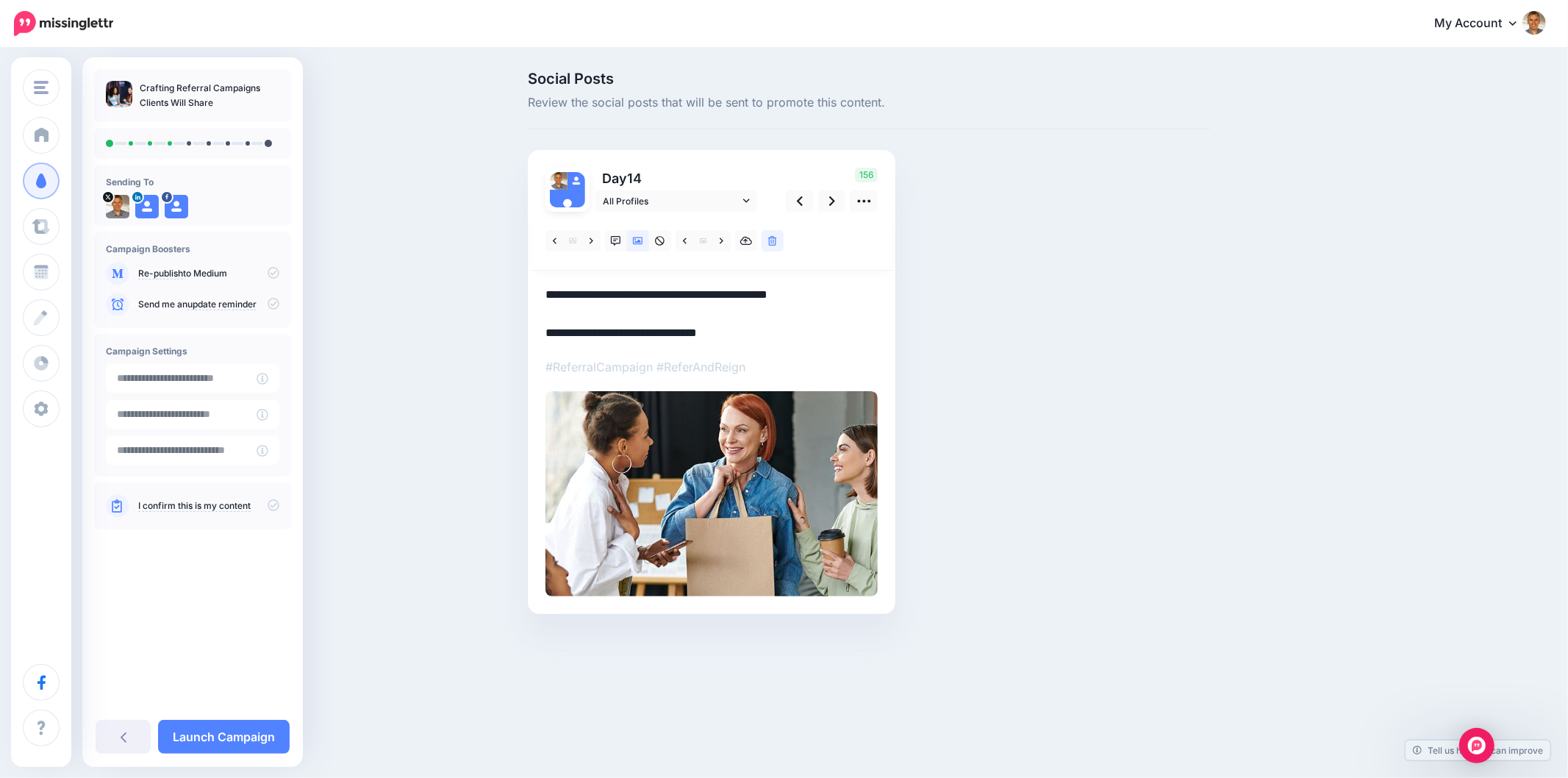
drag, startPoint x: 736, startPoint y: 339, endPoint x: 628, endPoint y: 336, distance: 108.0
click at [628, 336] on textarea "**********" at bounding box center [711, 313] width 332 height 57
paste textarea "**********"
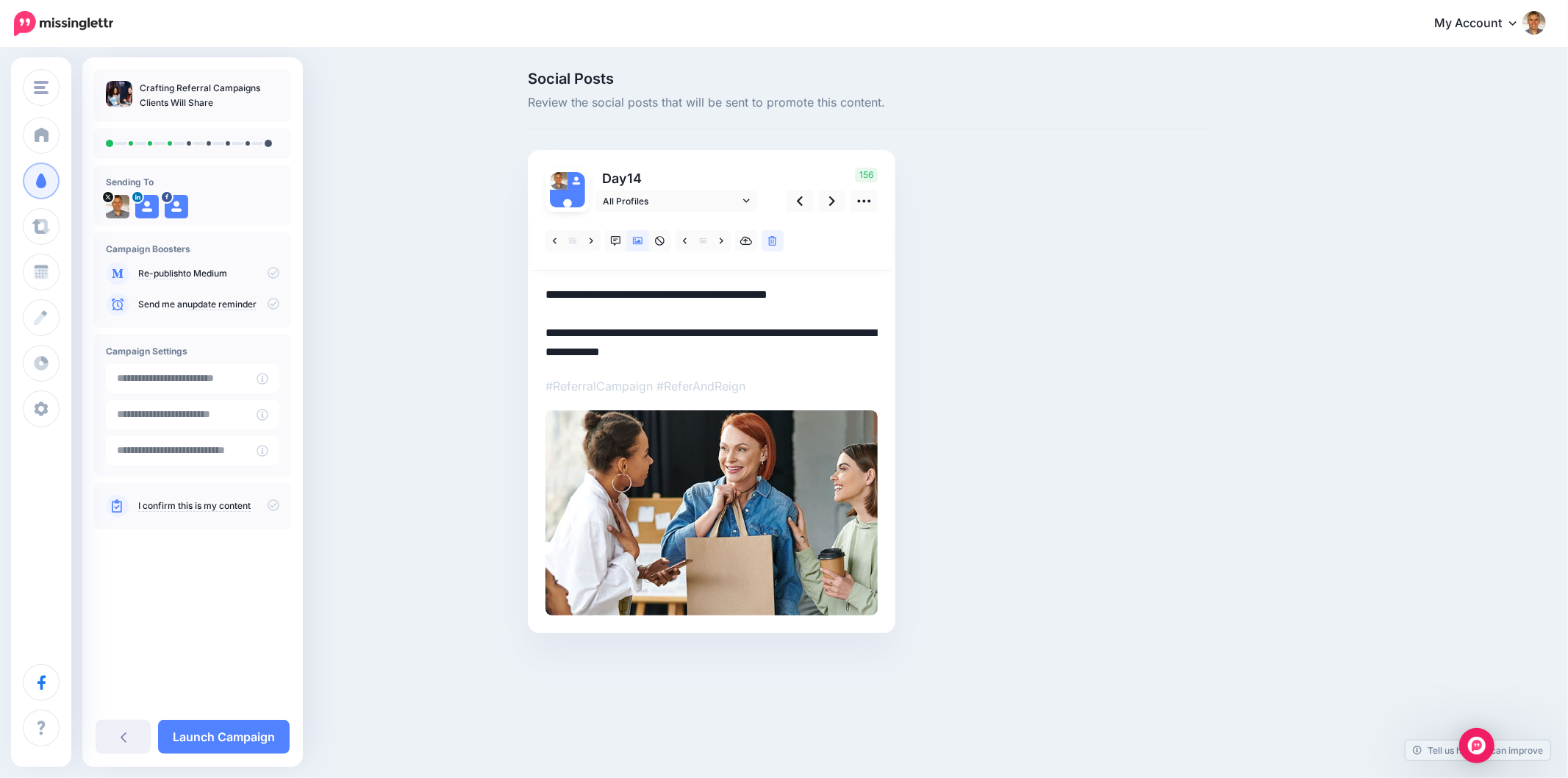
click at [1017, 326] on div "Social Posts Review the social posts that will be sent to promote this content.…" at bounding box center [869, 374] width 704 height 606
click at [833, 202] on icon at bounding box center [832, 201] width 6 height 16
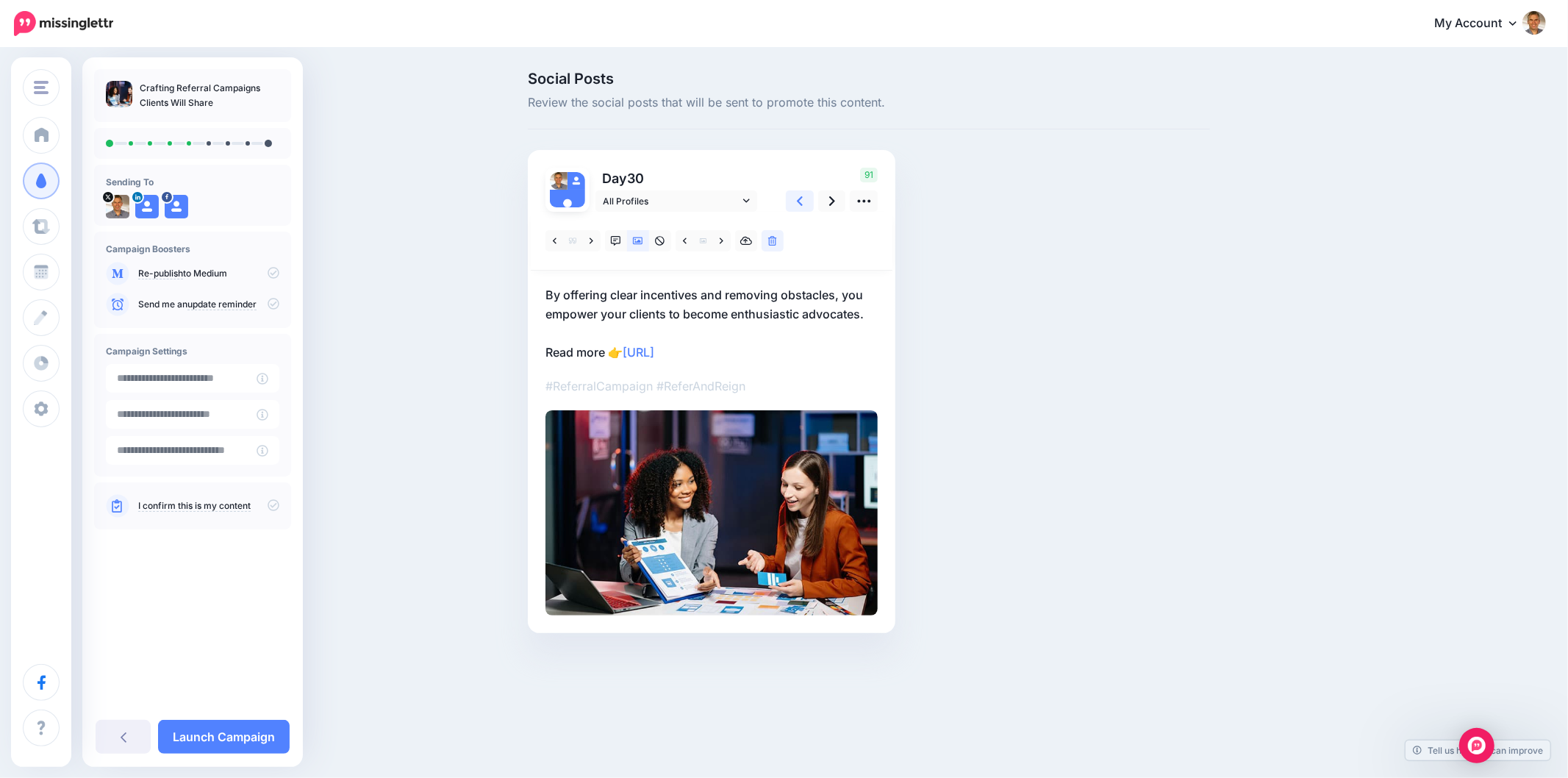
click at [802, 206] on icon at bounding box center [799, 201] width 6 height 16
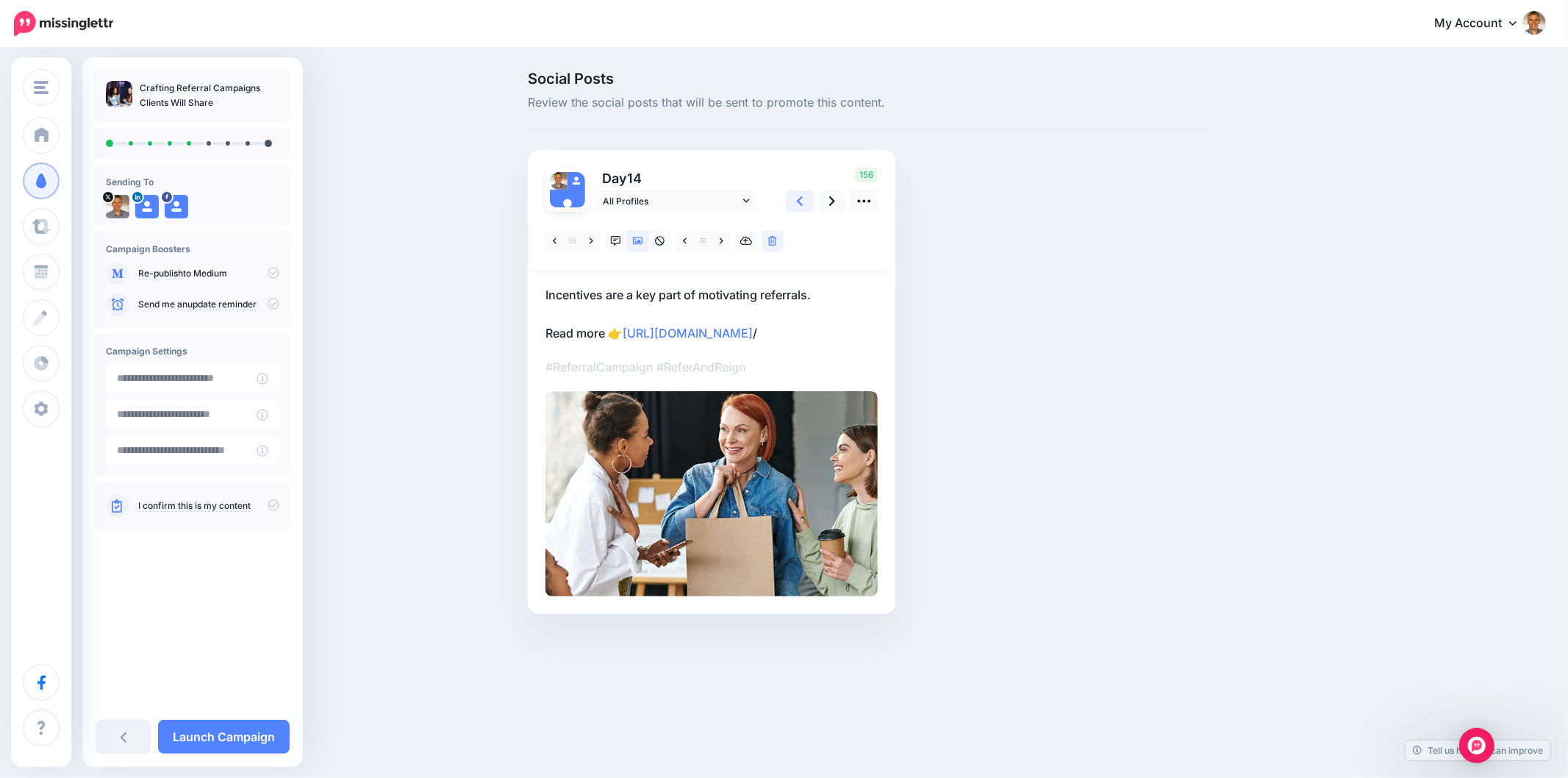
click at [802, 206] on icon at bounding box center [799, 201] width 6 height 16
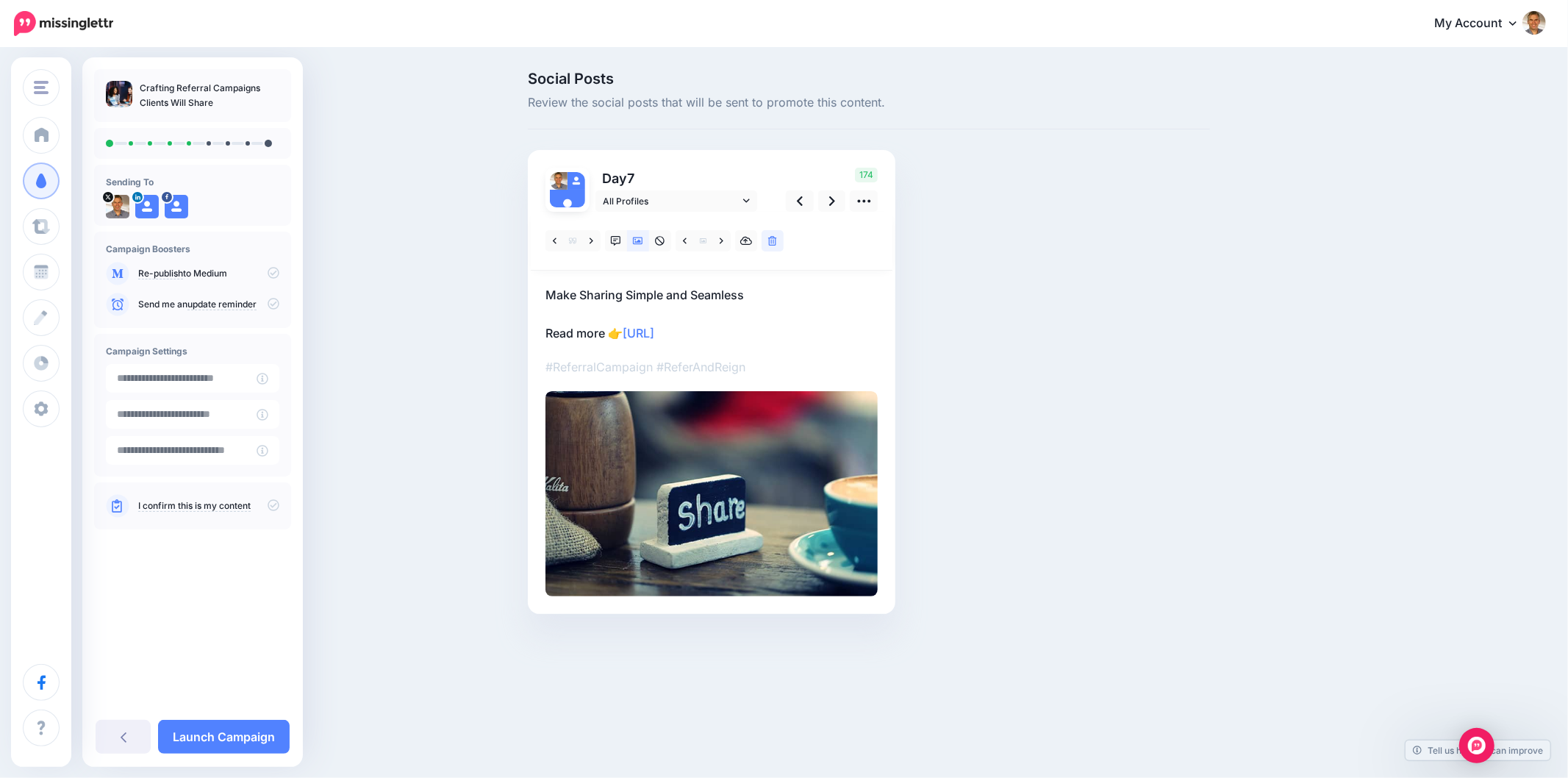
drag, startPoint x: 755, startPoint y: 331, endPoint x: 707, endPoint y: 341, distance: 49.0
click at [628, 329] on p "Make Sharing Simple and Seamless Read more 👉 https://lttr.ai/AjHiR" at bounding box center [711, 313] width 332 height 57
drag, startPoint x: 689, startPoint y: 336, endPoint x: 633, endPoint y: 334, distance: 56.0
click at [630, 334] on textarea "**********" at bounding box center [711, 313] width 332 height 57
paste textarea "**********"
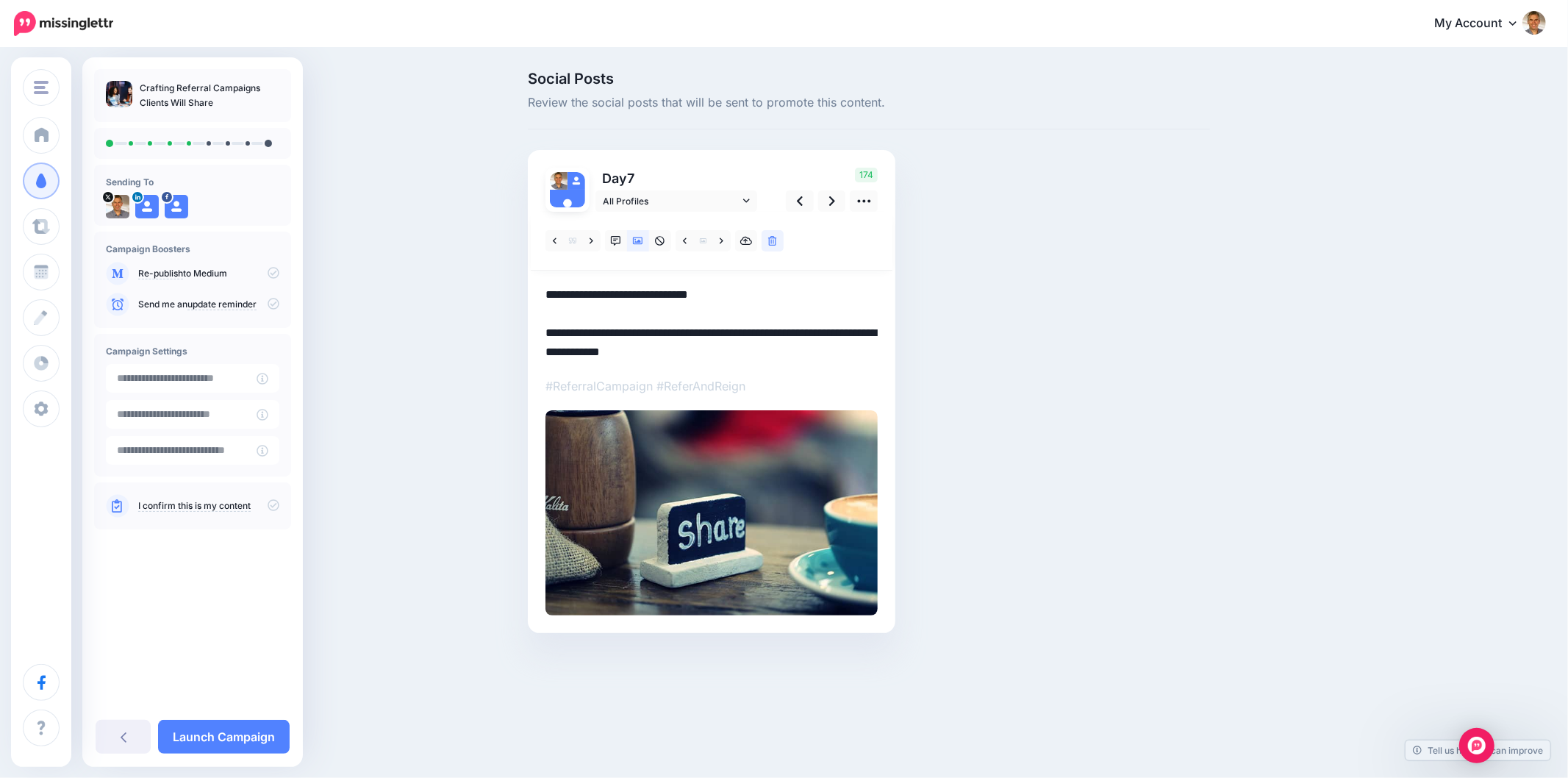
click at [1030, 313] on div "Social Posts Review the social posts that will be sent to promote this content.…" at bounding box center [869, 374] width 704 height 606
click at [804, 204] on link at bounding box center [800, 201] width 28 height 22
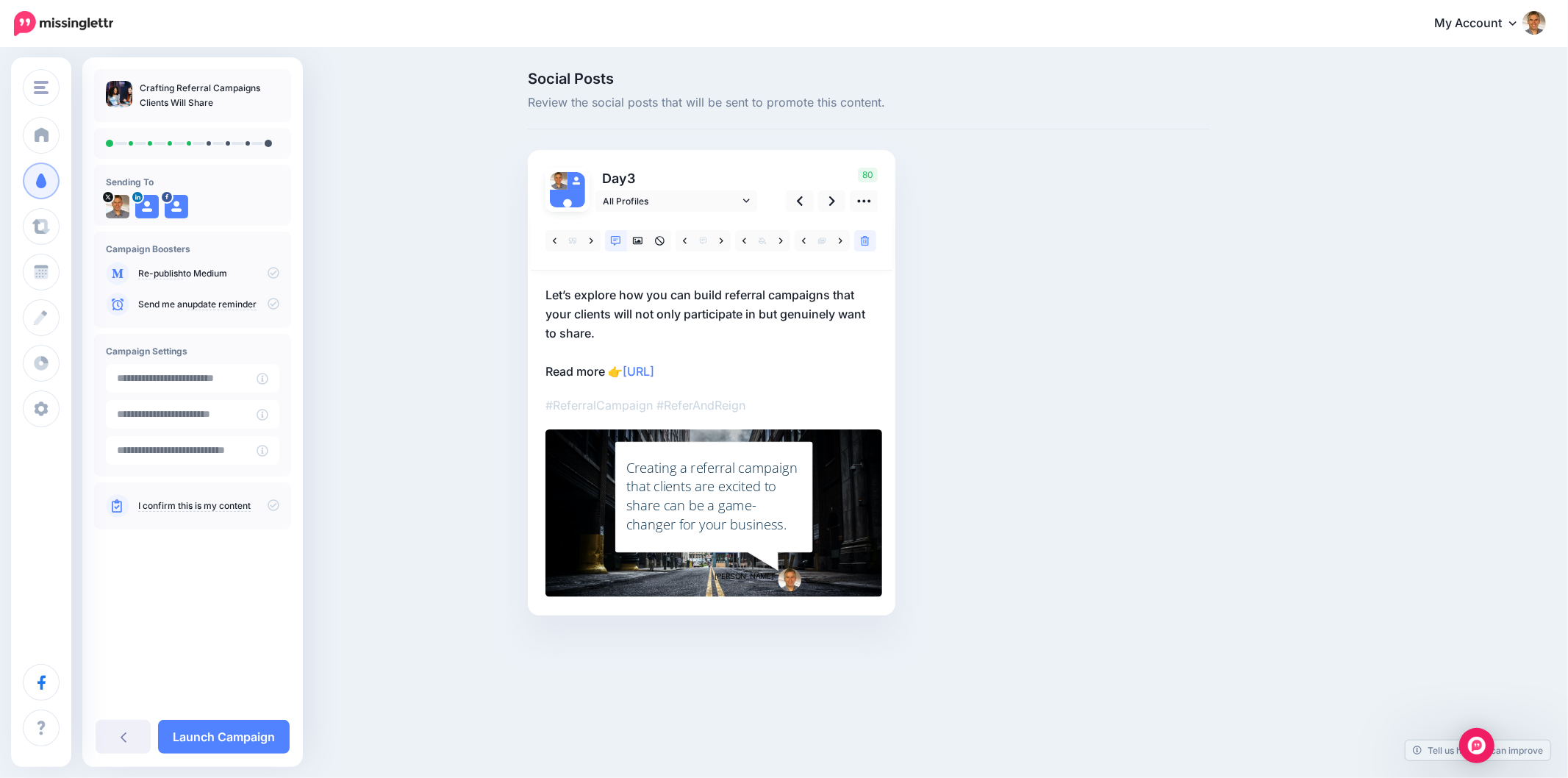
drag, startPoint x: 755, startPoint y: 374, endPoint x: 625, endPoint y: 371, distance: 130.0
click at [625, 371] on p "Let’s explore how you can build referral campaigns that your clients will not o…" at bounding box center [711, 332] width 332 height 95
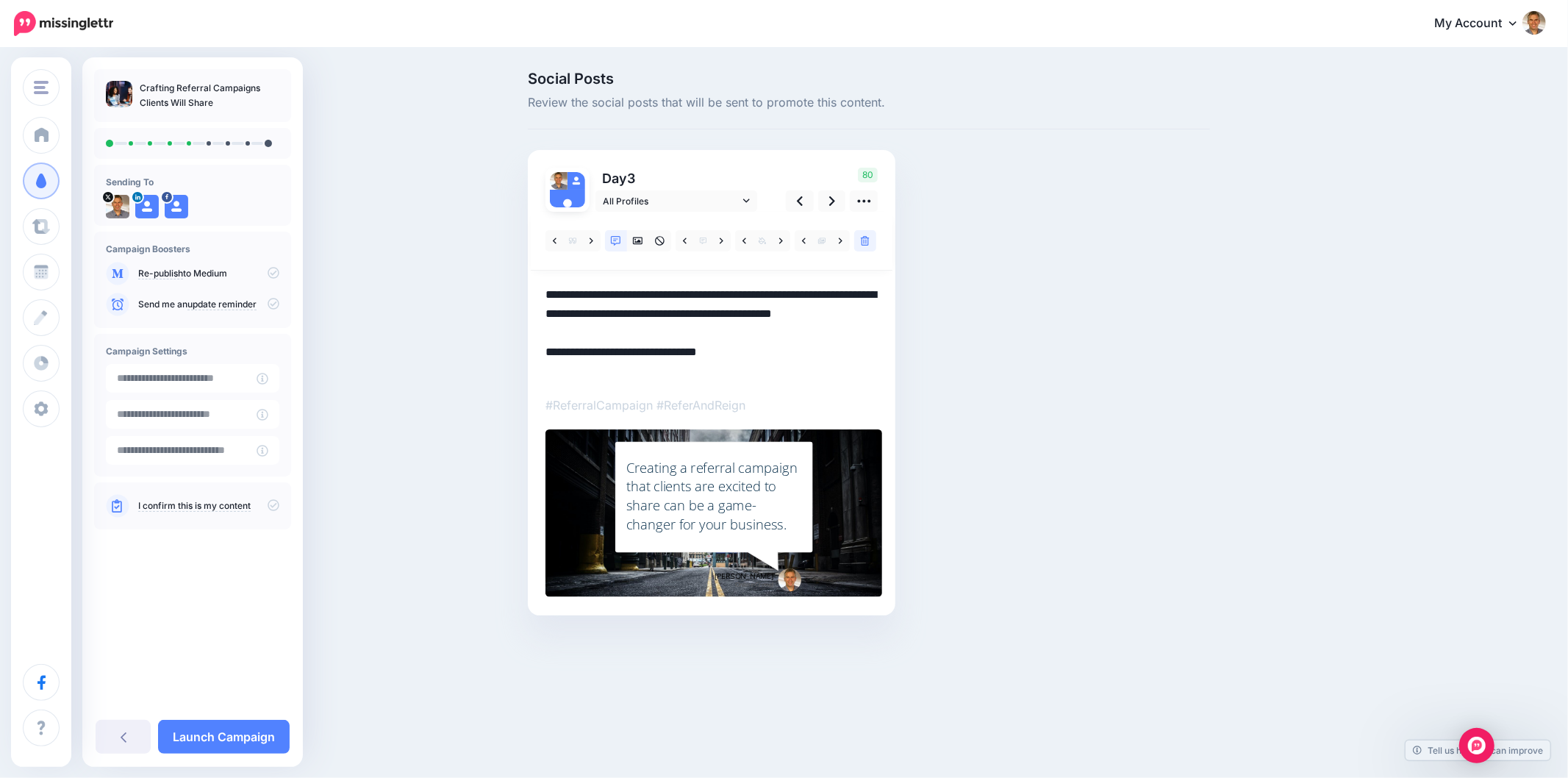
drag, startPoint x: 755, startPoint y: 373, endPoint x: 630, endPoint y: 379, distance: 125.1
click at [627, 375] on textarea "**********" at bounding box center [711, 332] width 332 height 95
paste textarea "**********"
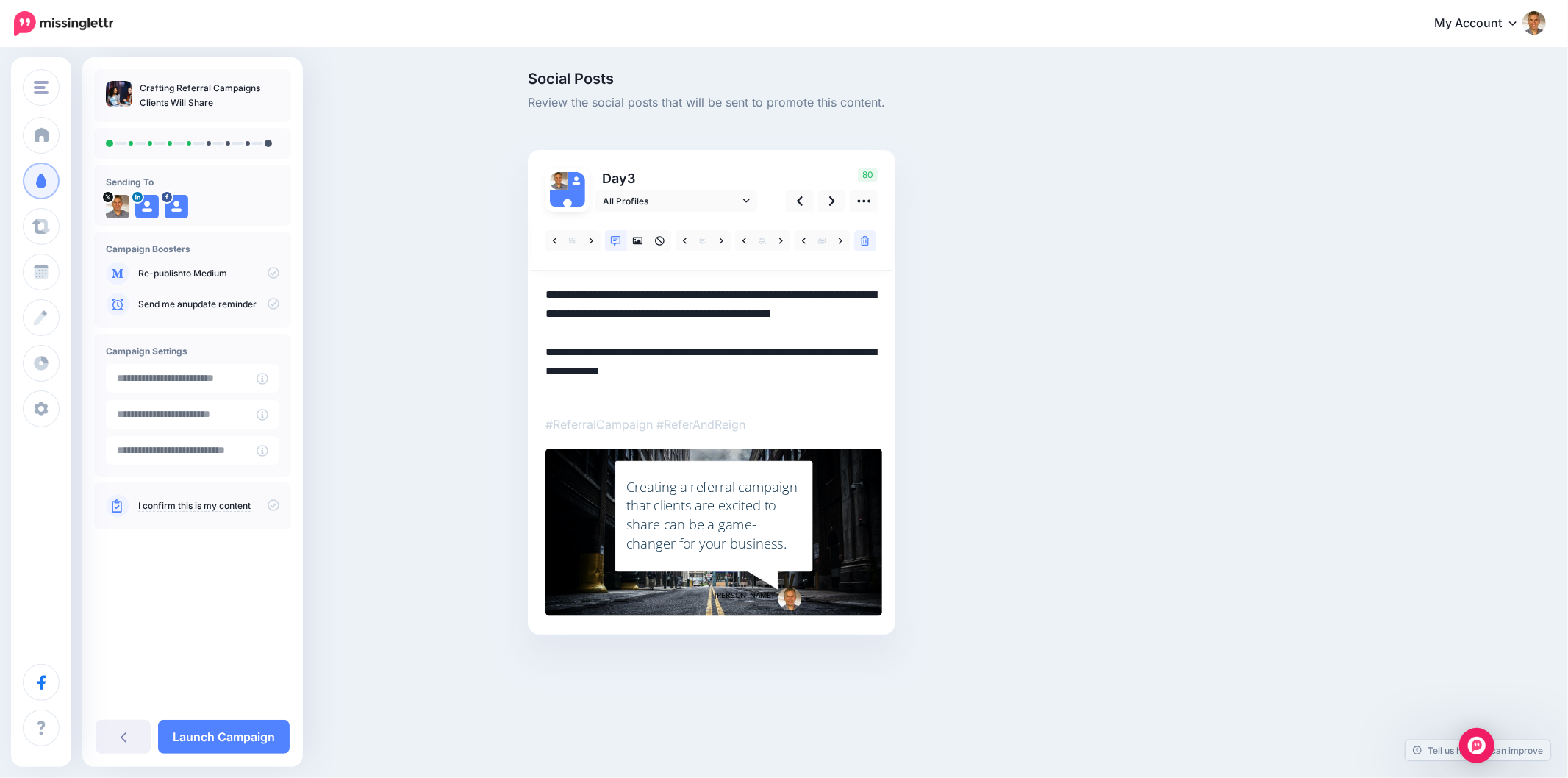
drag, startPoint x: 779, startPoint y: 392, endPoint x: 627, endPoint y: 370, distance: 153.6
click at [627, 370] on textarea "**********" at bounding box center [711, 342] width 332 height 114
click at [1164, 432] on div "Social Posts Review the social posts that will be sent to promote this content.…" at bounding box center [869, 375] width 704 height 607
click at [832, 207] on icon at bounding box center [832, 201] width 6 height 16
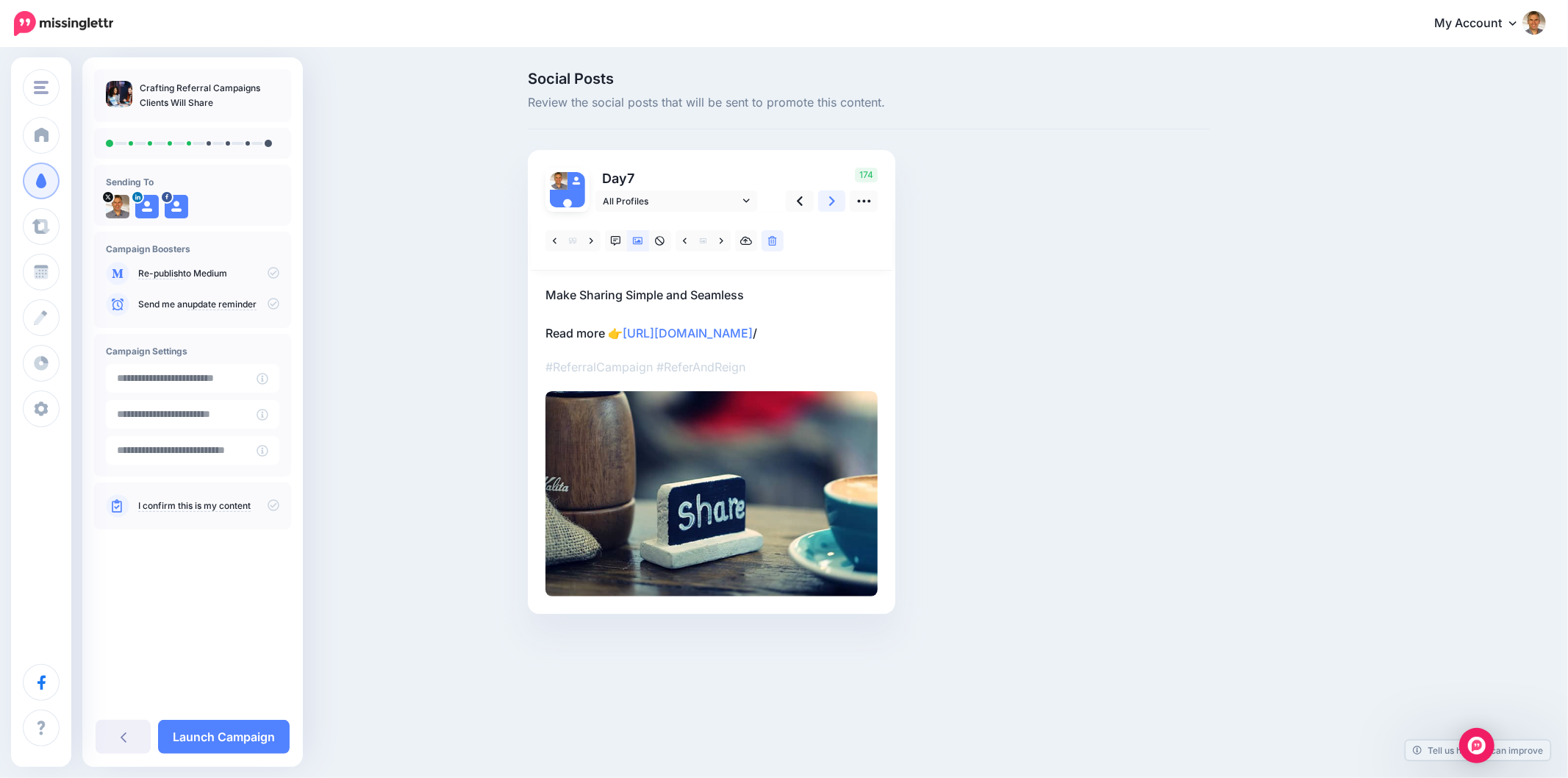
click at [829, 205] on icon at bounding box center [832, 201] width 6 height 16
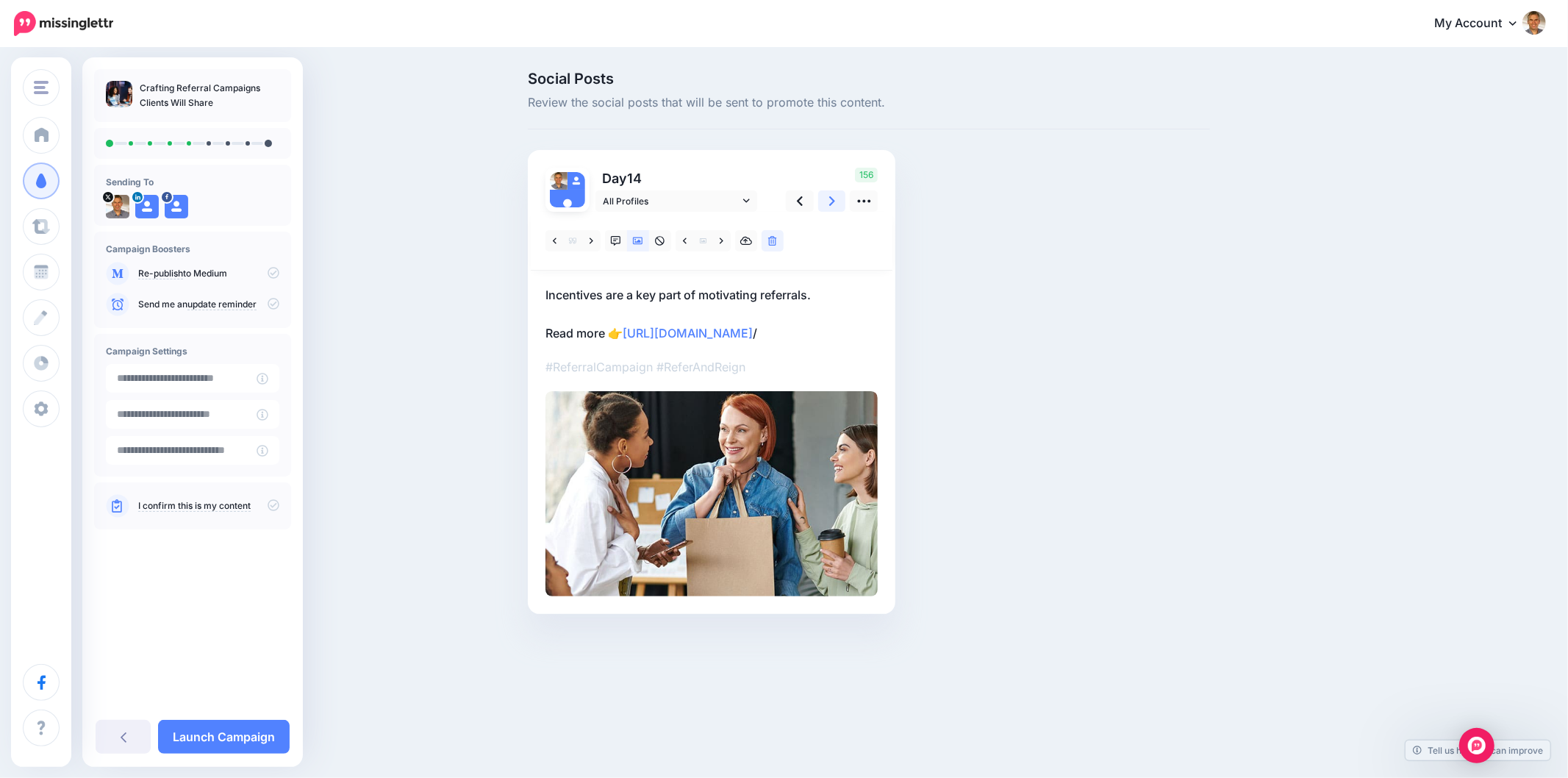
click at [826, 208] on link at bounding box center [832, 201] width 28 height 22
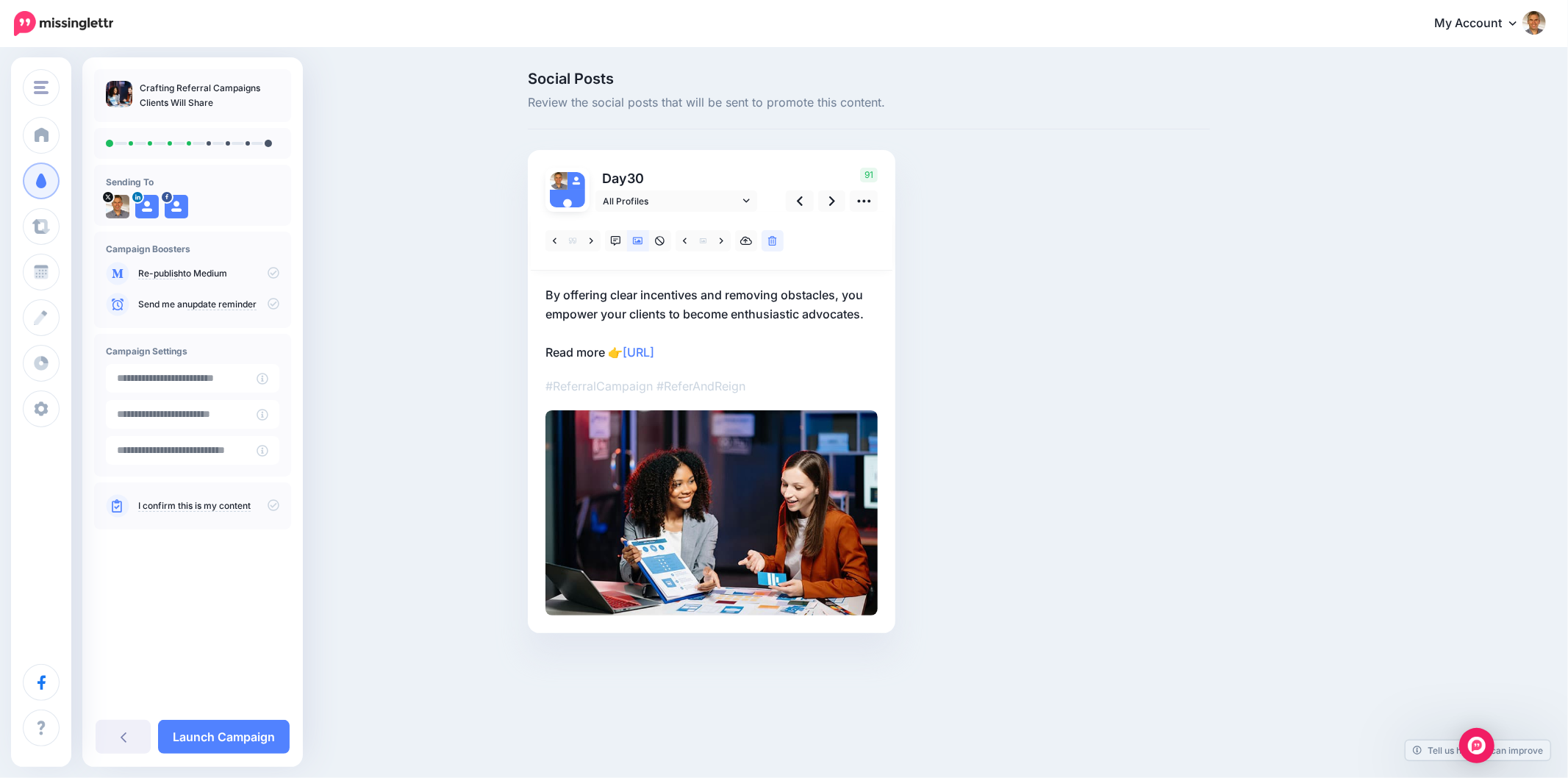
click at [1112, 292] on div "Social Posts Review the social posts that will be sent to promote this content.…" at bounding box center [869, 374] width 704 height 606
click at [1233, 362] on div "Social Posts Review the social posts that will be sent to promote this content.…" at bounding box center [939, 374] width 845 height 606
drag, startPoint x: 871, startPoint y: 312, endPoint x: 531, endPoint y: 288, distance: 340.8
click at [531, 288] on div "Day 30 All Profiles" at bounding box center [712, 391] width 368 height 483
click at [995, 331] on div "Social Posts Review the social posts that will be sent to promote this content.…" at bounding box center [869, 374] width 704 height 606
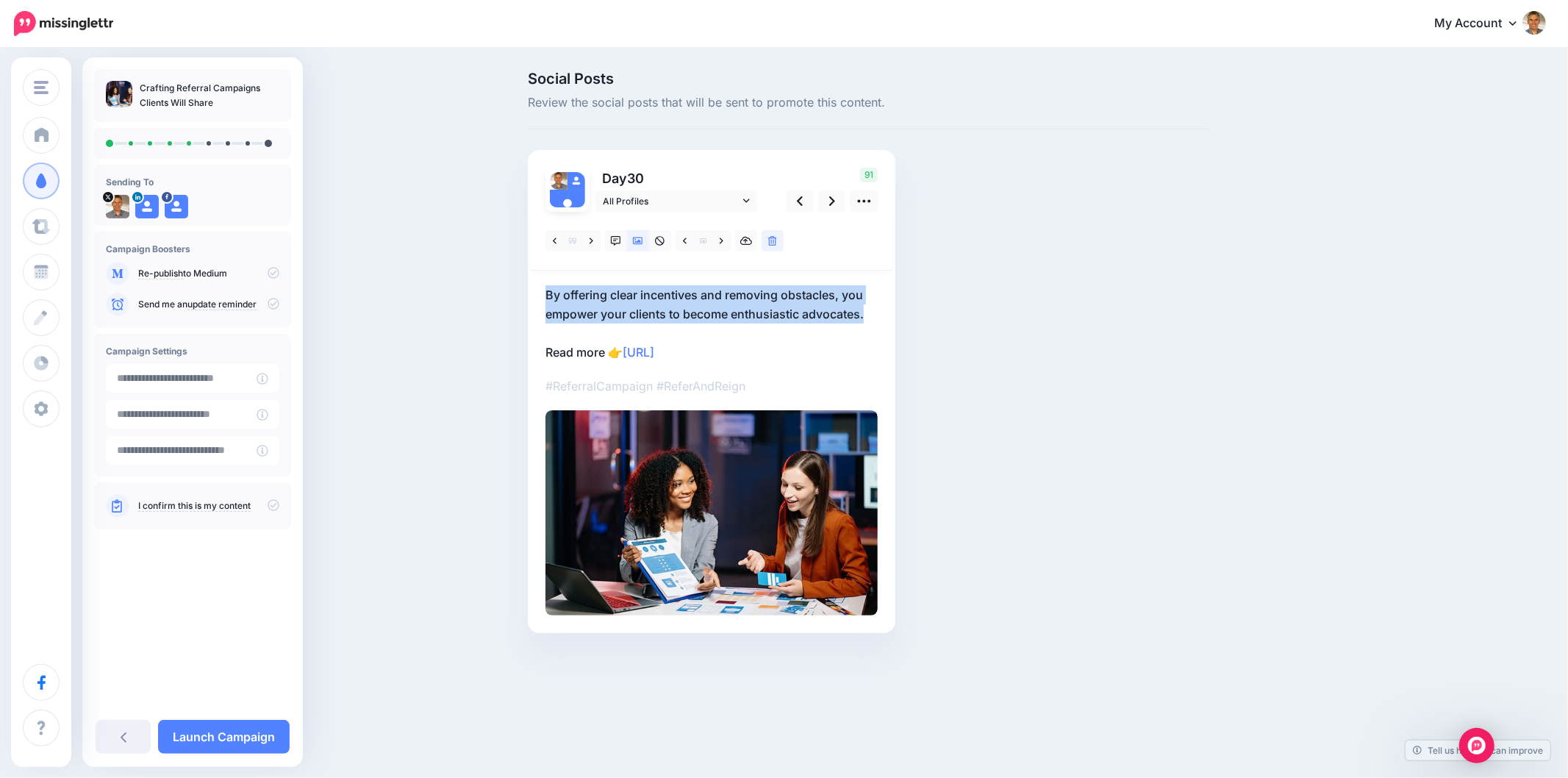
drag, startPoint x: 880, startPoint y: 314, endPoint x: 532, endPoint y: 284, distance: 349.3
click at [532, 284] on div "Day 30 All Profiles" at bounding box center [712, 391] width 368 height 483
click at [1069, 384] on div "Social Posts Review the social posts that will be sent to promote this content.…" at bounding box center [869, 374] width 704 height 606
drag, startPoint x: 871, startPoint y: 344, endPoint x: 861, endPoint y: 321, distance: 25.1
click at [870, 344] on p "By offering clear incentives and removing obstacles, you empower your clients t…" at bounding box center [711, 323] width 332 height 76
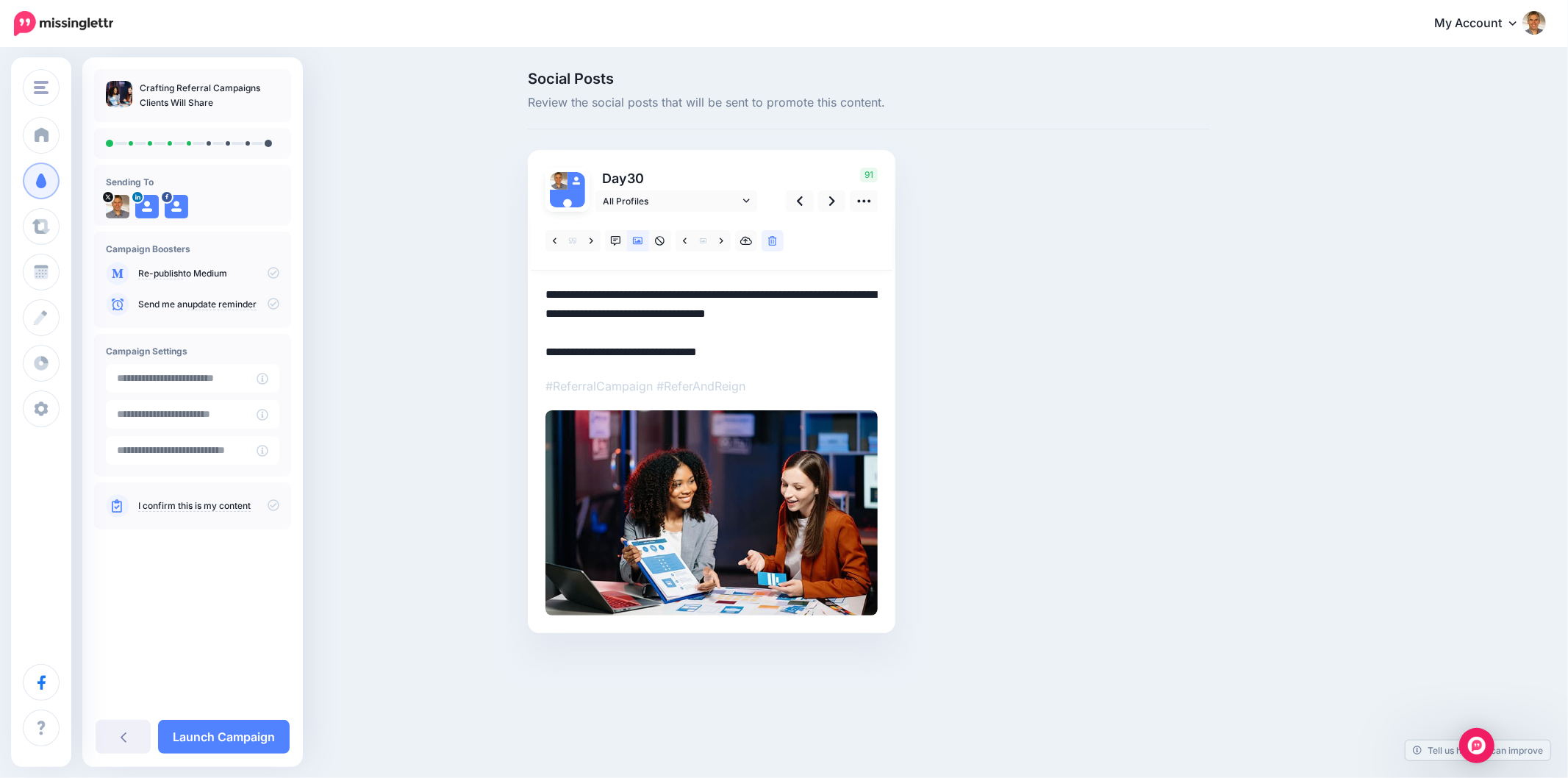
drag, startPoint x: 871, startPoint y: 314, endPoint x: 519, endPoint y: 297, distance: 352.4
click at [519, 297] on div "Social Posts Review the social posts that will be sent to promote this content.…" at bounding box center [869, 374] width 704 height 606
paste textarea
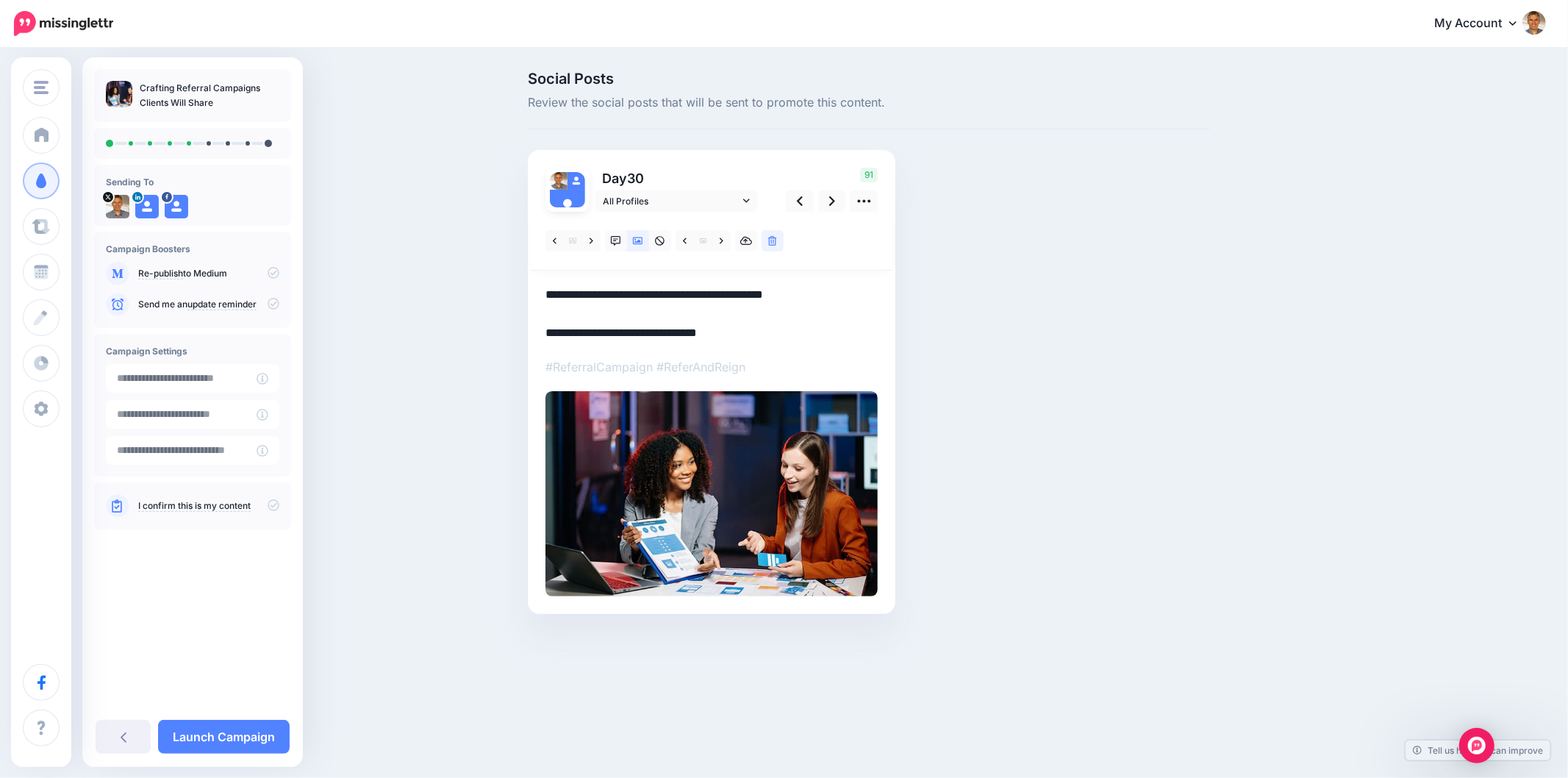
click at [1144, 408] on div "Social Posts Review the social posts that will be sent to promote this content.…" at bounding box center [869, 365] width 704 height 587
drag, startPoint x: 707, startPoint y: 333, endPoint x: 630, endPoint y: 332, distance: 77.0
click at [630, 332] on textarea "**********" at bounding box center [711, 313] width 332 height 57
paste textarea "**********"
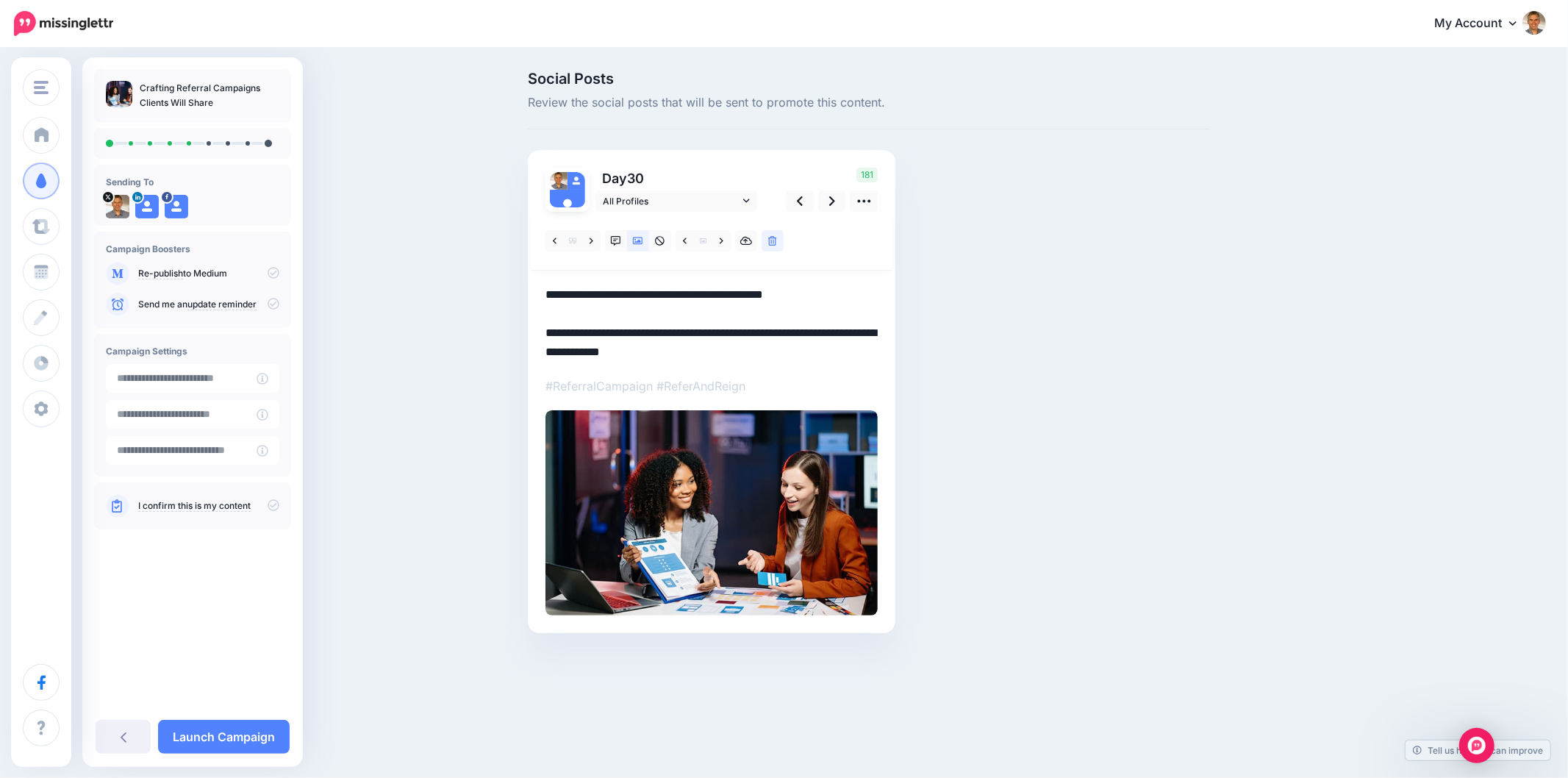
type textarea "**********"
click at [1099, 359] on div "Social Posts Review the social posts that will be sent to promote this content.…" at bounding box center [869, 374] width 704 height 606
drag, startPoint x: 1131, startPoint y: 379, endPoint x: 1113, endPoint y: 369, distance: 20.6
click at [1129, 378] on div "Social Posts Review the social posts that will be sent to promote this content.…" at bounding box center [869, 374] width 704 height 606
drag, startPoint x: 617, startPoint y: 244, endPoint x: 642, endPoint y: 260, distance: 29.7
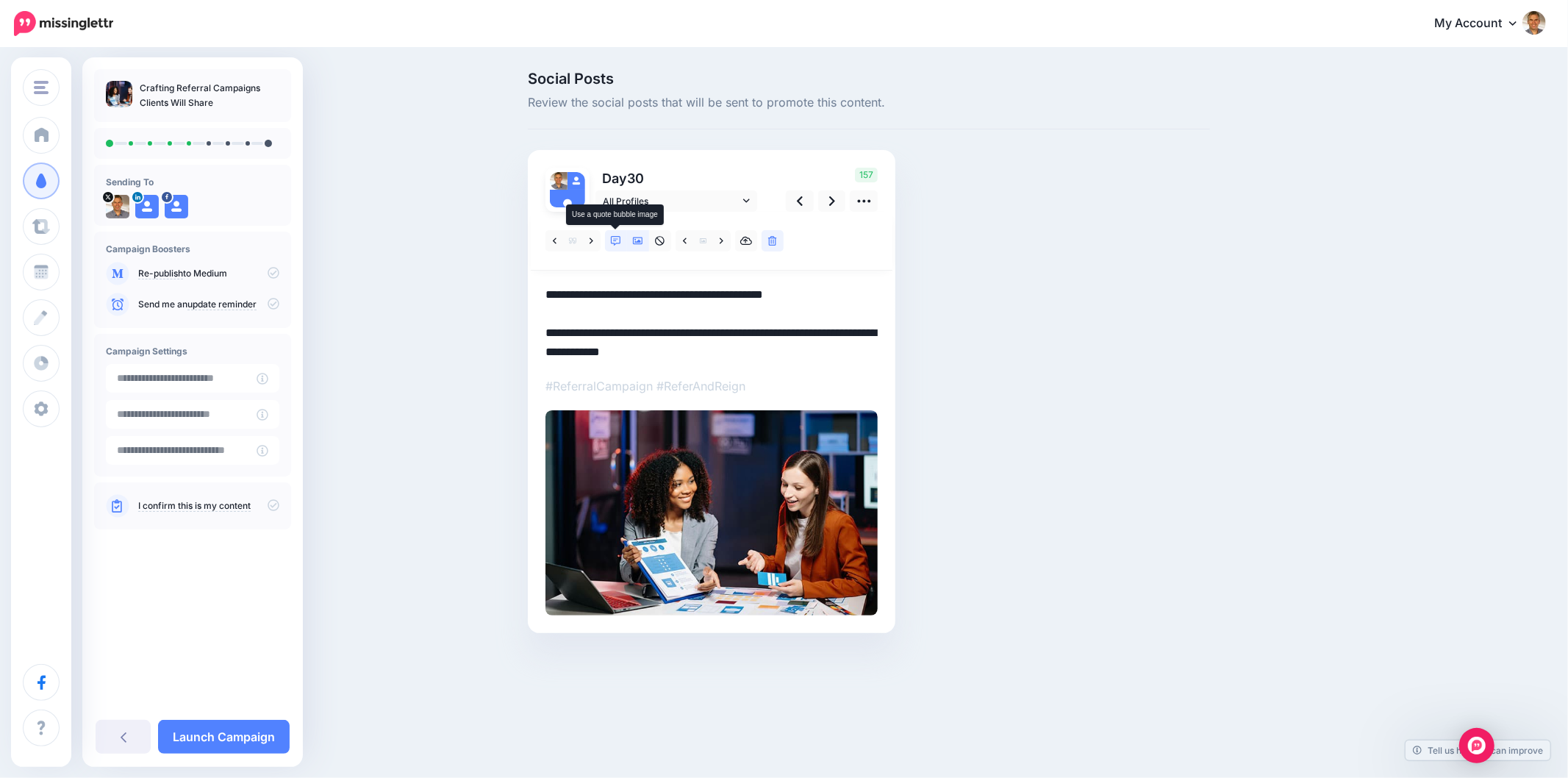
click at [615, 244] on icon at bounding box center [615, 241] width 10 height 10
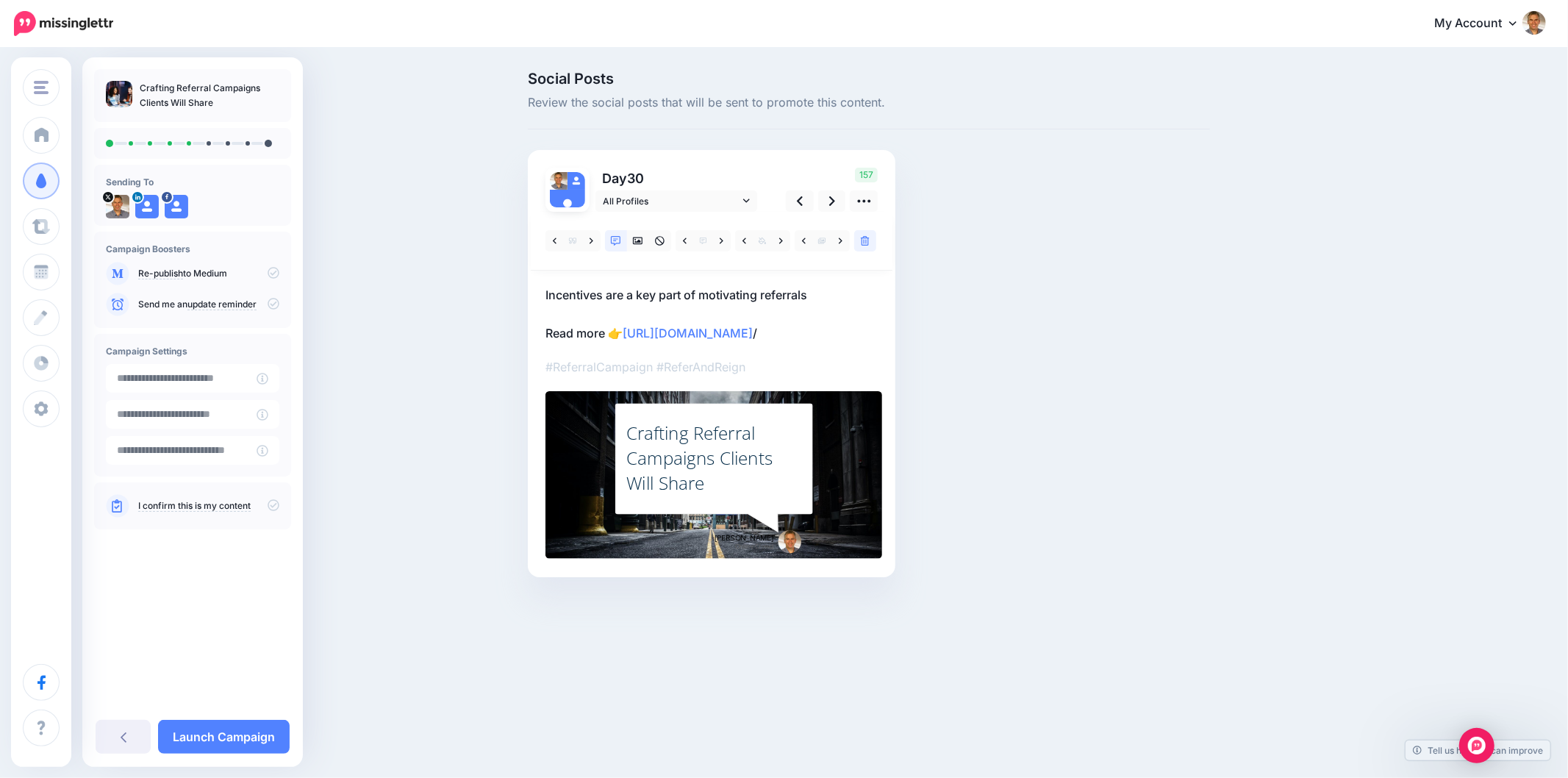
click at [704, 495] on div "Crafting Referral Campaigns Clients Will Share" at bounding box center [714, 458] width 176 height 75
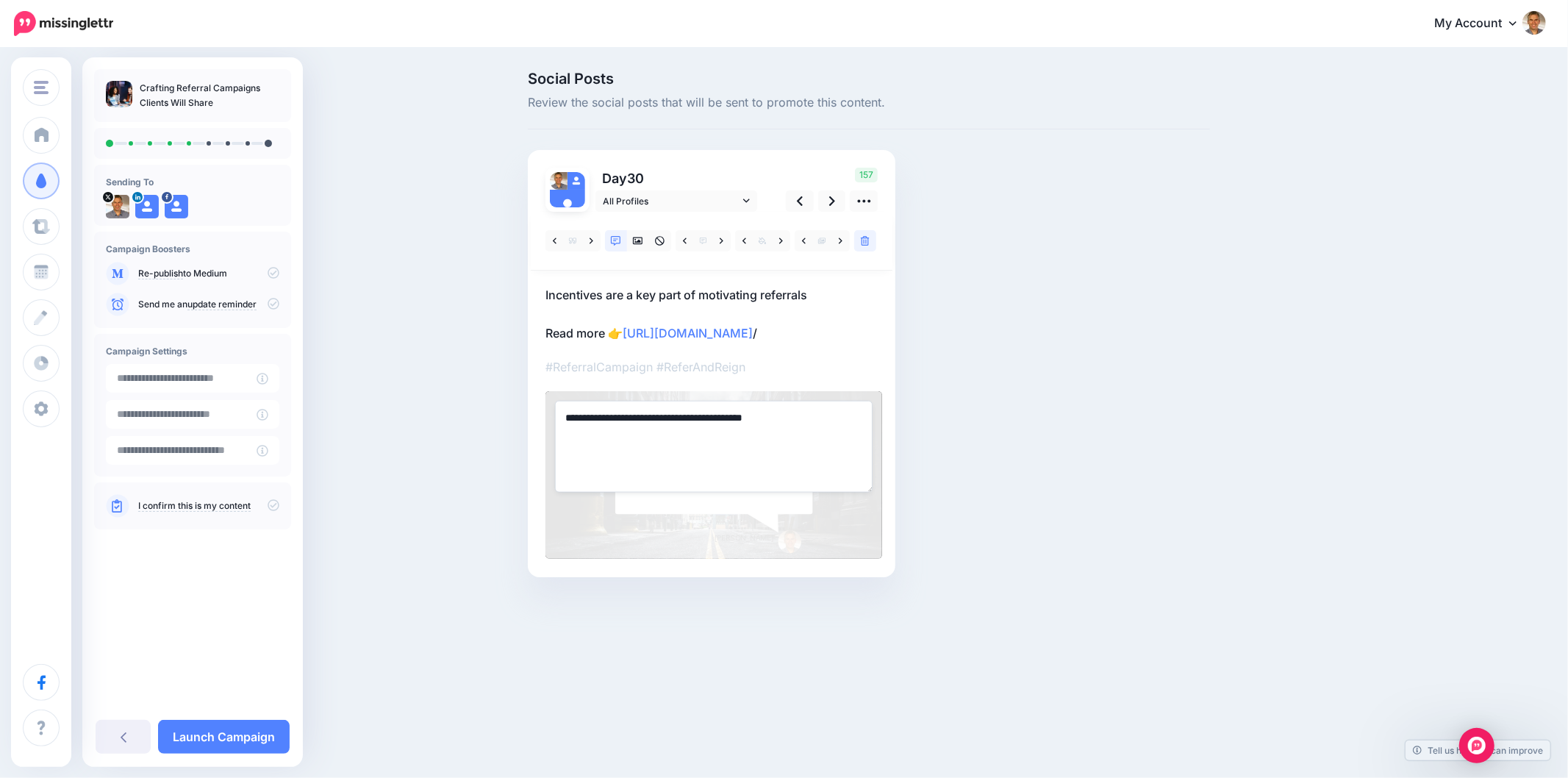
click at [704, 492] on textarea "**********" at bounding box center [713, 447] width 317 height 91
paste textarea "**********"
click at [1085, 425] on div "Social Posts Review the social posts that will be sent to promote this content.…" at bounding box center [869, 346] width 704 height 550
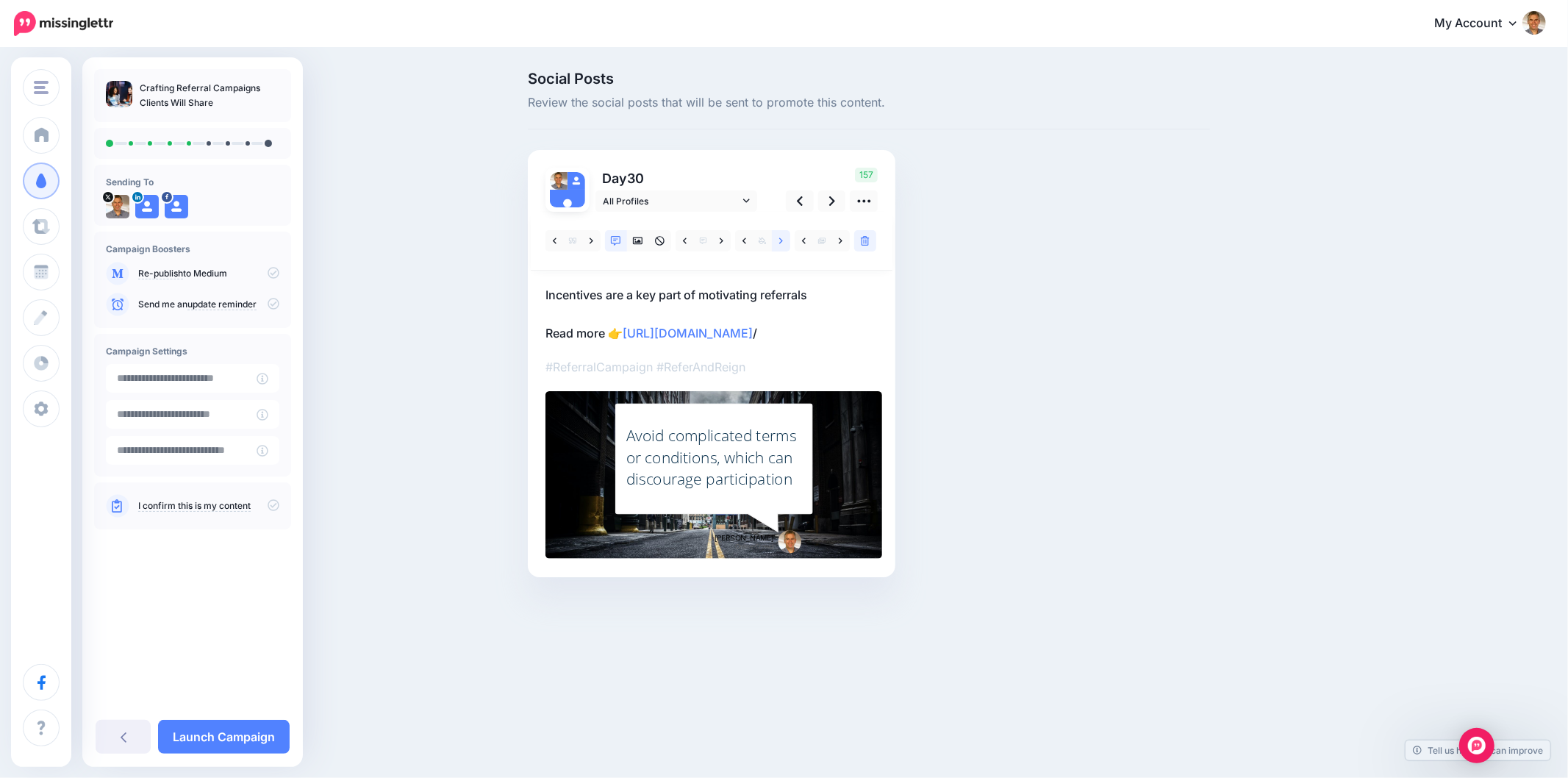
click at [778, 244] on link at bounding box center [781, 241] width 18 height 22
click at [834, 240] on link at bounding box center [841, 241] width 18 height 22
click at [1032, 278] on div "Social Posts Review the social posts that will be sent to promote this content.…" at bounding box center [869, 346] width 704 height 550
click at [778, 235] on link at bounding box center [781, 241] width 18 height 22
click at [776, 238] on link at bounding box center [781, 241] width 18 height 22
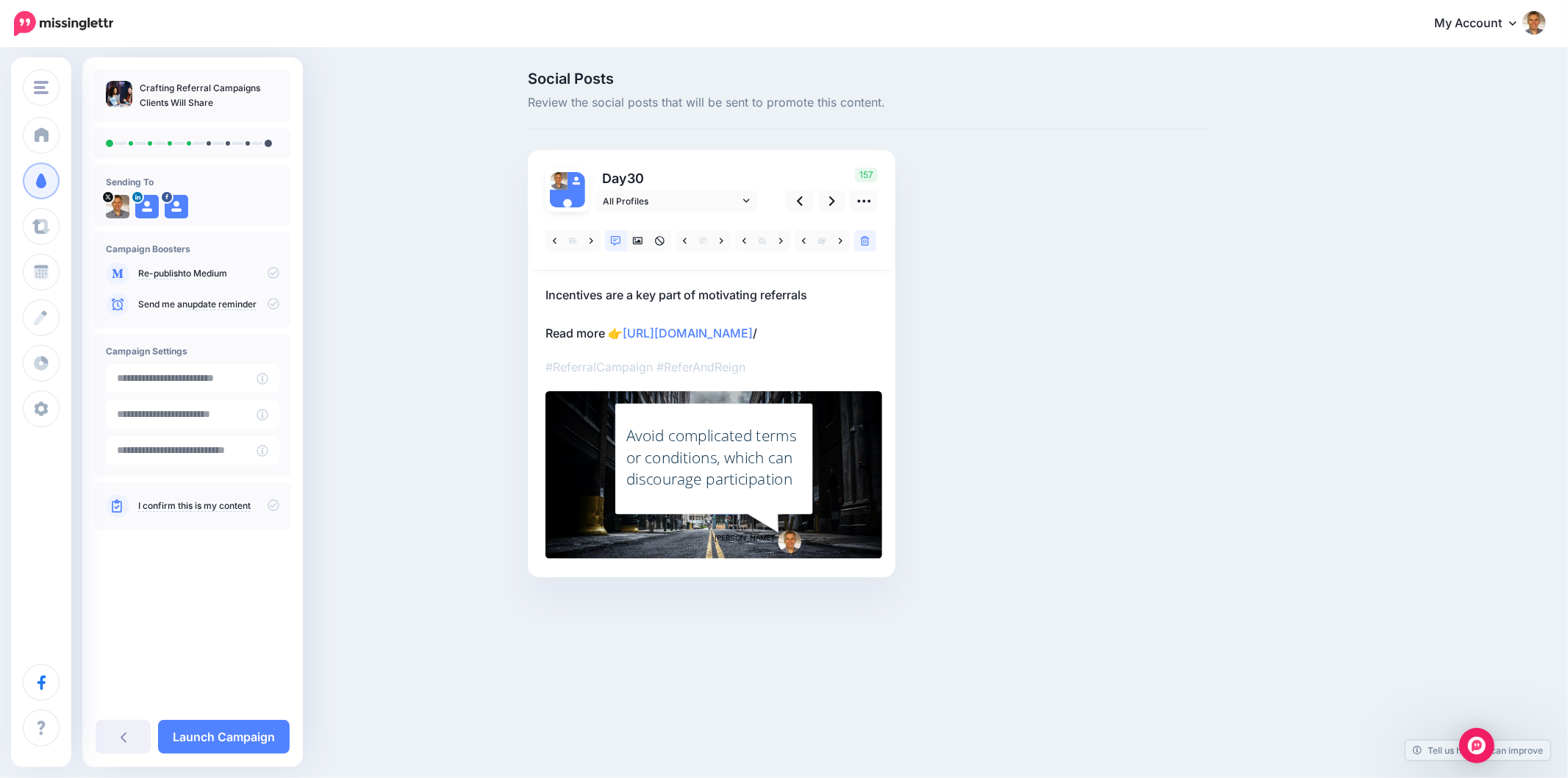
drag, startPoint x: 1083, startPoint y: 298, endPoint x: 1102, endPoint y: 304, distance: 19.9
click at [1083, 299] on div "Social Posts Review the social posts that will be sent to promote this content.…" at bounding box center [869, 346] width 704 height 550
drag, startPoint x: 1204, startPoint y: 326, endPoint x: 1106, endPoint y: 283, distance: 107.0
click at [1204, 326] on div "Social Posts Review the social posts that will be sent to promote this content.…" at bounding box center [869, 346] width 704 height 550
click at [826, 197] on link at bounding box center [832, 201] width 28 height 22
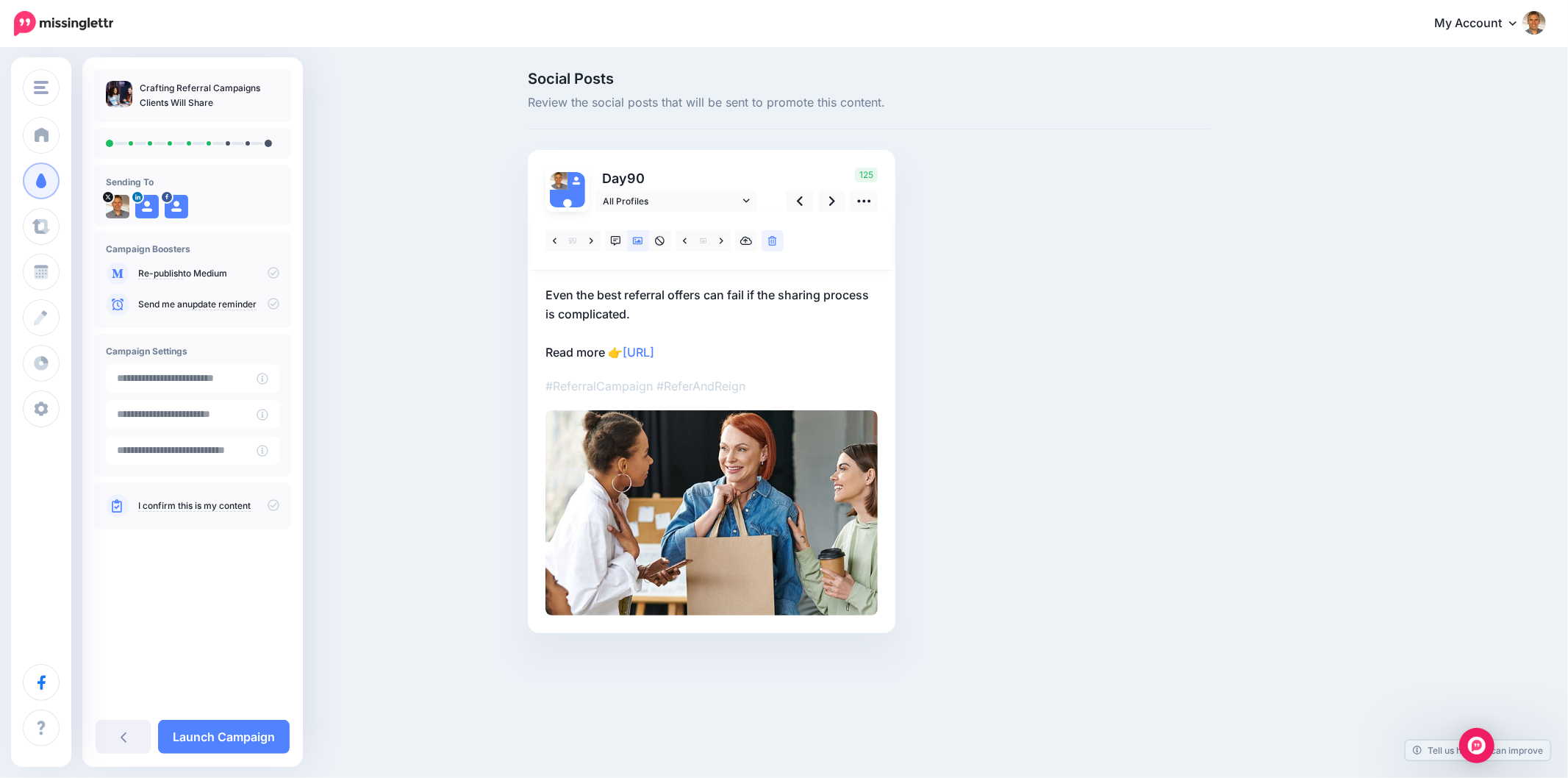
click at [1210, 378] on div "Social Posts Review the social posts that will be sent to promote this content.…" at bounding box center [869, 374] width 704 height 606
drag, startPoint x: 627, startPoint y: 312, endPoint x: 669, endPoint y: 323, distance: 43.4
click at [669, 323] on div "Day 90 All Profiles" at bounding box center [712, 391] width 368 height 483
copy p "Even the best referral offers can fail if the sharing process is complicated."
click at [1215, 361] on div "Social Posts Review the social posts that will be sent to promote this content.…" at bounding box center [869, 374] width 704 height 606
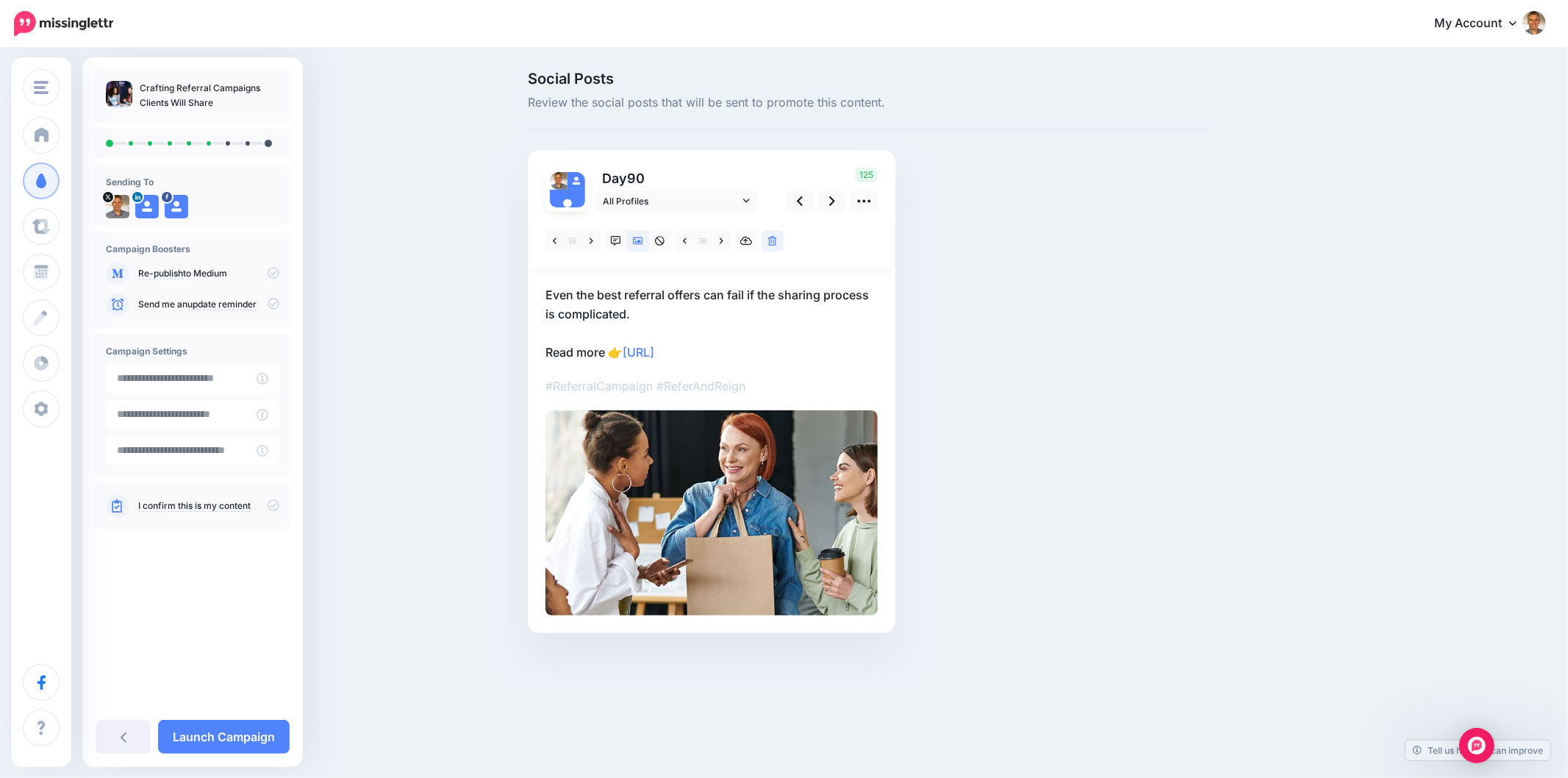
click at [1267, 327] on div "Social Posts Review the social posts that will be sent to promote this content.…" at bounding box center [939, 374] width 845 height 606
click at [622, 239] on link at bounding box center [615, 241] width 22 height 22
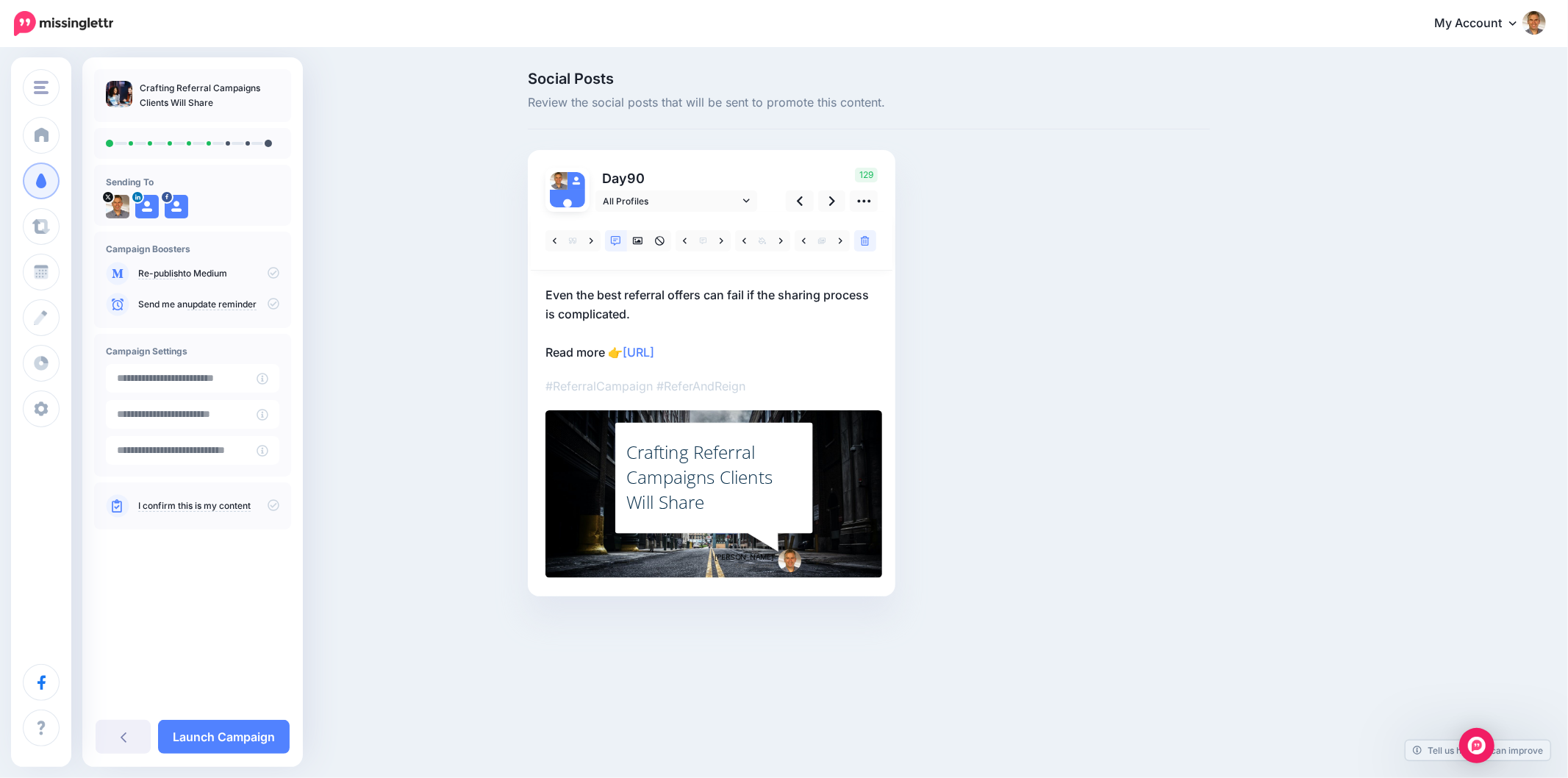
click at [714, 467] on div "Crafting Referral Campaigns Clients Will Share" at bounding box center [714, 477] width 176 height 75
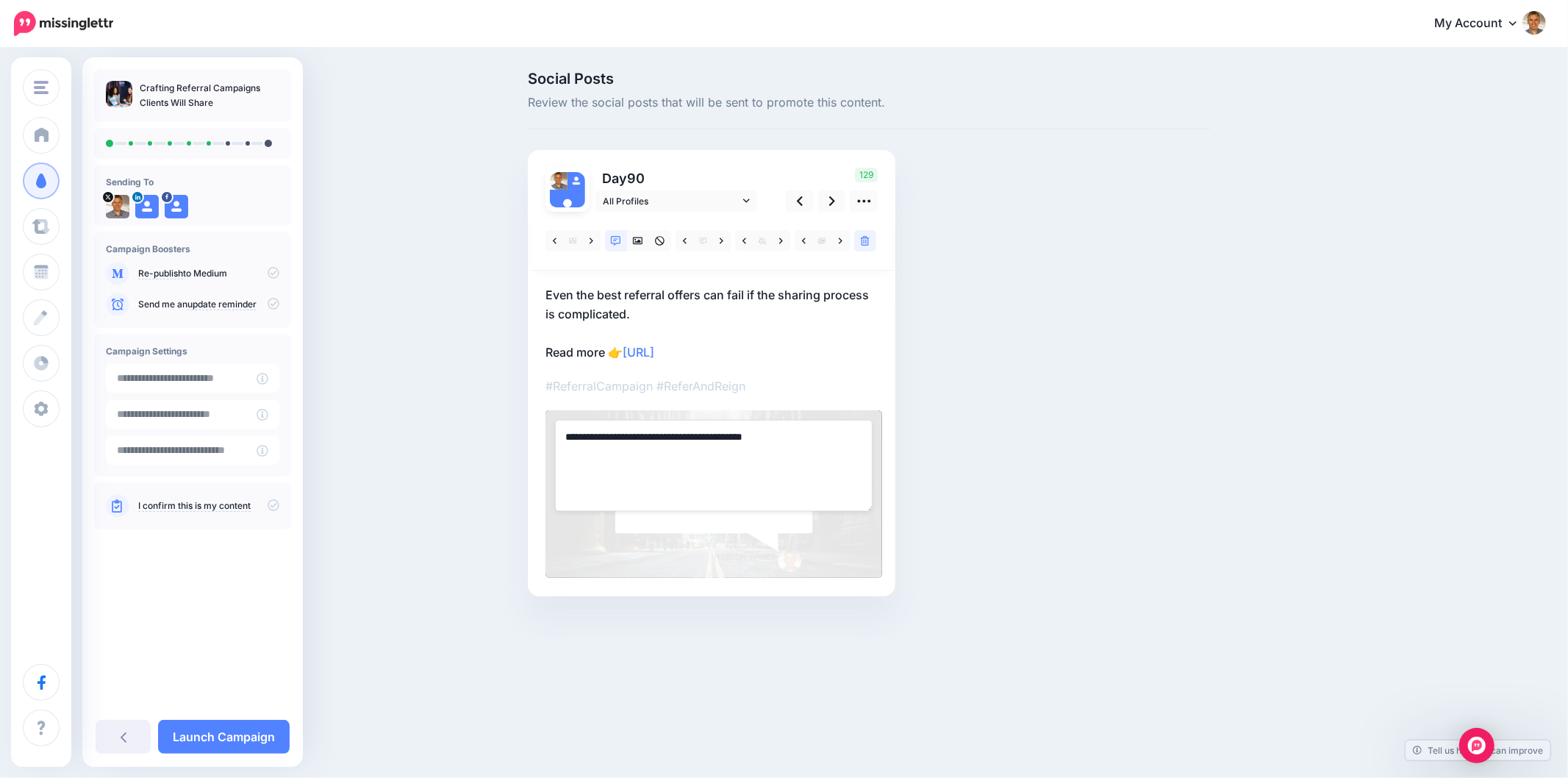
click at [678, 439] on textarea "**********" at bounding box center [713, 466] width 317 height 91
paste textarea "**********"
type textarea "**********"
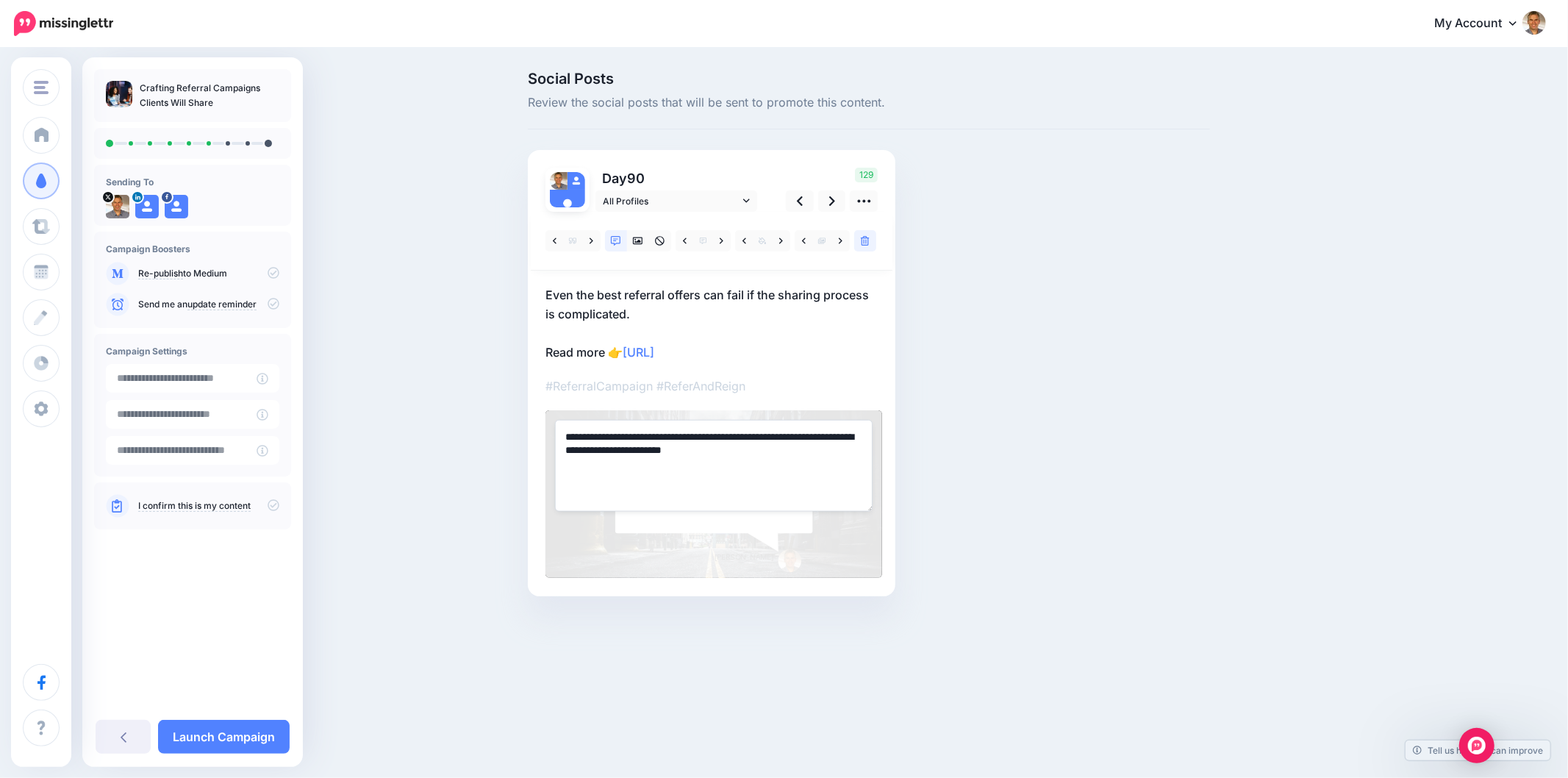
click at [1242, 537] on div "Social Posts Review the social posts that will be sent to promote this content.…" at bounding box center [939, 355] width 845 height 569
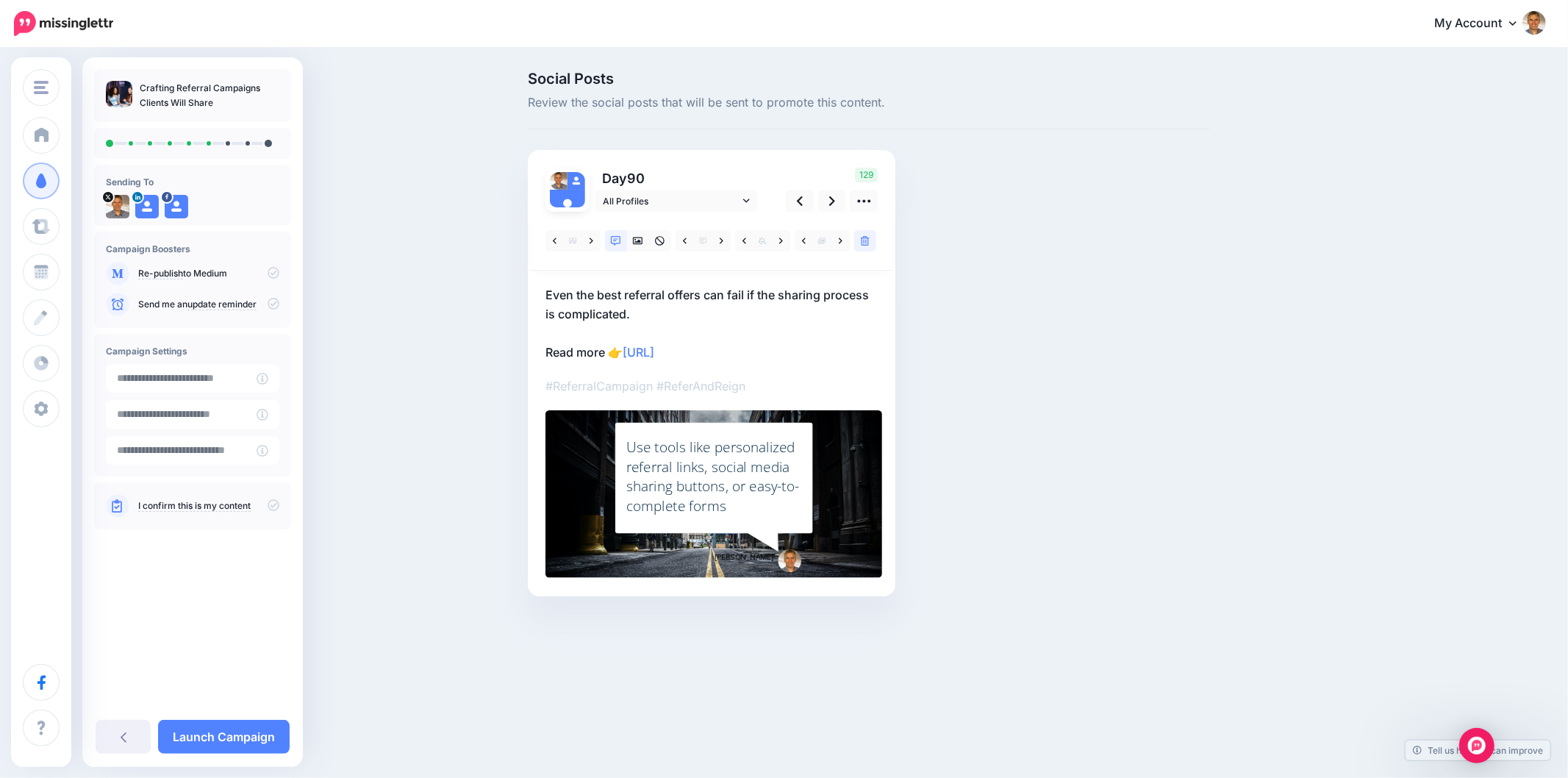
click at [1181, 566] on div "Social Posts Review the social posts that will be sent to promote this content.…" at bounding box center [869, 355] width 704 height 569
click at [1160, 472] on div "Social Posts Review the social posts that will be sent to promote this content.…" at bounding box center [869, 355] width 704 height 569
click at [1323, 336] on div "Social Posts Review the social posts that will be sent to promote this content.…" at bounding box center [939, 355] width 845 height 569
click at [1308, 406] on div "Social Posts Review the social posts that will be sent to promote this content.…" at bounding box center [939, 355] width 845 height 569
click at [1208, 466] on div "Social Posts Review the social posts that will be sent to promote this content.…" at bounding box center [869, 355] width 704 height 569
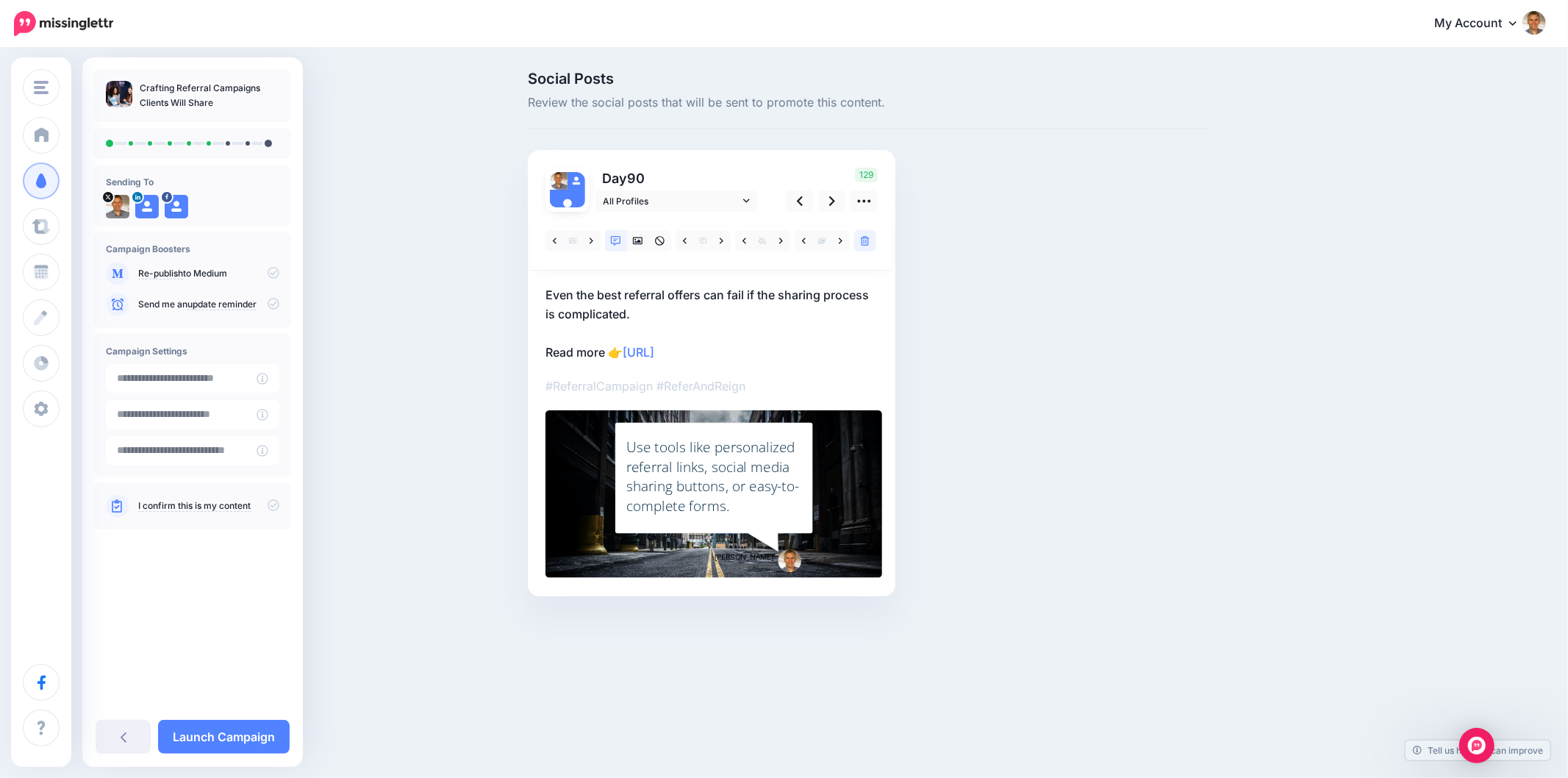
click at [1180, 355] on div "Social Posts Review the social posts that will be sent to promote this content.…" at bounding box center [869, 355] width 704 height 569
click at [832, 201] on icon at bounding box center [832, 201] width 6 height 16
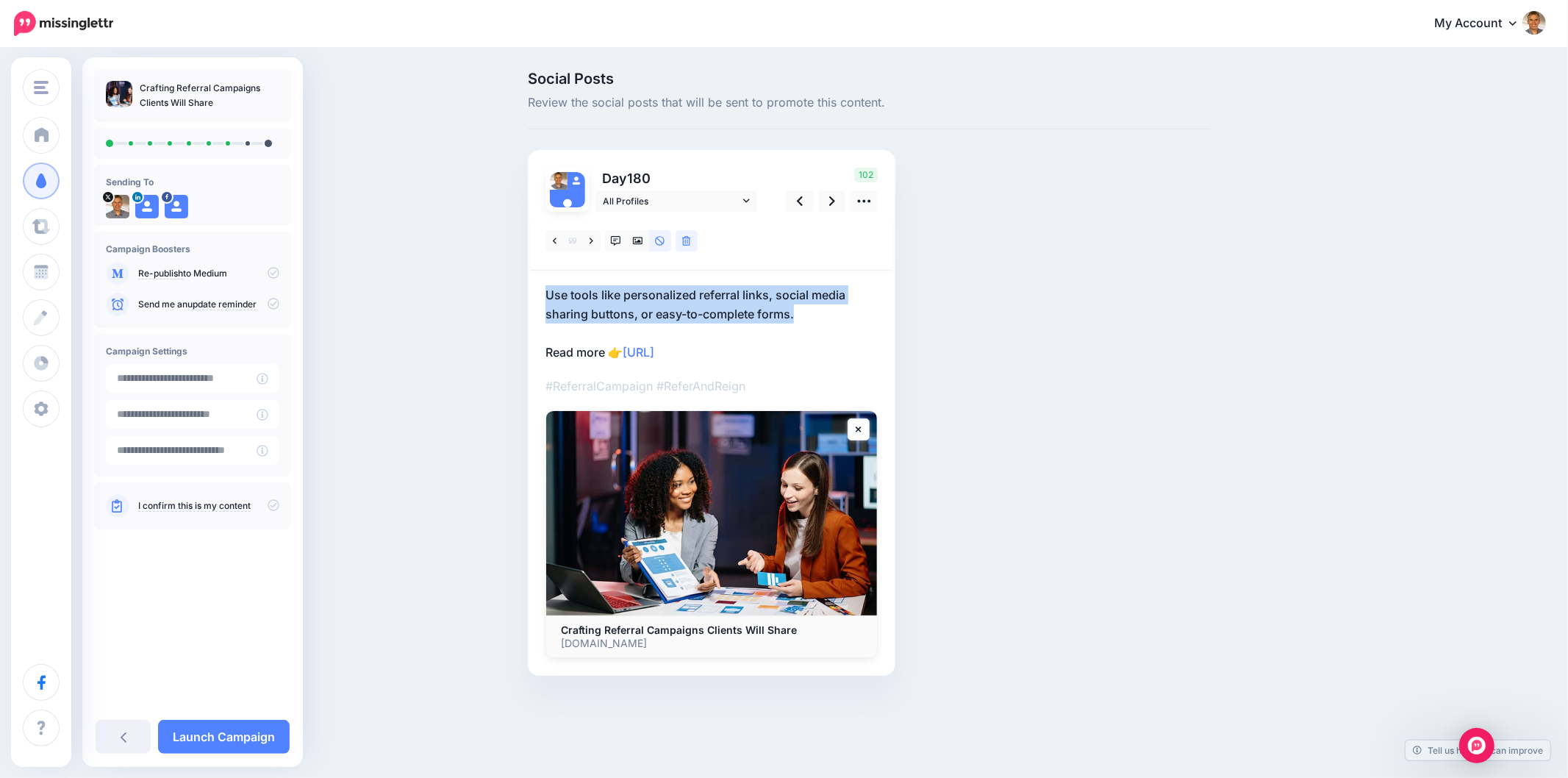
drag, startPoint x: 765, startPoint y: 312, endPoint x: 538, endPoint y: 288, distance: 228.3
click at [538, 288] on div "Day 180 All Profiles" at bounding box center [712, 413] width 368 height 525
click at [968, 320] on div "Social Posts Review the social posts that will be sent to promote this content.…" at bounding box center [869, 395] width 704 height 649
drag, startPoint x: 730, startPoint y: 309, endPoint x: 537, endPoint y: 296, distance: 193.4
click at [537, 296] on div "Day 180 All Profiles" at bounding box center [712, 413] width 368 height 525
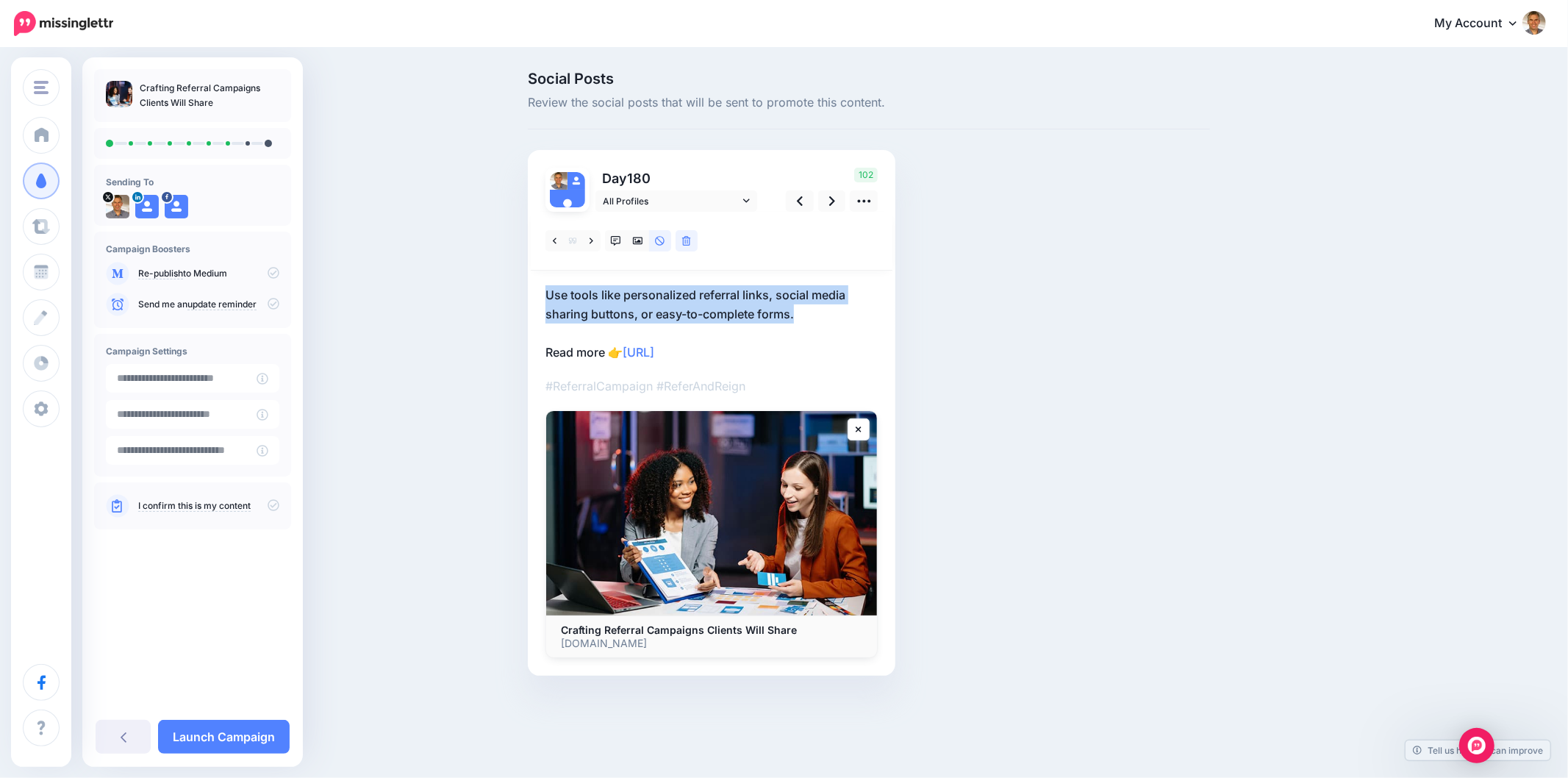
drag, startPoint x: 1114, startPoint y: 322, endPoint x: 1075, endPoint y: 319, distance: 39.1
click at [1114, 322] on div "Social Posts Review the social posts that will be sent to promote this content.…" at bounding box center [869, 395] width 704 height 649
drag, startPoint x: 833, startPoint y: 319, endPoint x: 540, endPoint y: 288, distance: 294.6
click at [540, 291] on div "Day 180 All Profiles" at bounding box center [712, 413] width 368 height 525
click at [829, 307] on p "Use tools like personalized referral links, social media sharing buttons, or ea…" at bounding box center [711, 323] width 332 height 76
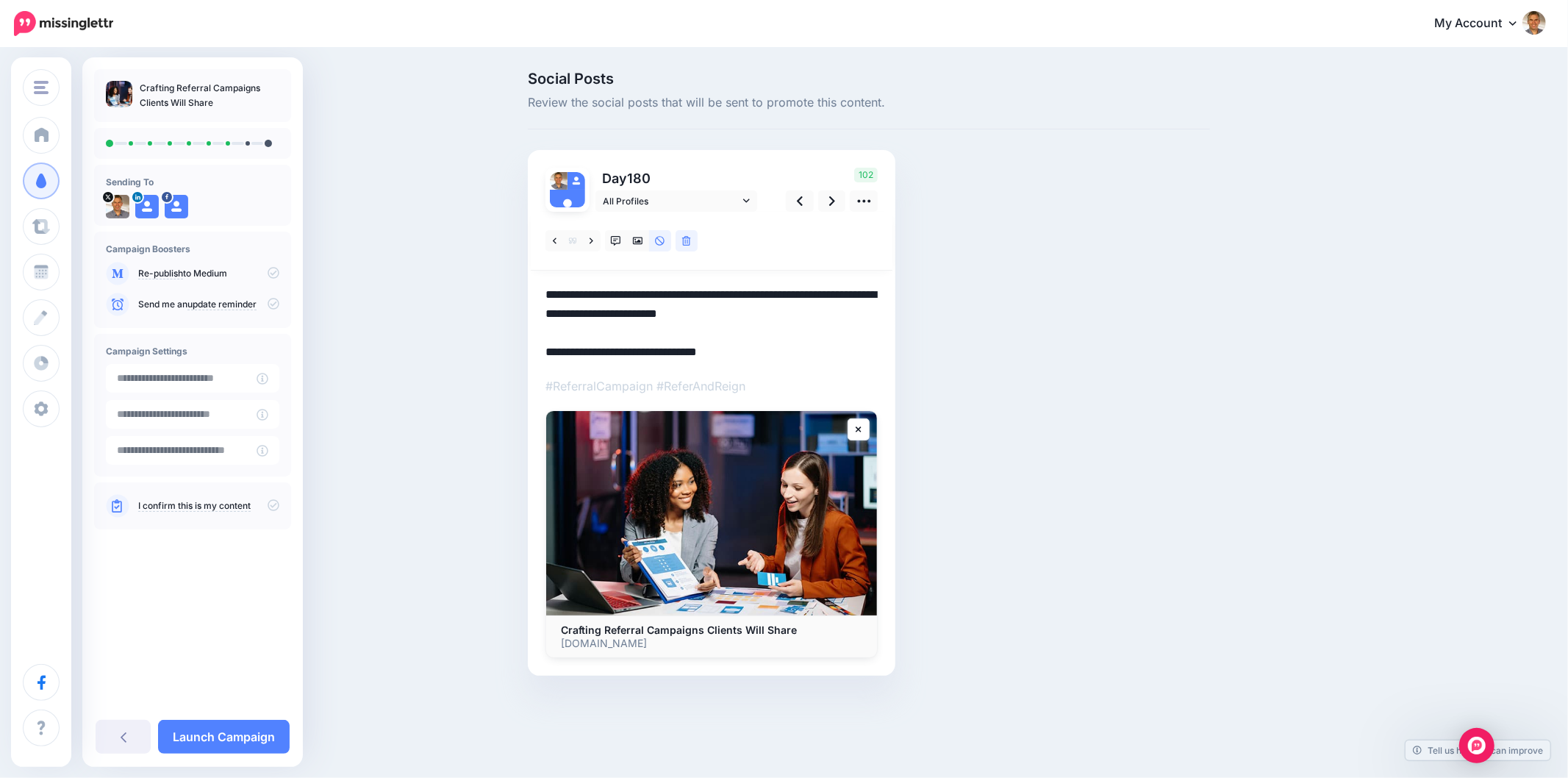
drag, startPoint x: 813, startPoint y: 311, endPoint x: 541, endPoint y: 290, distance: 272.8
click at [541, 290] on div "Day 180 All Profiles" at bounding box center [712, 413] width 368 height 525
paste textarea
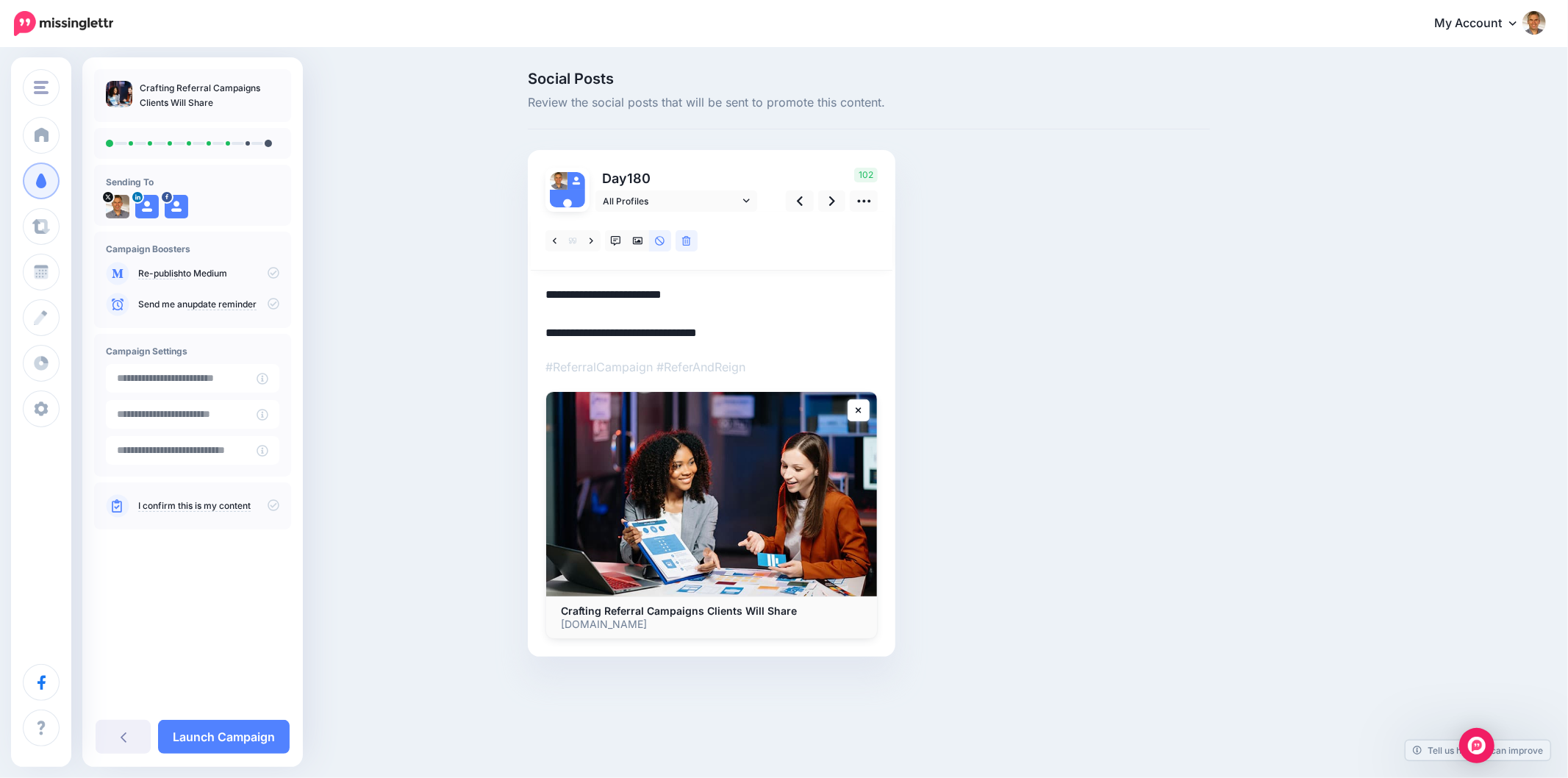
click at [1169, 349] on div "Social Posts Review the social posts that will be sent to promote this content.…" at bounding box center [869, 386] width 704 height 630
click at [637, 238] on icon at bounding box center [638, 241] width 10 height 10
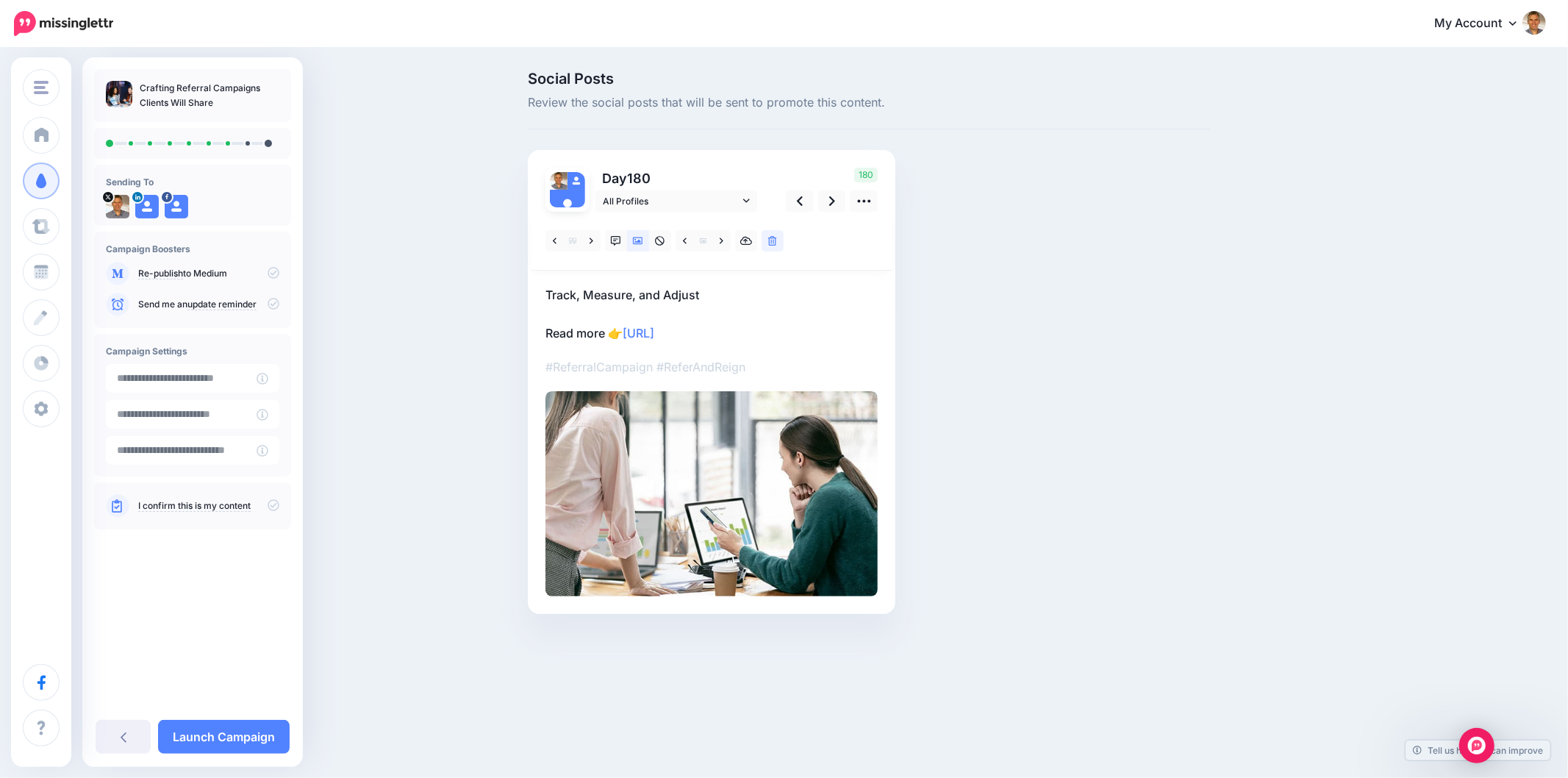
click at [1165, 351] on div "Social Posts Review the social posts that will be sent to promote this content.…" at bounding box center [869, 365] width 704 height 587
drag, startPoint x: 1262, startPoint y: 452, endPoint x: 1268, endPoint y: 414, distance: 38.5
click at [1261, 448] on div "Social Posts Review the social posts that will be sent to promote this content.…" at bounding box center [939, 365] width 845 height 587
click at [825, 200] on link at bounding box center [832, 201] width 28 height 22
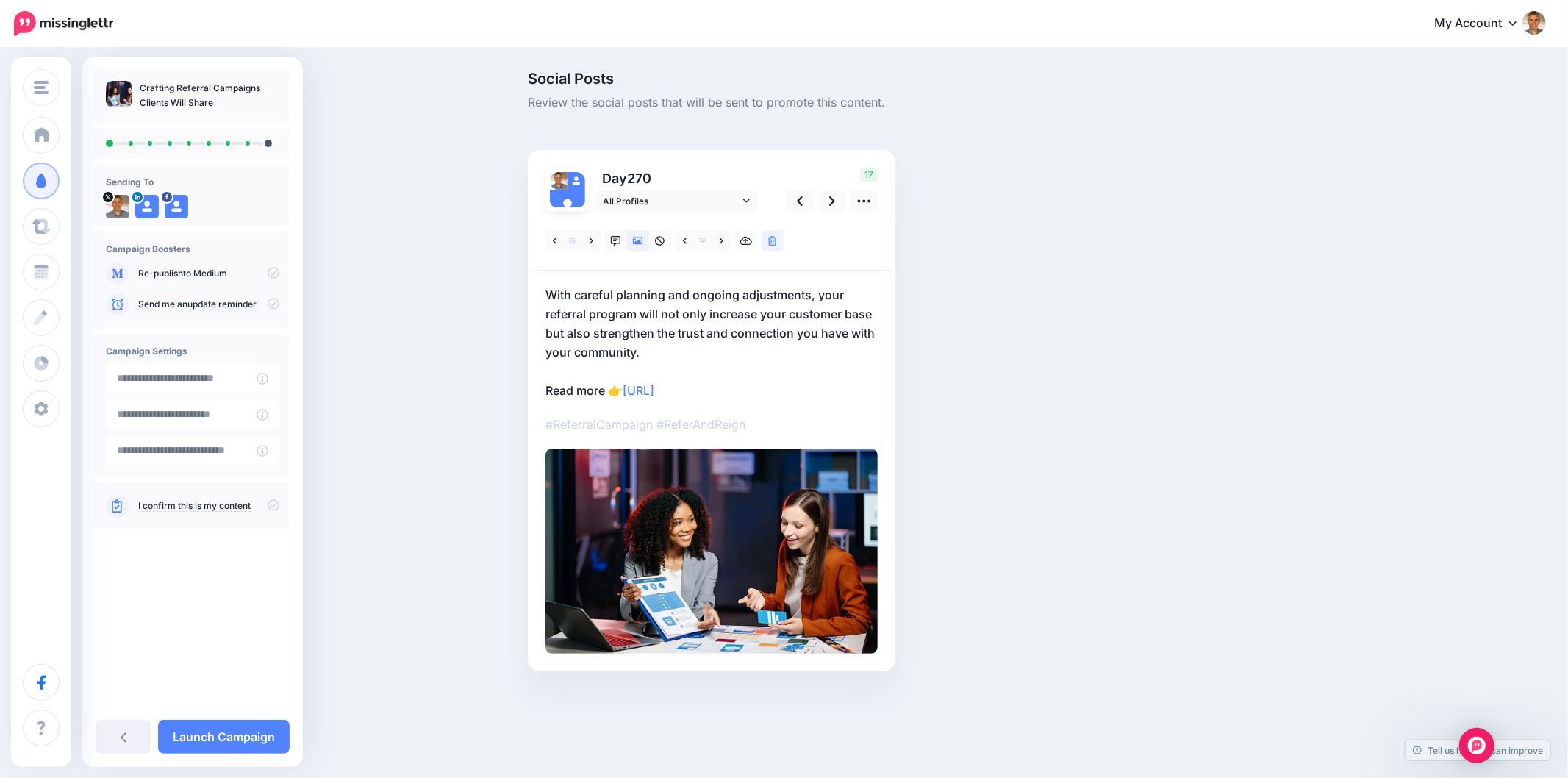
click at [1248, 343] on div "Social Posts Review the social posts that will be sent to promote this content.…" at bounding box center [939, 393] width 845 height 644
click at [594, 237] on link at bounding box center [591, 241] width 18 height 22
click at [1445, 395] on div "Social Posts Review the social posts that will be sent to promote this content.…" at bounding box center [784, 393] width 1568 height 689
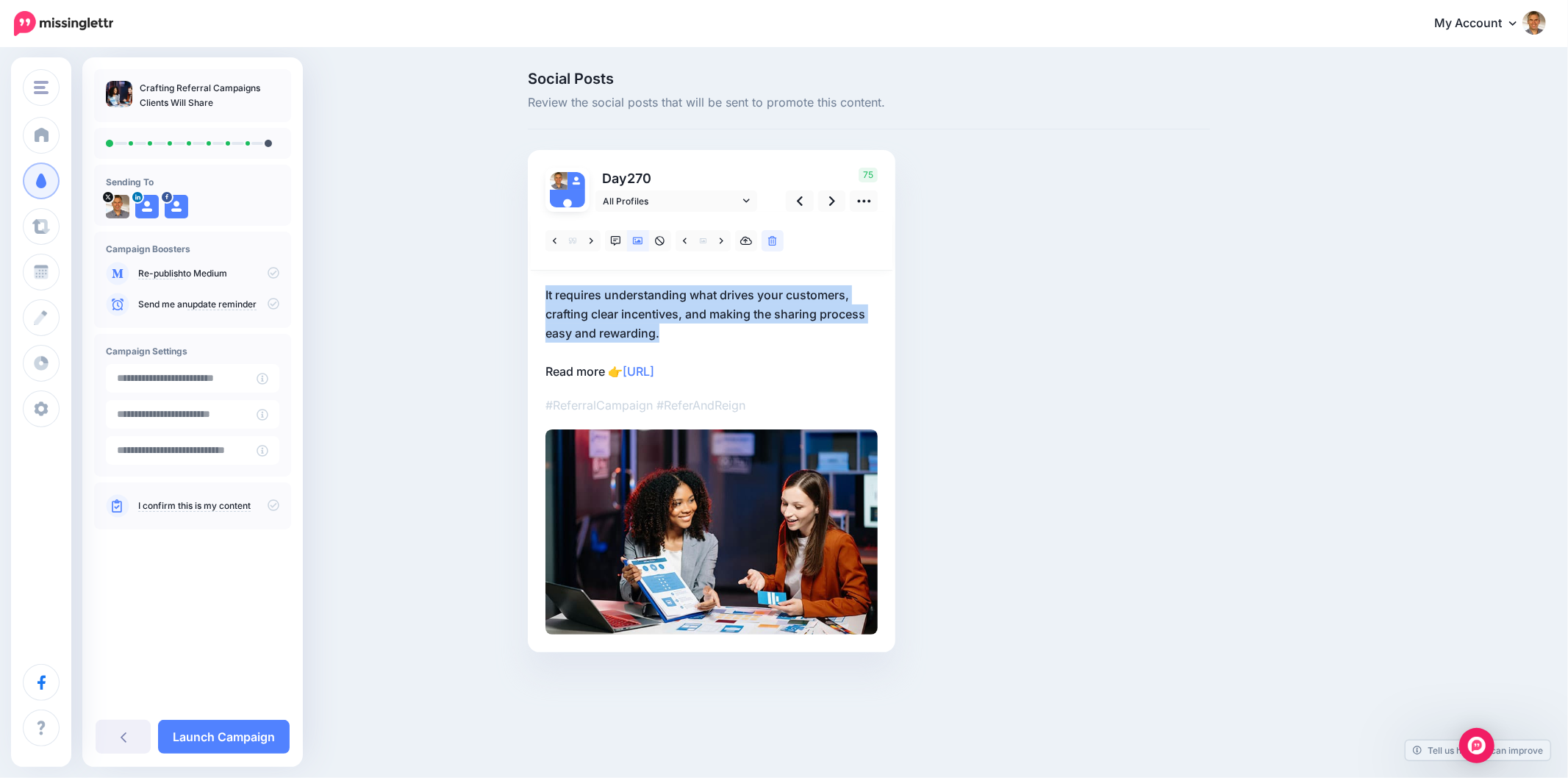
drag, startPoint x: 664, startPoint y: 331, endPoint x: 538, endPoint y: 294, distance: 131.3
click at [538, 294] on div "Day 270 All Profiles" at bounding box center [712, 401] width 368 height 502
click at [685, 321] on p "It requires understanding what drives your customers, crafting clear incentives…" at bounding box center [711, 332] width 332 height 95
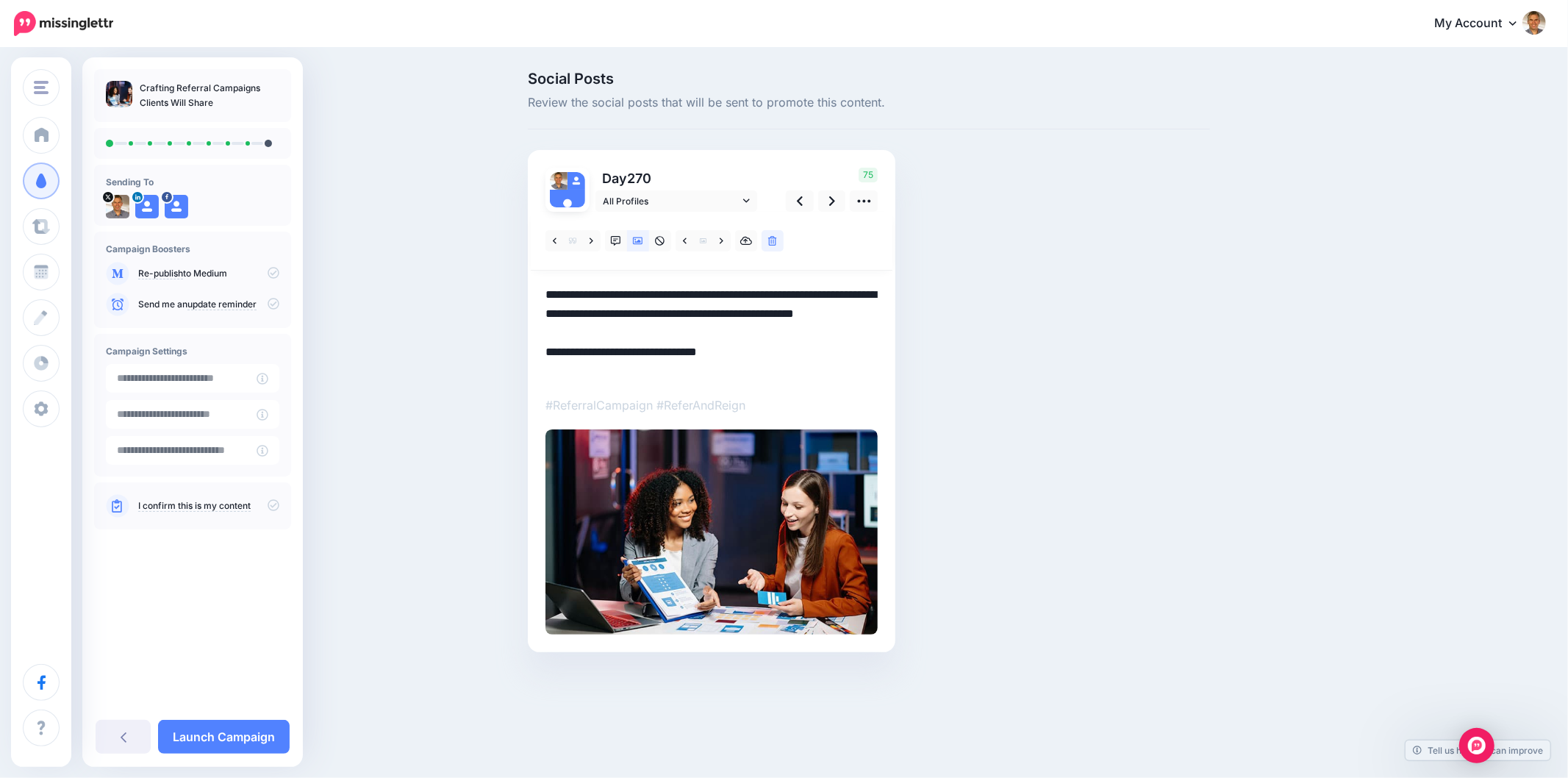
drag, startPoint x: 653, startPoint y: 336, endPoint x: 538, endPoint y: 290, distance: 123.9
click at [538, 290] on div "Day 270 All Profiles" at bounding box center [712, 401] width 368 height 502
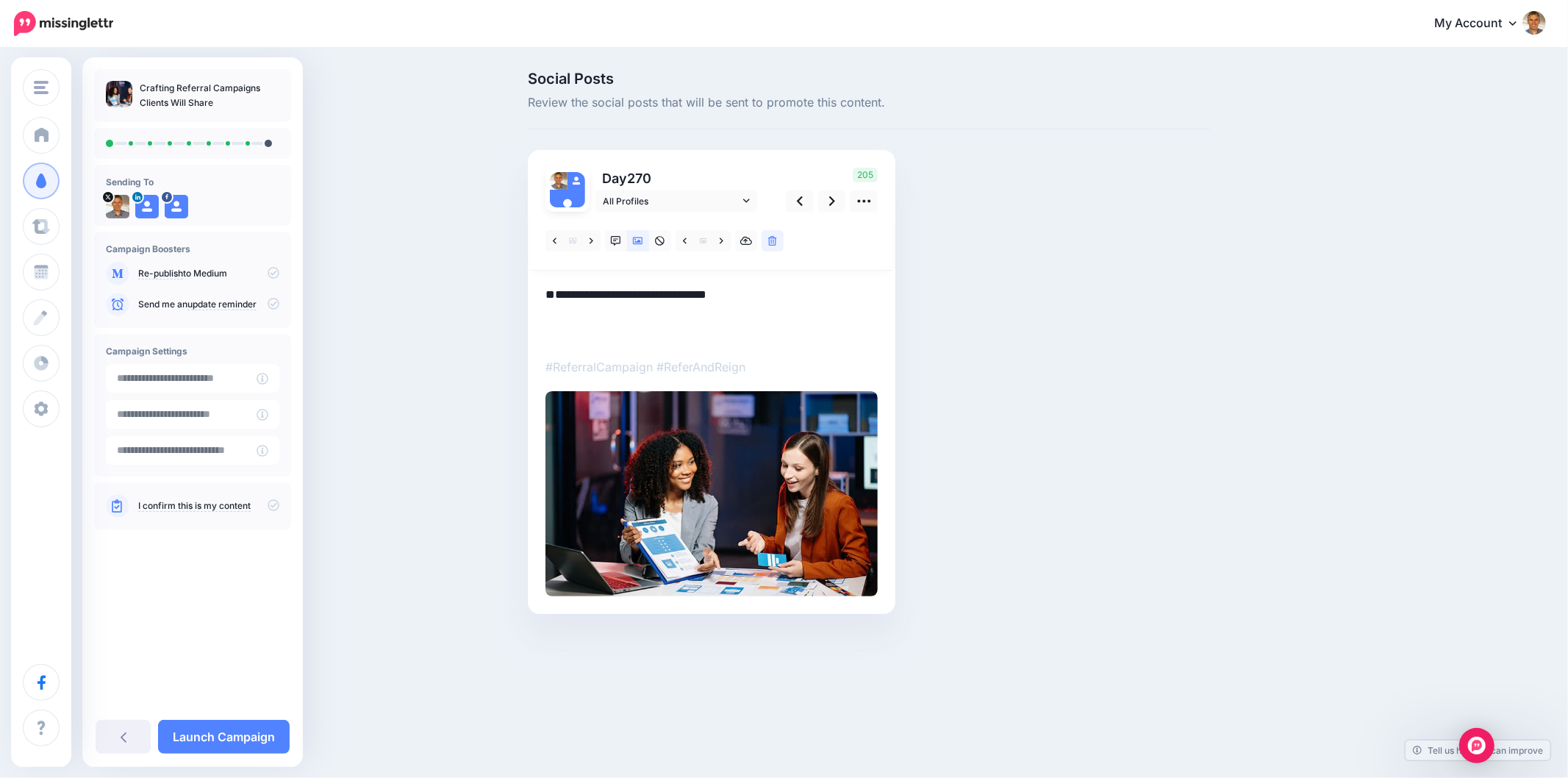
paste textarea "**********"
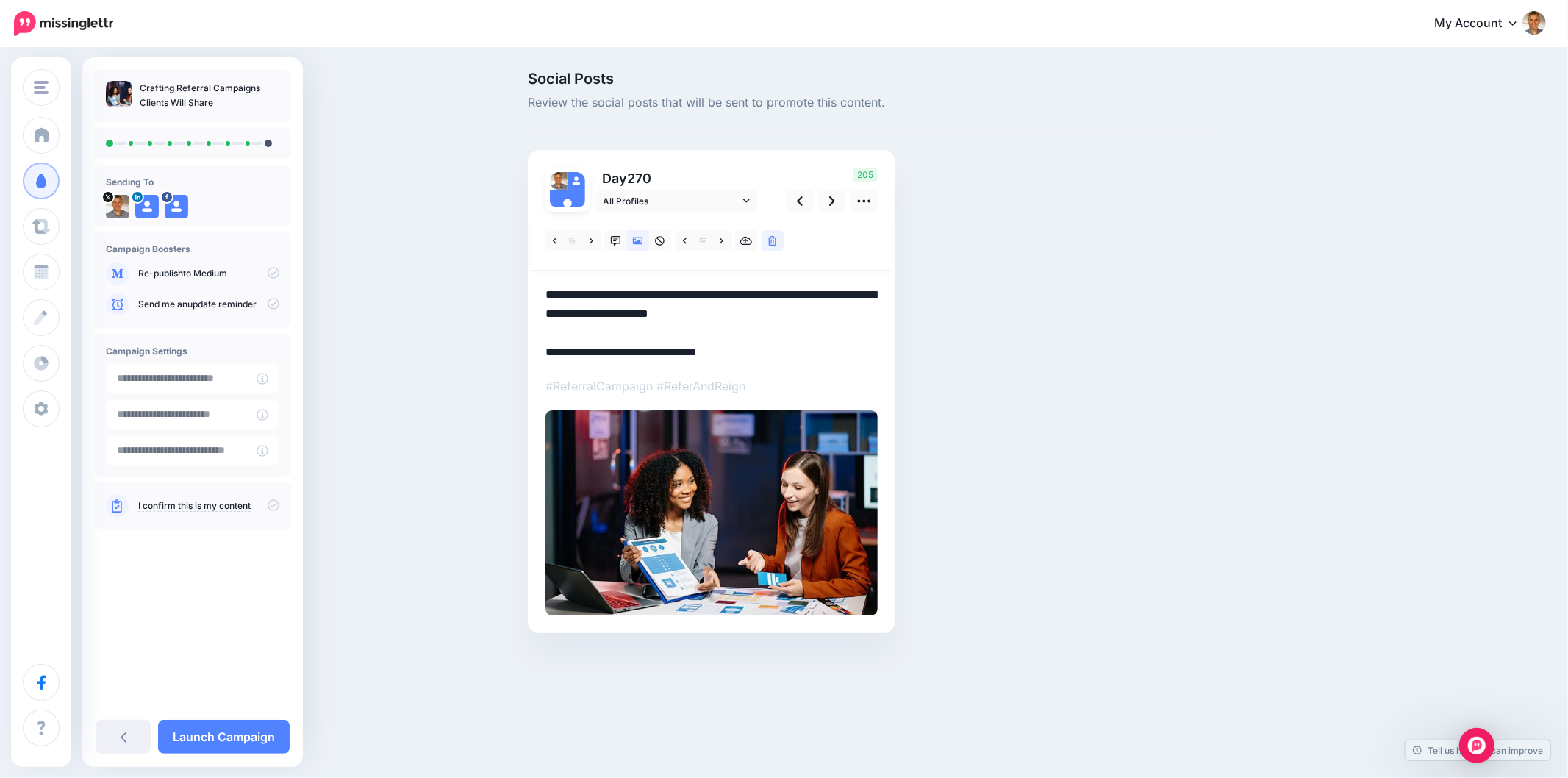
type textarea "**********"
click at [1233, 422] on div "Social Posts Review the social posts that will be sent to promote this content.…" at bounding box center [939, 374] width 845 height 606
click at [1157, 358] on div "Social Posts Review the social posts that will be sent to promote this content.…" at bounding box center [869, 374] width 704 height 606
click at [617, 235] on link at bounding box center [615, 241] width 22 height 22
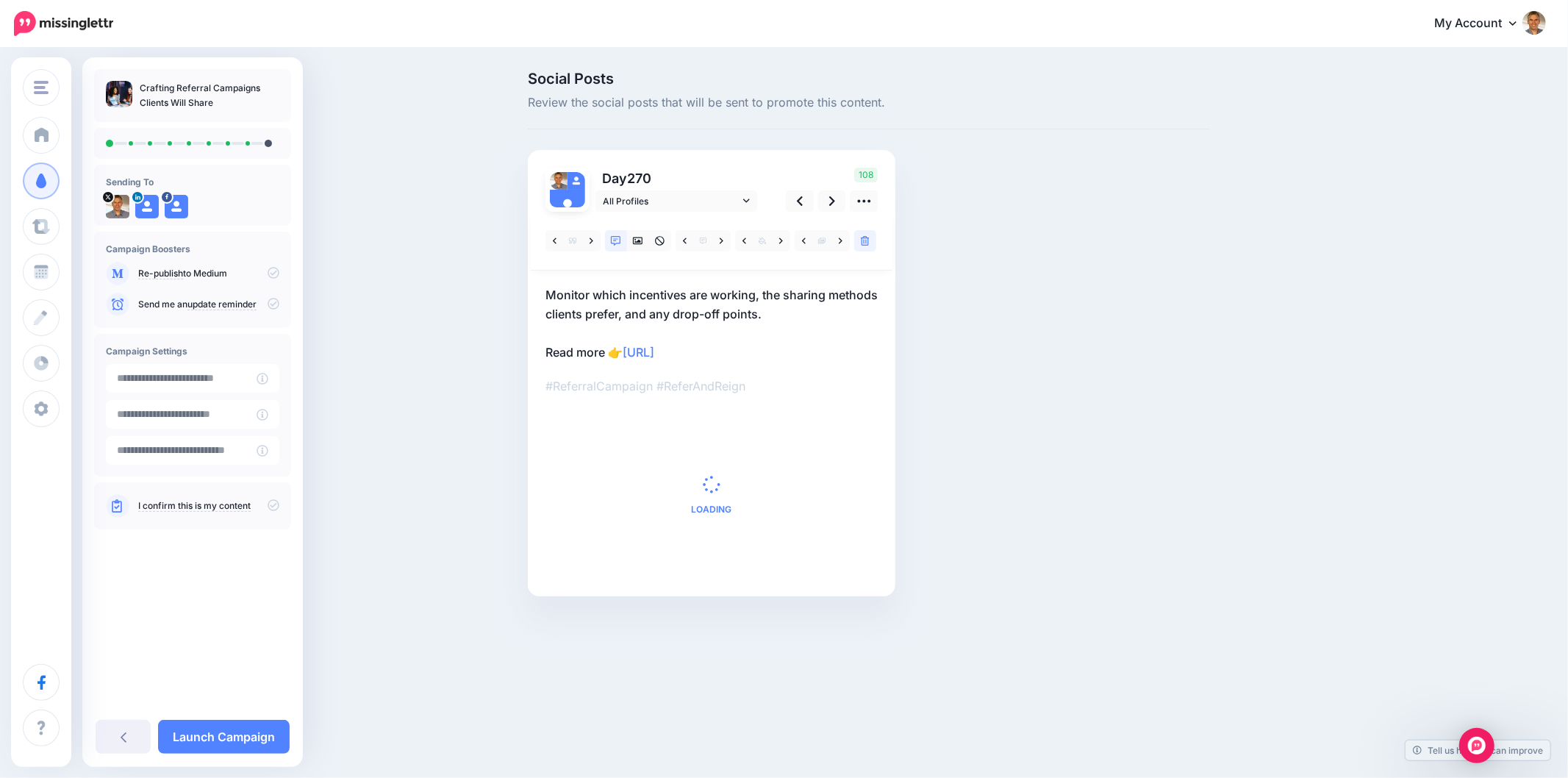
click at [693, 453] on span "Loading" at bounding box center [711, 494] width 332 height 168
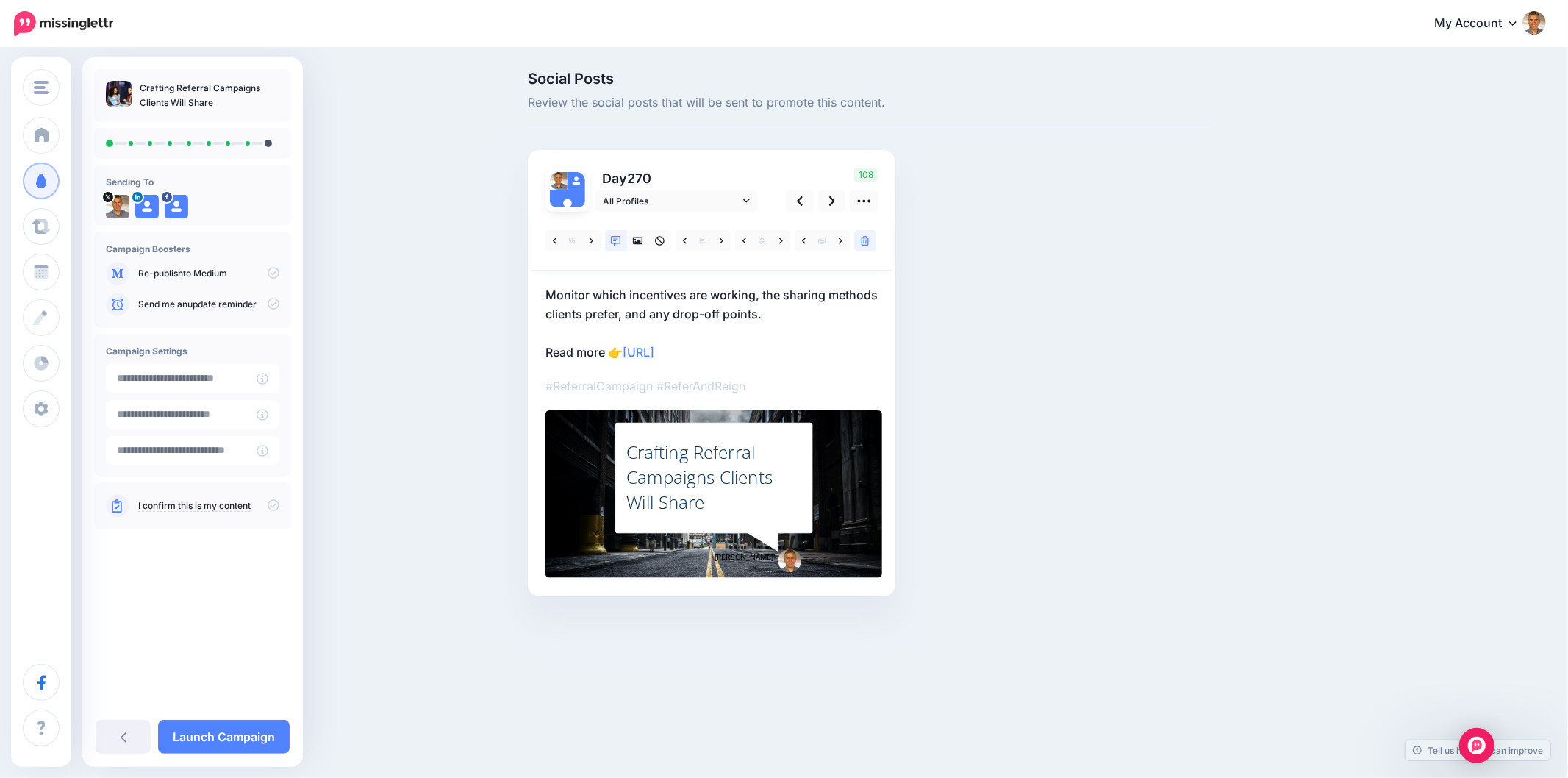
click at [688, 464] on div "Crafting Referral Campaigns Clients Will Share" at bounding box center [714, 477] width 176 height 75
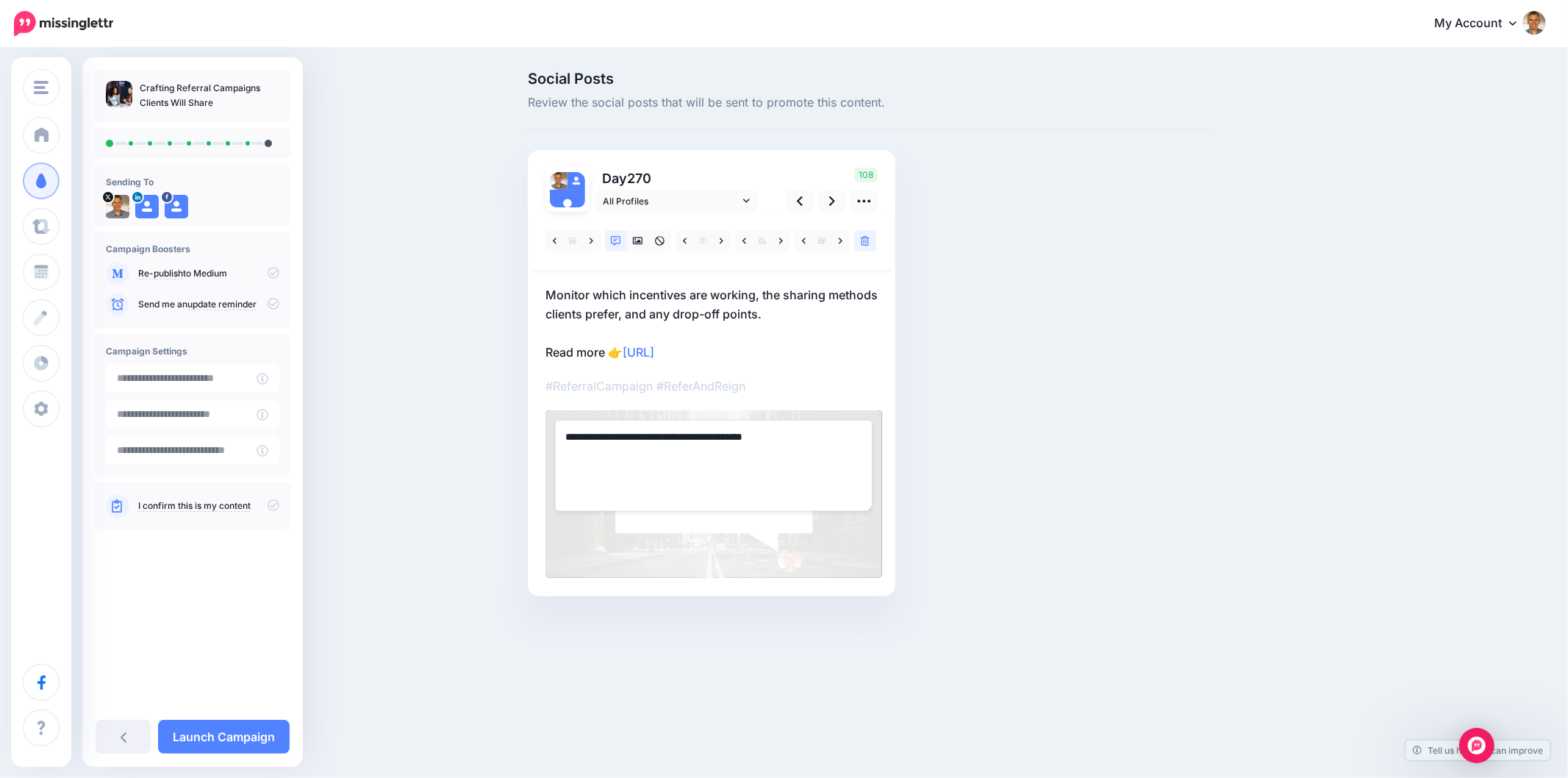
click at [688, 464] on textarea "**********" at bounding box center [713, 466] width 317 height 91
paste textarea "**********"
click at [1049, 447] on div "Social Posts Review the social posts that will be sent to promote this content.…" at bounding box center [869, 355] width 704 height 569
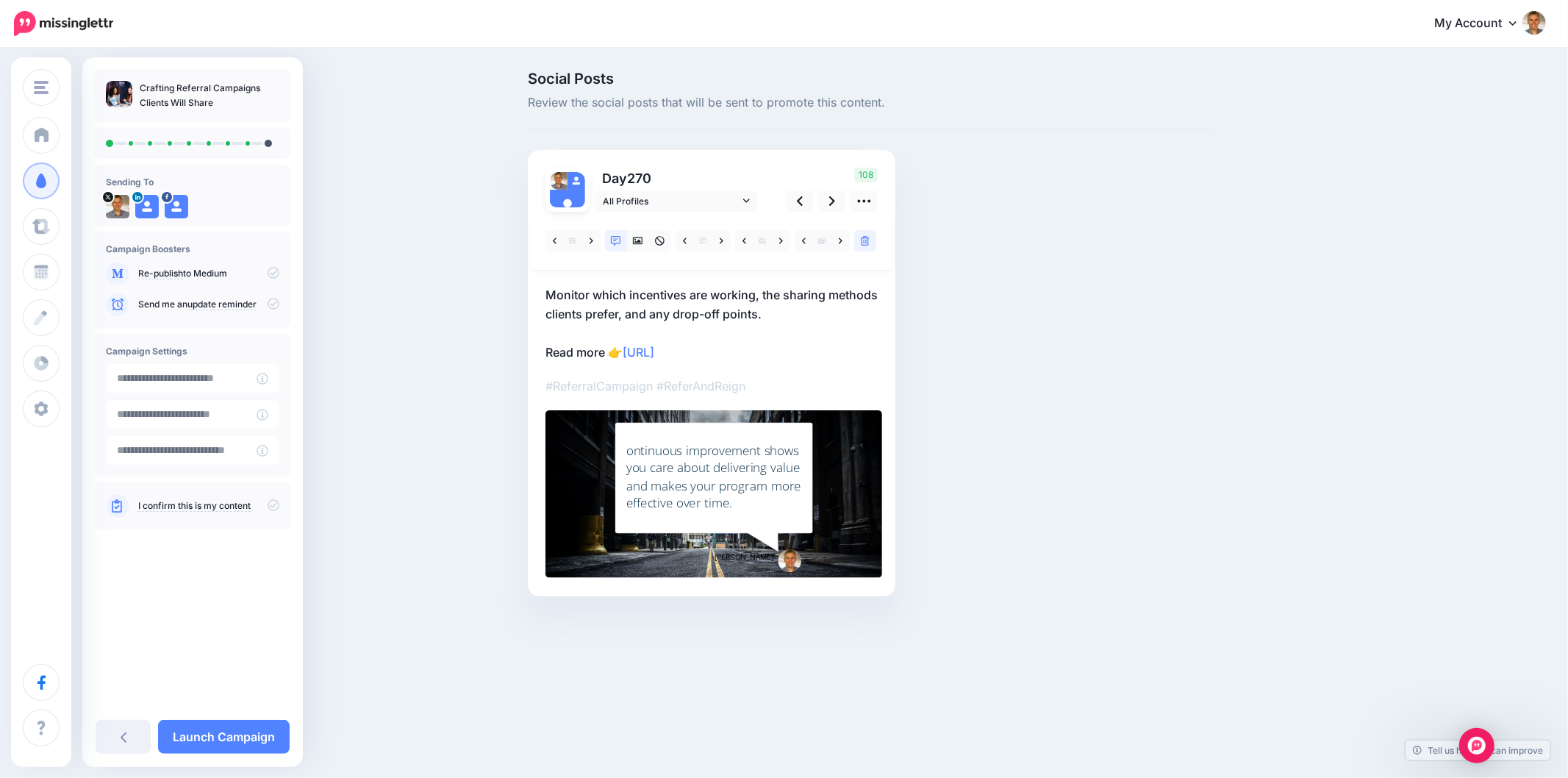
click at [633, 451] on div "ontinuous improvement shows you care about delivering value and makes your prog…" at bounding box center [714, 476] width 176 height 70
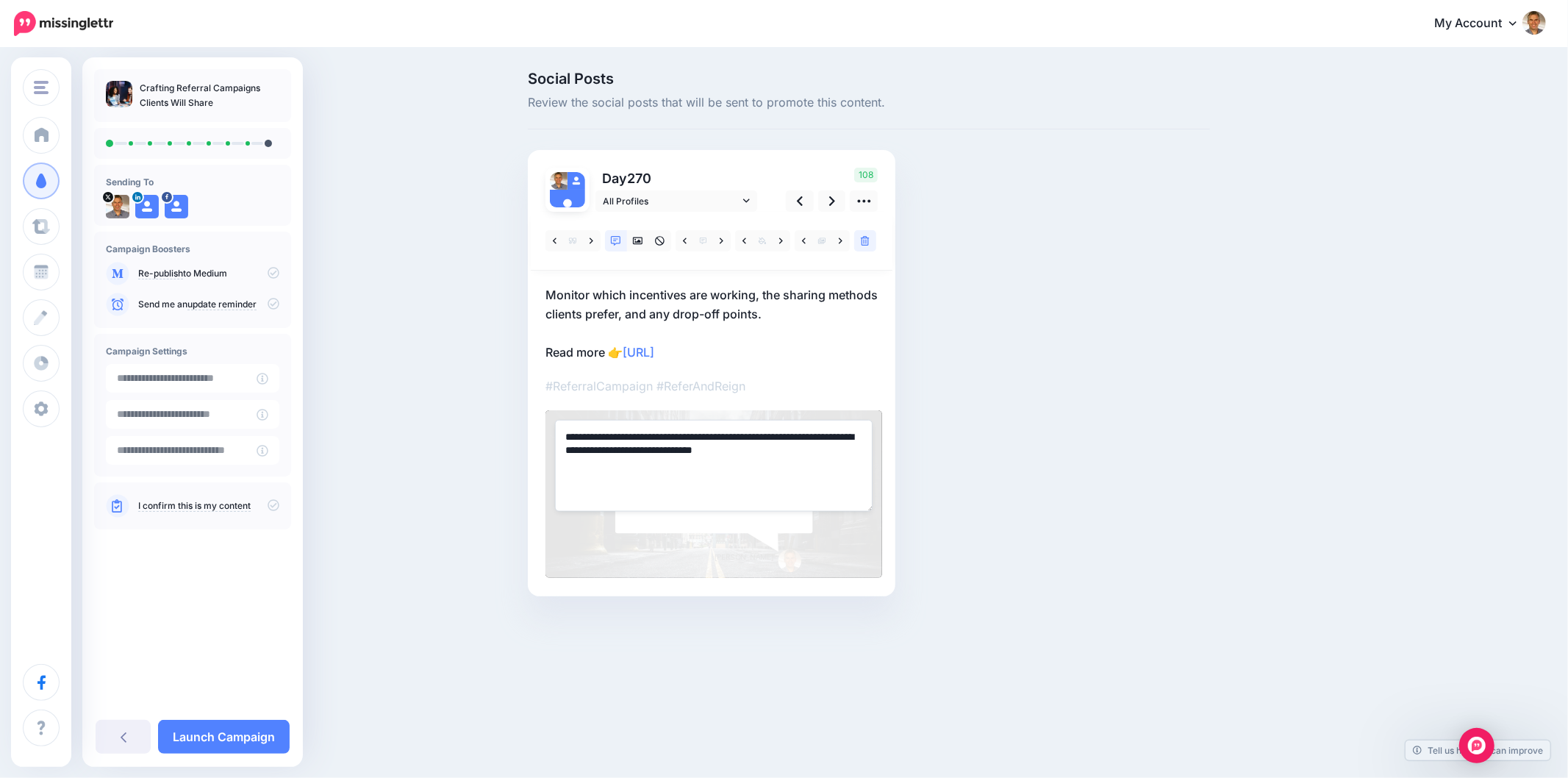
drag, startPoint x: 588, startPoint y: 436, endPoint x: 552, endPoint y: 437, distance: 36.0
click at [555, 435] on textarea "**********" at bounding box center [713, 466] width 317 height 91
type textarea "**********"
click at [1072, 476] on div "Social Posts Review the social posts that will be sent to promote this content.…" at bounding box center [869, 355] width 704 height 569
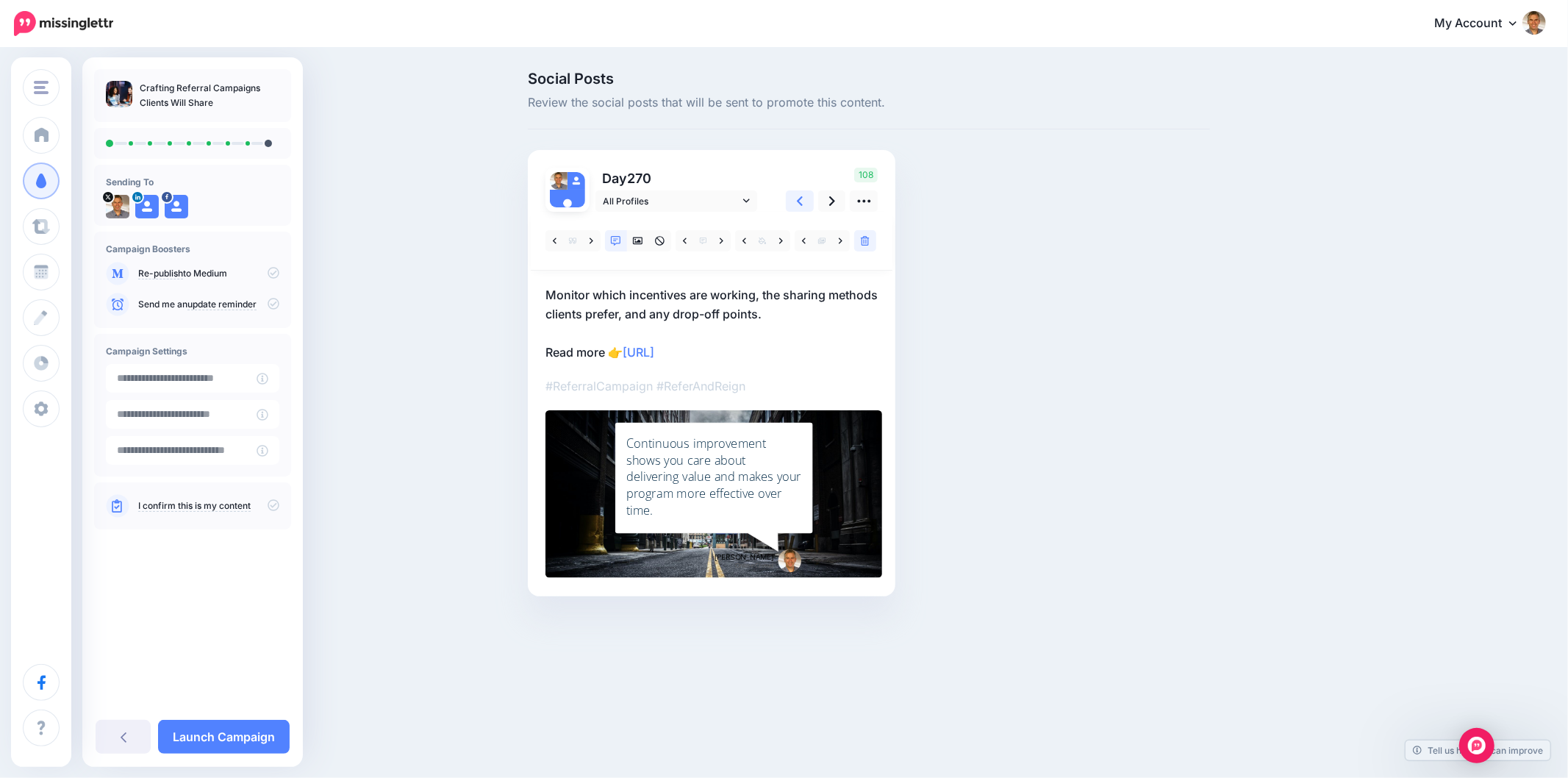
drag, startPoint x: 805, startPoint y: 205, endPoint x: 813, endPoint y: 221, distance: 17.9
click at [805, 206] on link at bounding box center [800, 201] width 28 height 22
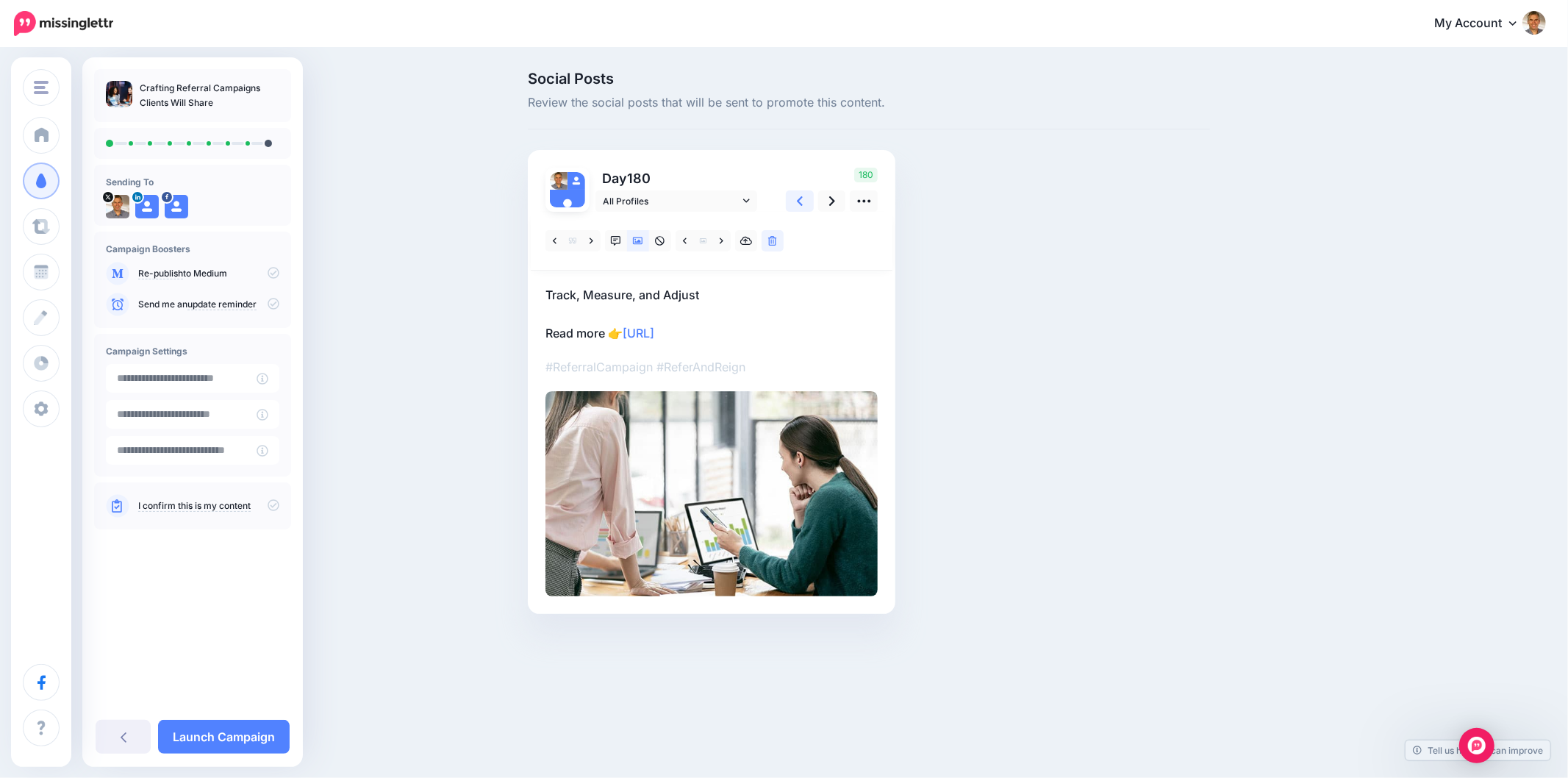
click at [809, 196] on link at bounding box center [800, 201] width 28 height 22
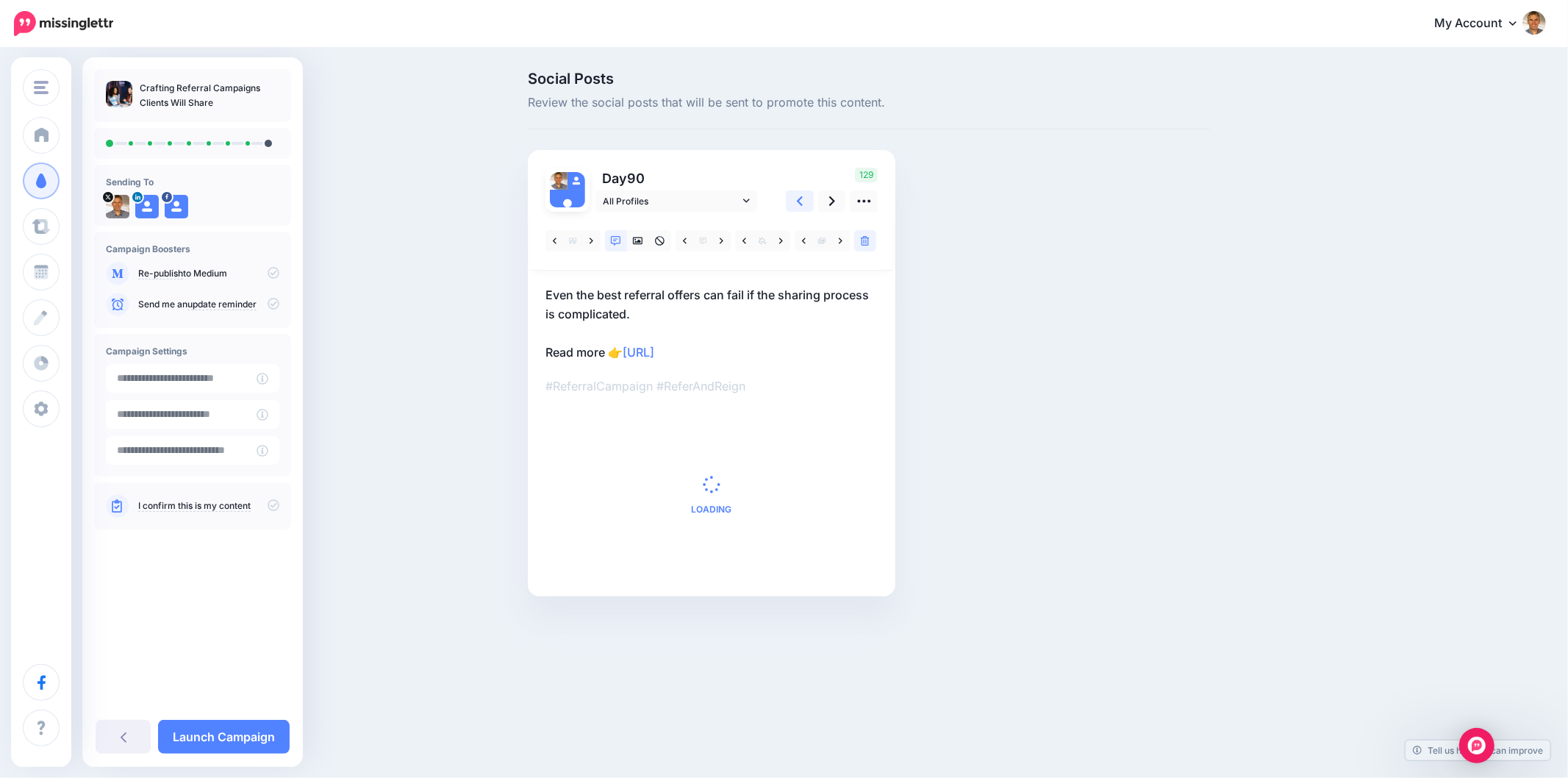
click at [803, 199] on link at bounding box center [800, 201] width 28 height 22
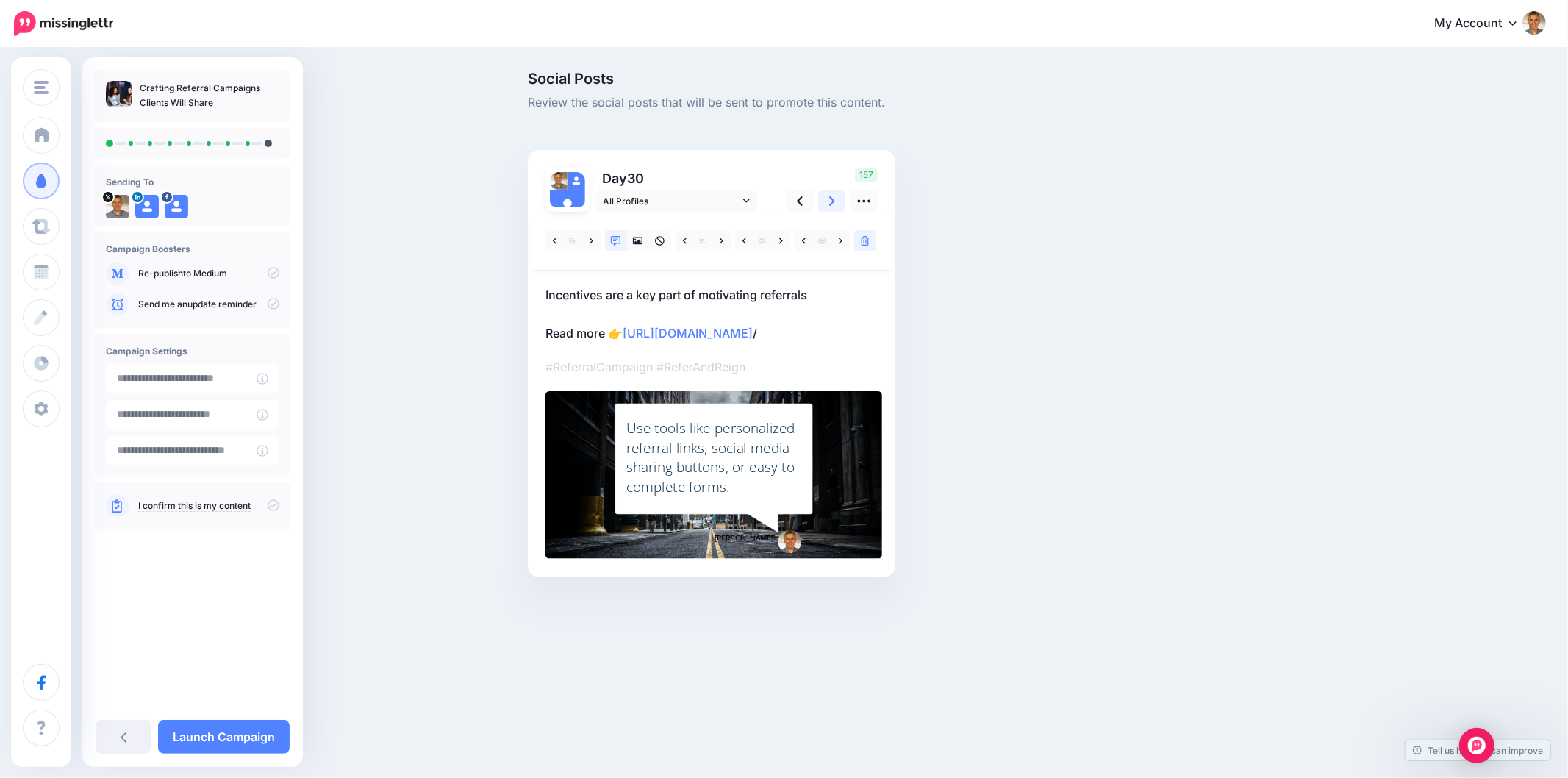
click at [835, 206] on link at bounding box center [832, 201] width 28 height 22
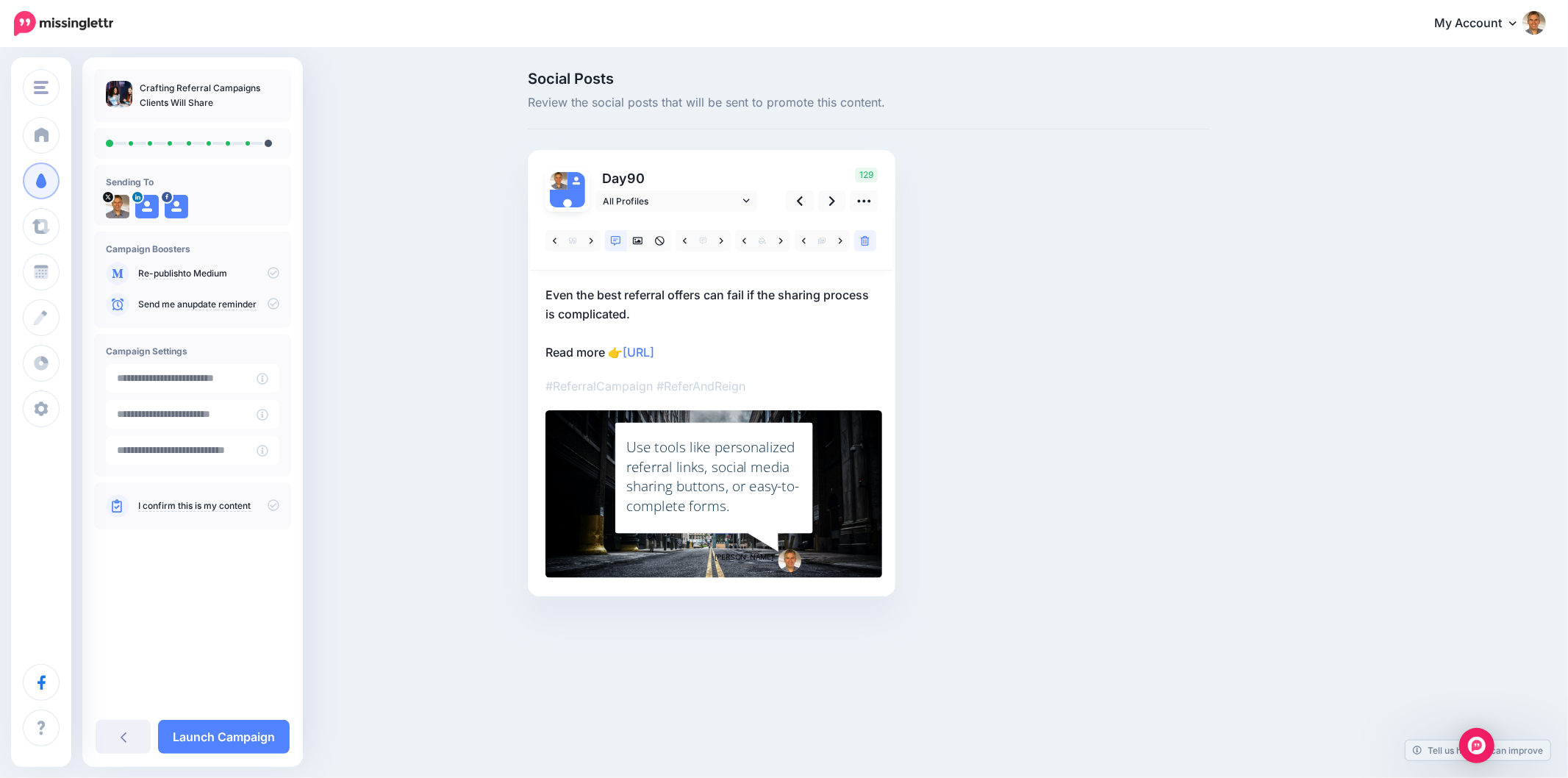
drag, startPoint x: 742, startPoint y: 354, endPoint x: 623, endPoint y: 346, distance: 119.3
click at [623, 346] on p "Even the best referral offers can fail if the sharing process is complicated. R…" at bounding box center [711, 323] width 332 height 76
paste textarea "**********"
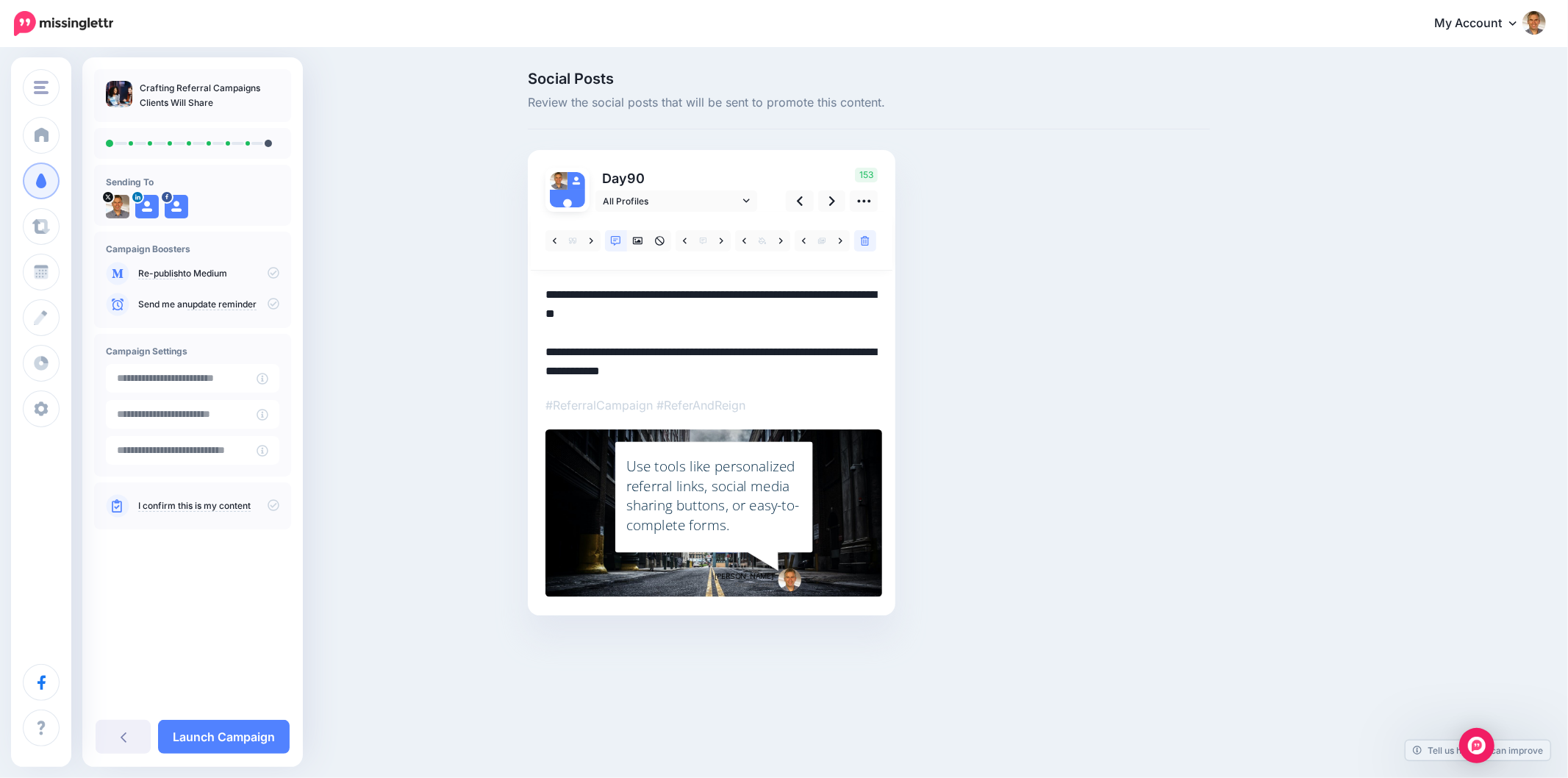
click at [1012, 409] on div "Social Posts Review the social posts that will be sent to promote this content.…" at bounding box center [869, 365] width 704 height 588
click at [827, 206] on link at bounding box center [832, 201] width 28 height 22
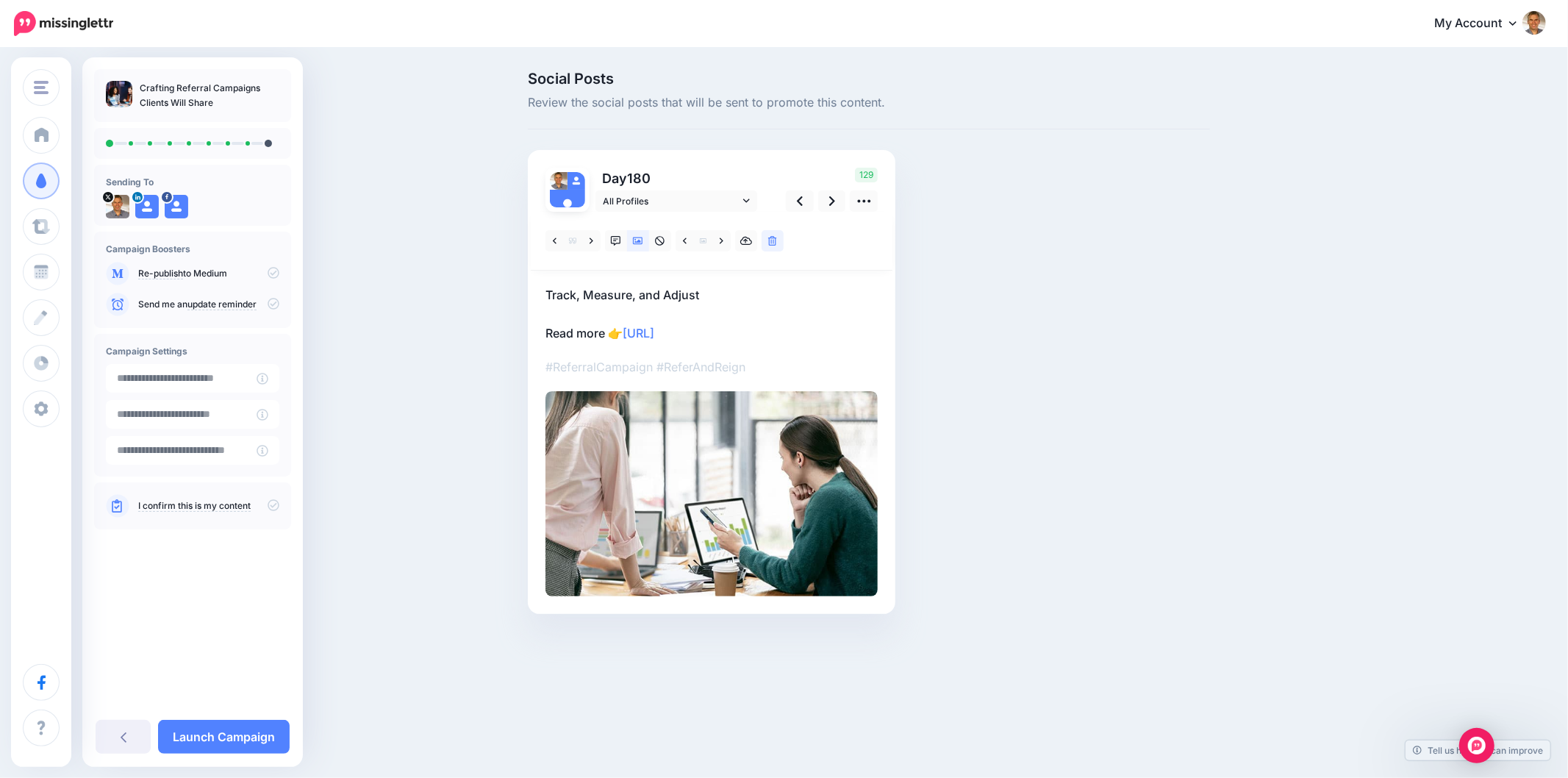
click at [747, 329] on p "Track, Measure, and Adjust Read more 👉 https://lttr.ai/AjHiR" at bounding box center [711, 313] width 332 height 57
paste textarea "**********"
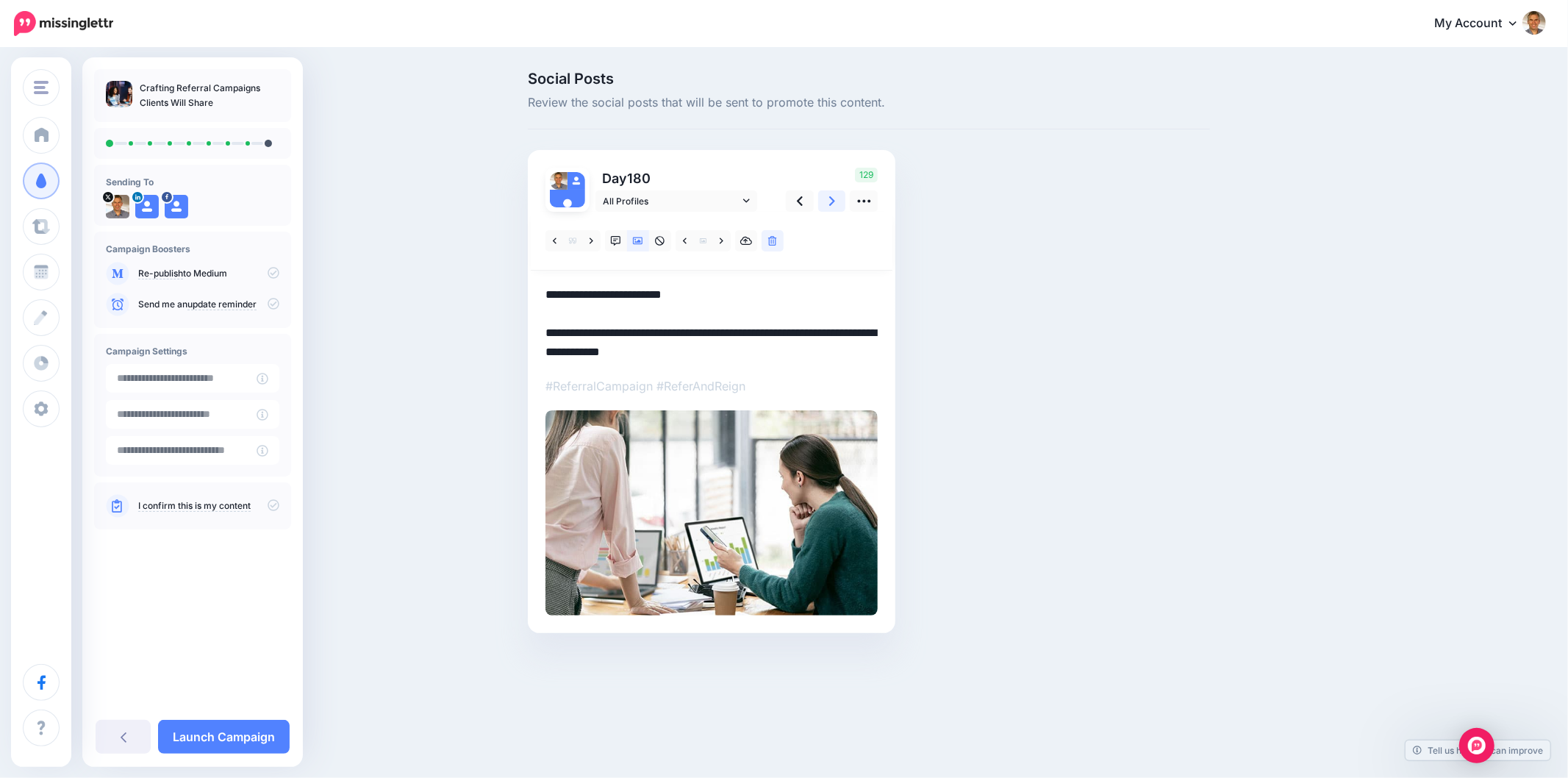
click at [832, 196] on icon at bounding box center [832, 201] width 6 height 16
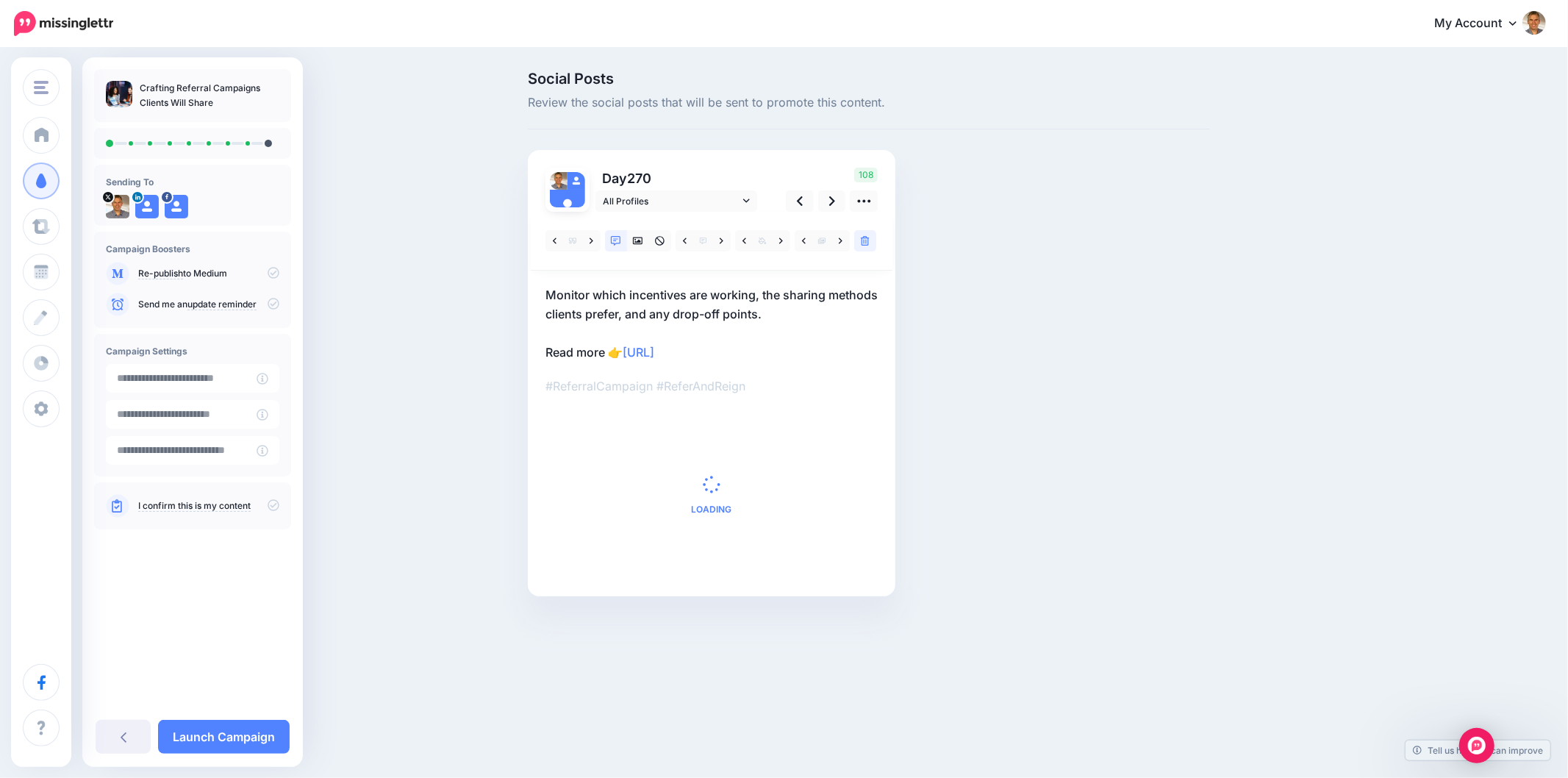
drag, startPoint x: 777, startPoint y: 362, endPoint x: 774, endPoint y: 355, distance: 7.6
click at [776, 361] on div at bounding box center [711, 395] width 332 height 367
click at [769, 350] on p "Monitor which incentives are working, the sharing methods clients prefer, and a…" at bounding box center [711, 323] width 332 height 76
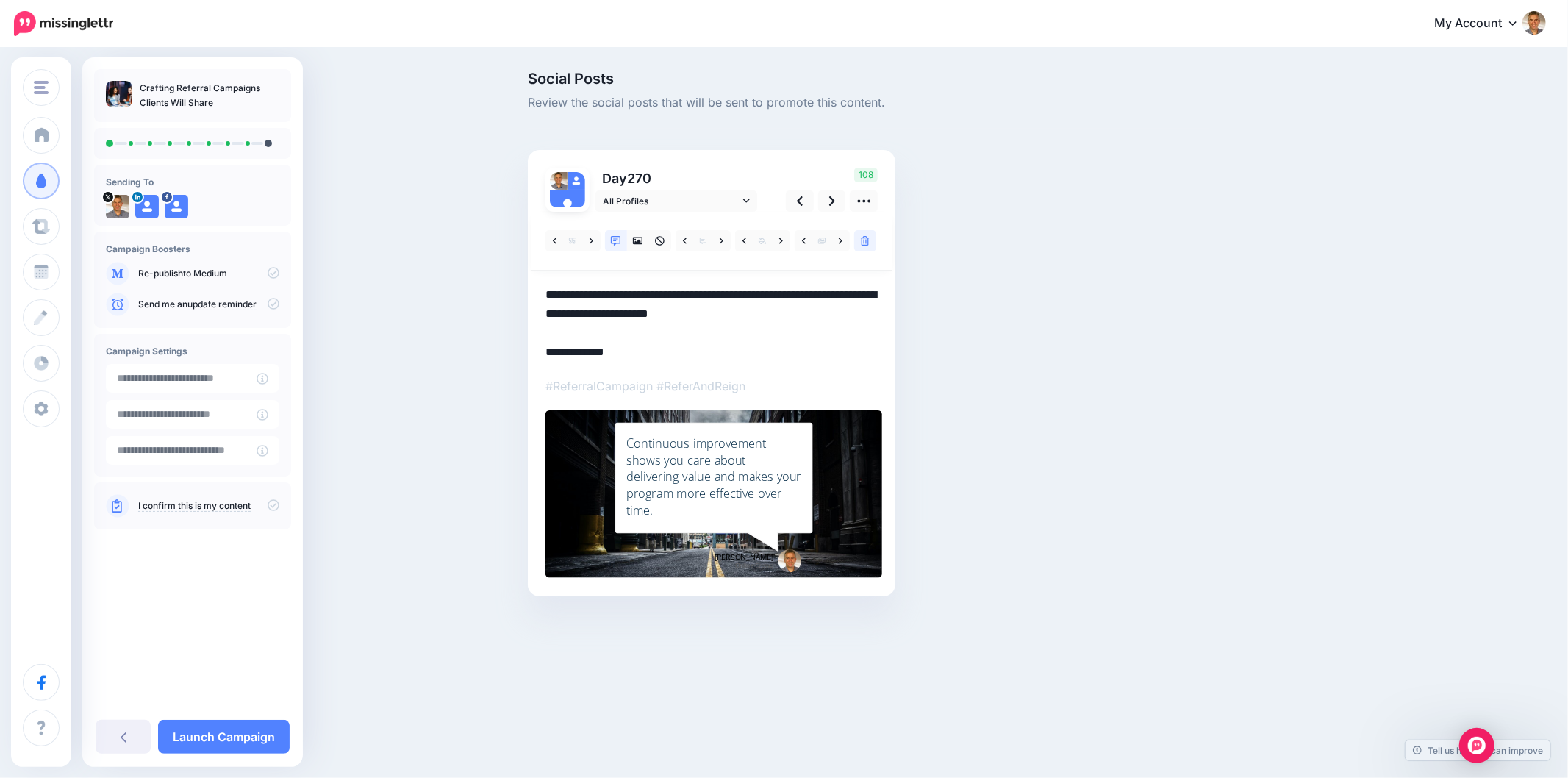
paste textarea "**********"
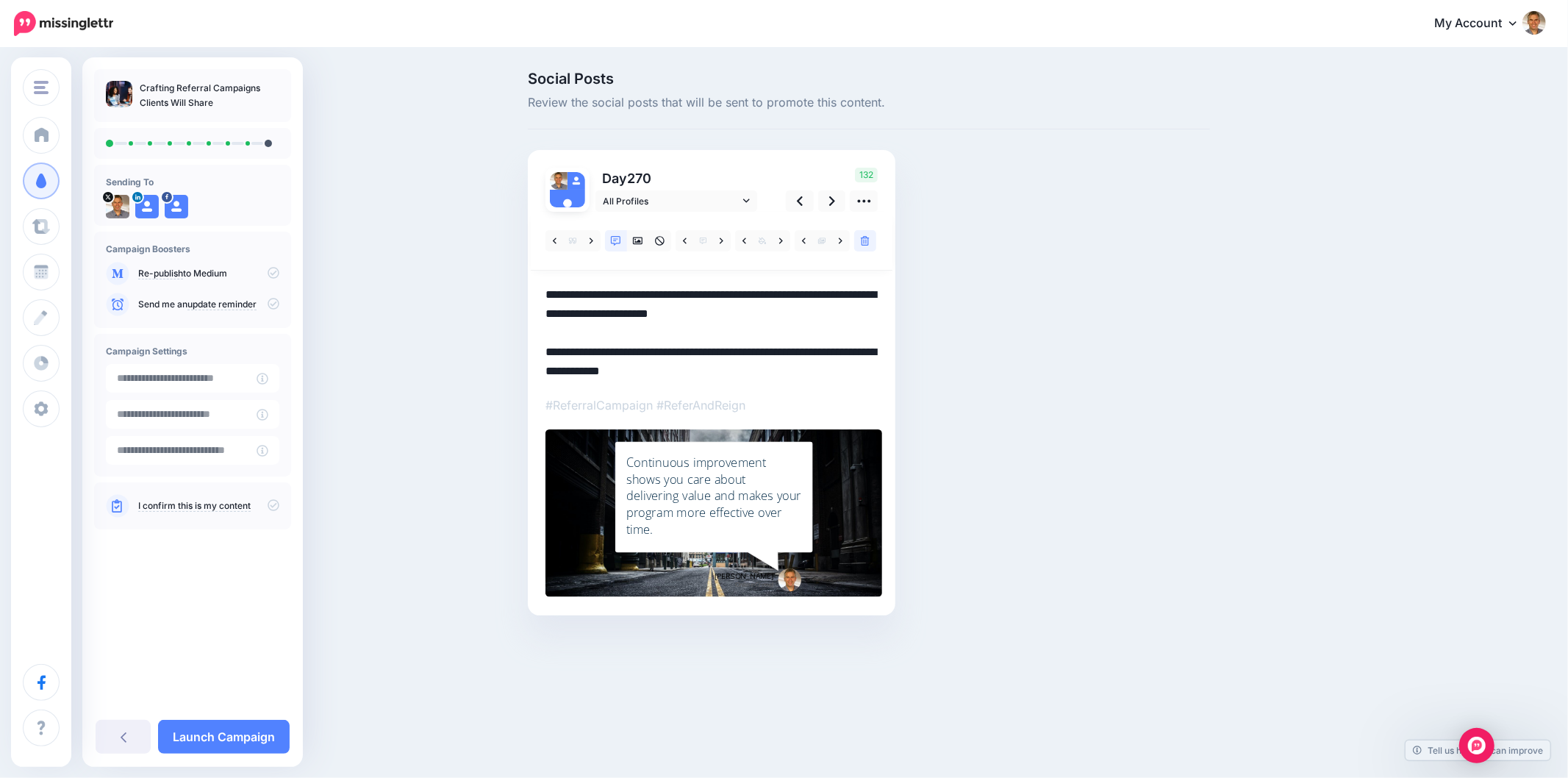
click at [995, 321] on div "Social Posts Review the social posts that will be sent to promote this content.…" at bounding box center [869, 365] width 704 height 588
click at [1332, 463] on div "Social Posts Review the social posts that will be sent to promote this content.…" at bounding box center [939, 365] width 845 height 588
click at [1310, 371] on div "Social Posts Review the social posts that will be sent to promote this content.…" at bounding box center [939, 365] width 845 height 588
drag, startPoint x: 1257, startPoint y: 432, endPoint x: 1241, endPoint y: 428, distance: 16.5
click at [1257, 434] on div "Social Posts Review the social posts that will be sent to promote this content.…" at bounding box center [939, 365] width 845 height 588
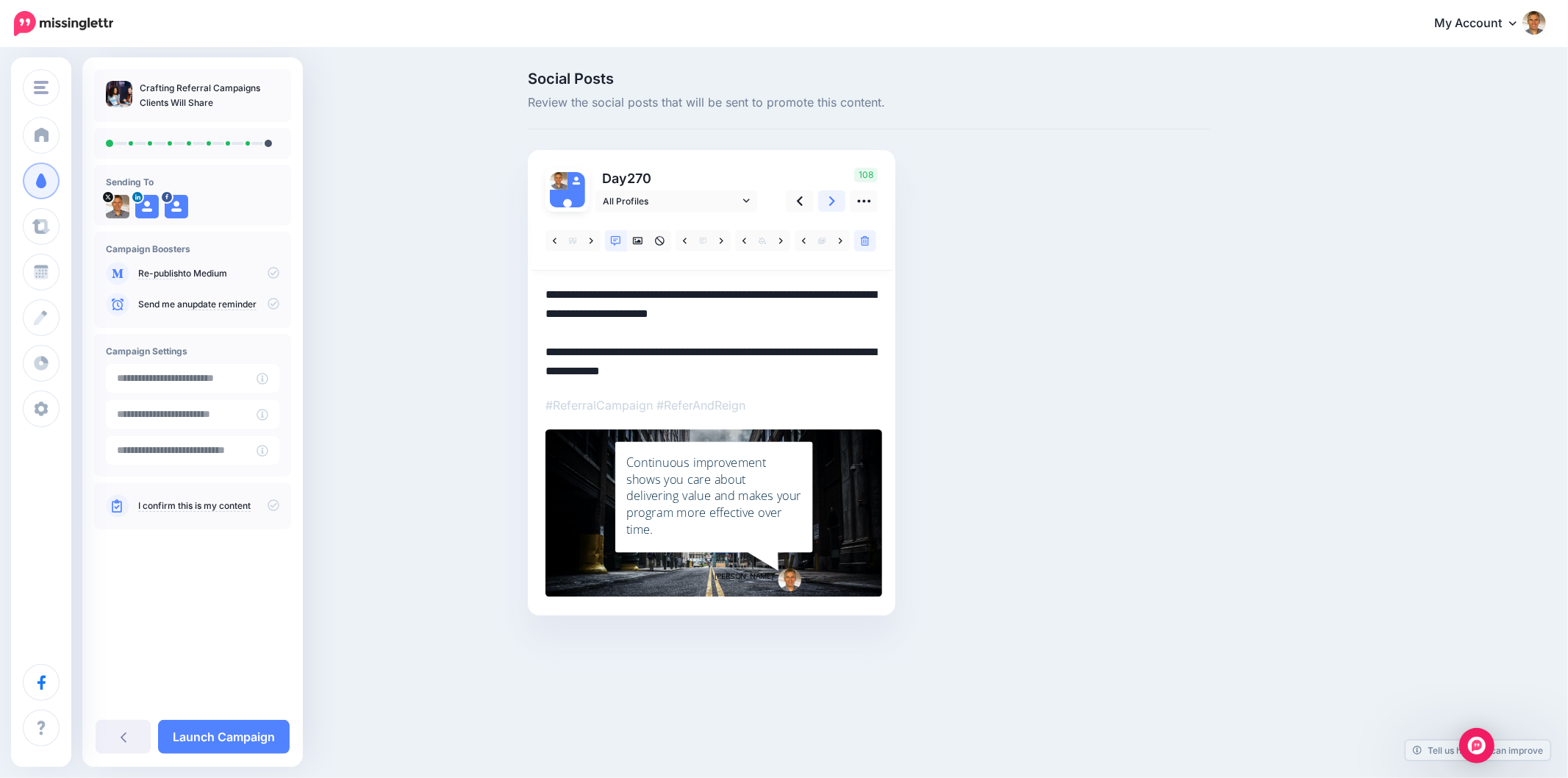
click at [836, 192] on link at bounding box center [832, 201] width 28 height 22
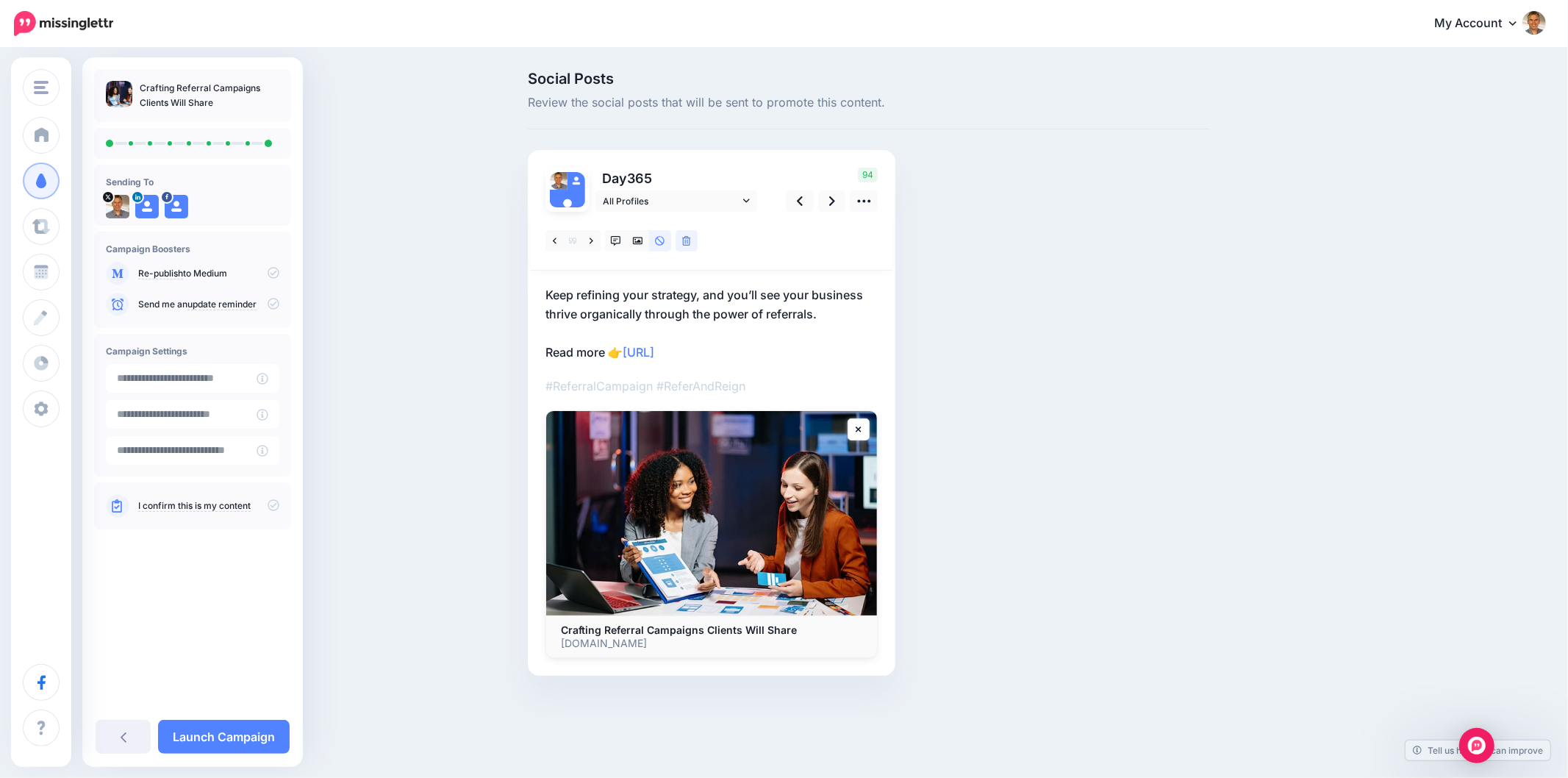
click at [1045, 294] on div "Social Posts Review the social posts that will be sent to promote this content.…" at bounding box center [869, 395] width 704 height 649
drag, startPoint x: 831, startPoint y: 320, endPoint x: 520, endPoint y: 297, distance: 311.8
click at [520, 297] on div "Social Posts Review the social posts that will be sent to promote this content.…" at bounding box center [869, 395] width 704 height 649
drag, startPoint x: 1146, startPoint y: 331, endPoint x: 920, endPoint y: 325, distance: 226.1
click at [1136, 326] on div "Social Posts Review the social posts that will be sent to promote this content.…" at bounding box center [869, 395] width 704 height 649
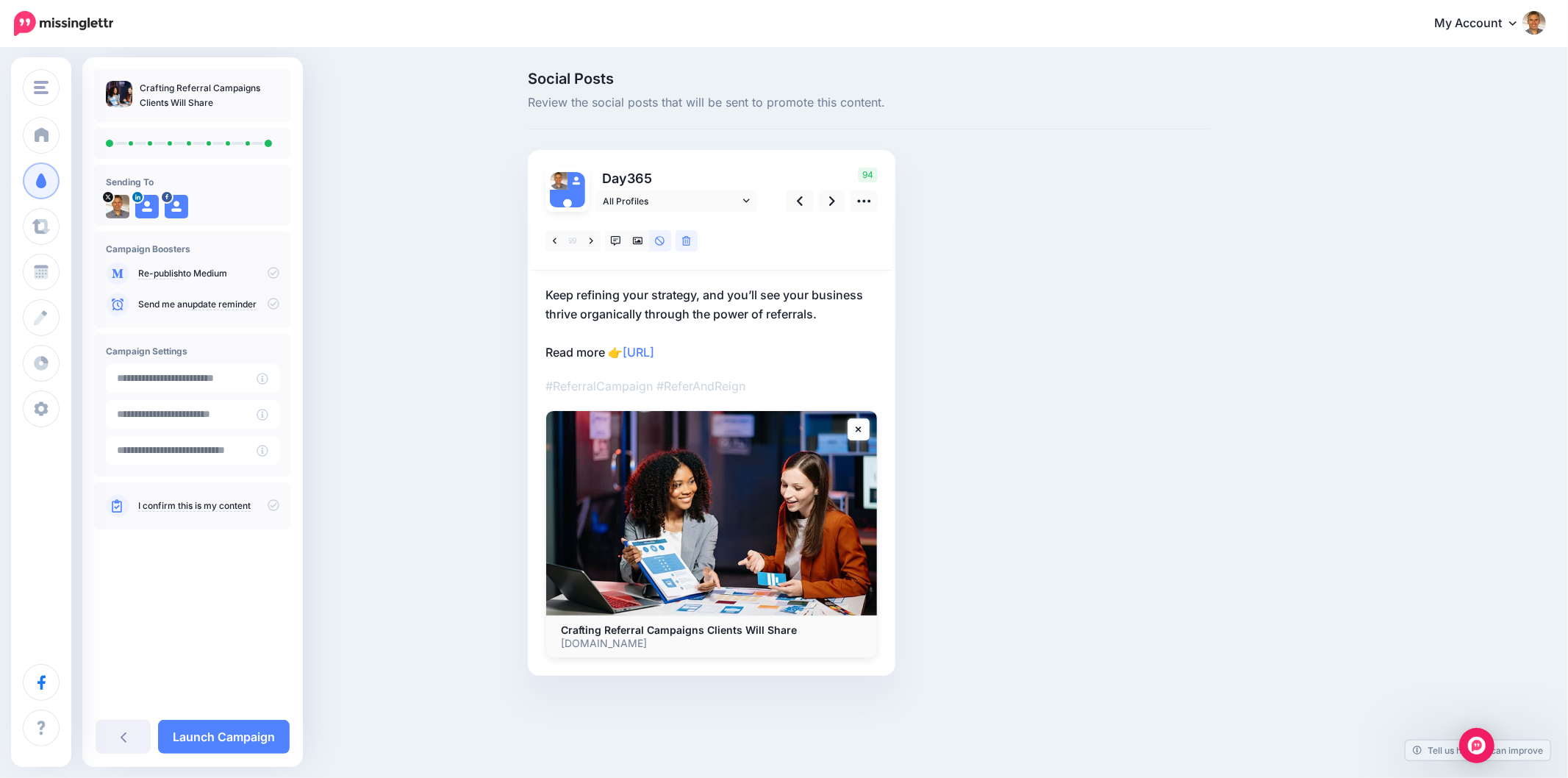
click at [812, 313] on p "Keep refining your strategy, and you’ll see your business thrive organically th…" at bounding box center [711, 323] width 332 height 76
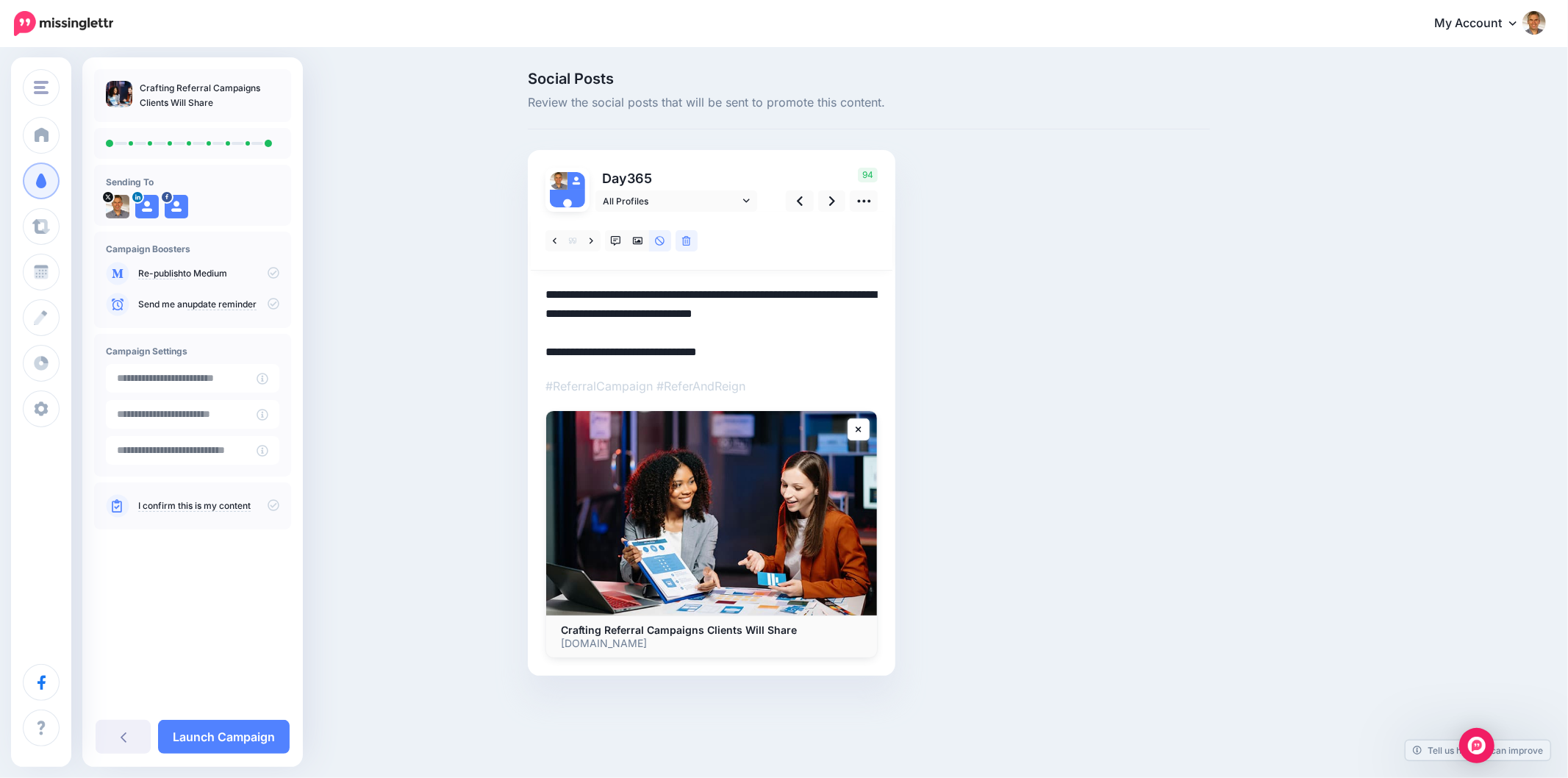
drag, startPoint x: 838, startPoint y: 318, endPoint x: 538, endPoint y: 292, distance: 301.1
click at [538, 292] on div "Day 365 All Profiles" at bounding box center [712, 413] width 368 height 525
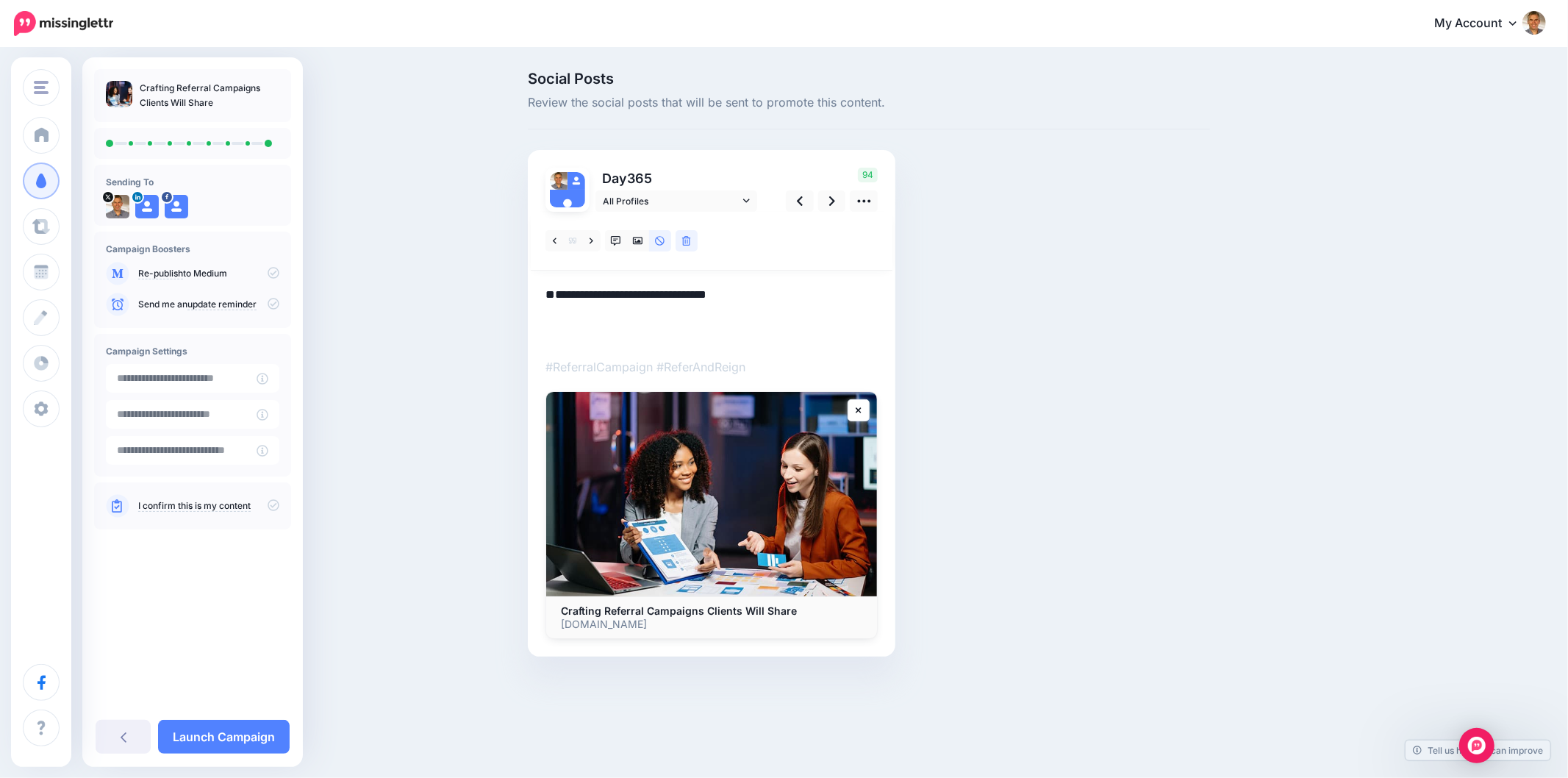
paste textarea "**********"
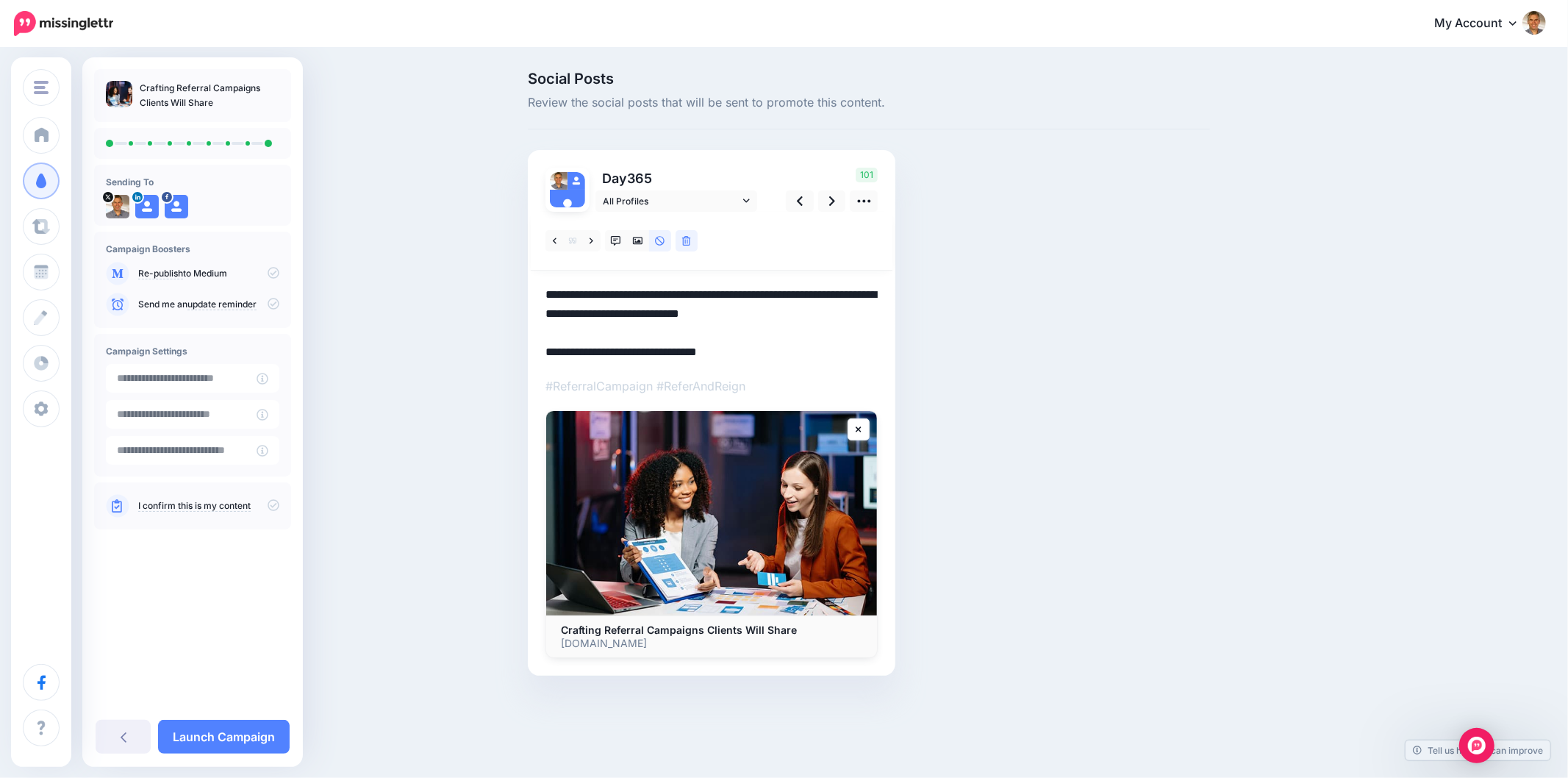
drag, startPoint x: 746, startPoint y: 355, endPoint x: 674, endPoint y: 360, distance: 72.2
click at [630, 355] on textarea "**********" at bounding box center [711, 323] width 332 height 76
paste textarea "**********"
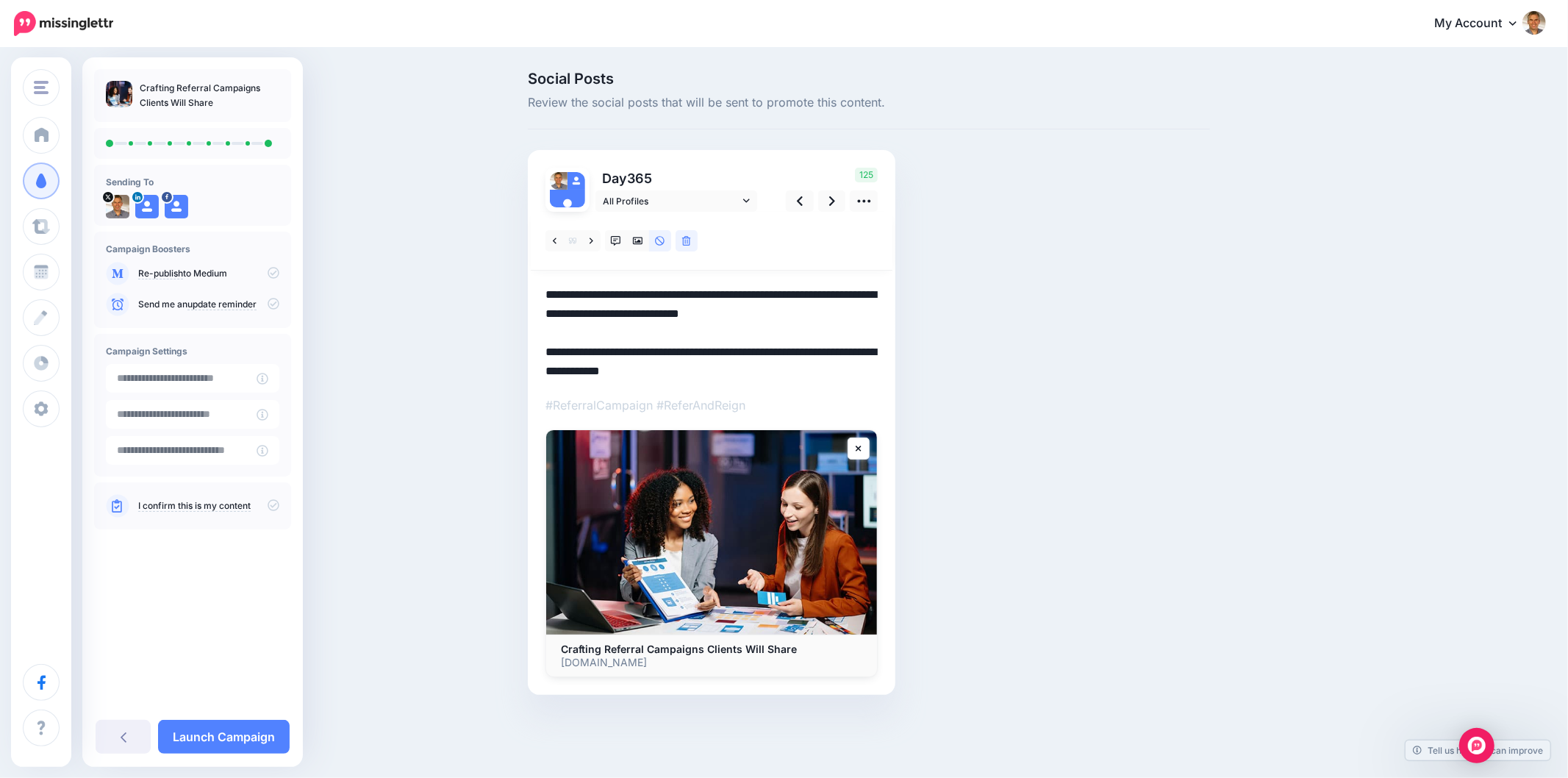
type textarea "**********"
click at [1078, 378] on div "Social Posts Review the social posts that will be sent to promote this content.…" at bounding box center [869, 405] width 704 height 668
click at [1021, 344] on div "Social Posts Review the social posts that will be sent to promote this content.…" at bounding box center [869, 405] width 704 height 668
click at [620, 245] on link at bounding box center [615, 241] width 22 height 22
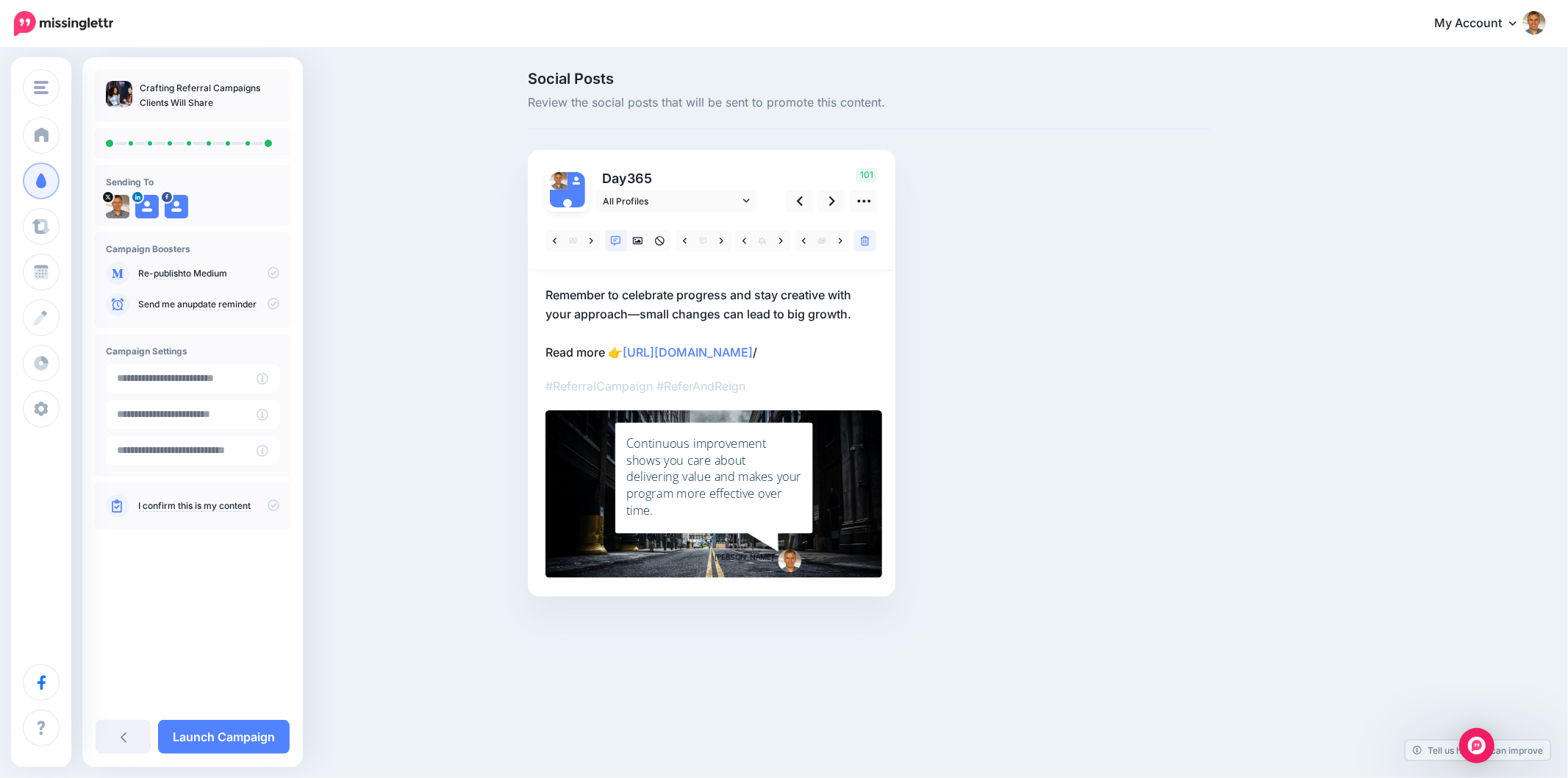
click at [0, 0] on span "Loading" at bounding box center [0, 0] width 0 height 0
click at [726, 481] on div "Crafting Referral Campaigns Clients Will Share" at bounding box center [714, 477] width 176 height 75
click at [0, 0] on textarea "**********" at bounding box center [0, 0] width 0 height 0
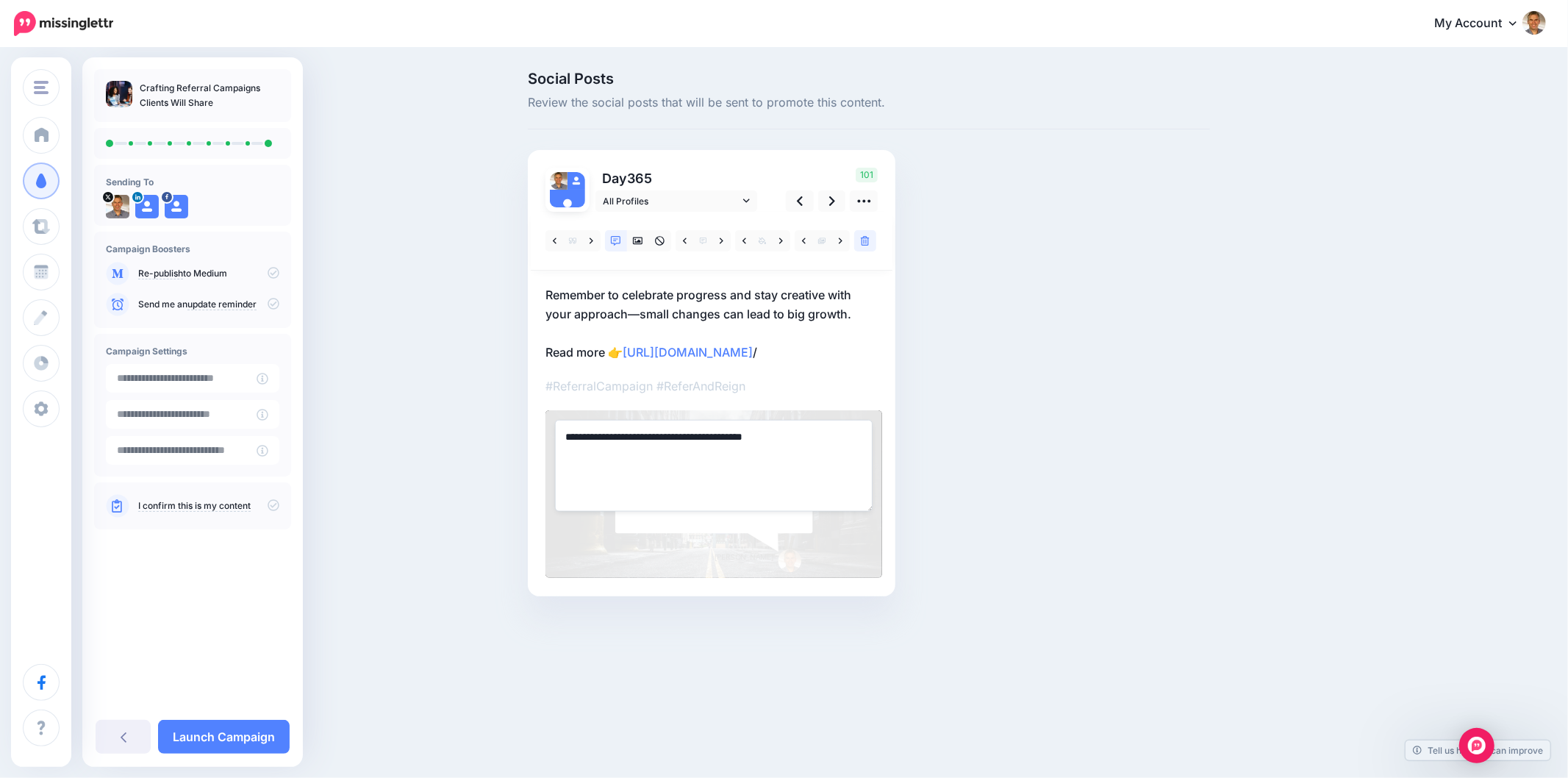
click at [726, 481] on textarea "**********" at bounding box center [713, 466] width 317 height 91
paste textarea "**********"
drag, startPoint x: 566, startPoint y: 458, endPoint x: 596, endPoint y: 481, distance: 37.8
click at [567, 457] on textarea "**********" at bounding box center [713, 466] width 317 height 91
type textarea "**********"
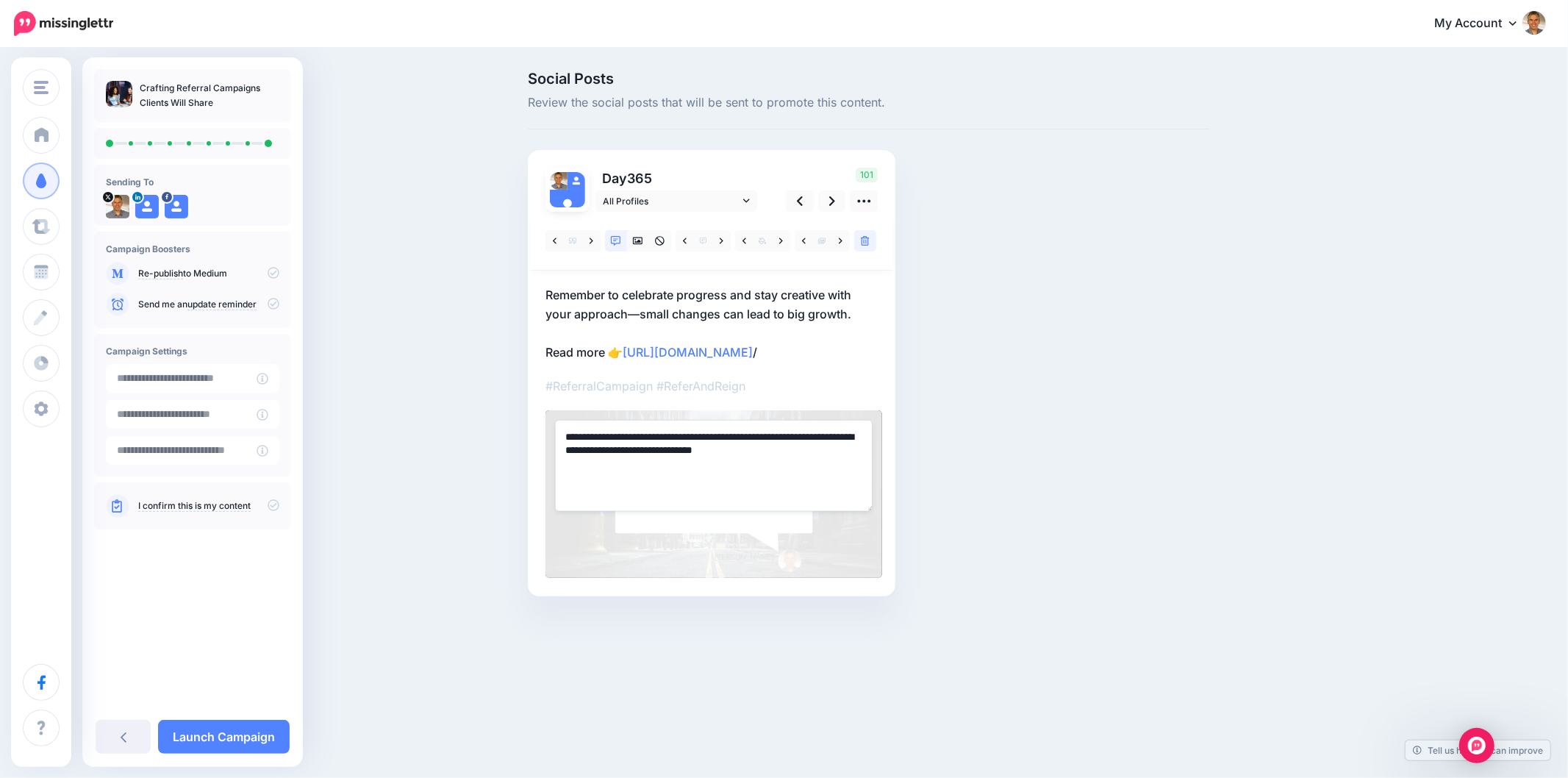
click at [1116, 295] on div "Social Posts Review the social posts that will be sent to promote this content.…" at bounding box center [869, 355] width 704 height 569
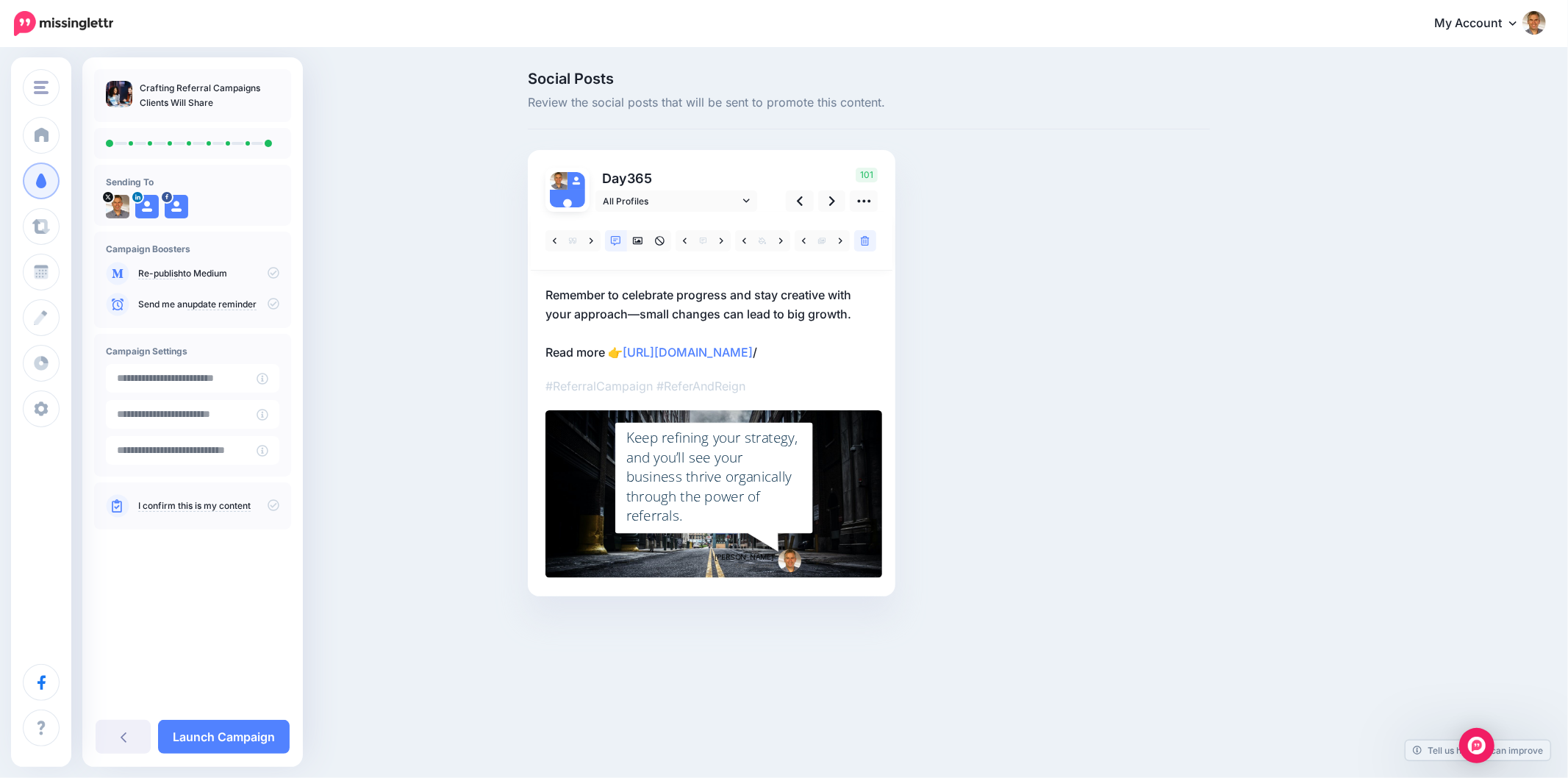
click at [1245, 299] on div "Social Posts Review the social posts that will be sent to promote this content.…" at bounding box center [939, 355] width 845 height 569
click at [1205, 346] on div "Social Posts Review the social posts that will be sent to promote this content.…" at bounding box center [869, 355] width 704 height 569
click at [262, 732] on link "Launch Campaign" at bounding box center [224, 737] width 132 height 34
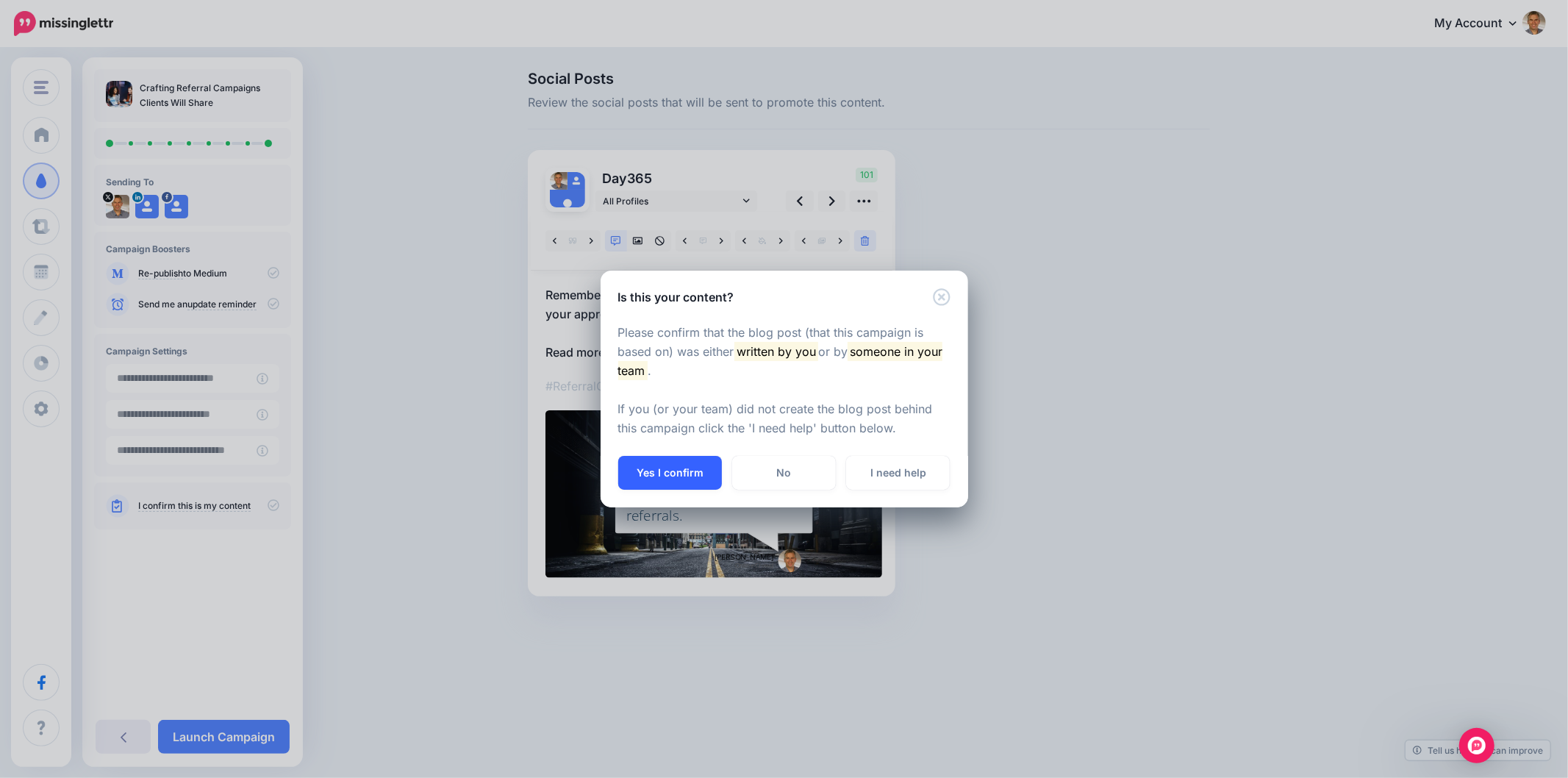
click at [689, 486] on button "Yes I confirm" at bounding box center [669, 472] width 104 height 34
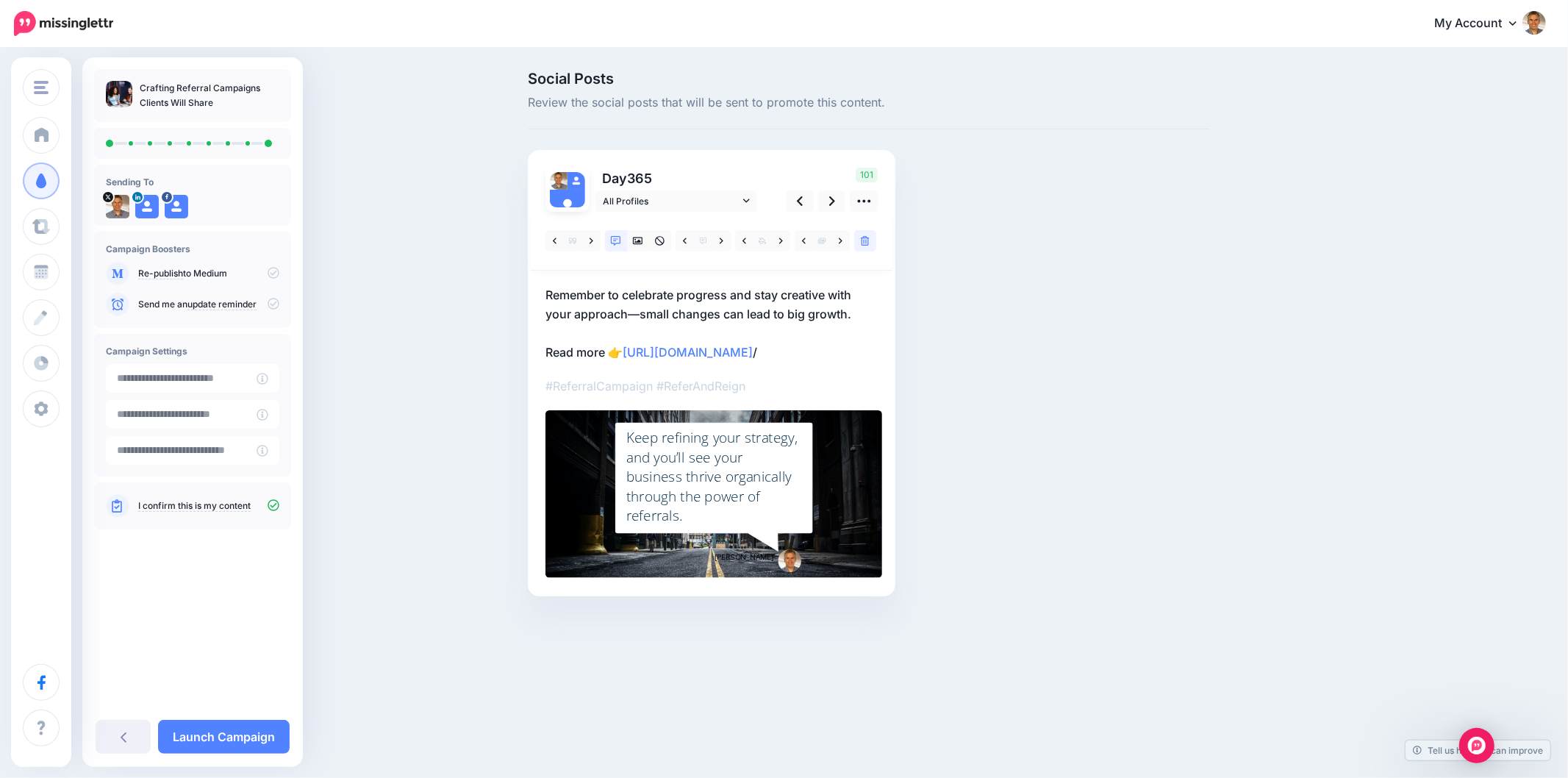
click at [1194, 441] on div "Social Posts Review the social posts that will be sent to promote this content.…" at bounding box center [869, 355] width 704 height 569
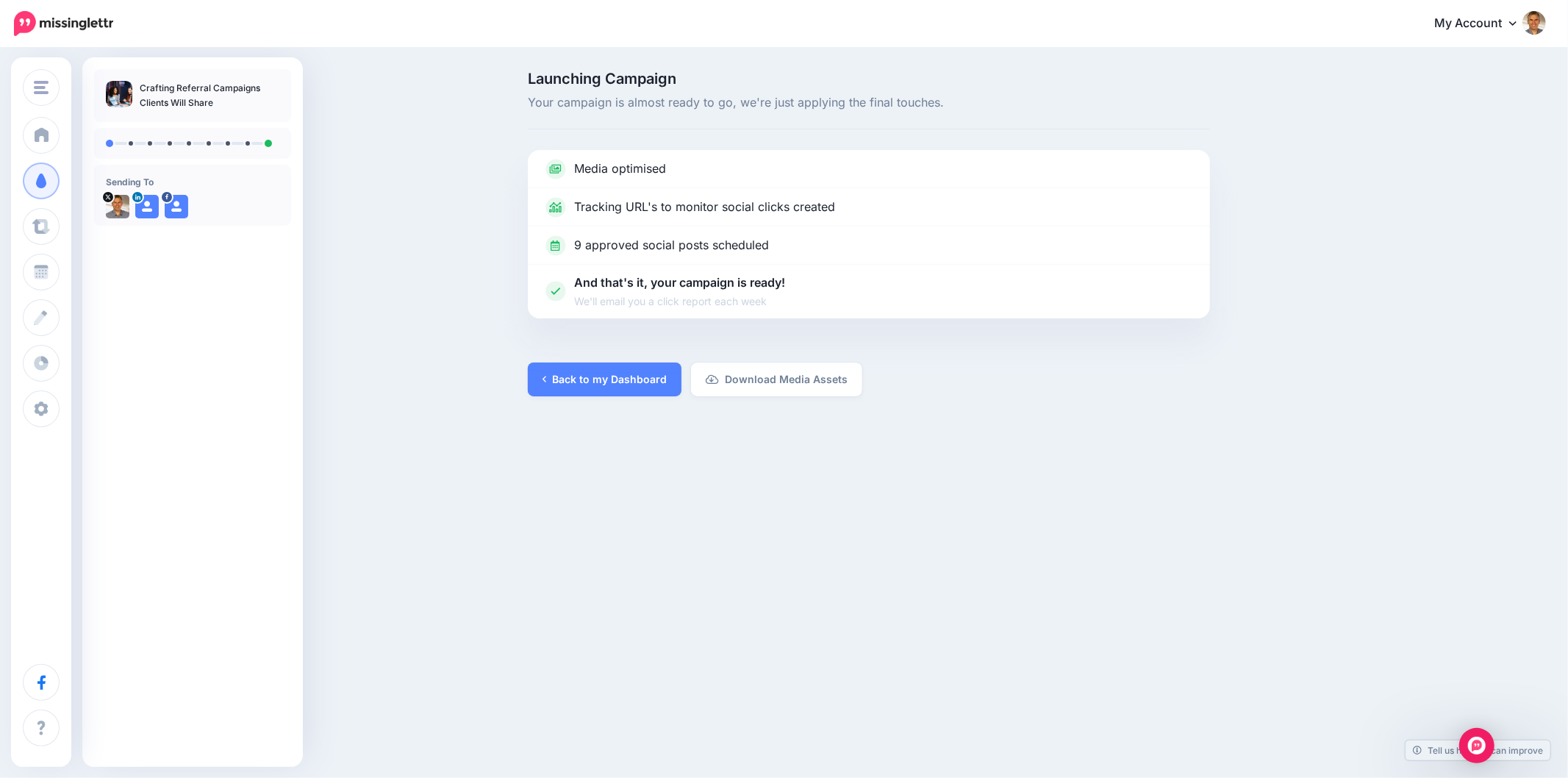
drag, startPoint x: 1231, startPoint y: 598, endPoint x: 1233, endPoint y: 587, distance: 11.2
click at [1231, 597] on div "Online Crowd Online Crowd Customers Add Workspace Dashboard Campaigns Curate Sc…" at bounding box center [784, 389] width 1568 height 778
click at [577, 362] on link "Back to my Dashboard" at bounding box center [604, 379] width 153 height 34
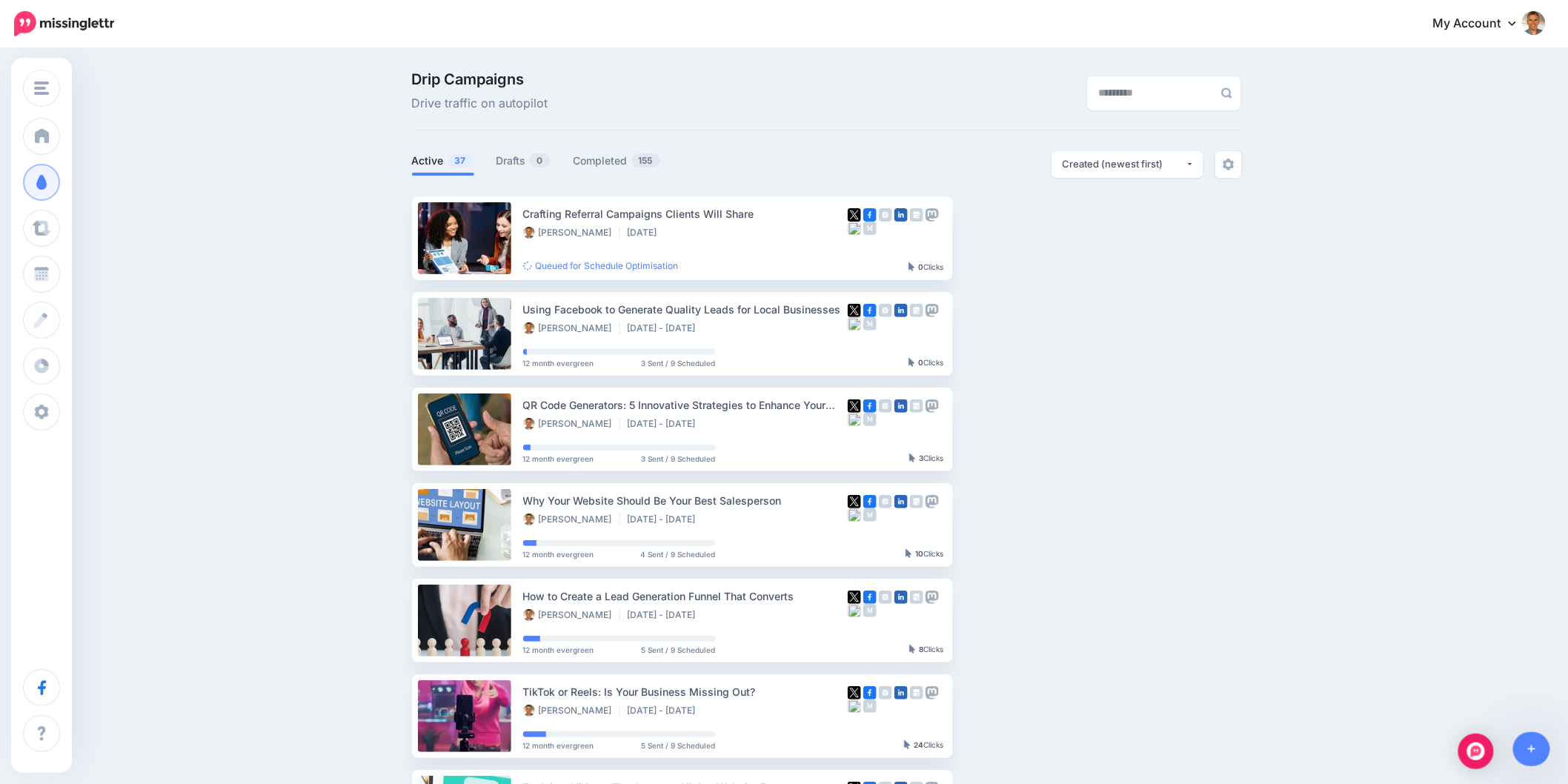
drag, startPoint x: 1015, startPoint y: 55, endPoint x: 1024, endPoint y: 64, distance: 12.7
click at [1014, 54] on div "Drip Campaigns Drive traffic on autopilot Active 37 0 155" at bounding box center [784, 646] width 1568 height 1195
click at [1199, 389] on ul "Crafting Referral Campaigns Clients Will Share [PERSON_NAME] [DATE] Queued for …" at bounding box center [827, 668] width 830 height 943
click at [1312, 119] on div "Drip Campaigns Drive traffic on autopilot Active 37 0 155" at bounding box center [784, 646] width 1568 height 1195
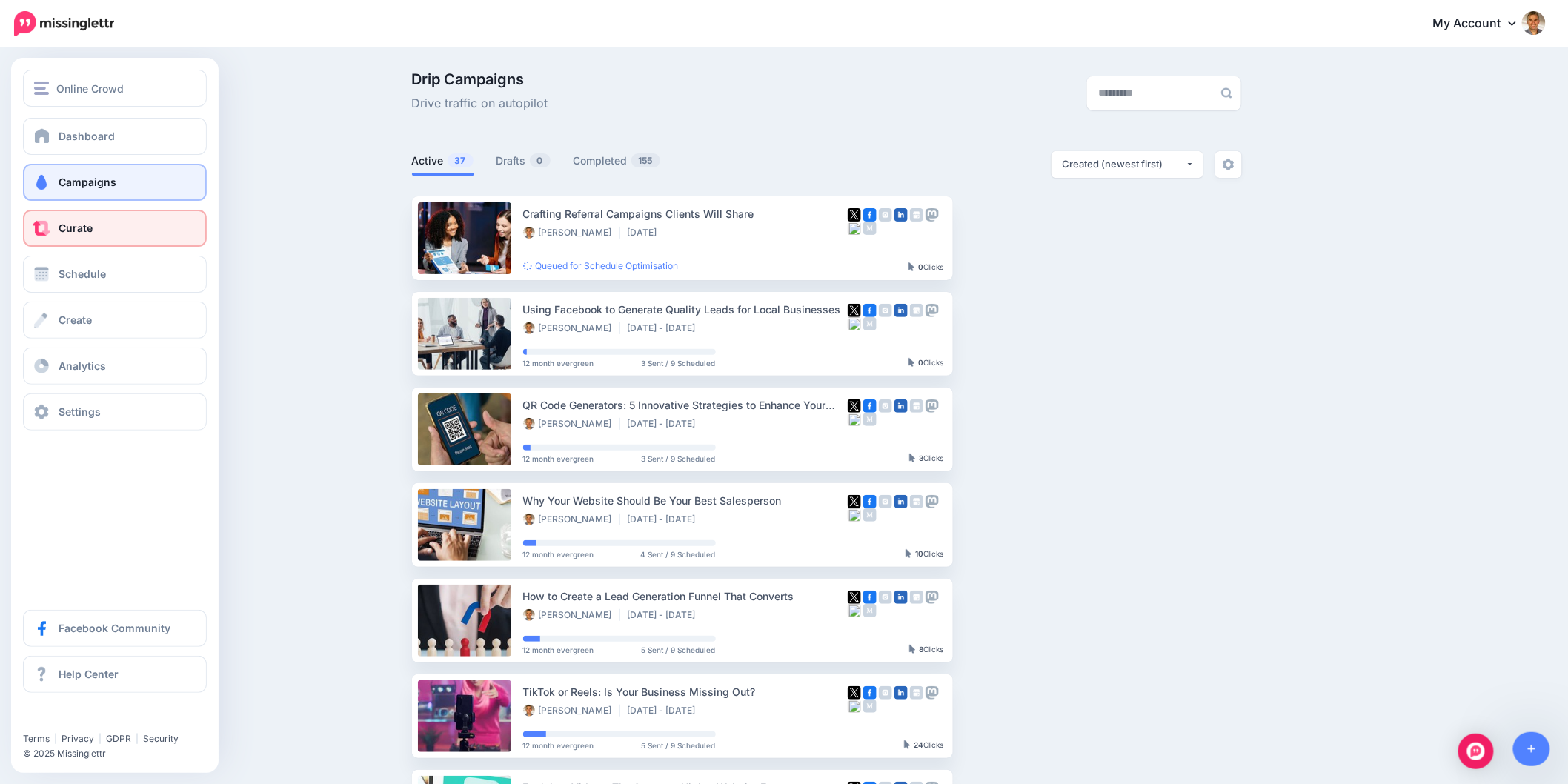
click at [46, 227] on span at bounding box center [41, 228] width 19 height 15
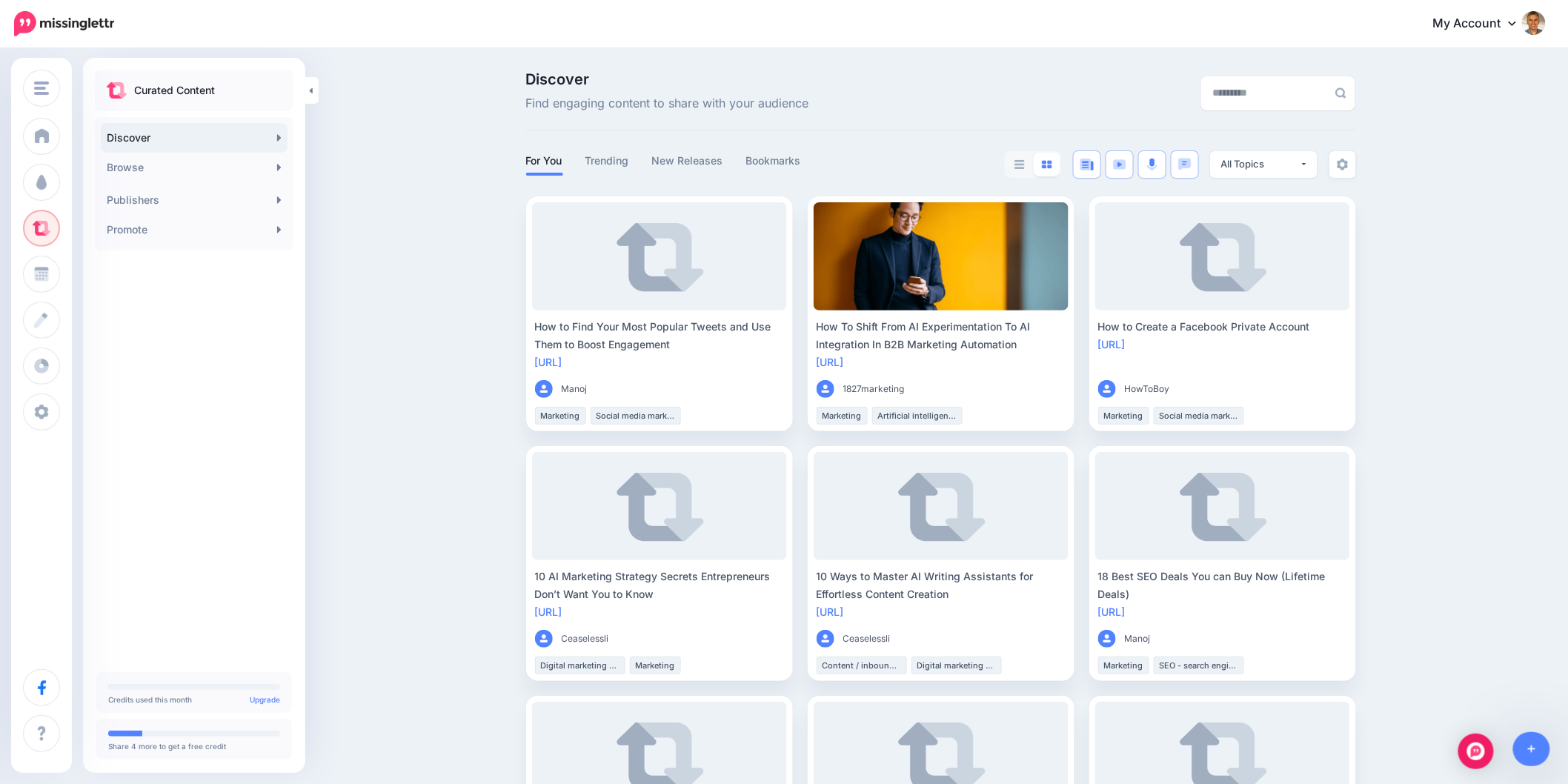
drag, startPoint x: 1385, startPoint y: 398, endPoint x: 1371, endPoint y: 270, distance: 128.8
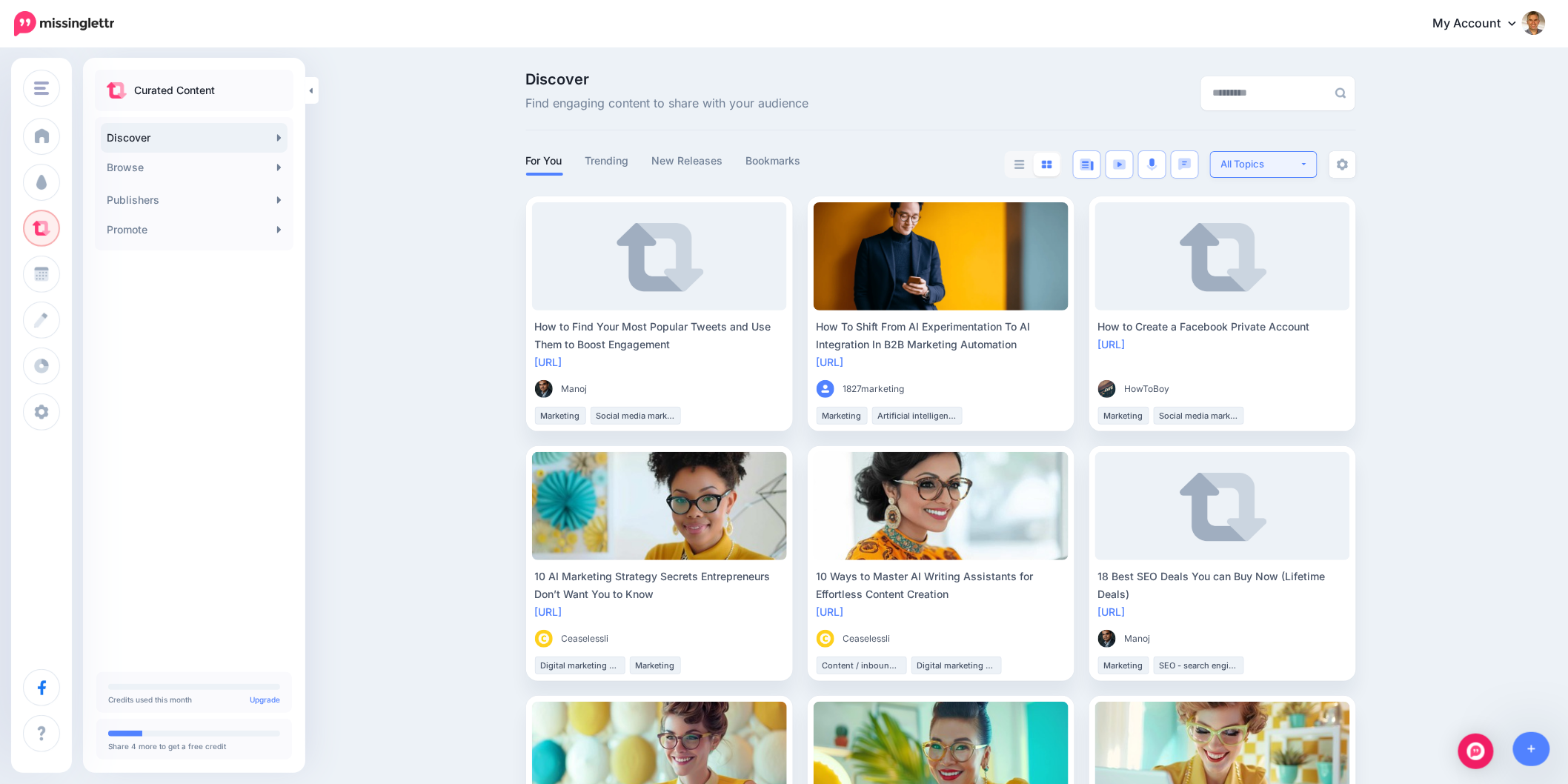
click at [1310, 167] on button "All Topics" at bounding box center [1263, 164] width 108 height 27
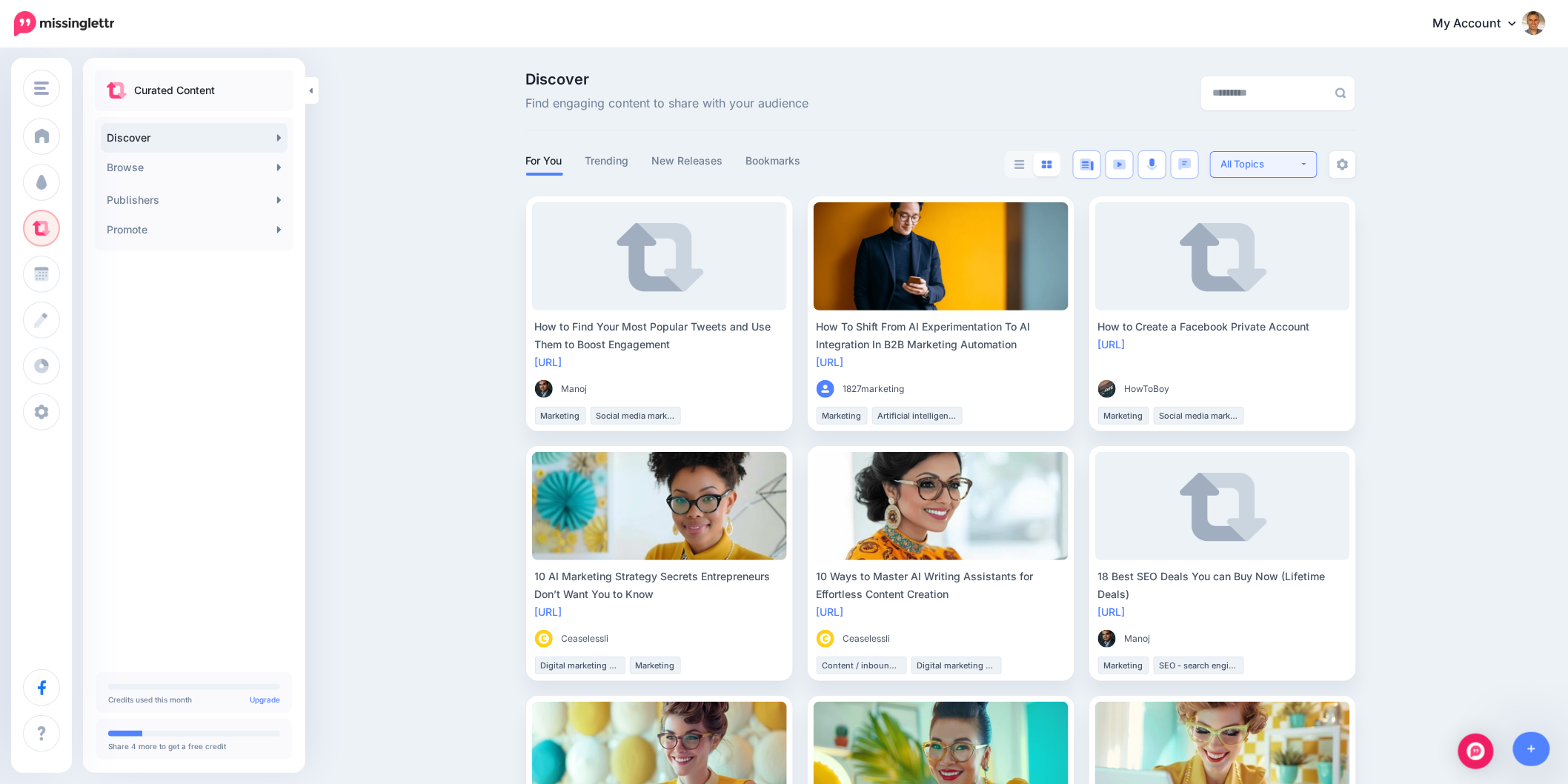
click at [1312, 164] on button "All Topics" at bounding box center [1263, 164] width 108 height 27
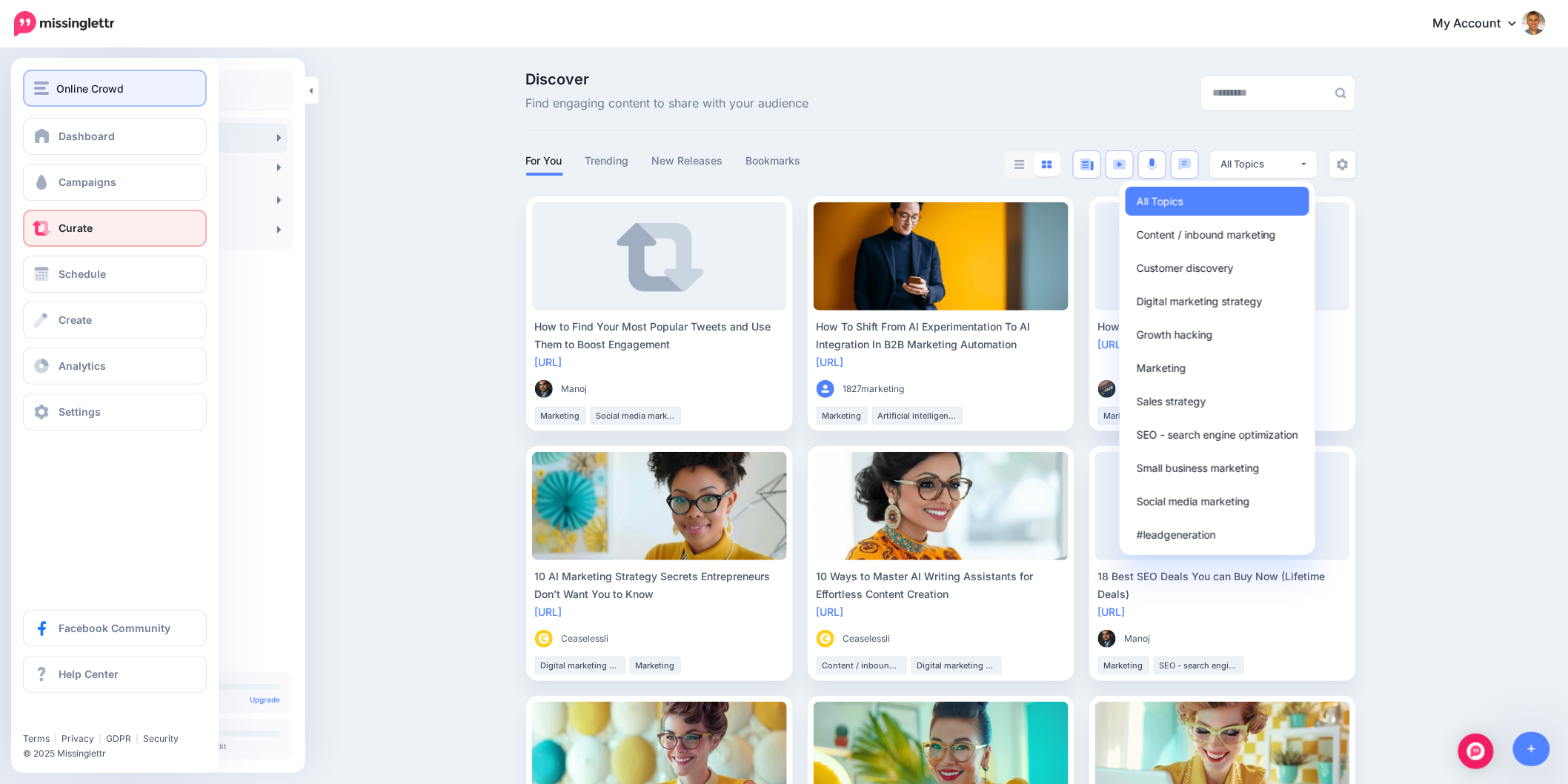
click at [32, 84] on button "Online Crowd" at bounding box center [115, 88] width 184 height 37
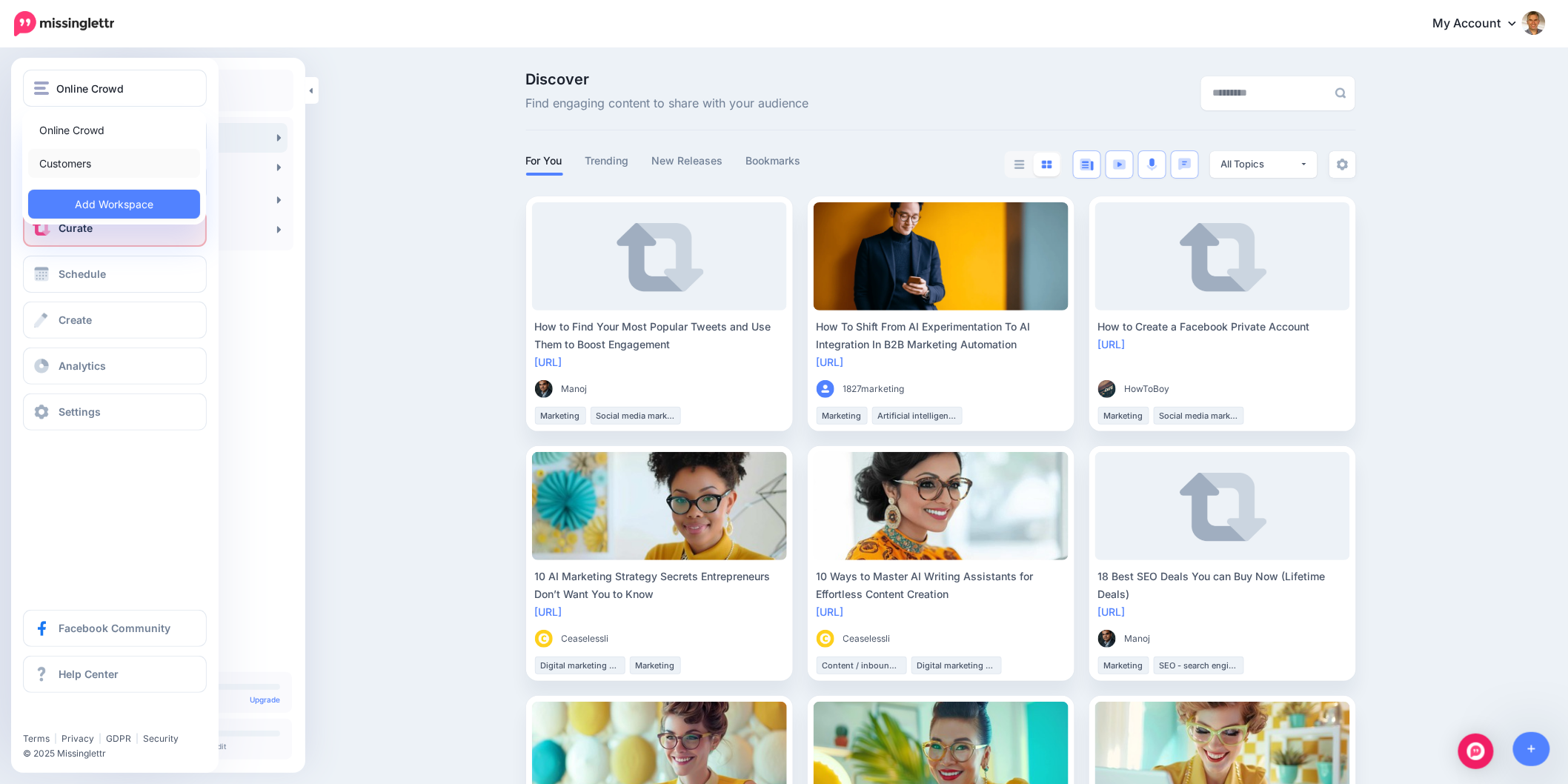
click at [63, 174] on link "Customers" at bounding box center [114, 163] width 172 height 29
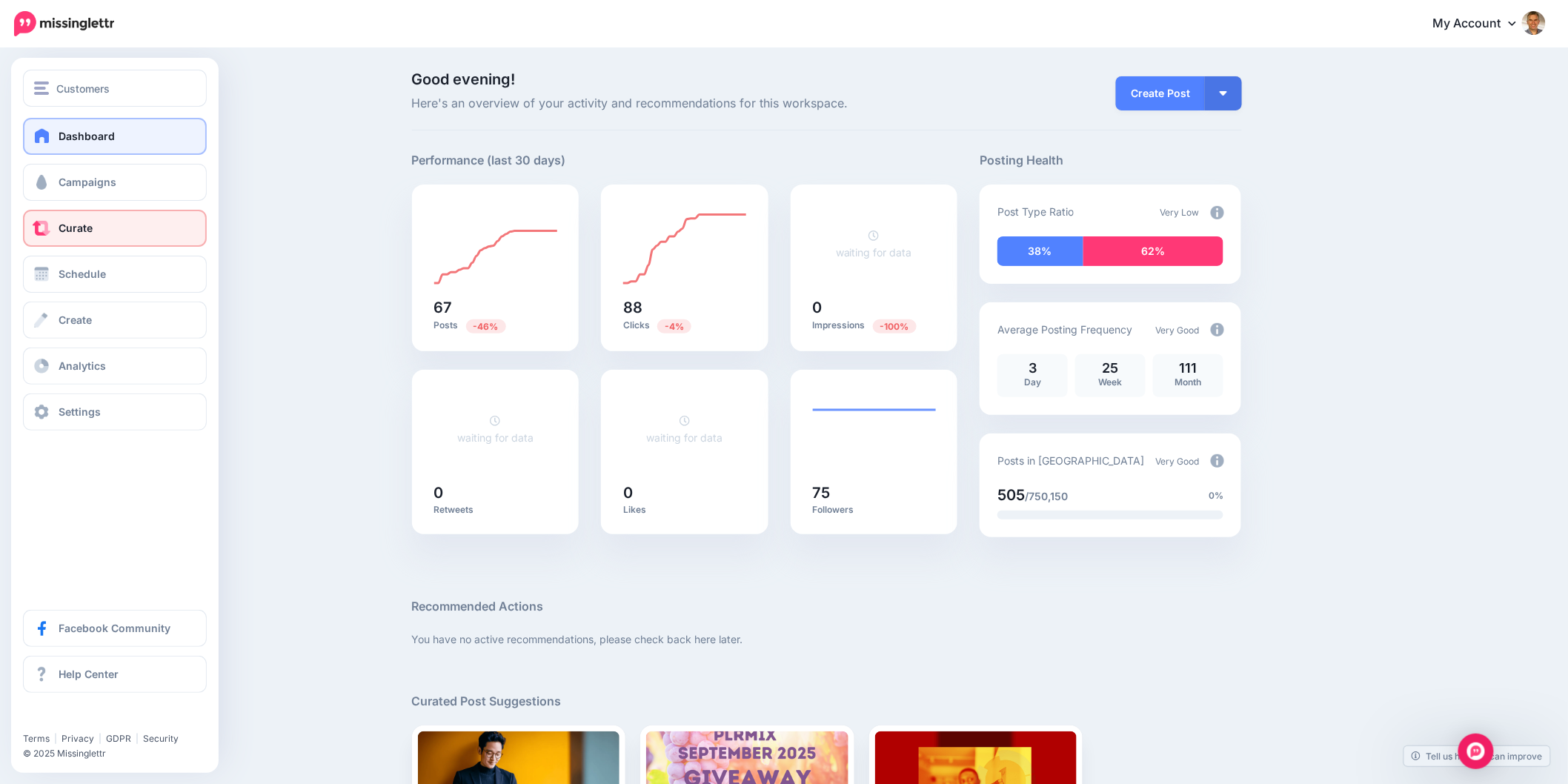
click at [39, 225] on span at bounding box center [41, 228] width 19 height 15
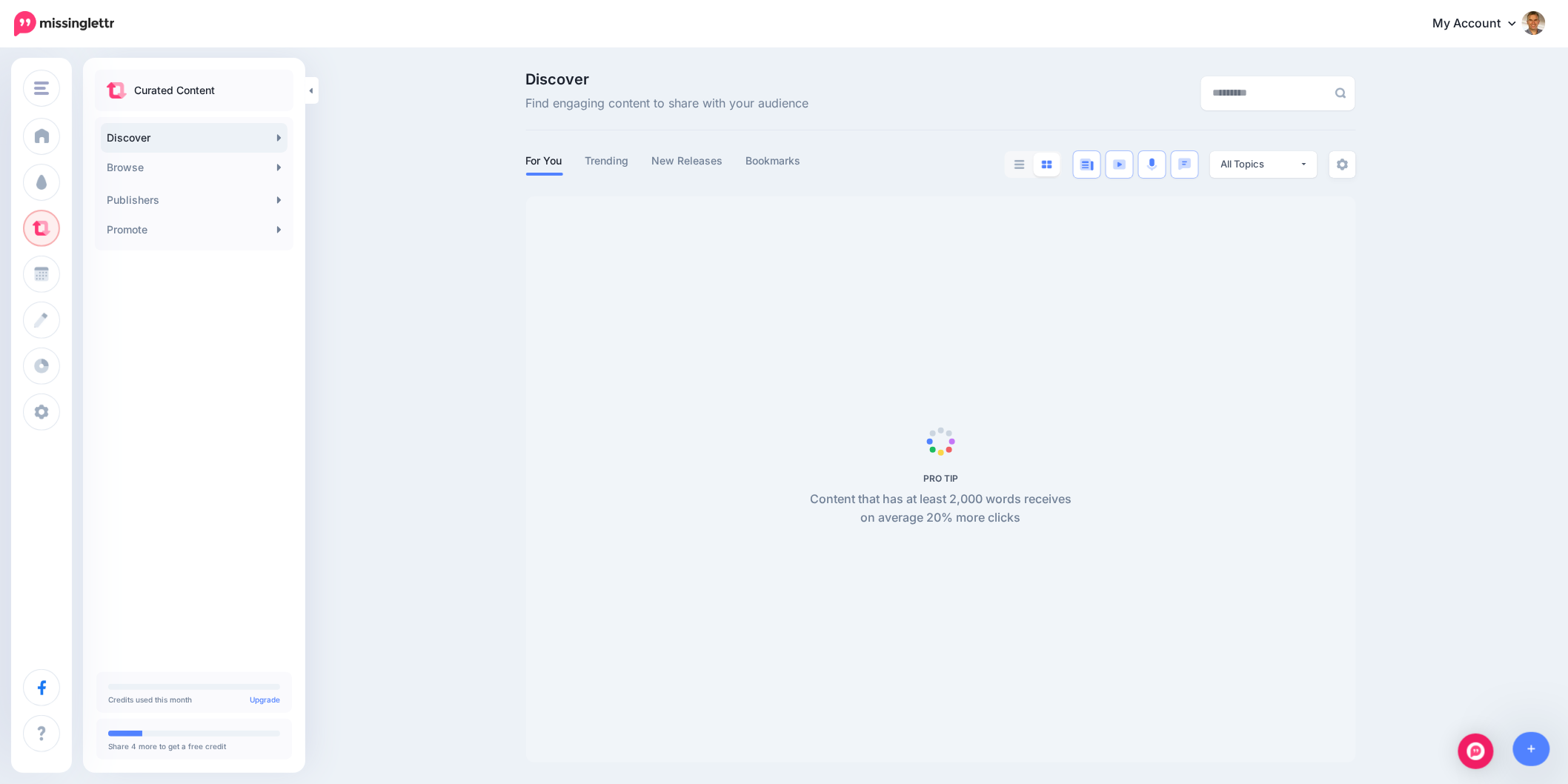
click at [175, 135] on link "Discover" at bounding box center [195, 137] width 187 height 29
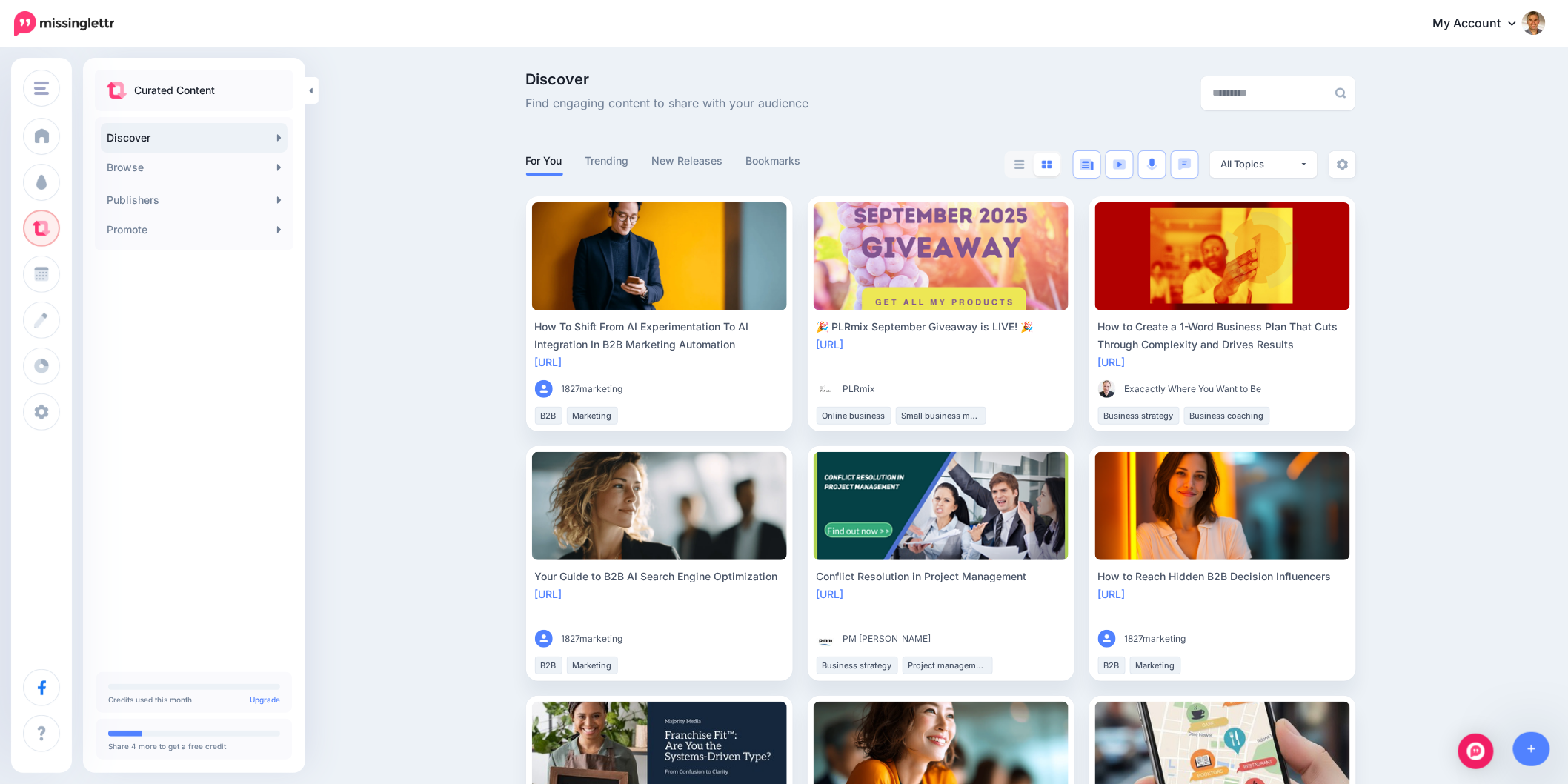
drag, startPoint x: 1535, startPoint y: 252, endPoint x: 1383, endPoint y: 201, distance: 160.3
click at [1318, 163] on button "All Topics" at bounding box center [1263, 164] width 108 height 27
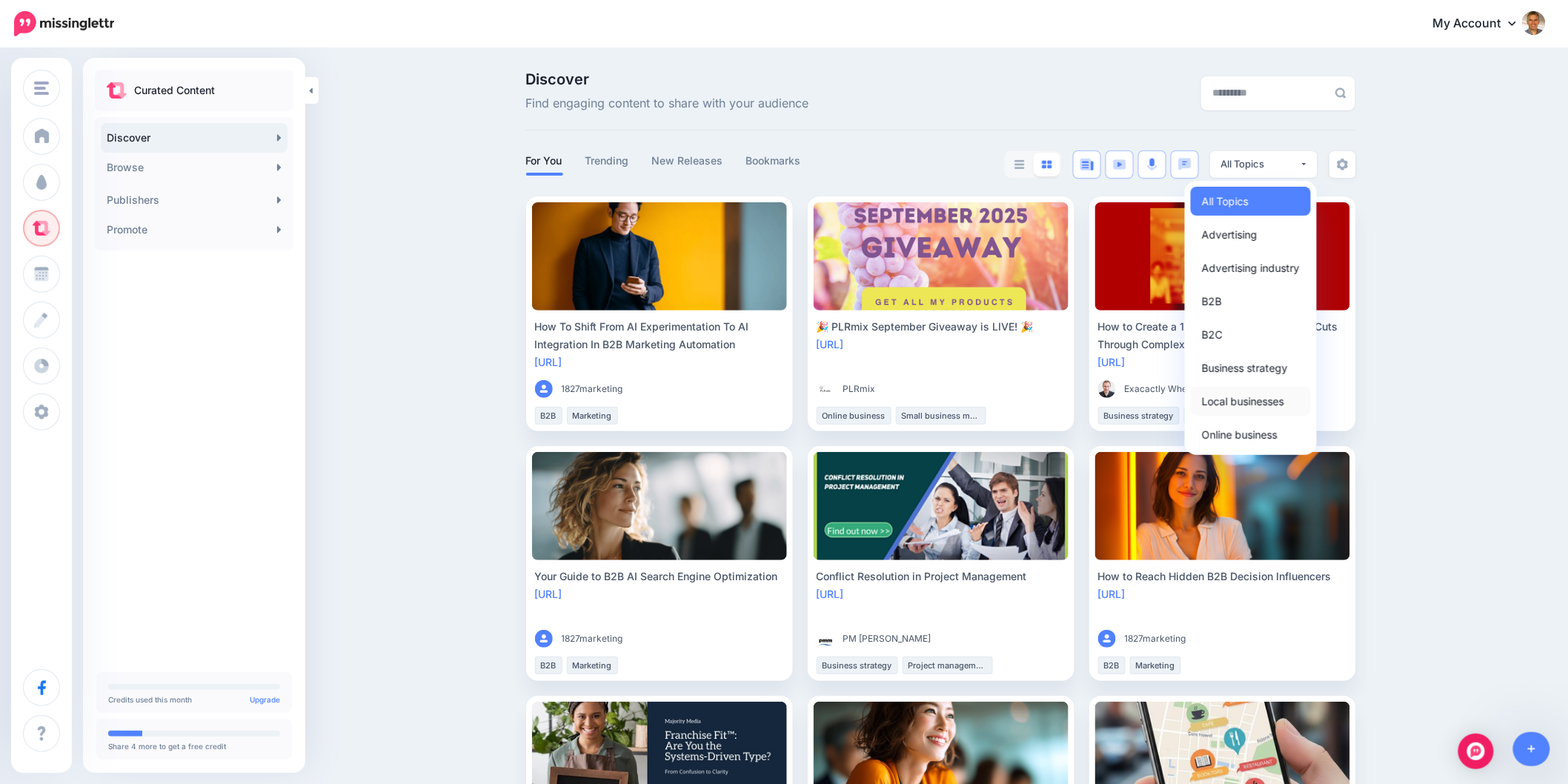
click at [1215, 395] on span "Local businesses" at bounding box center [1242, 400] width 82 height 18
select select "**********"
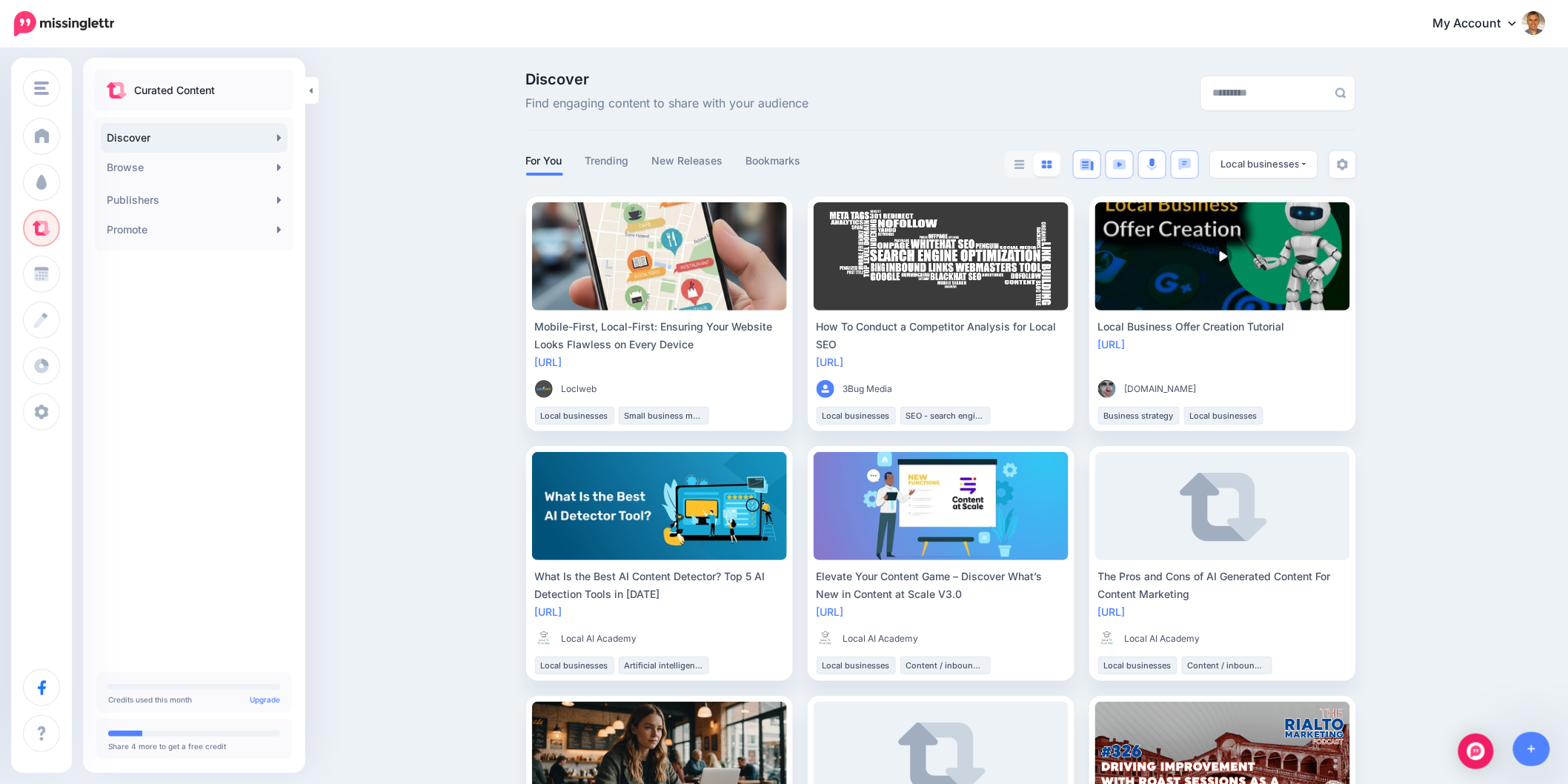
click at [562, 359] on link "https://lttr.ai/AiZHr" at bounding box center [549, 362] width 28 height 13
drag, startPoint x: 726, startPoint y: 342, endPoint x: 543, endPoint y: 326, distance: 183.7
click at [543, 326] on div "Mobile-First, Local-First: Ensuring Your Website Looks Flawless on Every Device" at bounding box center [660, 336] width 249 height 36
copy div "Mobile-First, Local-First: Ensuring Your Website Looks Flawless on Every Device"
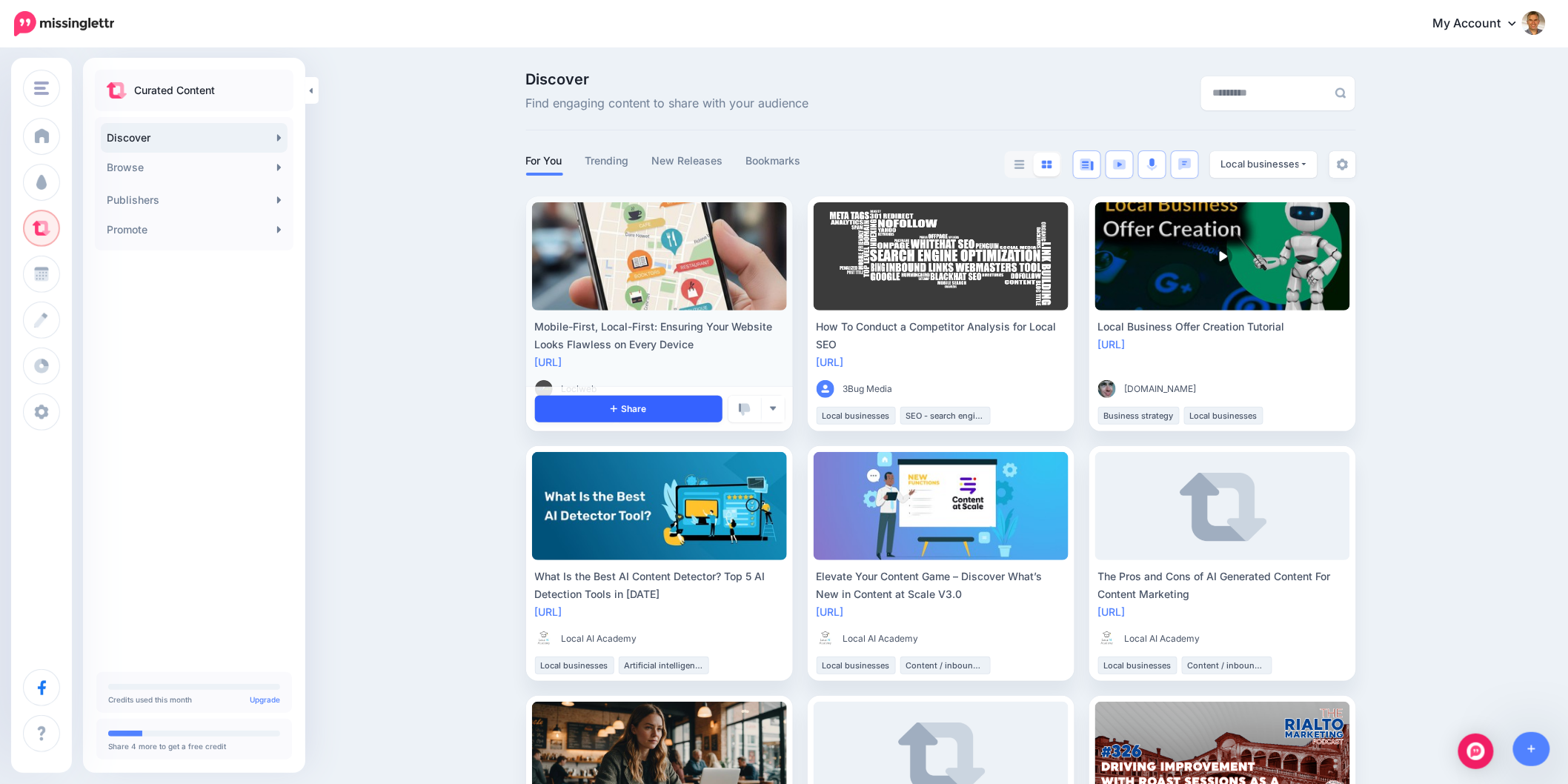
click at [605, 415] on link "Share" at bounding box center [629, 409] width 187 height 27
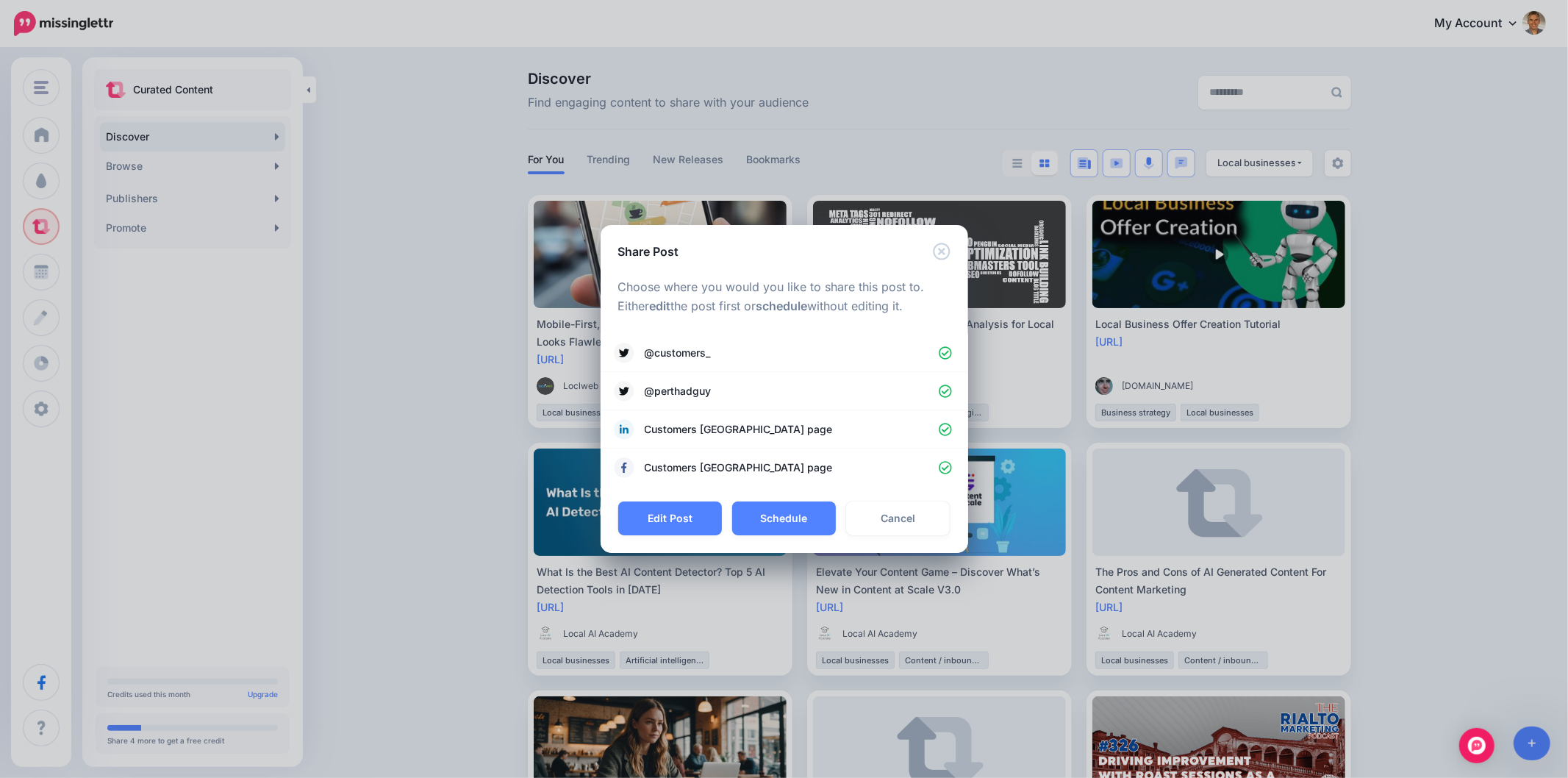
drag, startPoint x: 689, startPoint y: 519, endPoint x: 664, endPoint y: 174, distance: 345.9
click at [689, 519] on button "Edit Post" at bounding box center [669, 518] width 104 height 34
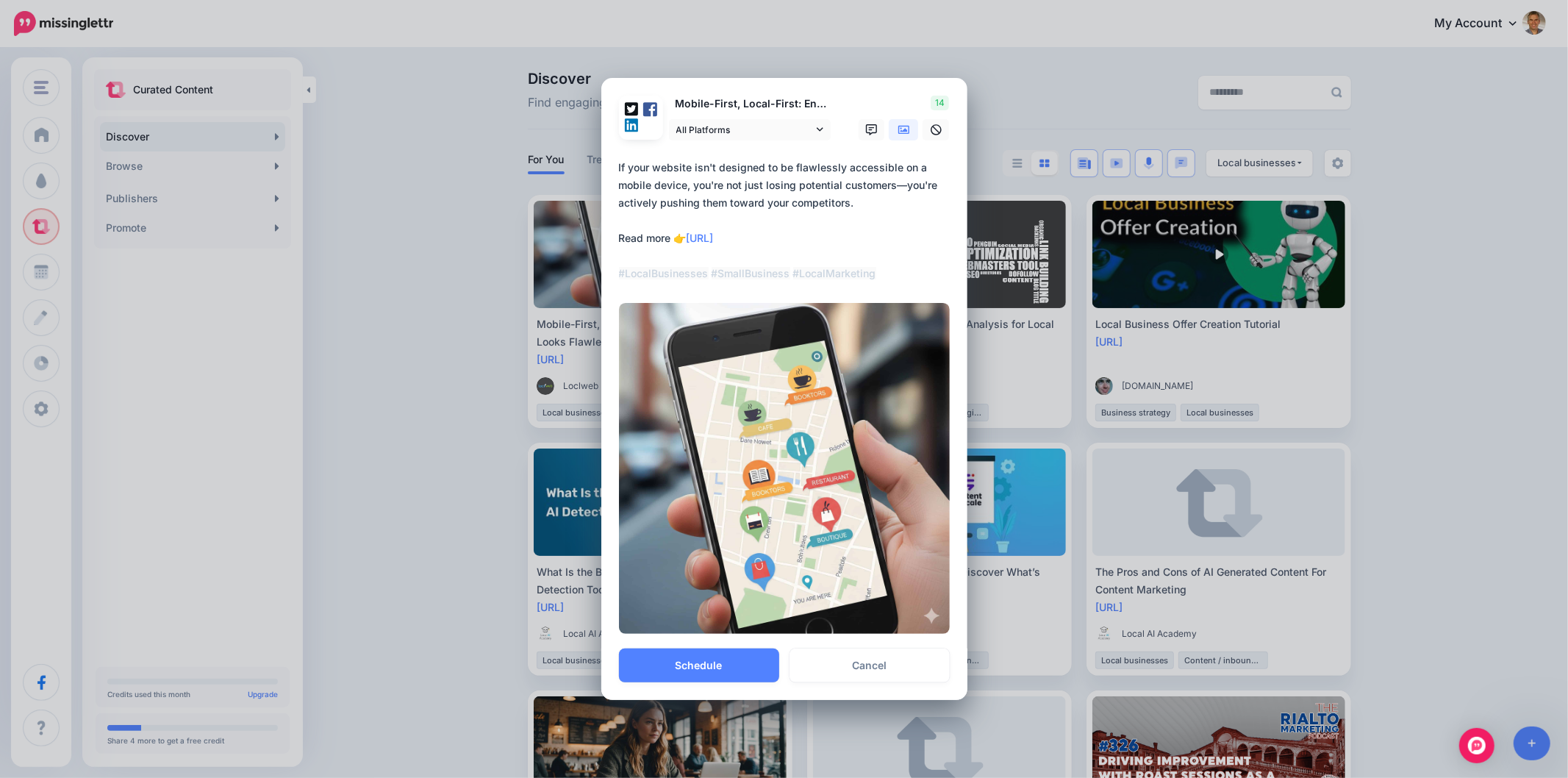
drag, startPoint x: 791, startPoint y: 401, endPoint x: 692, endPoint y: 398, distance: 99.0
click at [692, 283] on textarea "**********" at bounding box center [788, 220] width 338 height 123
paste textarea "**********"
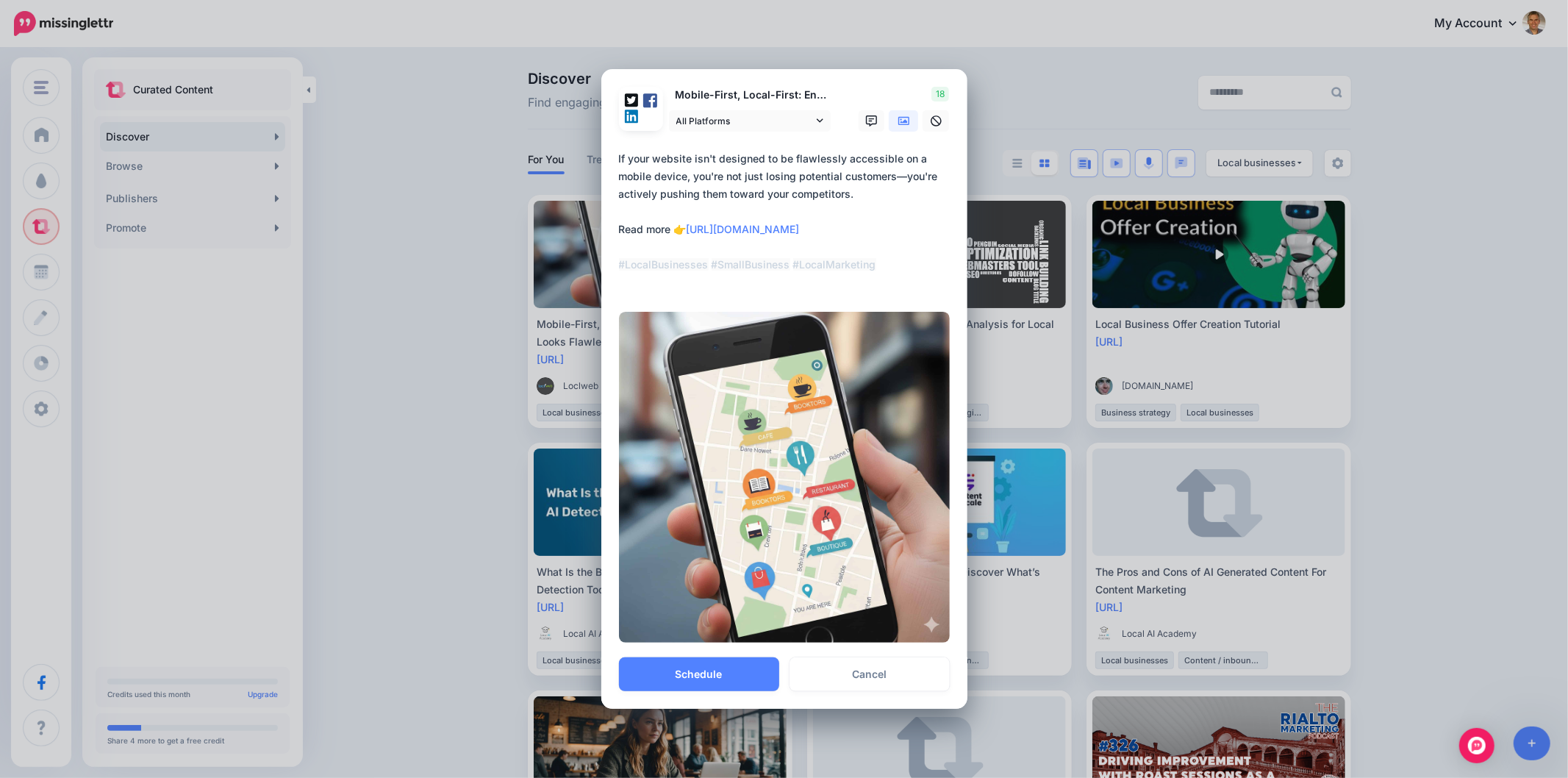
click at [791, 291] on textarea "**********" at bounding box center [788, 220] width 338 height 141
drag, startPoint x: 853, startPoint y: 354, endPoint x: 579, endPoint y: 303, distance: 278.7
click at [579, 303] on div "Share Post Loading Mobile-First, Local-First: Ensuring Your Website Looks Flawl…" at bounding box center [784, 389] width 1568 height 778
paste textarea
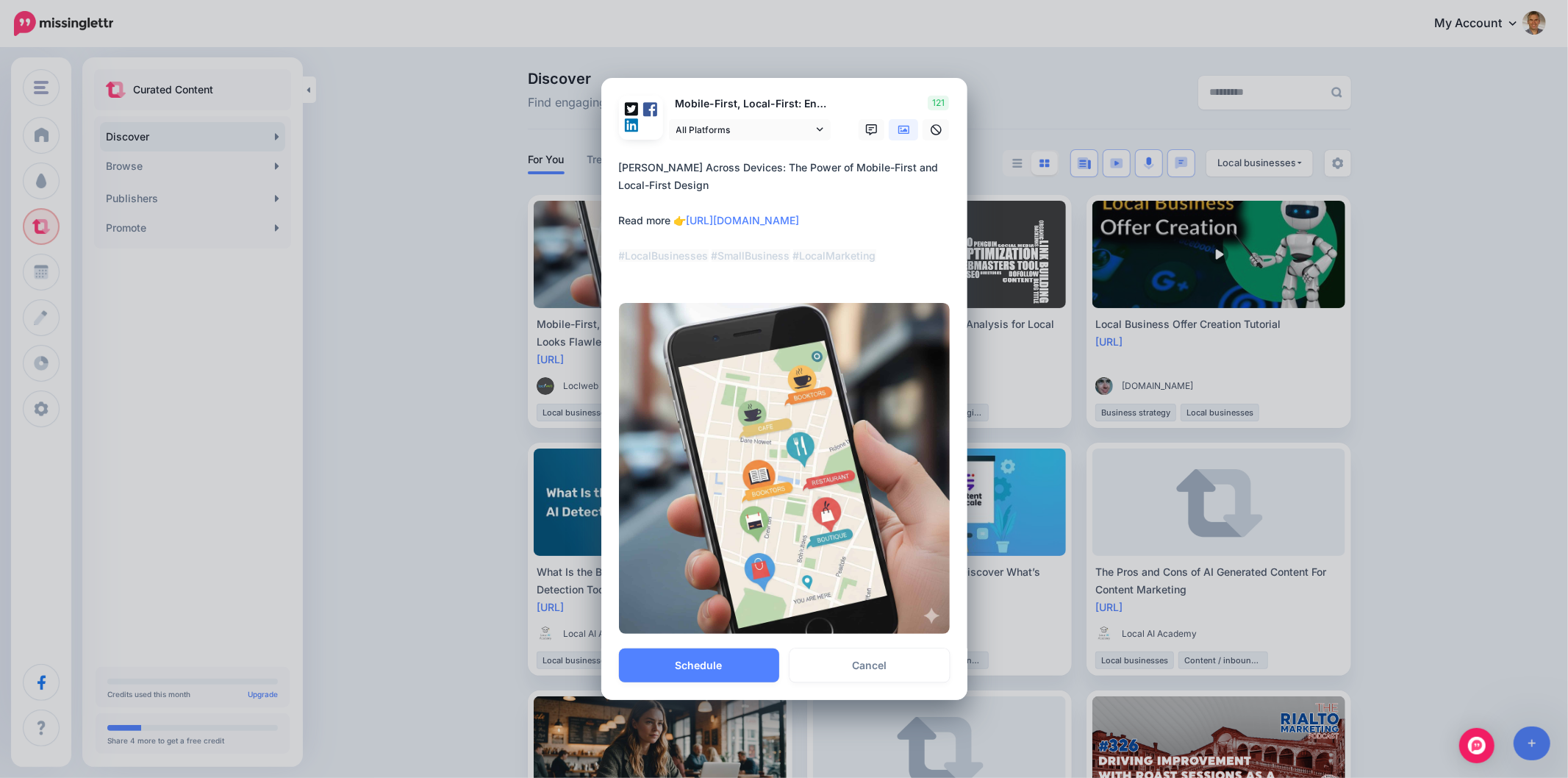
drag, startPoint x: 620, startPoint y: 327, endPoint x: 599, endPoint y: 325, distance: 21.1
click at [601, 326] on div "Loading Mobile-First, Local-First: Ensuring Your Website Looks Flawless on Ever…" at bounding box center [784, 363] width 366 height 571
click at [718, 283] on textarea "**********" at bounding box center [788, 220] width 338 height 123
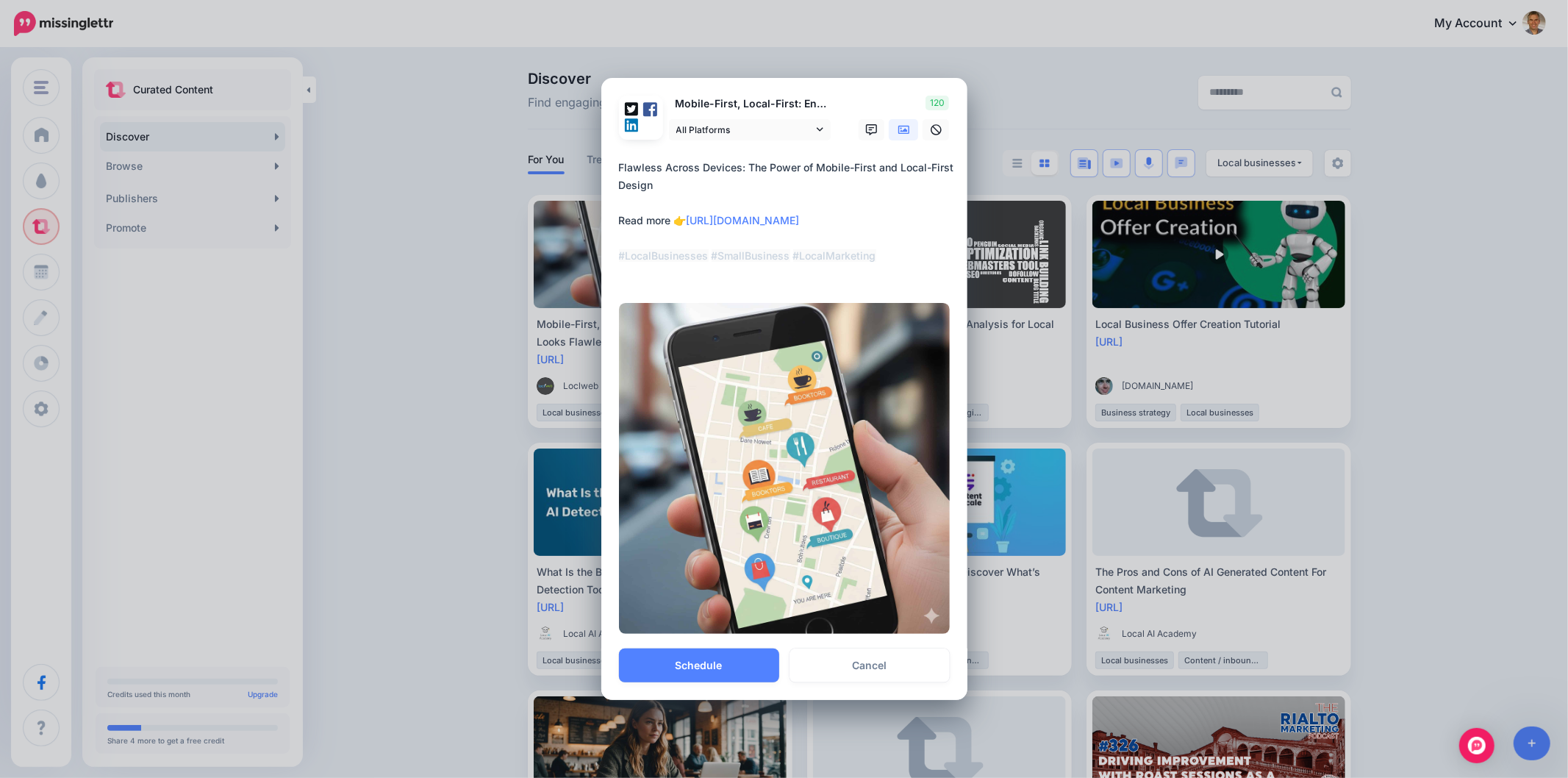
paste textarea
type textarea "**********"
click at [726, 649] on button "Schedule" at bounding box center [698, 665] width 160 height 34
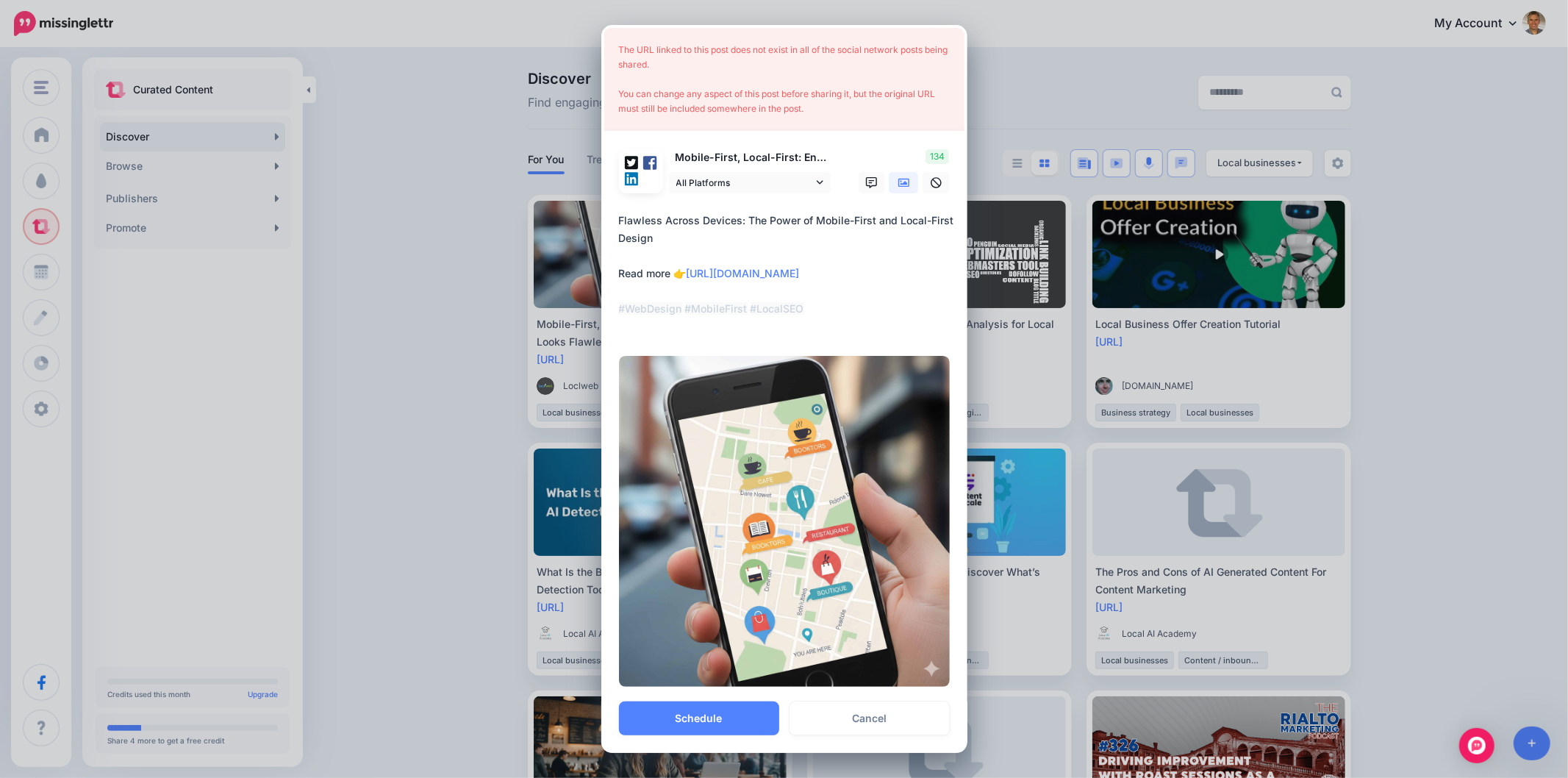
drag, startPoint x: 726, startPoint y: 445, endPoint x: 691, endPoint y: 434, distance: 36.7
click at [691, 336] on textarea "**********" at bounding box center [788, 273] width 338 height 123
click at [812, 336] on textarea "**********" at bounding box center [788, 273] width 338 height 123
click at [853, 701] on link "Cancel" at bounding box center [869, 718] width 160 height 34
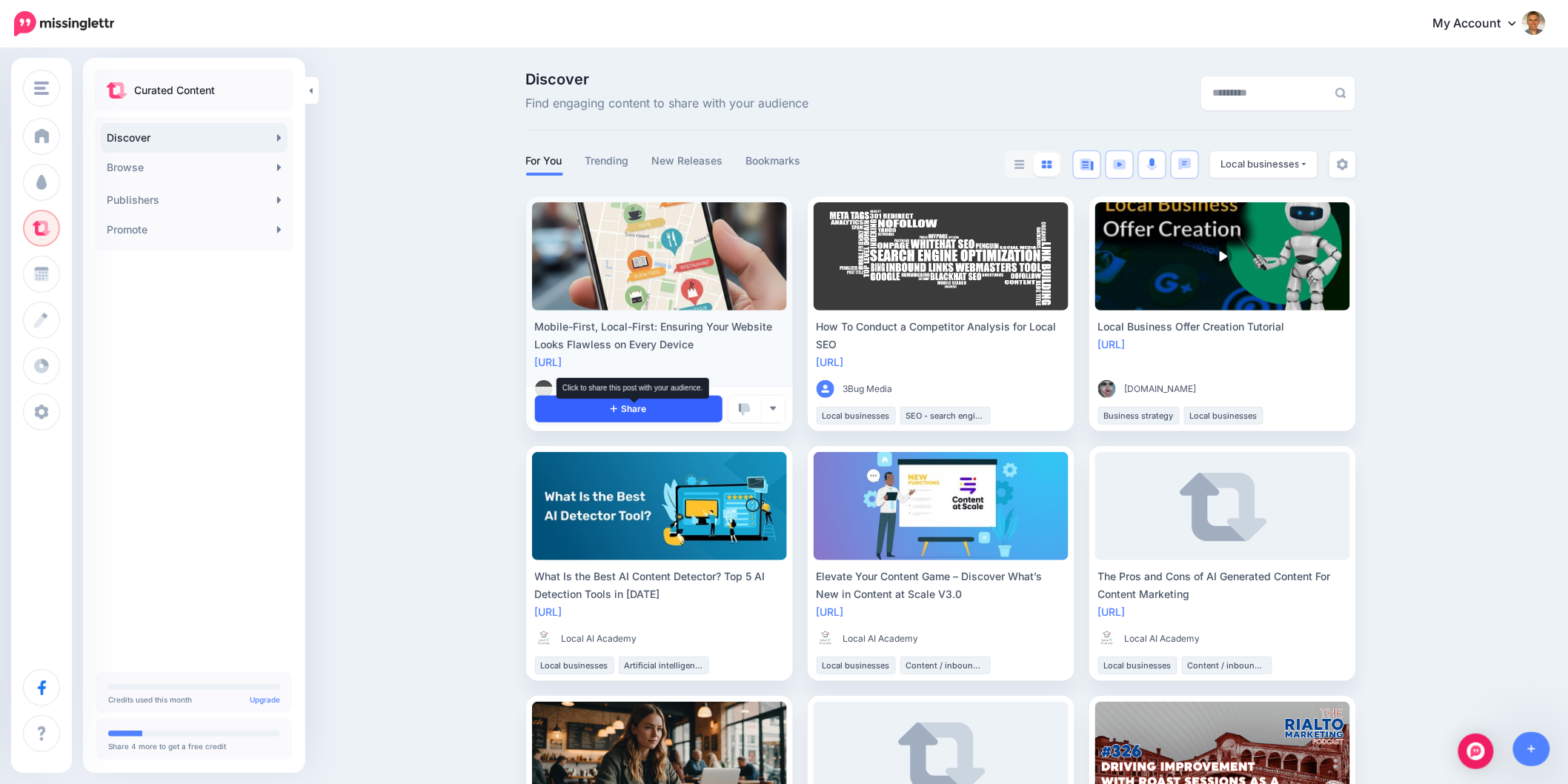
click at [617, 407] on icon at bounding box center [614, 408] width 7 height 7
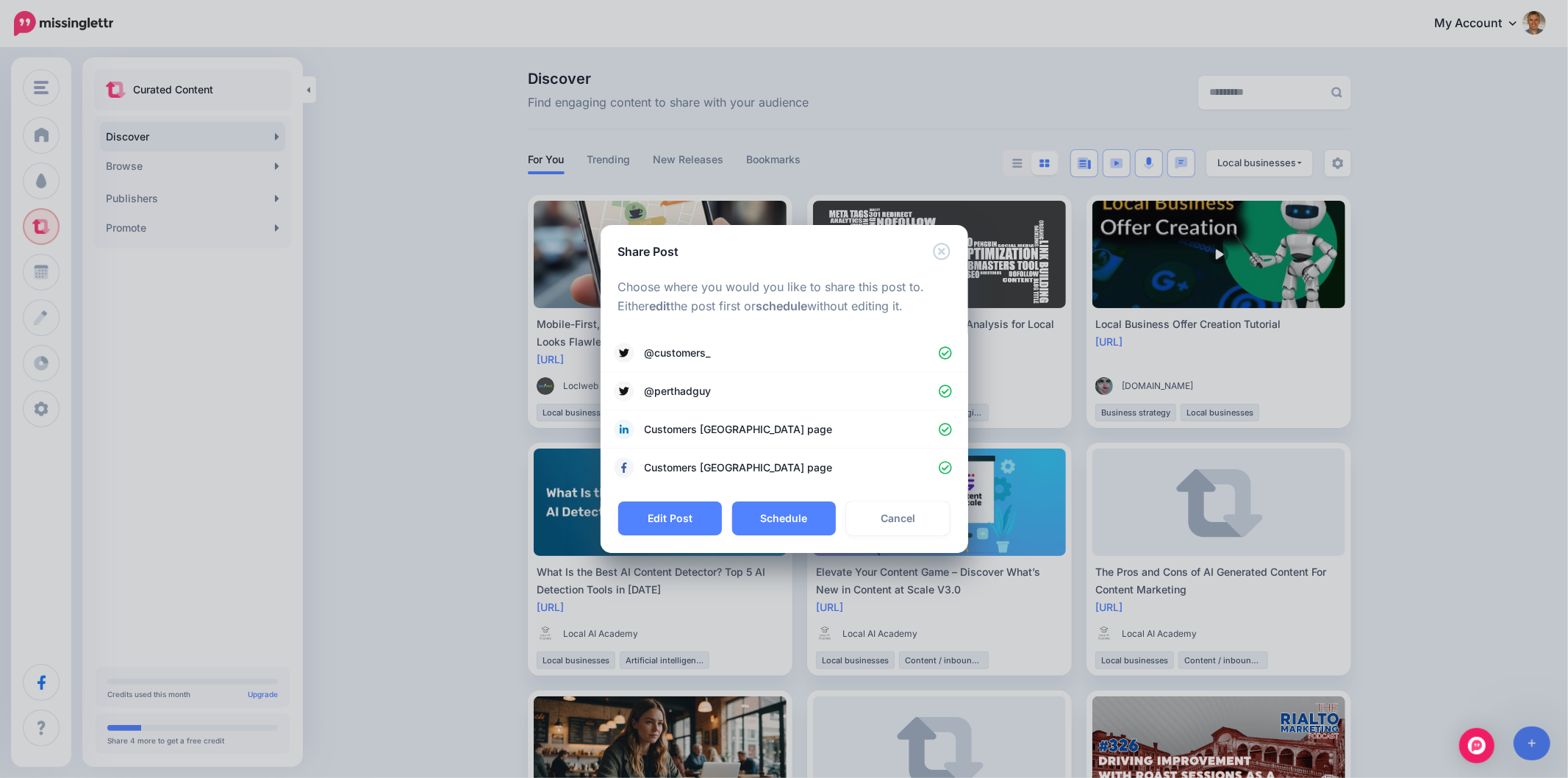
click at [688, 528] on button "Edit Post" at bounding box center [669, 518] width 104 height 34
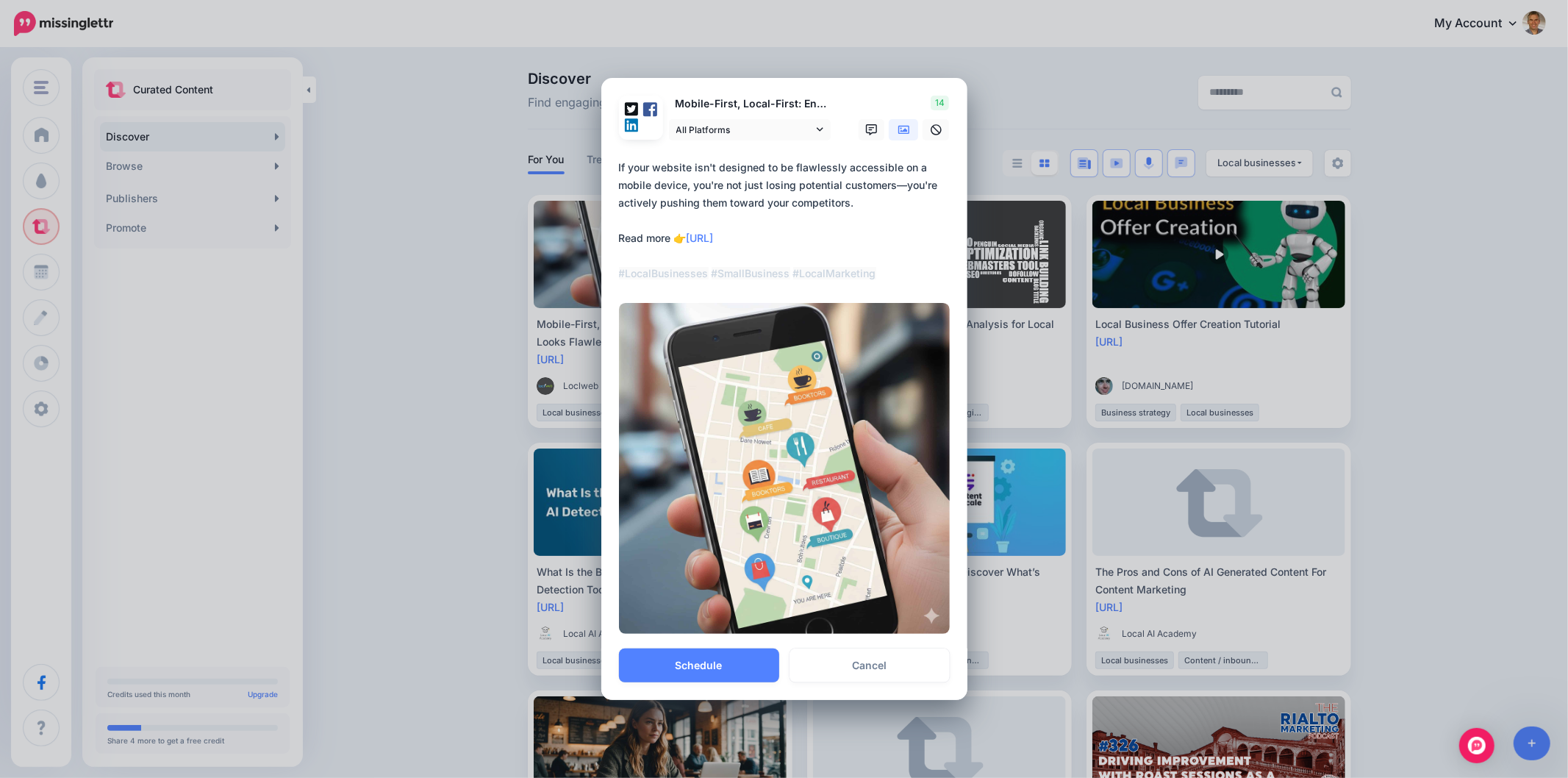
click at [875, 202] on textarea "**********" at bounding box center [788, 220] width 338 height 123
drag, startPoint x: 798, startPoint y: 193, endPoint x: 598, endPoint y: 173, distance: 201.0
click at [598, 173] on div "Share Post Loading Mobile-First, Local-First: Ensuring Your Website Looks Flawl…" at bounding box center [784, 389] width 1568 height 778
paste textarea
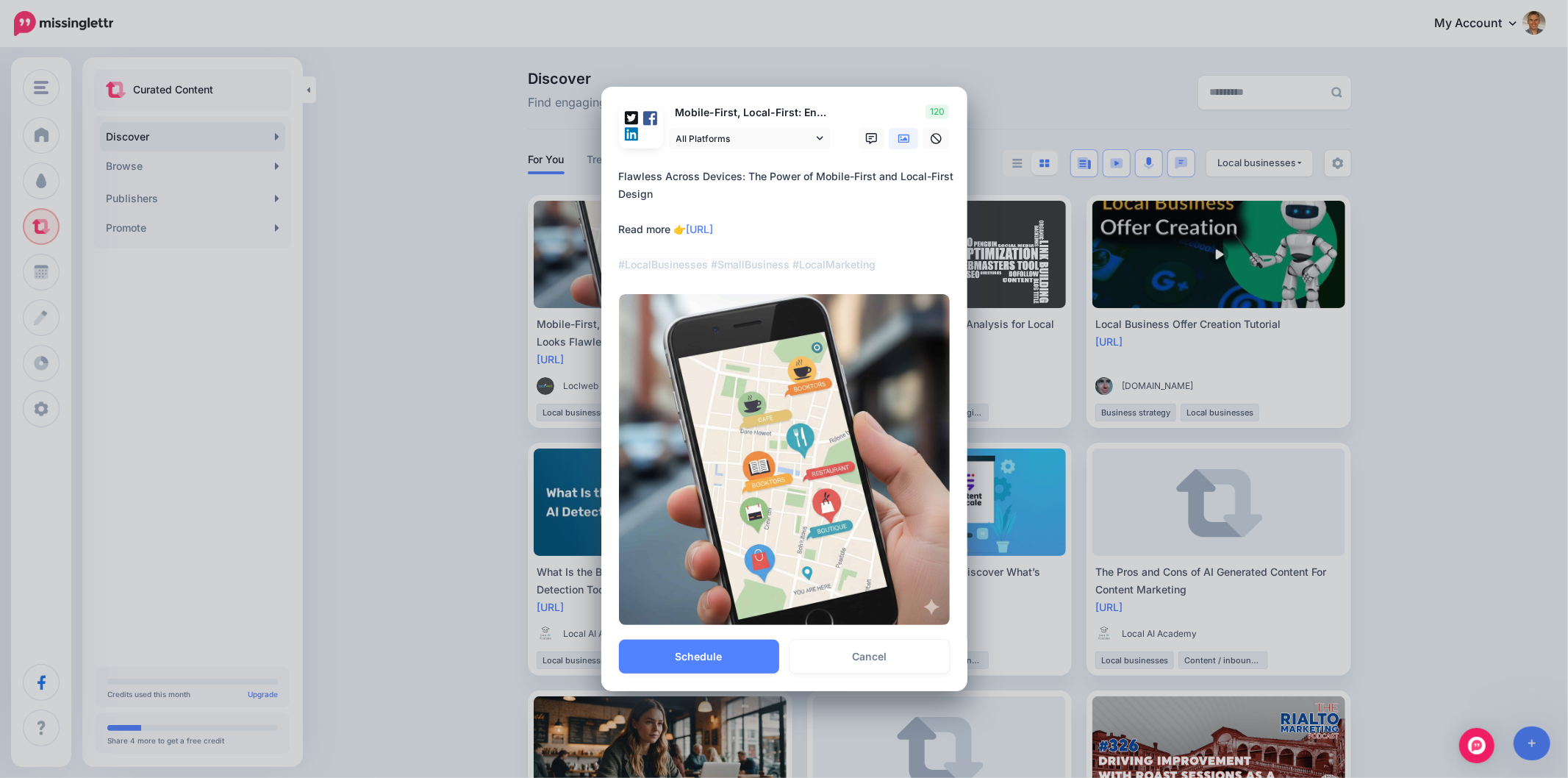
drag, startPoint x: 900, startPoint y: 267, endPoint x: 623, endPoint y: 270, distance: 277.0
click at [623, 270] on textarea "**********" at bounding box center [788, 220] width 338 height 106
paste textarea
click at [628, 264] on textarea "**********" at bounding box center [788, 220] width 338 height 106
click at [849, 256] on textarea "**********" at bounding box center [788, 220] width 338 height 106
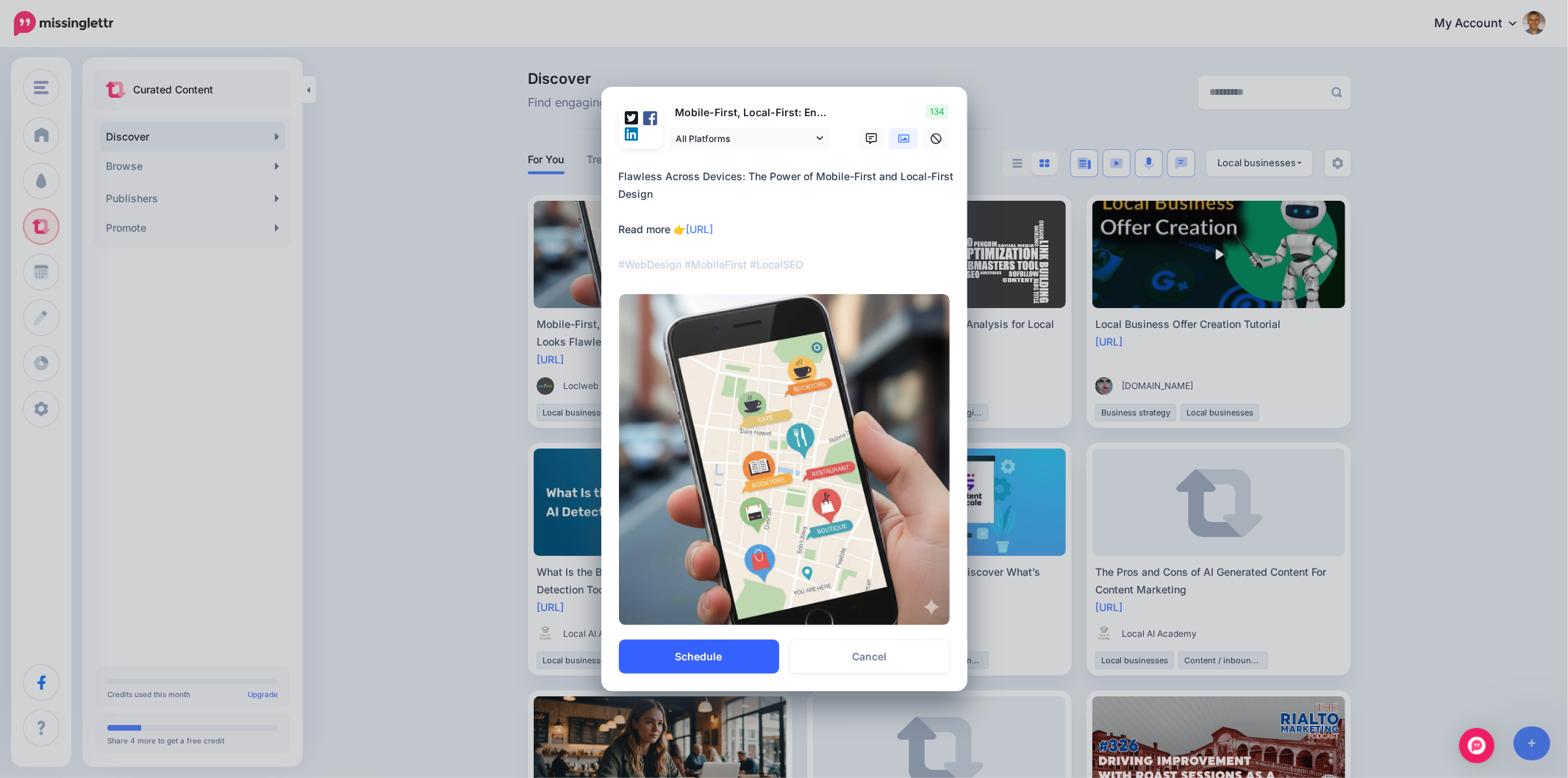
type textarea "**********"
click at [737, 656] on button "Schedule" at bounding box center [698, 656] width 160 height 34
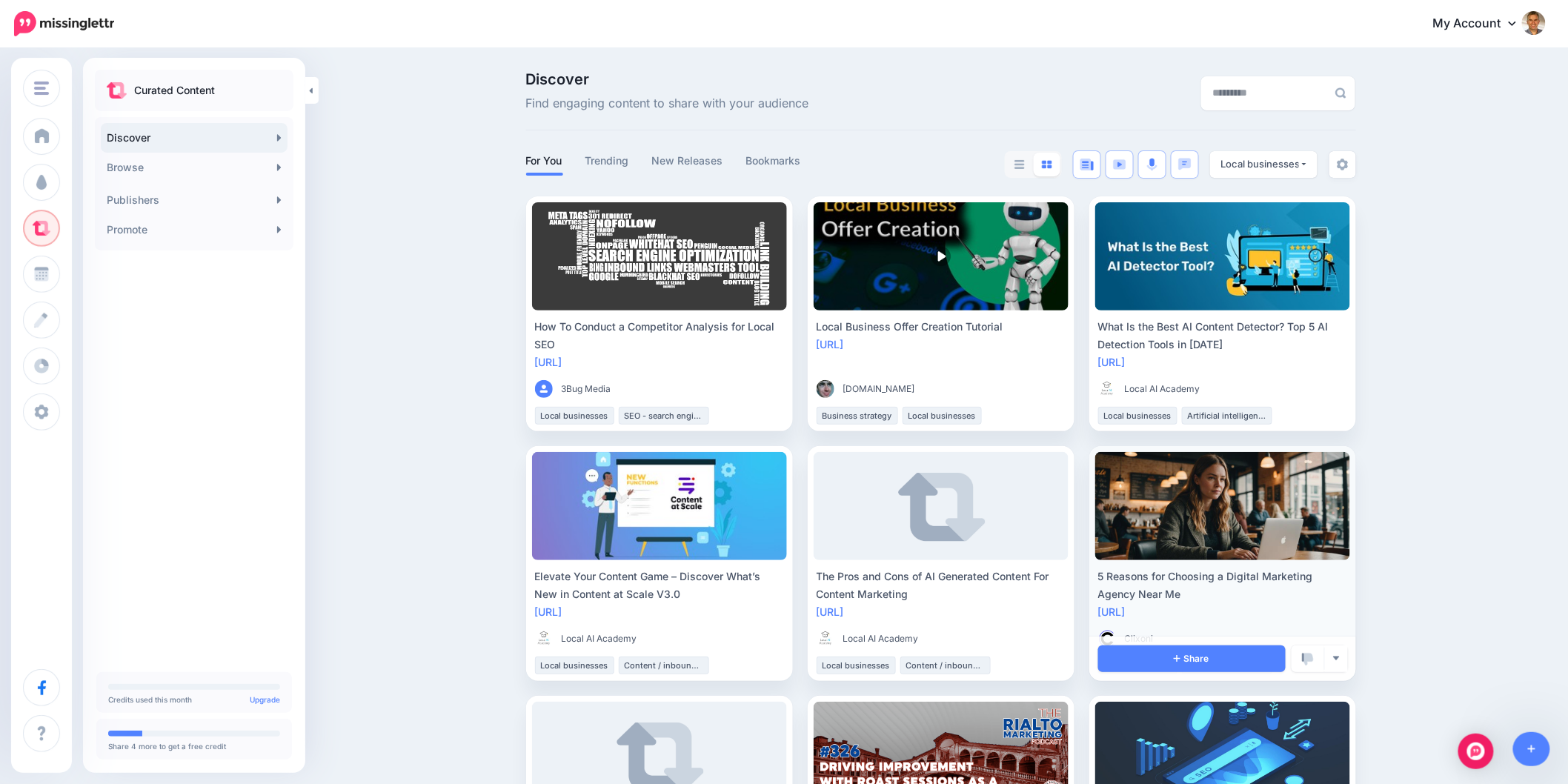
drag, startPoint x: 1194, startPoint y: 609, endPoint x: 1200, endPoint y: 598, distance: 12.5
click at [1125, 609] on link "https://lttr.ai/ASFZS" at bounding box center [1111, 611] width 28 height 13
drag, startPoint x: 1196, startPoint y: 590, endPoint x: 1090, endPoint y: 568, distance: 108.3
click at [1101, 572] on div "5 Reasons for Choosing a Digital Marketing Agency Near Me https://lttr.ai/ASFZS…" at bounding box center [1222, 620] width 255 height 106
copy div "5 Reasons for Choosing a Digital Marketing Agency Near Me"
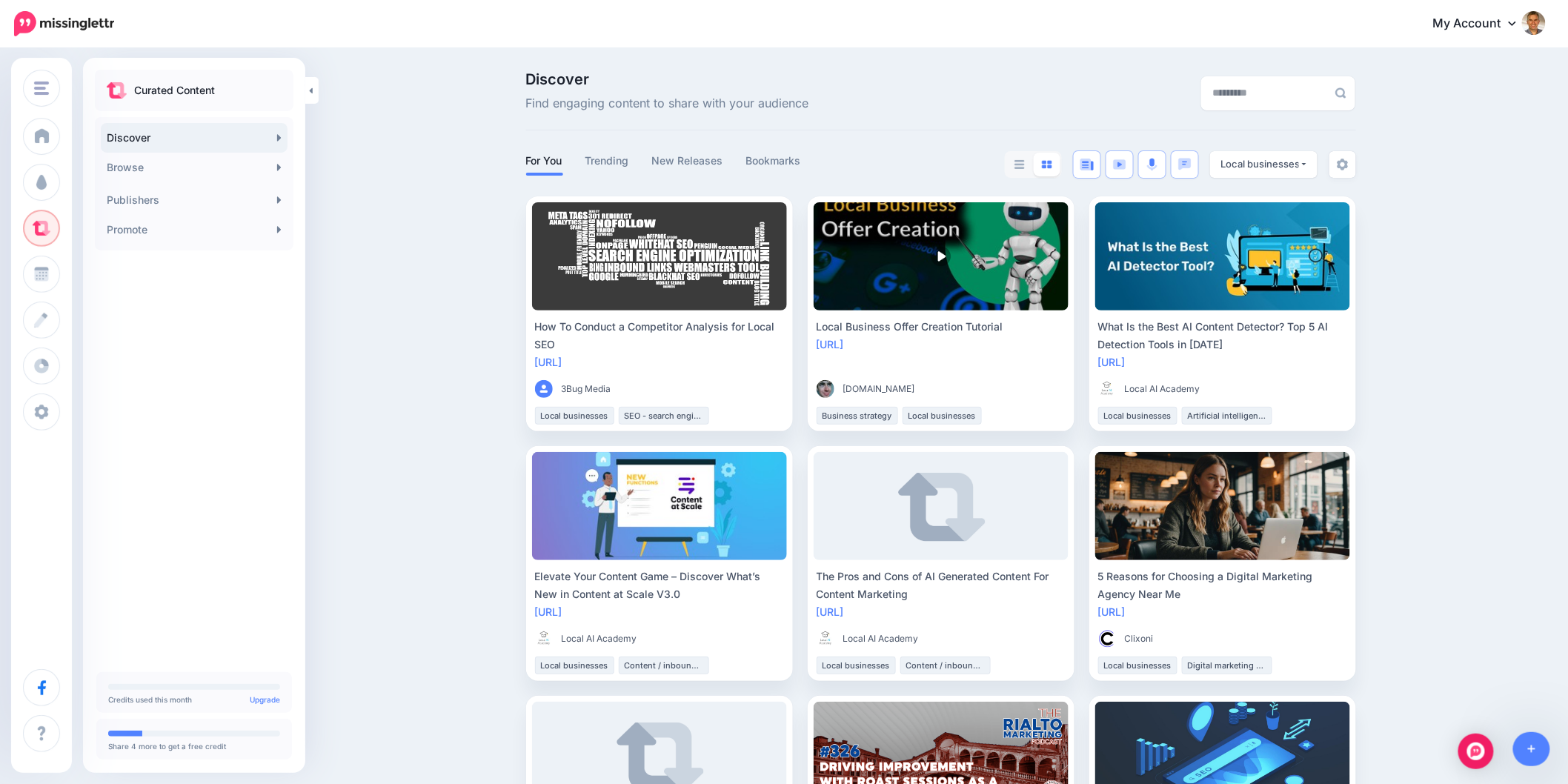
drag, startPoint x: 1448, startPoint y: 600, endPoint x: 1430, endPoint y: 594, distance: 19.0
click at [1201, 590] on div "5 Reasons for Choosing a Digital Marketing Agency Near Me" at bounding box center [1222, 585] width 249 height 36
drag, startPoint x: 1197, startPoint y: 594, endPoint x: 1091, endPoint y: 574, distance: 107.9
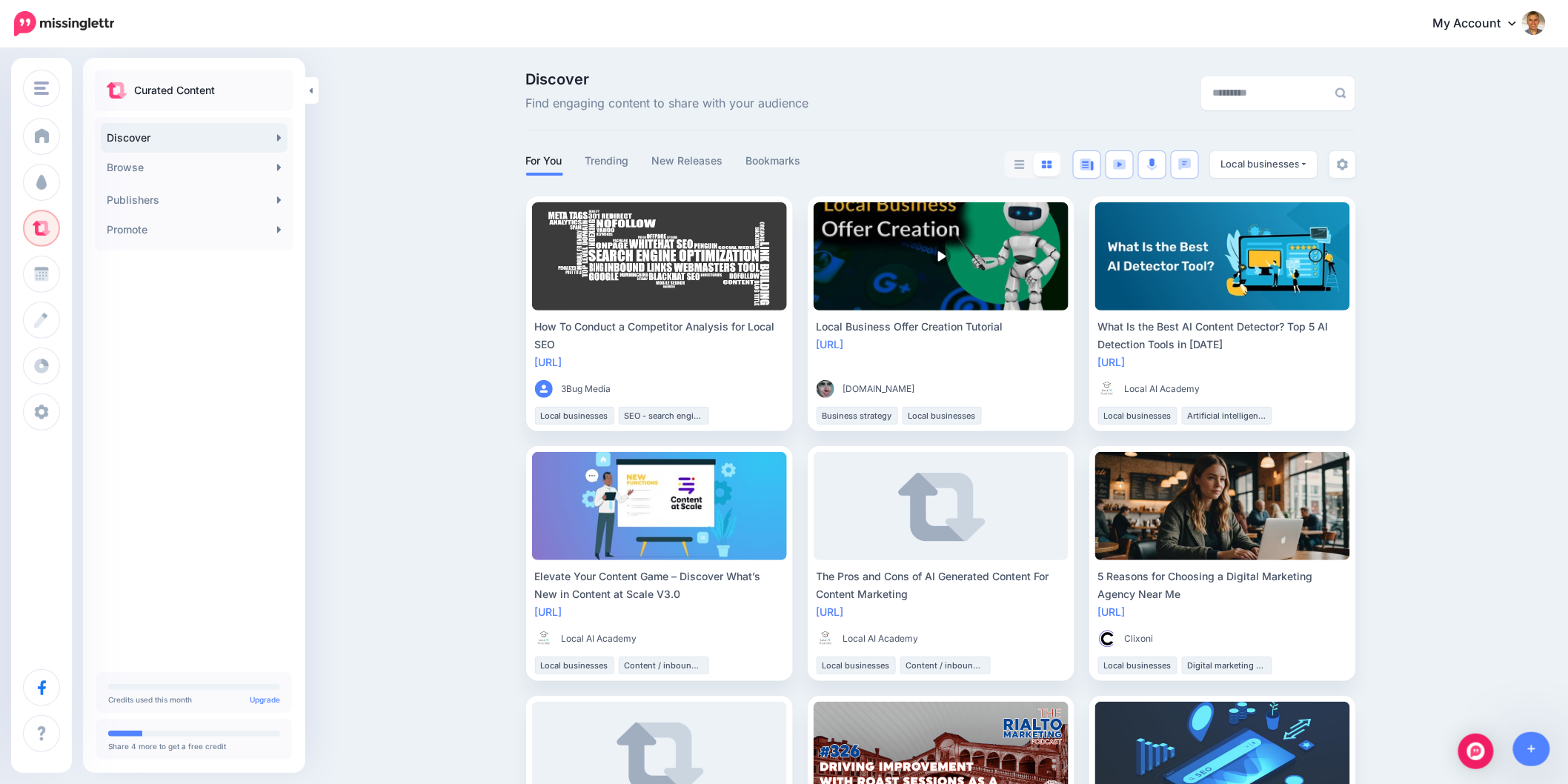
copy div "5 Reasons for Choosing a Digital Marketing Agency Near Me"
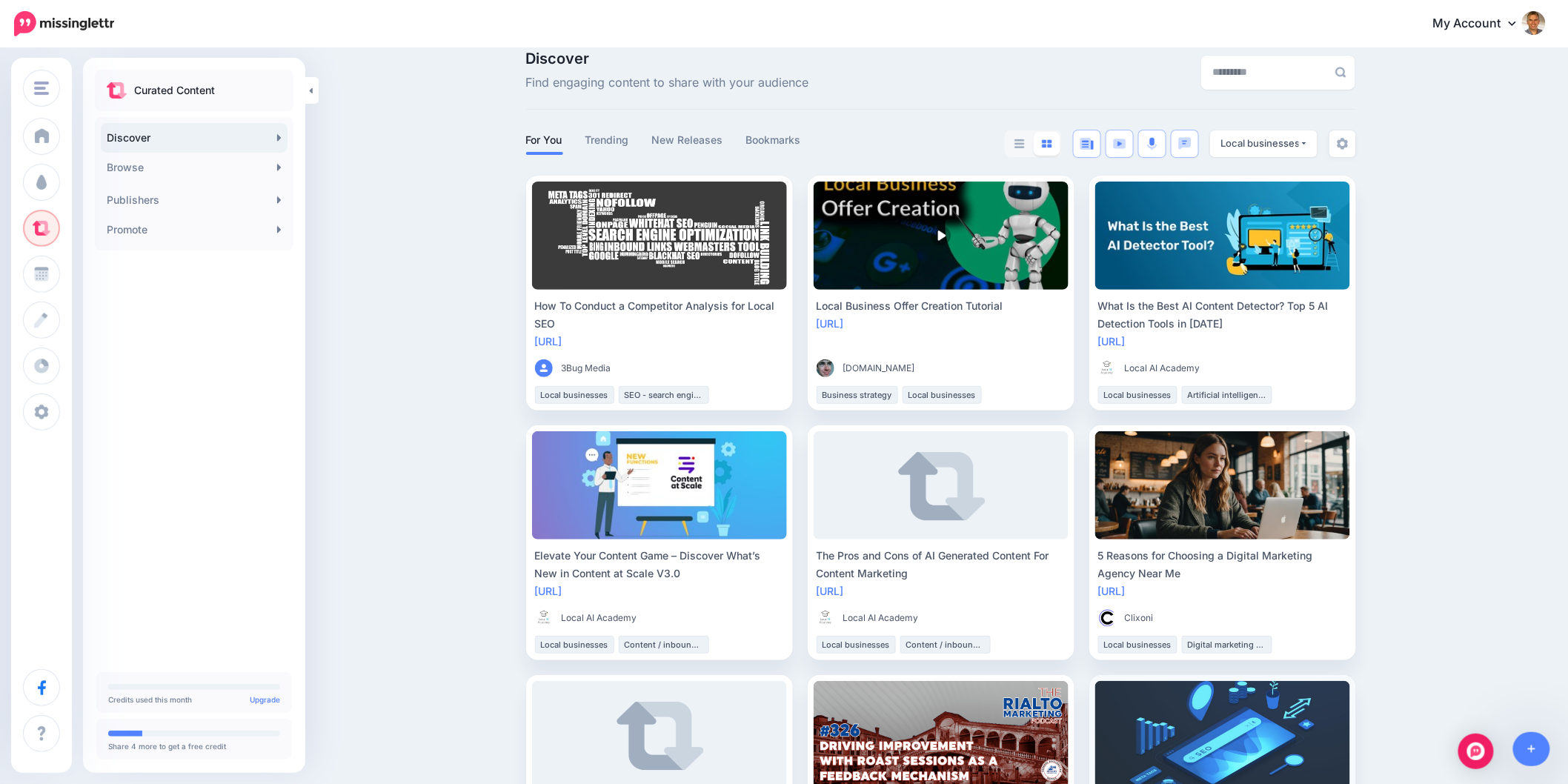
scroll to position [82, 0]
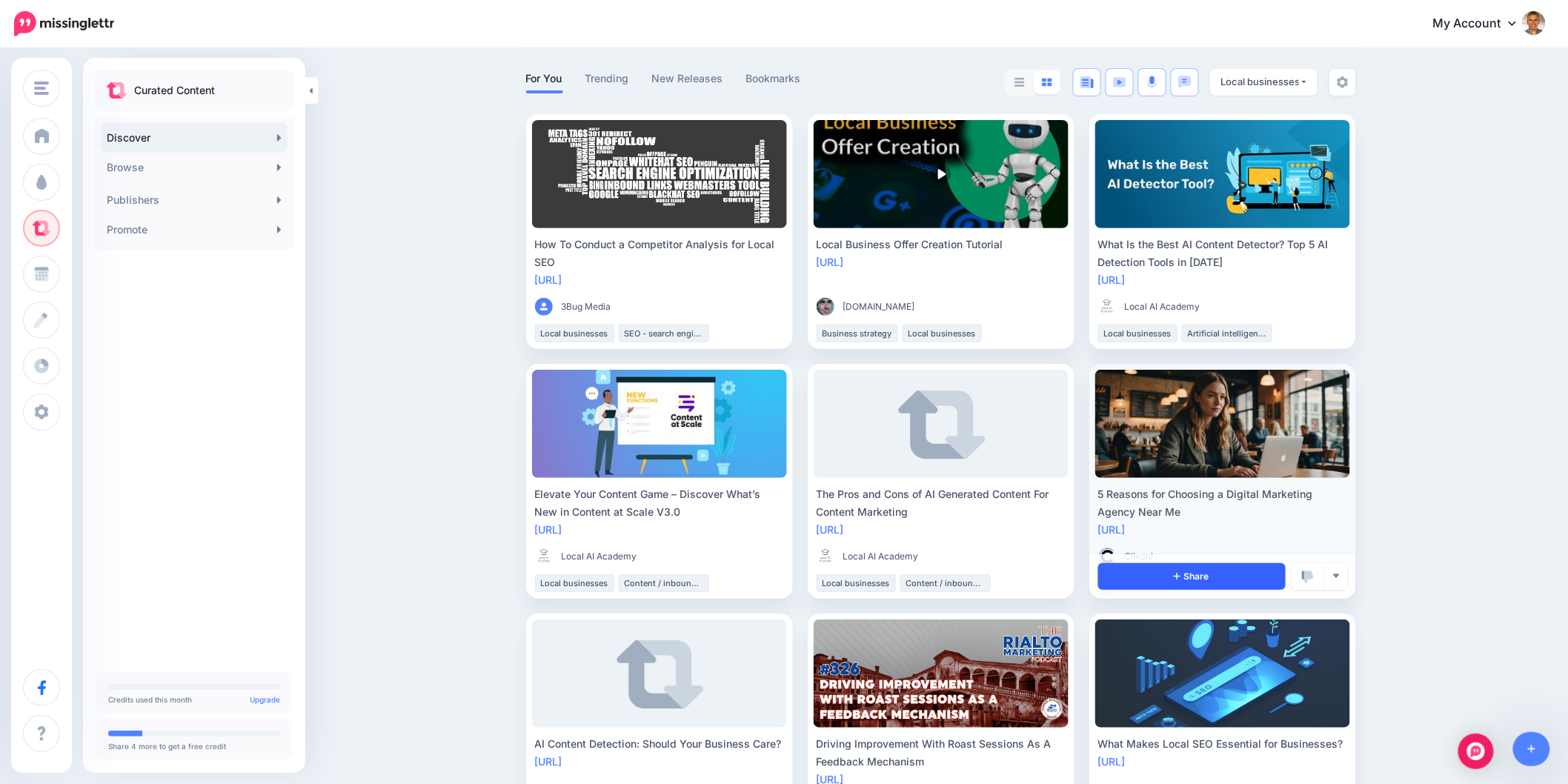
click at [1139, 579] on link "Share" at bounding box center [1191, 576] width 187 height 27
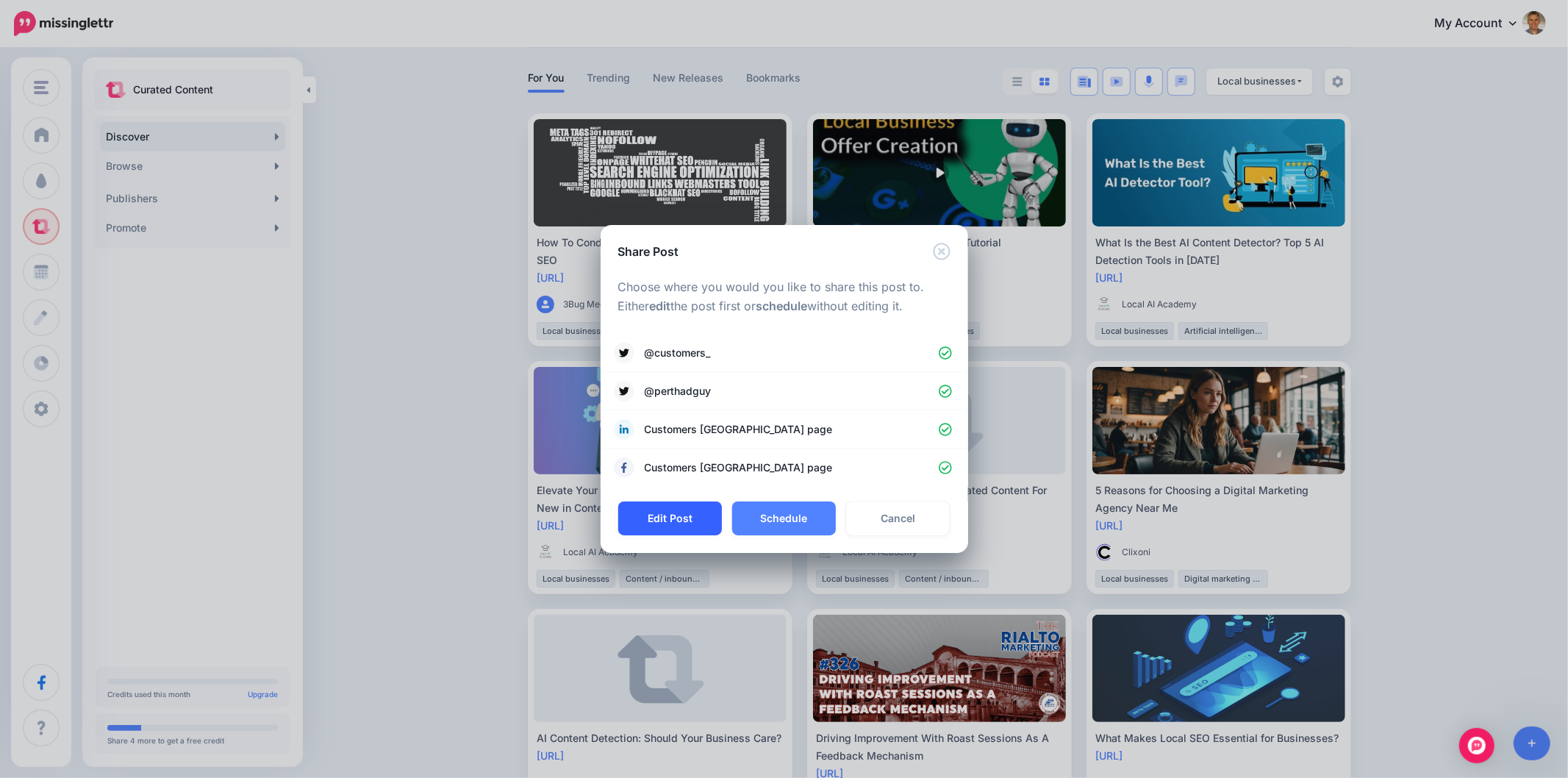
click at [693, 532] on button "Edit Post" at bounding box center [669, 518] width 104 height 34
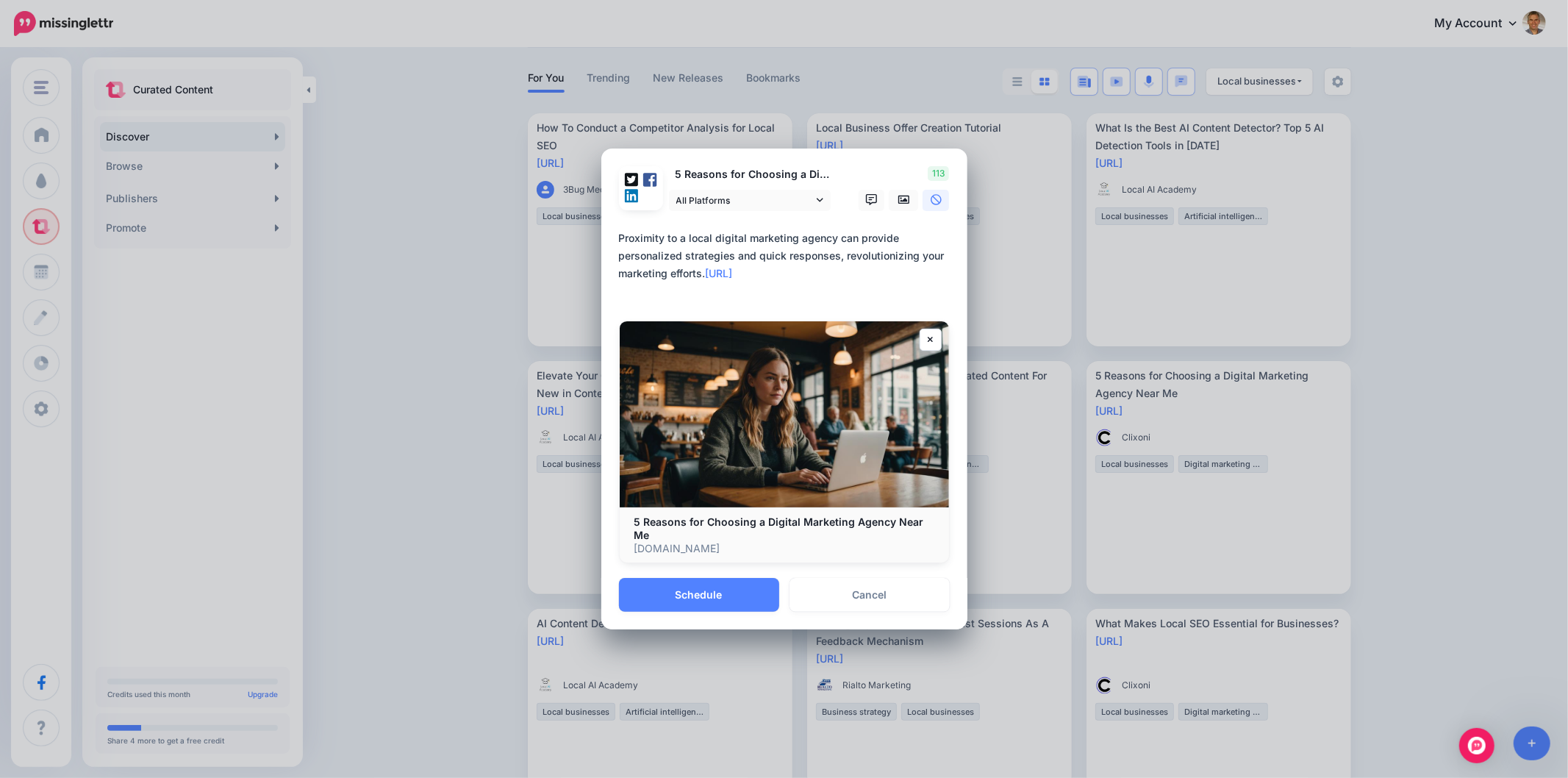
drag, startPoint x: 698, startPoint y: 275, endPoint x: 719, endPoint y: 274, distance: 21.0
click at [698, 273] on textarea "**********" at bounding box center [788, 264] width 338 height 70
drag, startPoint x: 723, startPoint y: 277, endPoint x: 615, endPoint y: 247, distance: 112.1
click at [615, 247] on div "Loading 5 Reasons for Choosing a Digital Marketing Agency Near Me All Platforms…" at bounding box center [784, 363] width 366 height 429
paste textarea
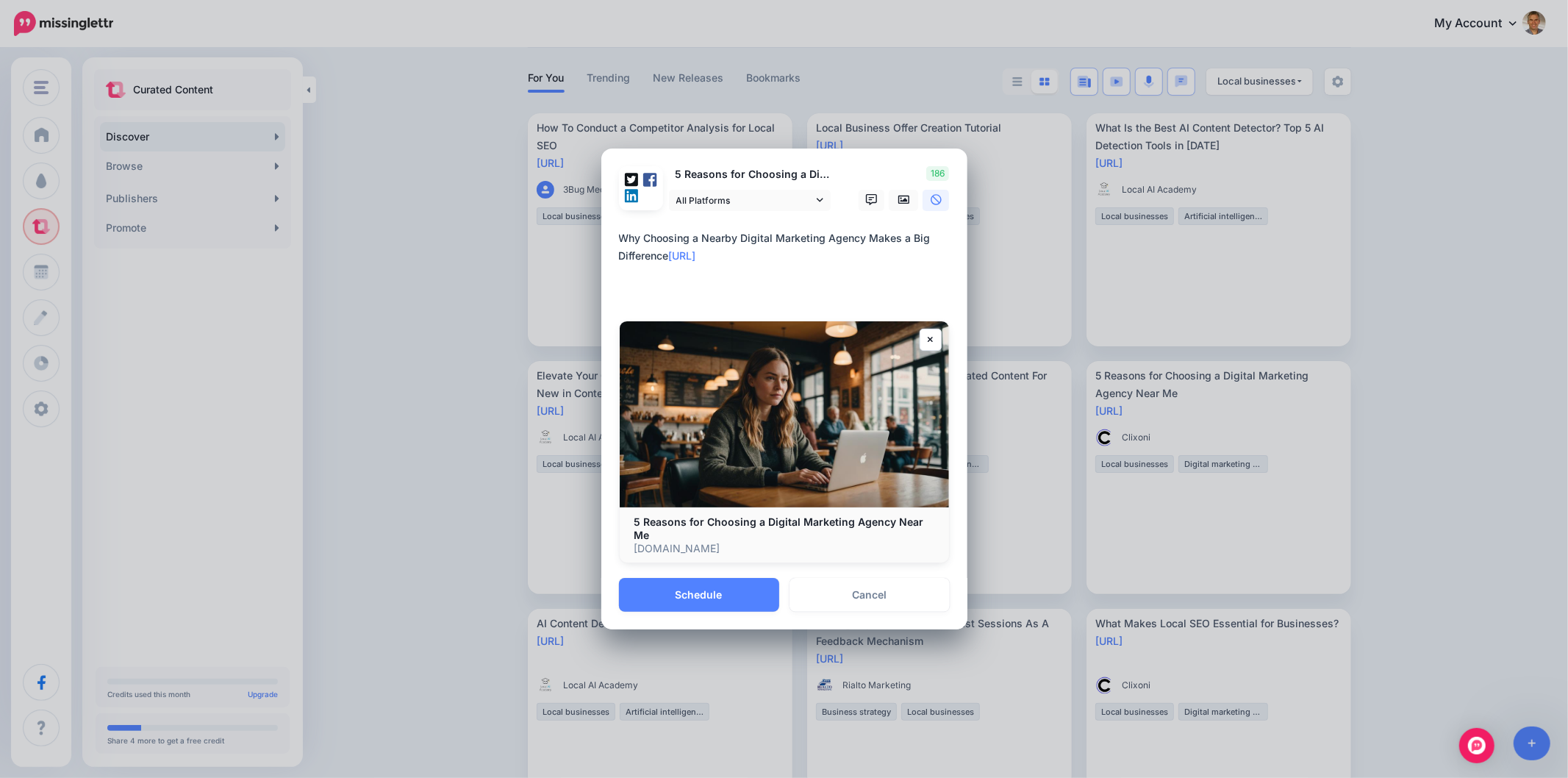
click at [734, 300] on textarea "**********" at bounding box center [788, 264] width 338 height 70
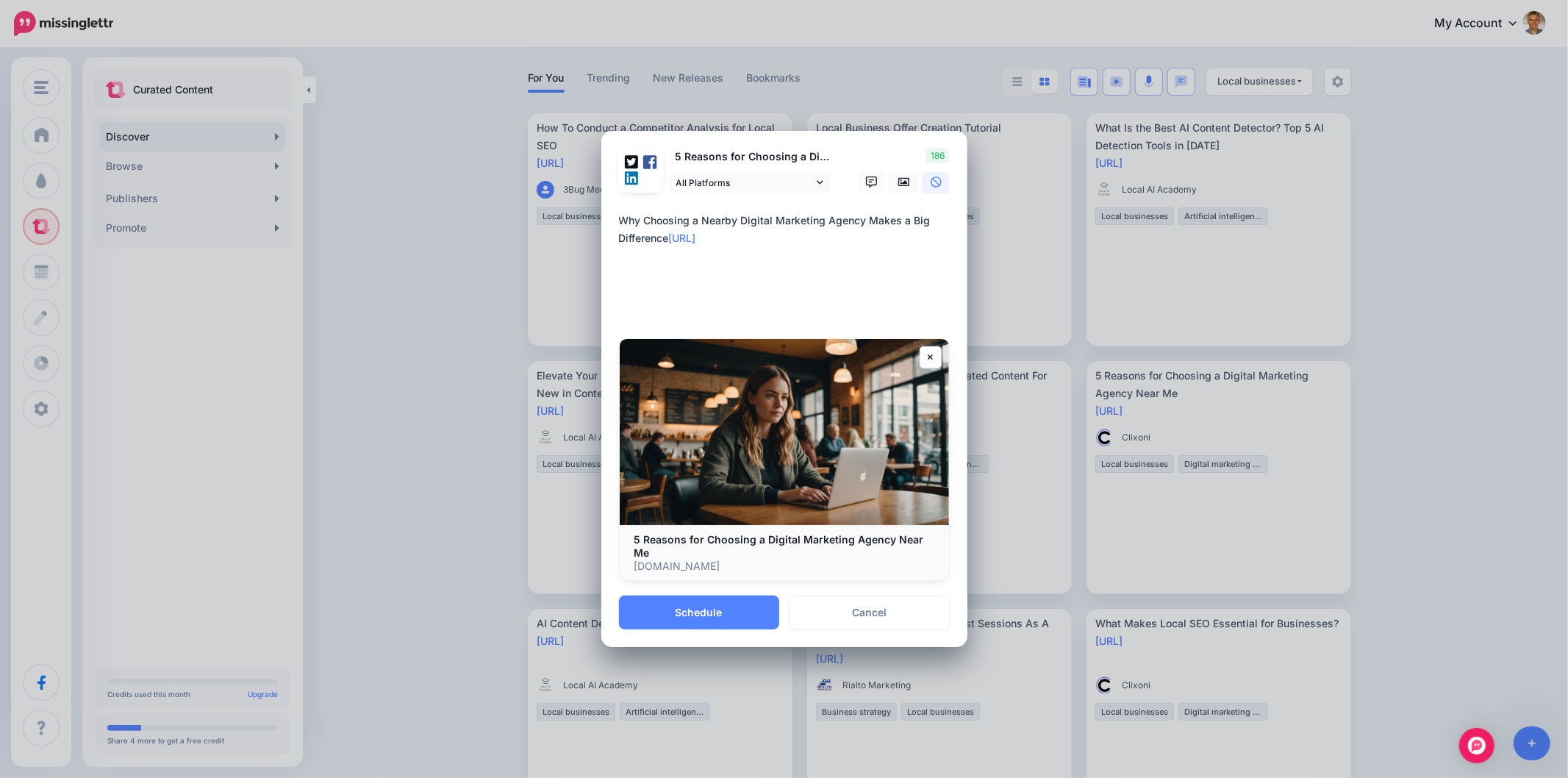
paste textarea "**********"
click at [619, 283] on textarea "**********" at bounding box center [788, 265] width 338 height 106
type textarea "**********"
drag, startPoint x: 692, startPoint y: 614, endPoint x: 765, endPoint y: 598, distance: 74.7
click at [692, 613] on button "Schedule" at bounding box center [698, 612] width 160 height 34
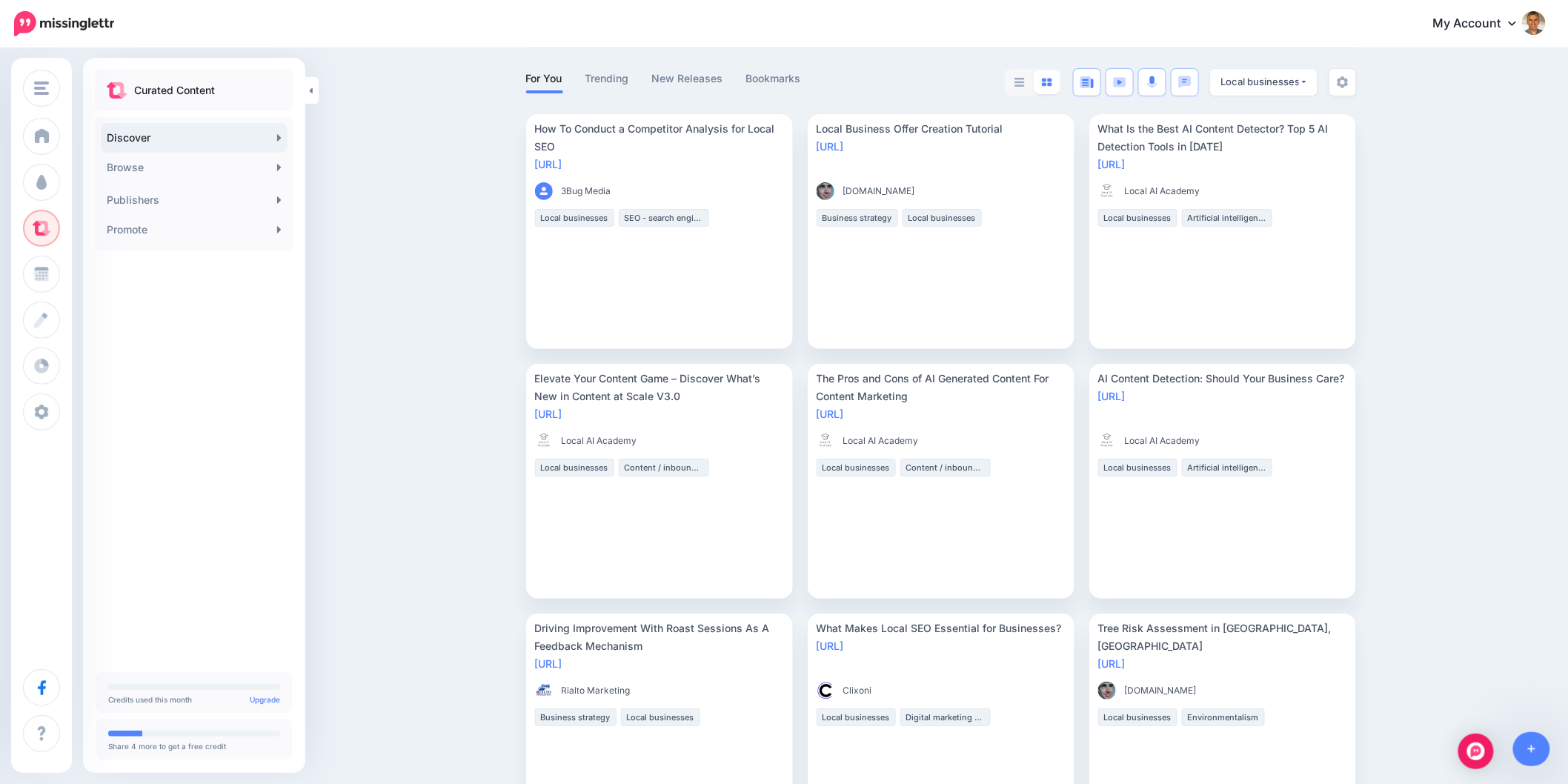
drag, startPoint x: 1516, startPoint y: 402, endPoint x: 1509, endPoint y: 395, distance: 9.9
